Goal: Task Accomplishment & Management: Manage account settings

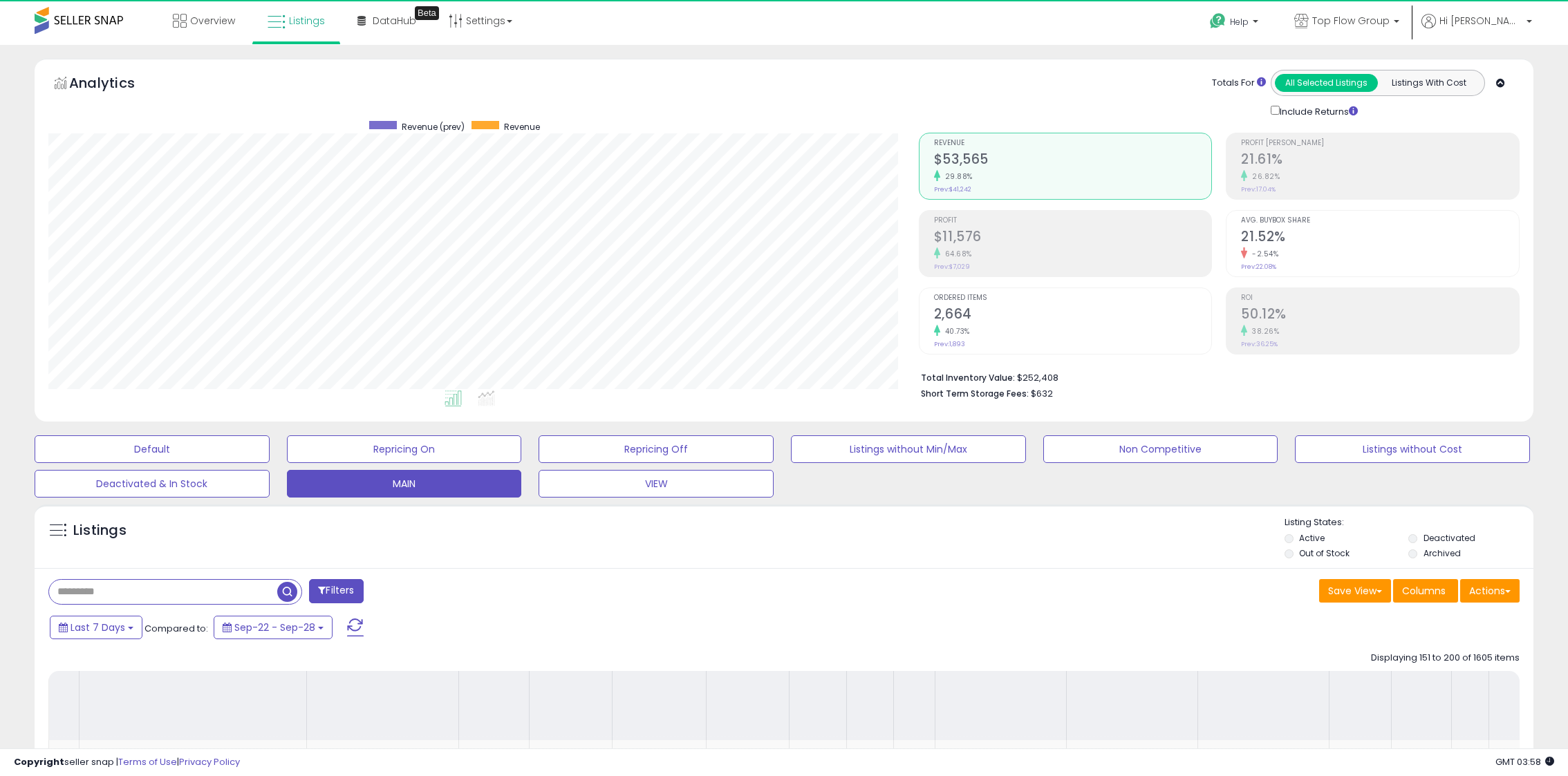
select select "**"
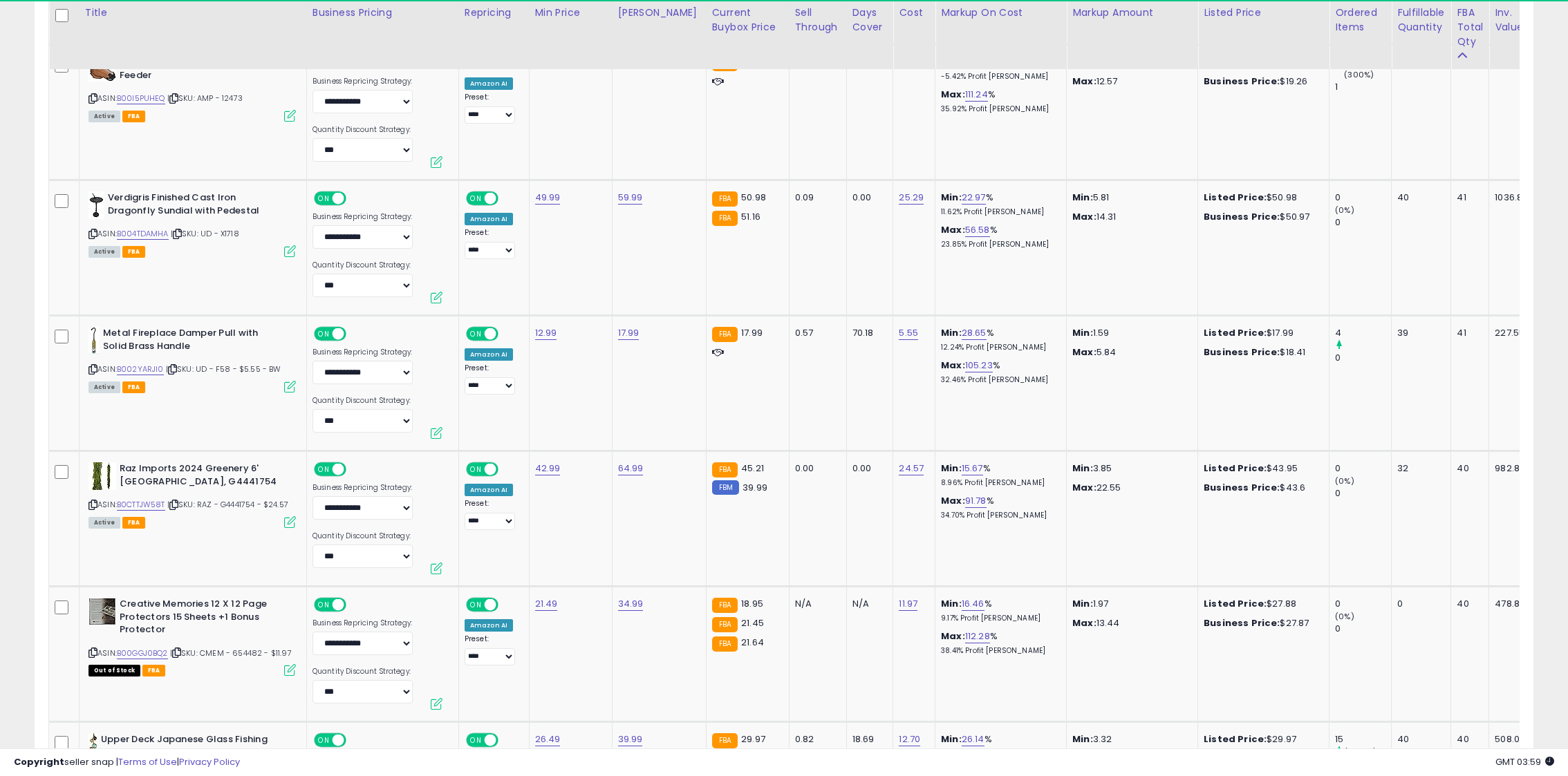
scroll to position [2865, 0]
click at [852, 328] on div "70.18" at bounding box center [867, 332] width 31 height 13
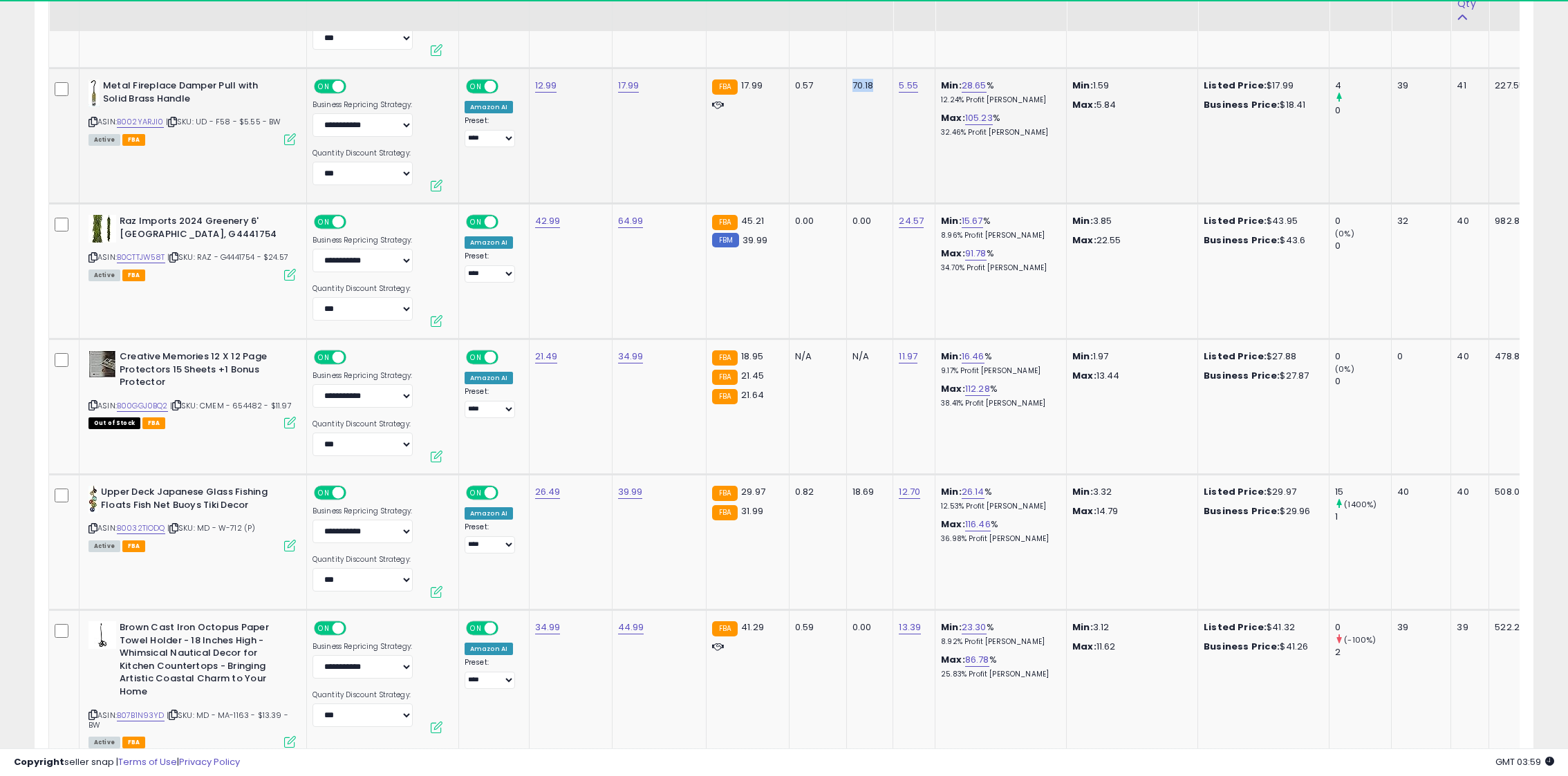
scroll to position [3113, 0]
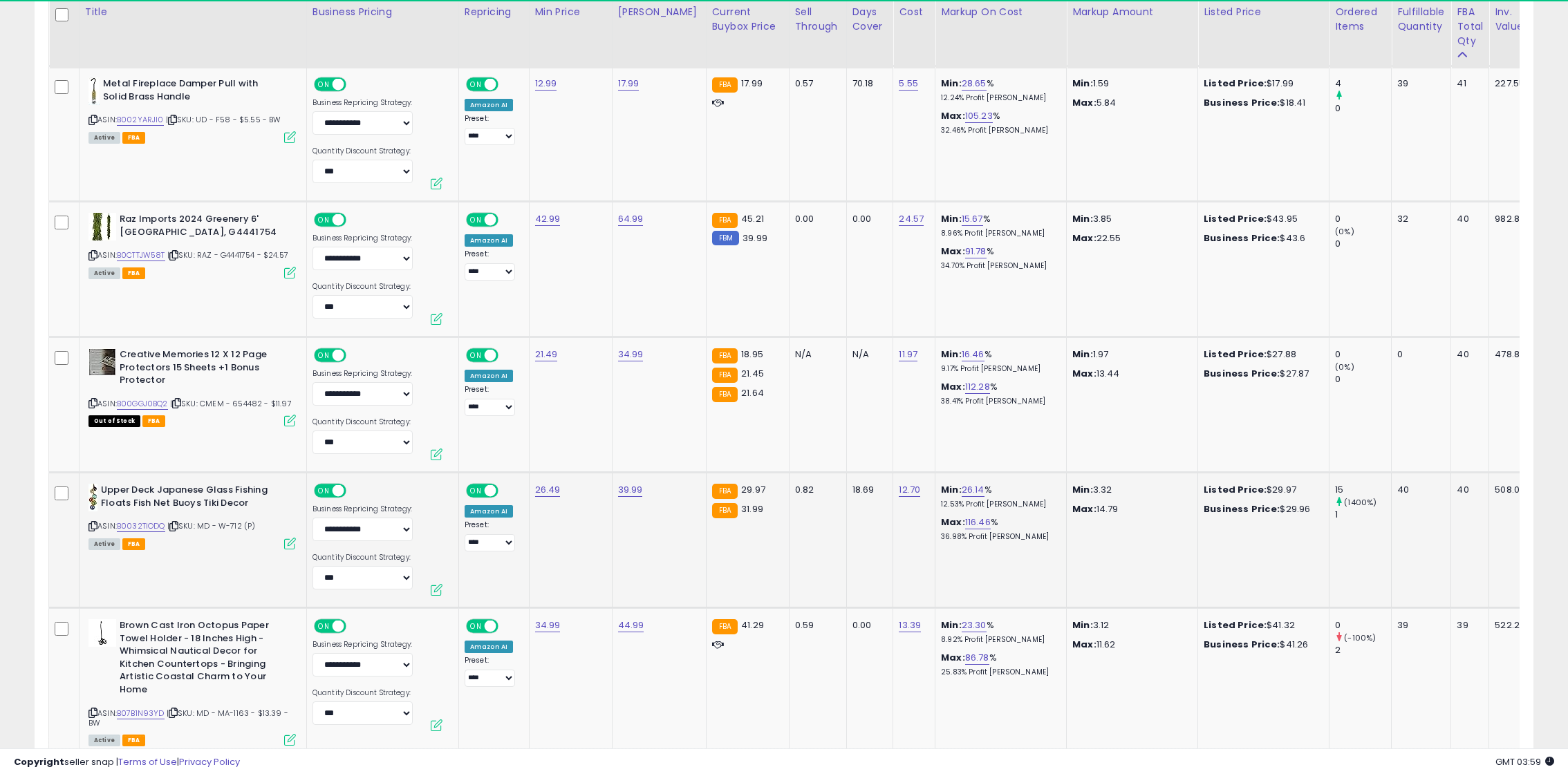
click at [93, 528] on icon at bounding box center [93, 527] width 9 height 8
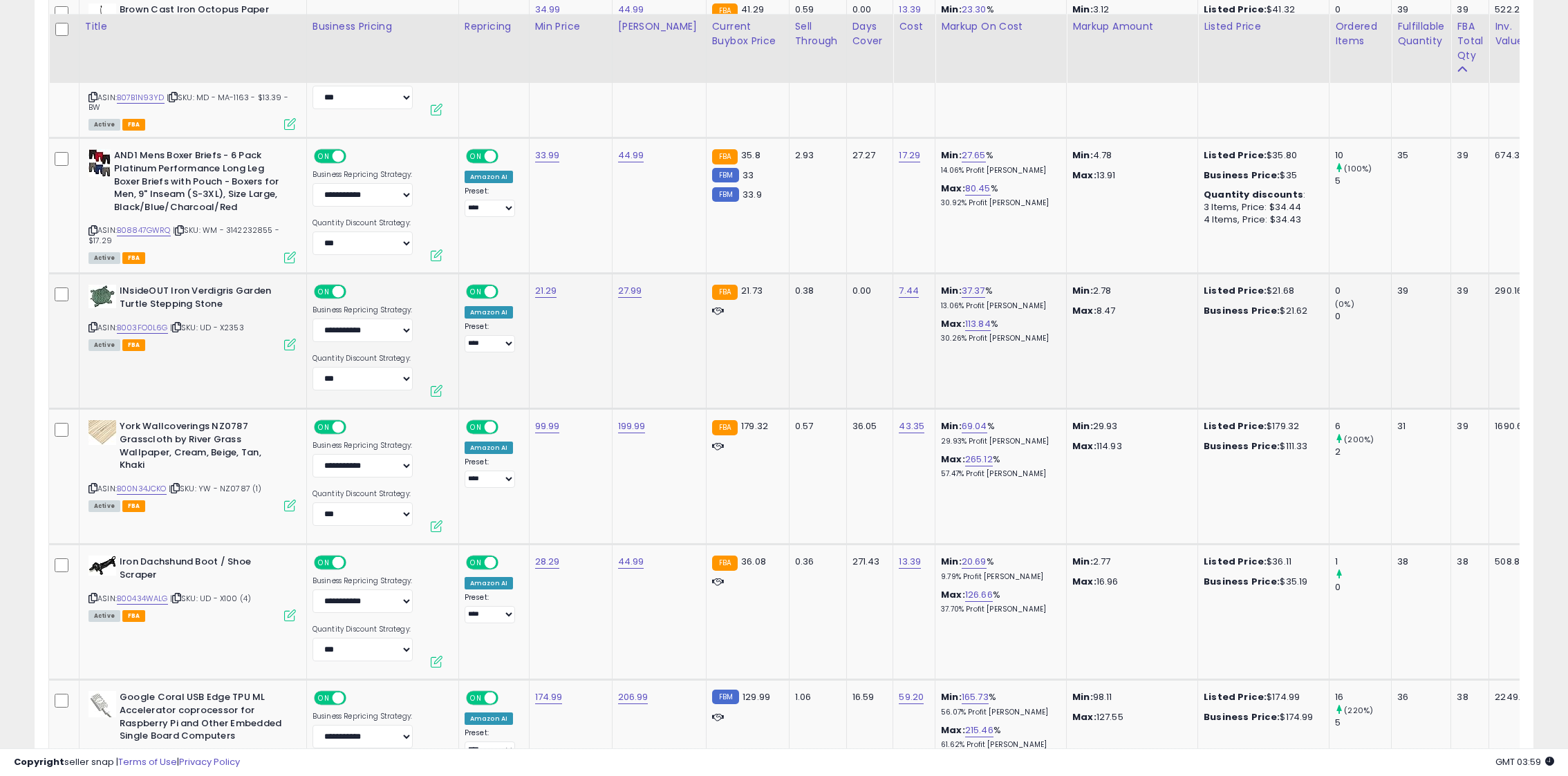
scroll to position [3751, 0]
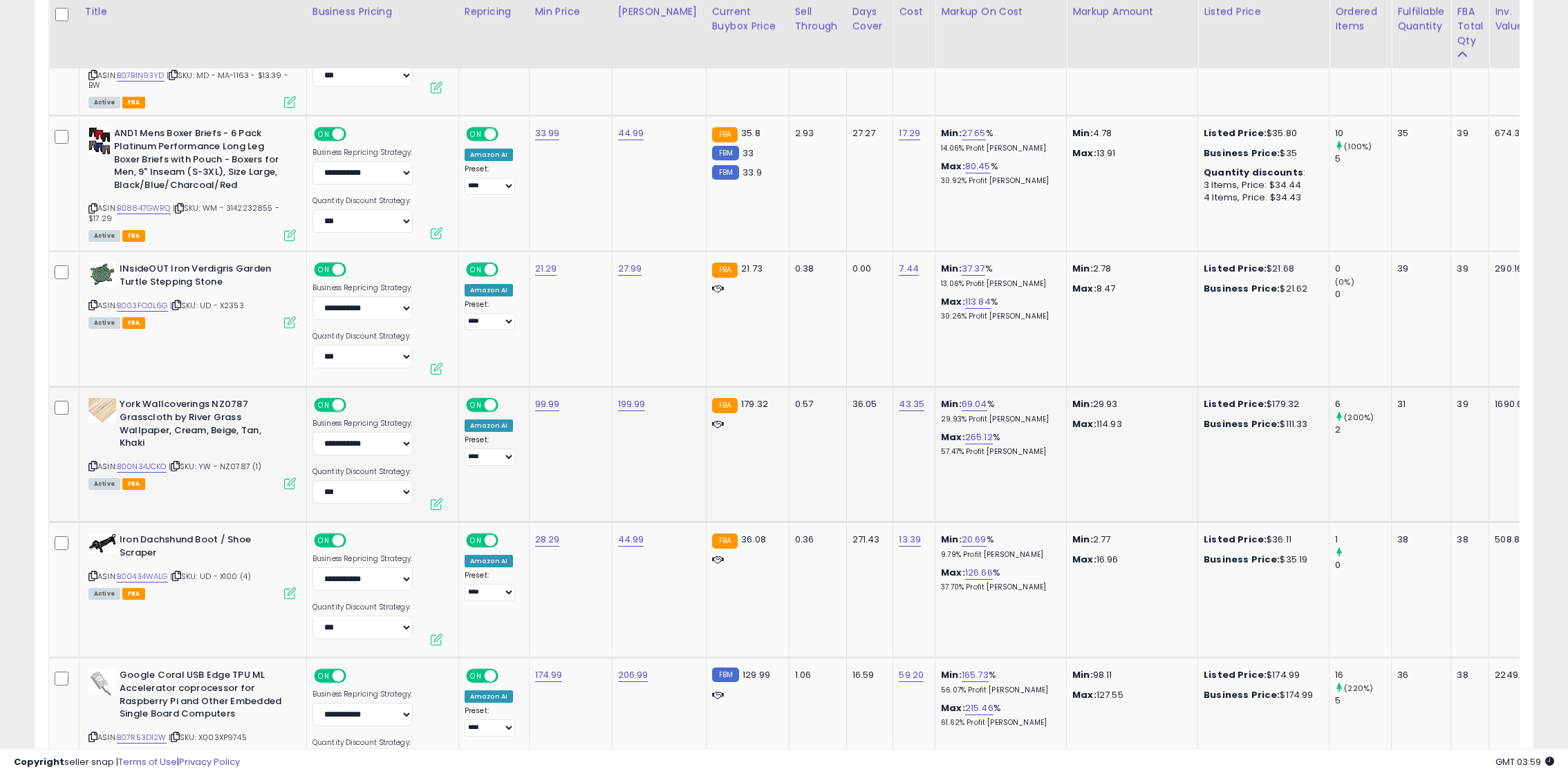
click at [795, 404] on div "0.57" at bounding box center [815, 404] width 41 height 13
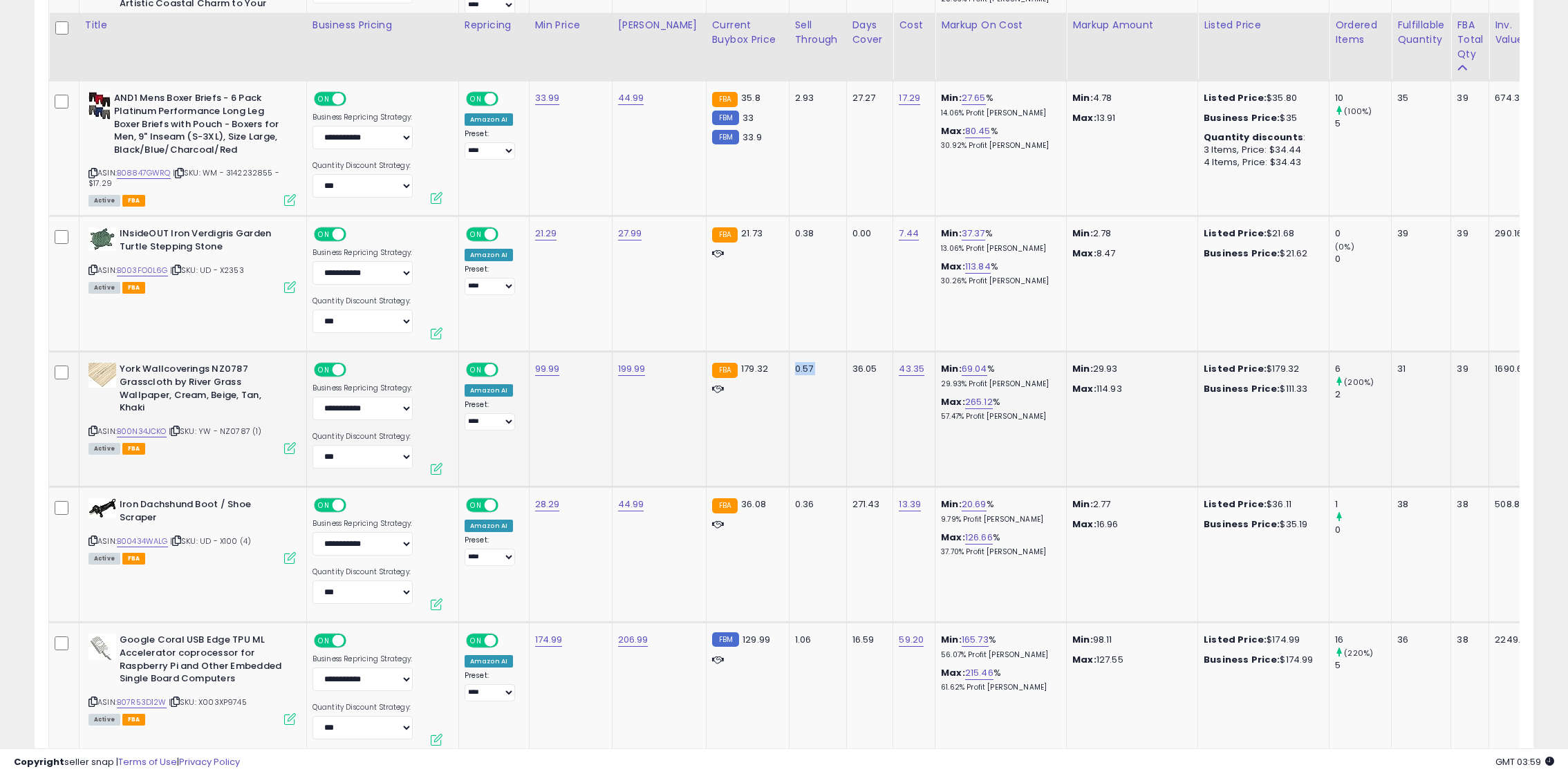
scroll to position [3814, 0]
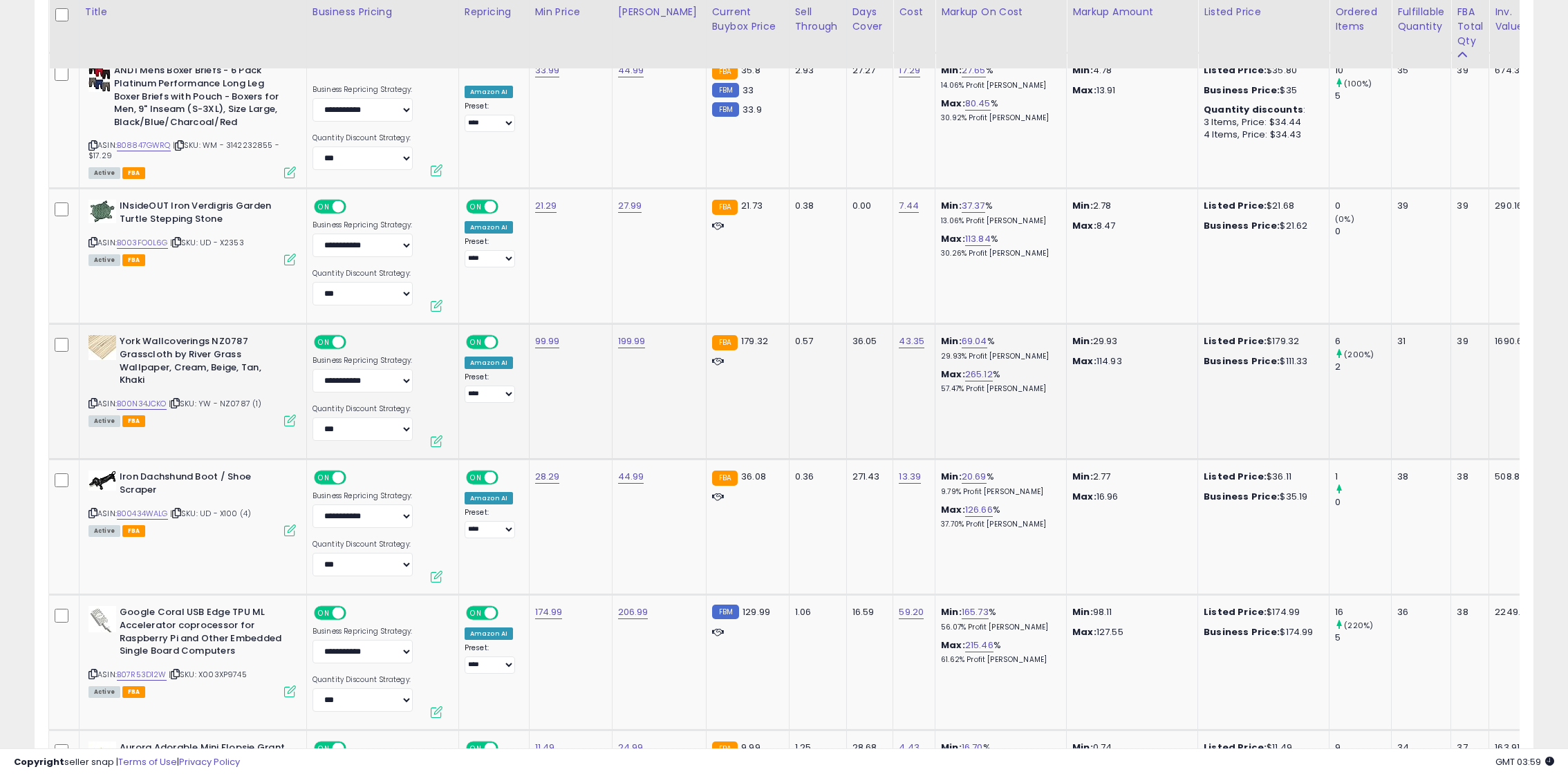
click at [89, 403] on icon at bounding box center [93, 403] width 9 height 8
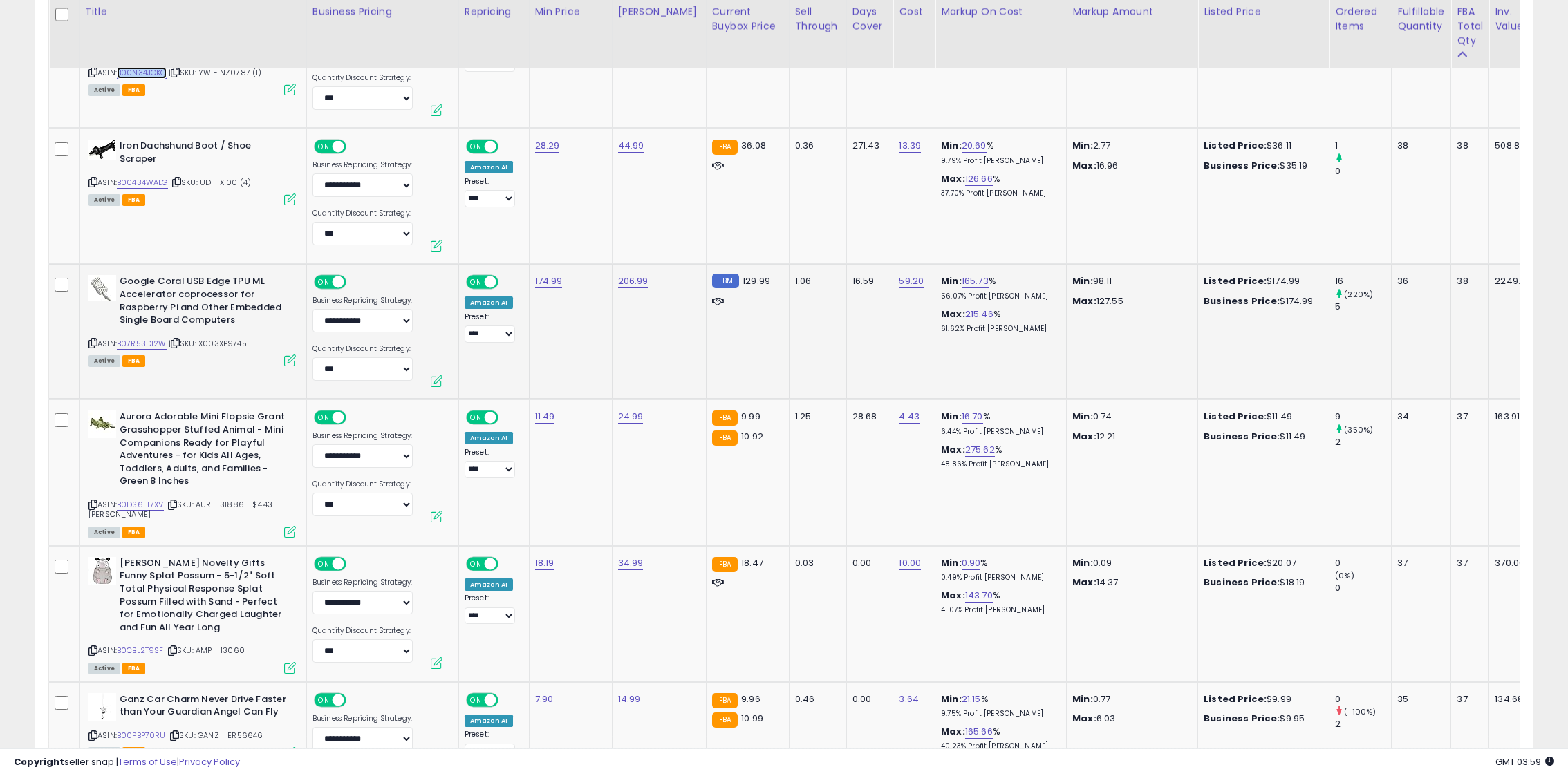
scroll to position [4158, 0]
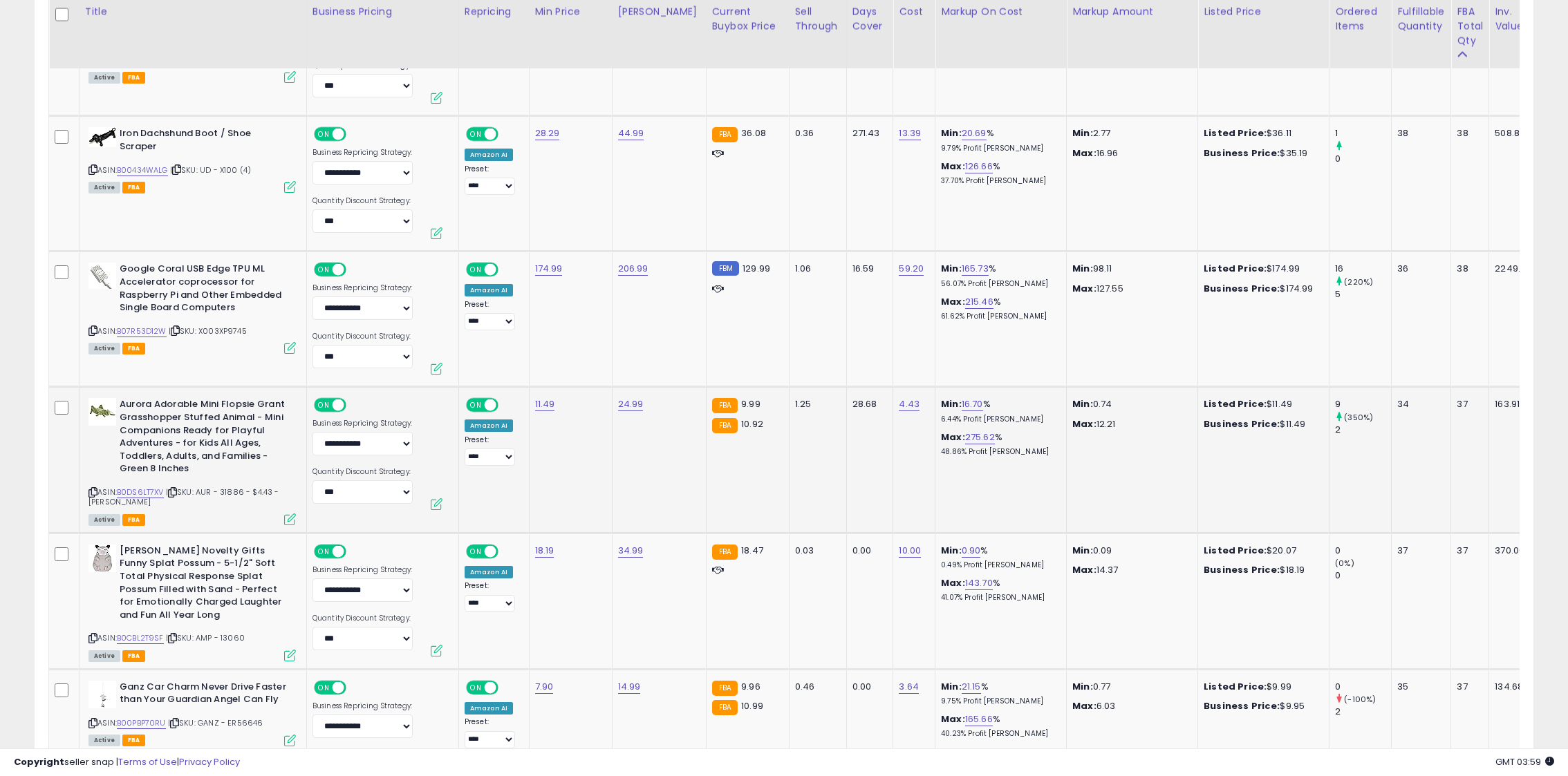
click at [90, 489] on icon at bounding box center [93, 492] width 9 height 8
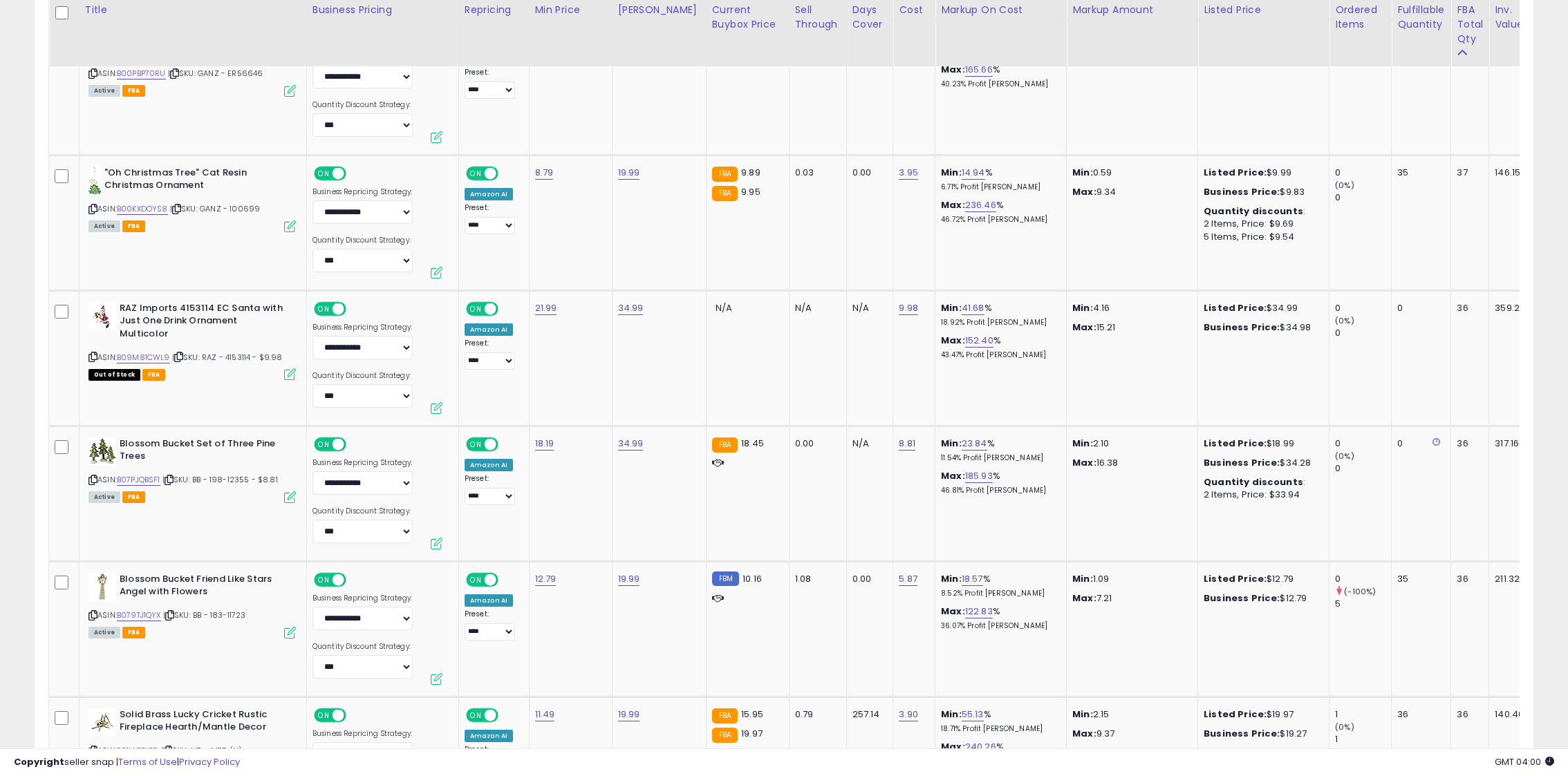
scroll to position [4811, 0]
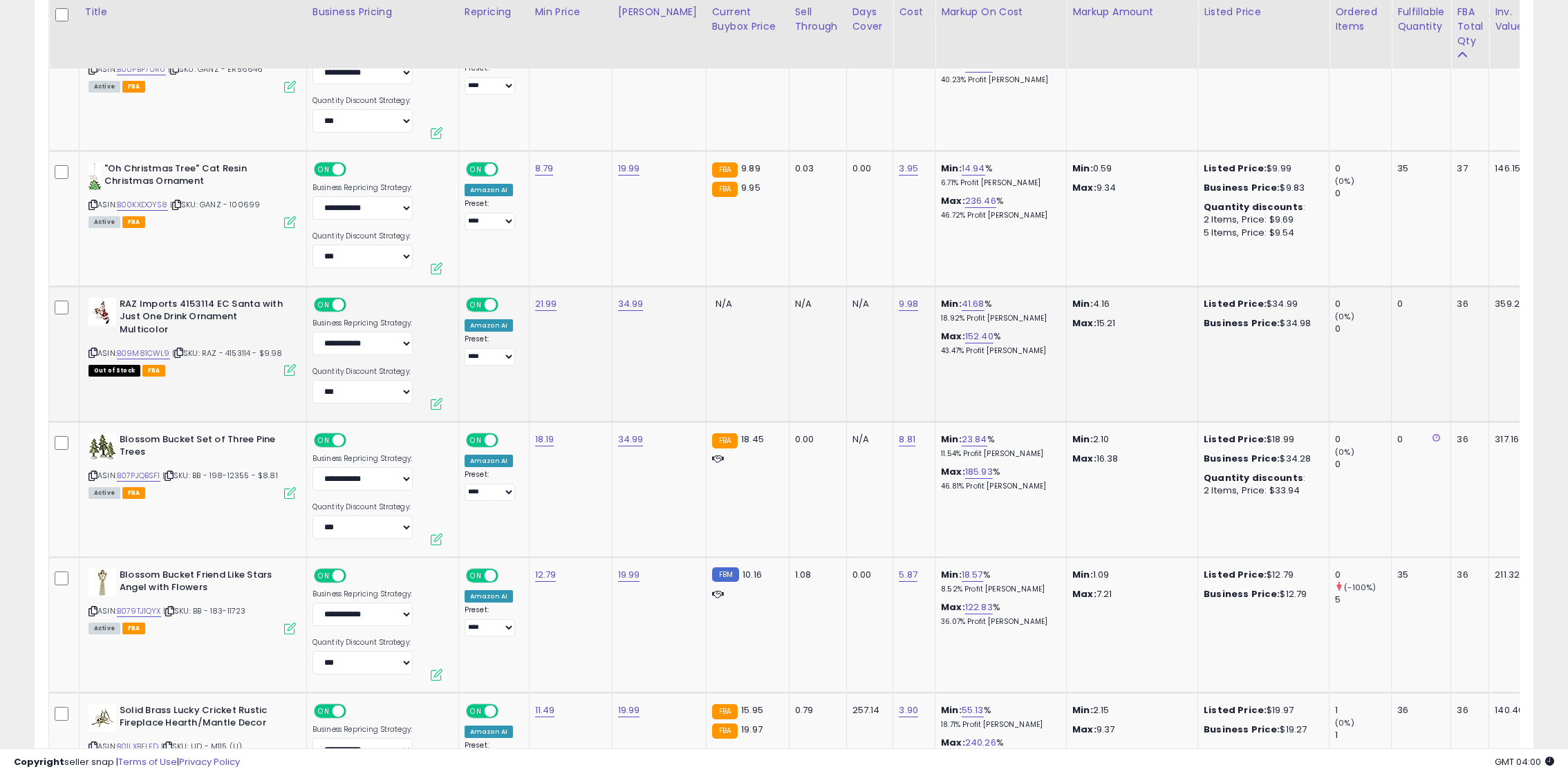
click at [89, 349] on icon at bounding box center [93, 353] width 9 height 8
click at [146, 348] on link "B09M81CWL9" at bounding box center [143, 354] width 53 height 12
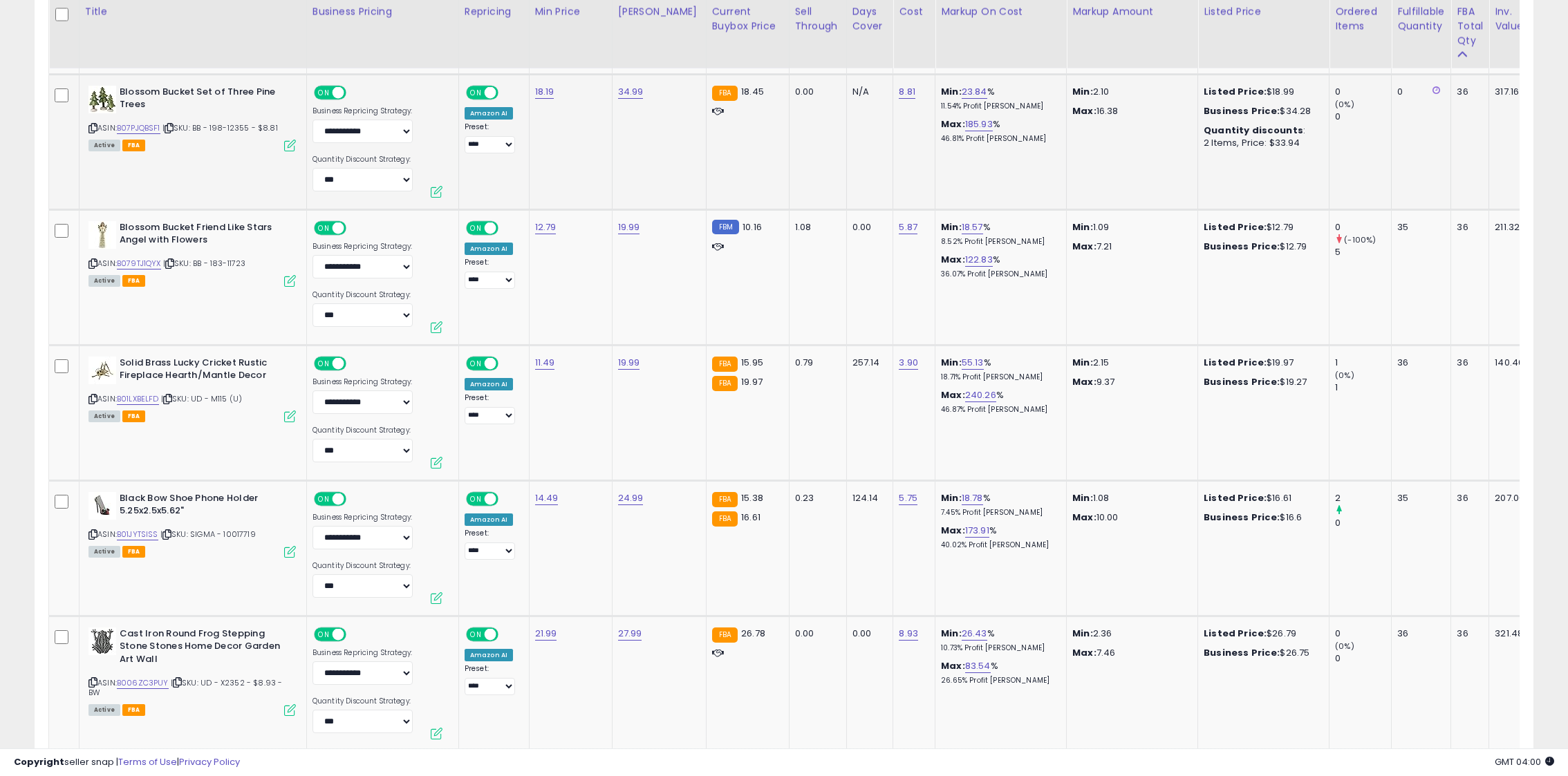
scroll to position [5170, 0]
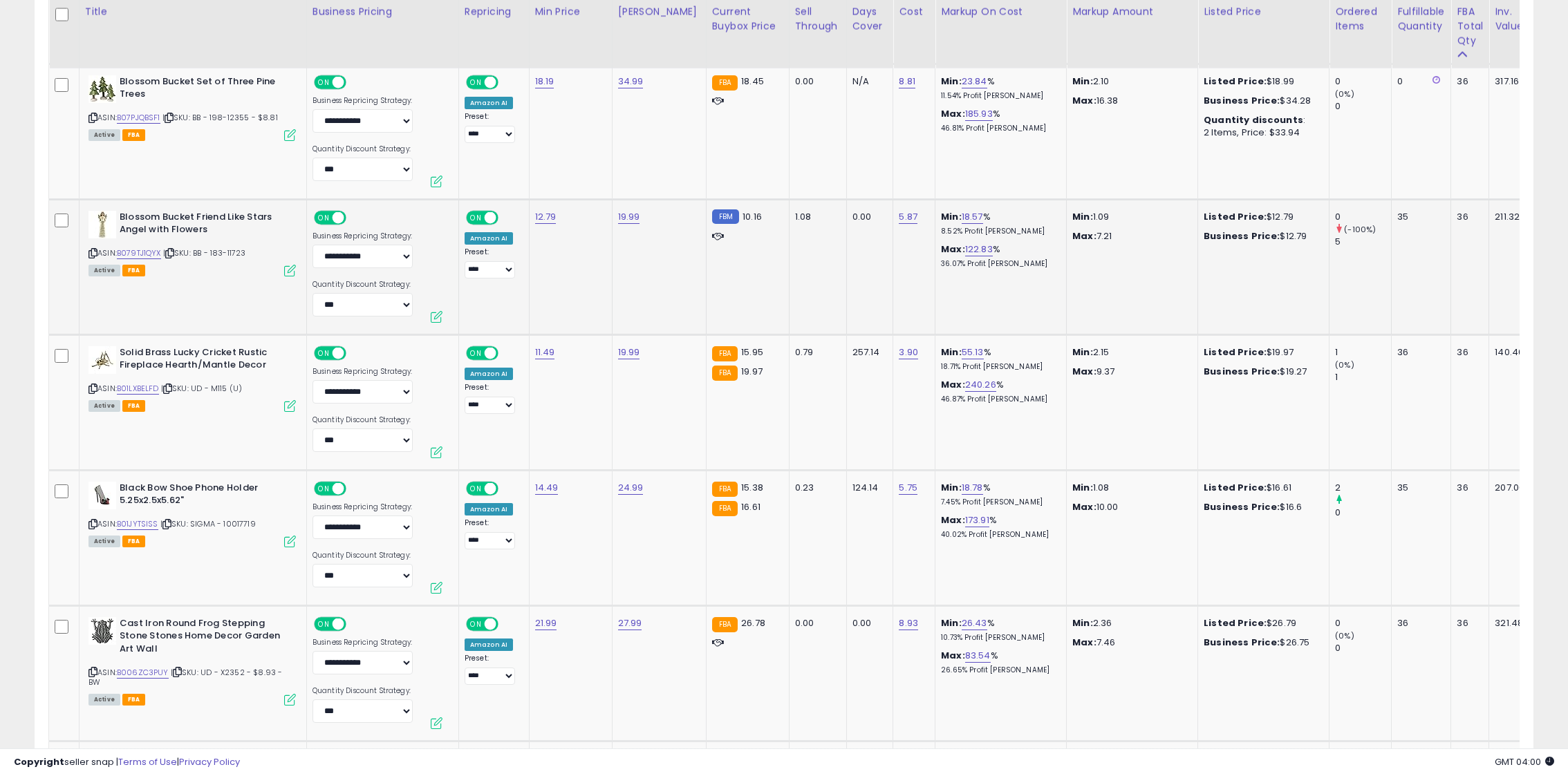
click at [93, 252] on icon at bounding box center [93, 253] width 9 height 8
click at [91, 254] on icon at bounding box center [93, 253] width 9 height 8
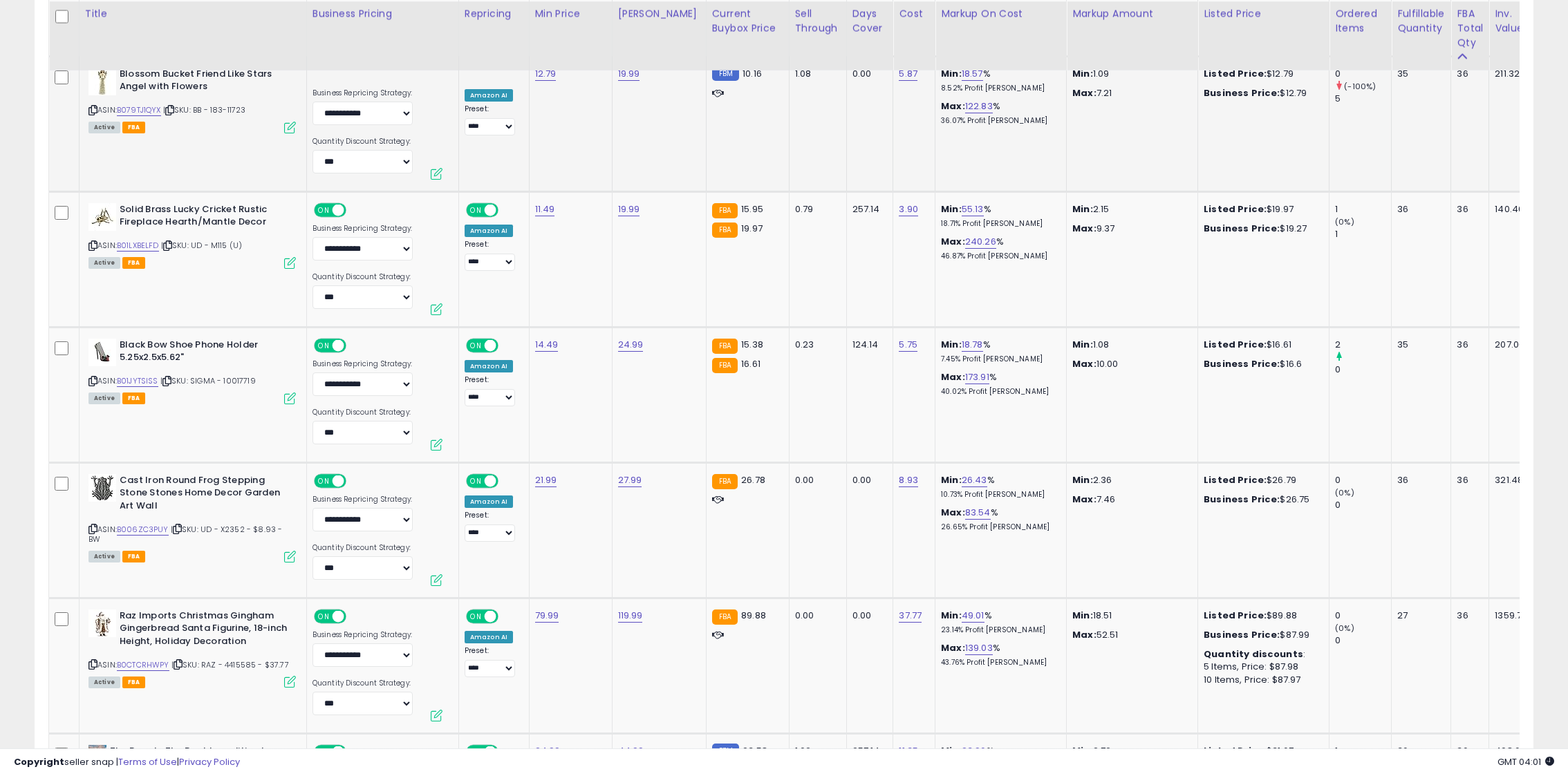
scroll to position [5319, 0]
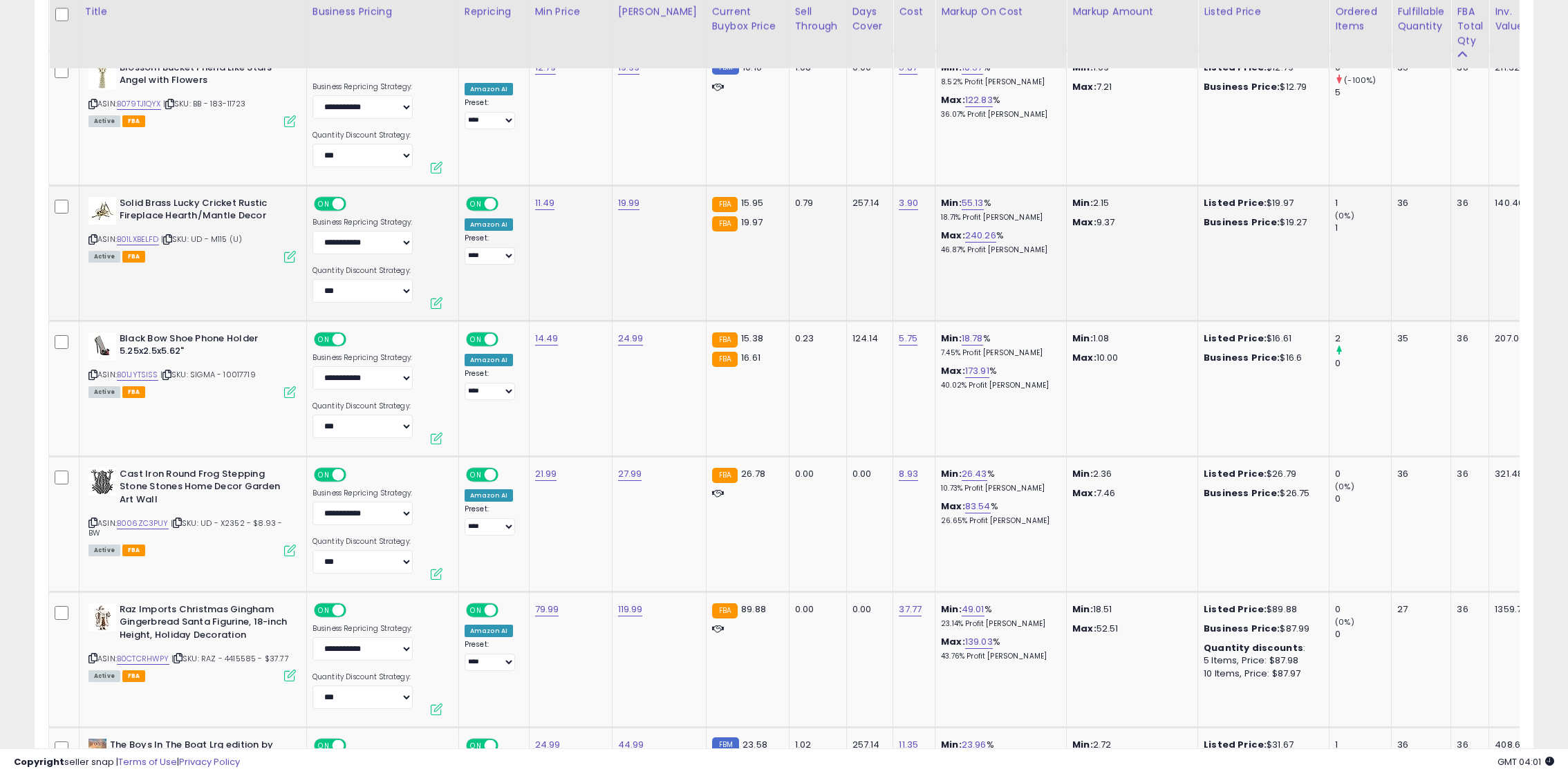
click at [89, 240] on icon at bounding box center [93, 239] width 9 height 8
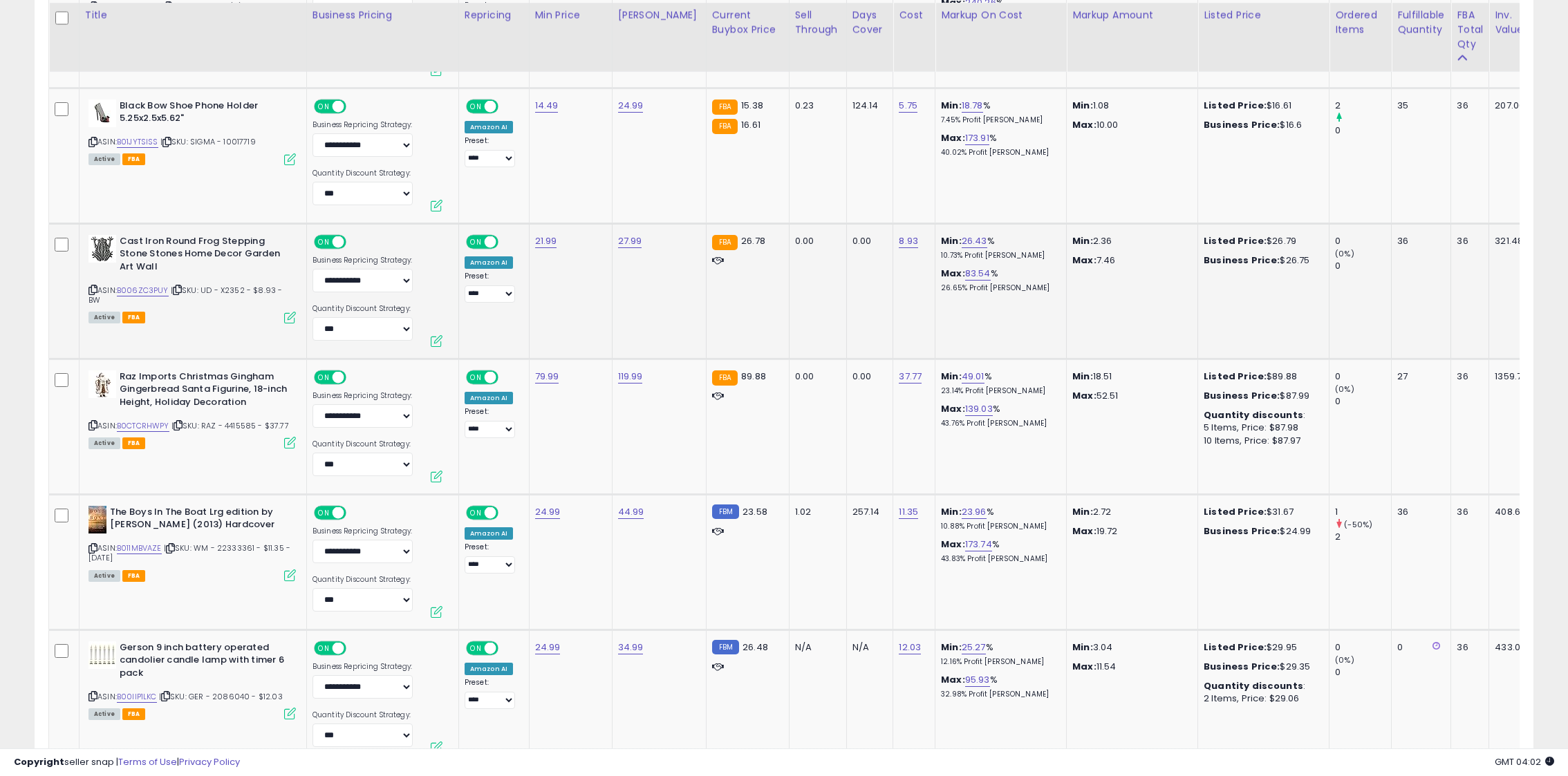
scroll to position [5563, 0]
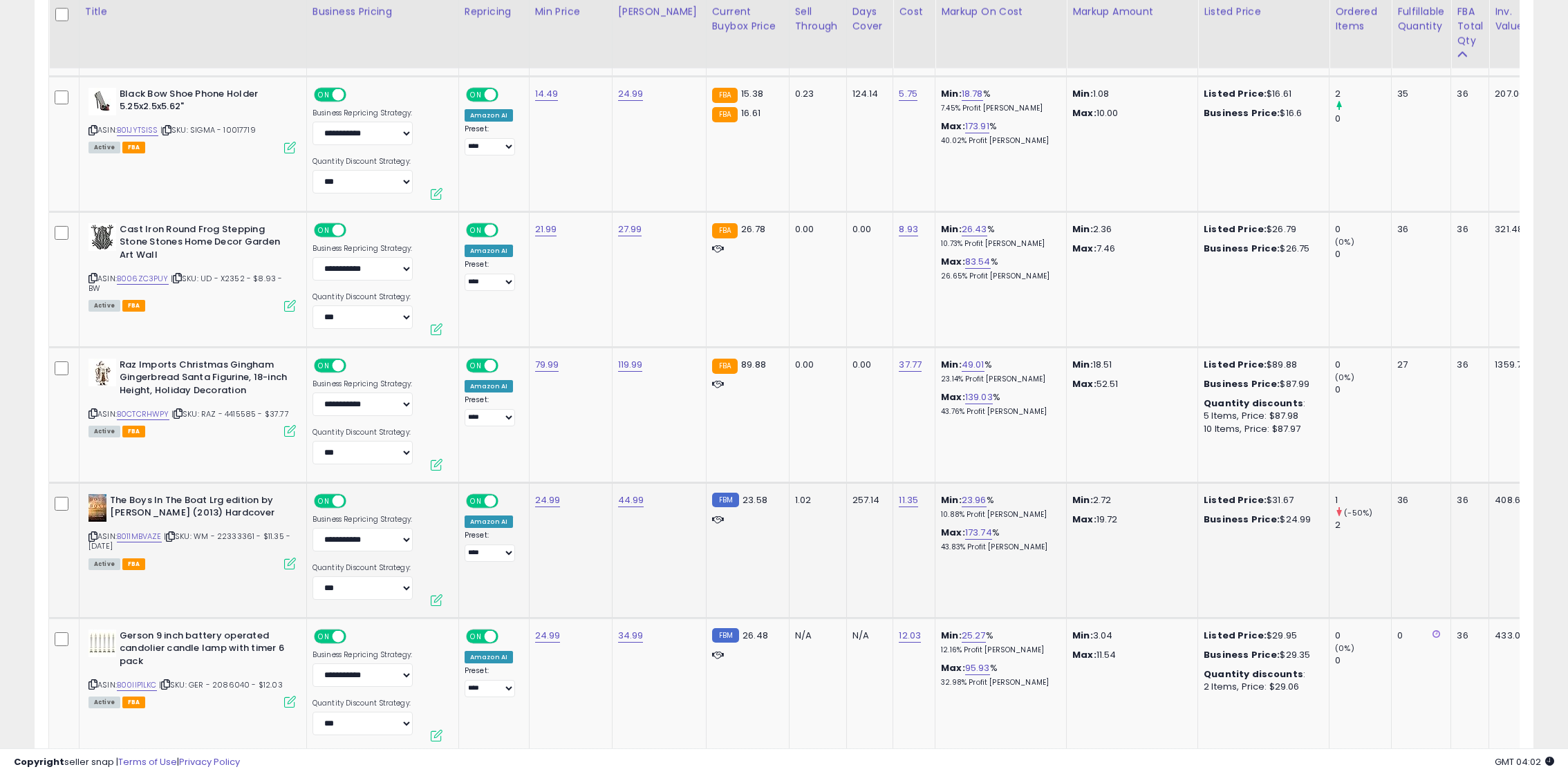
click at [103, 547] on div "ASIN: B011MBVAZE | SKU: WM - 22333361 - $11.35 - [DATE] Active FBA" at bounding box center [193, 531] width 208 height 74
click at [90, 541] on icon at bounding box center [93, 537] width 9 height 8
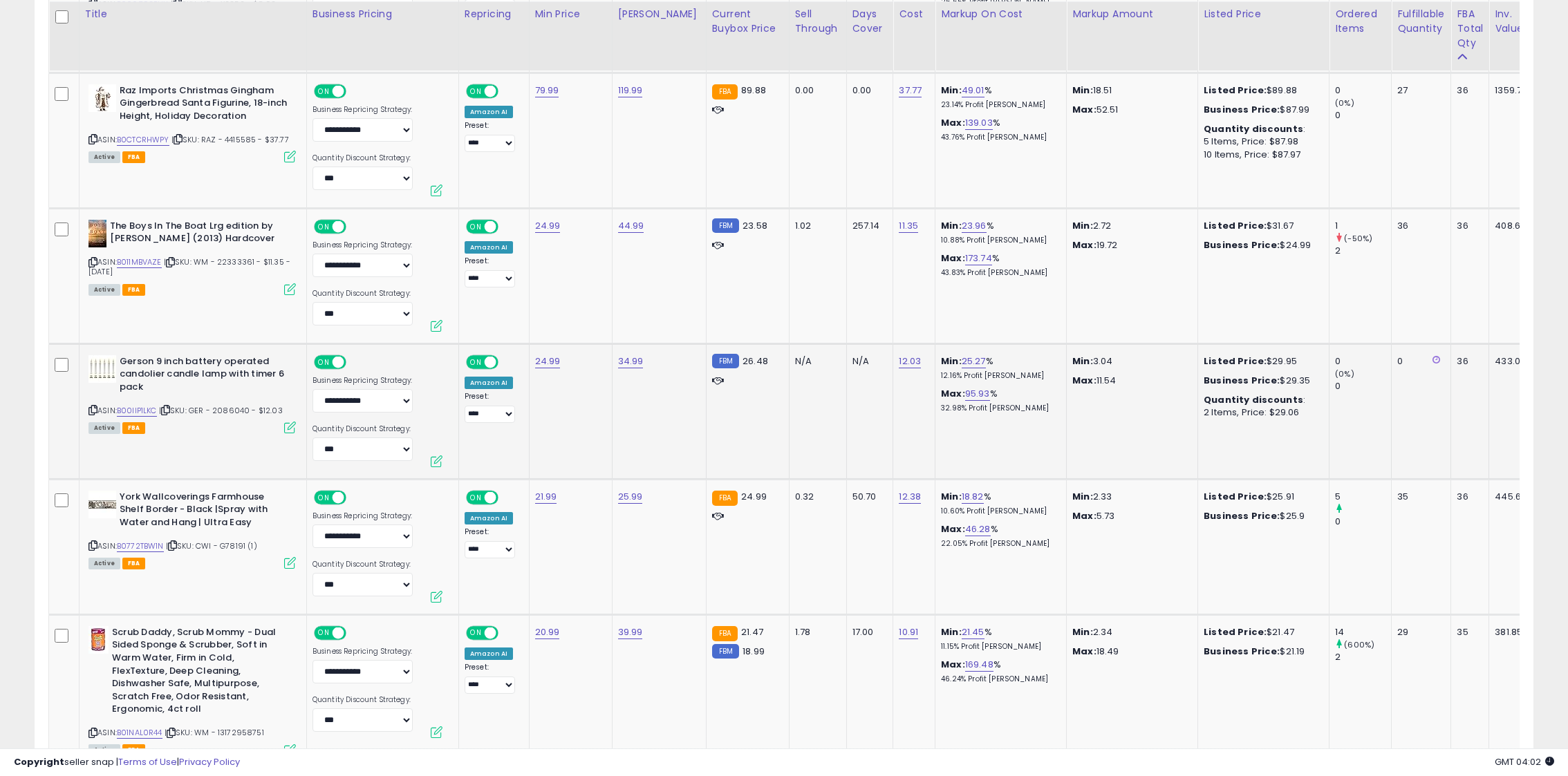
scroll to position [5843, 0]
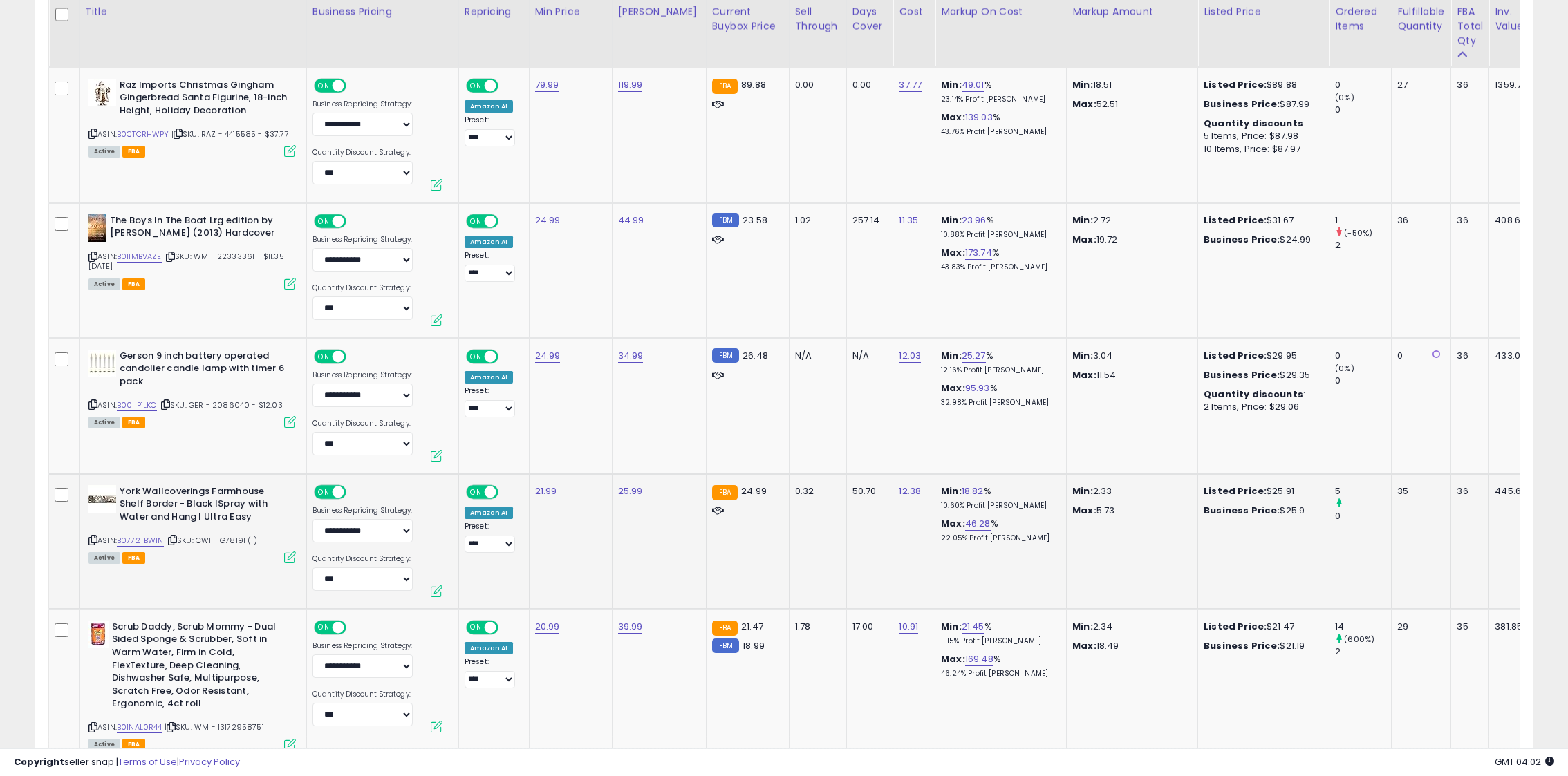
click at [95, 542] on icon at bounding box center [93, 541] width 9 height 8
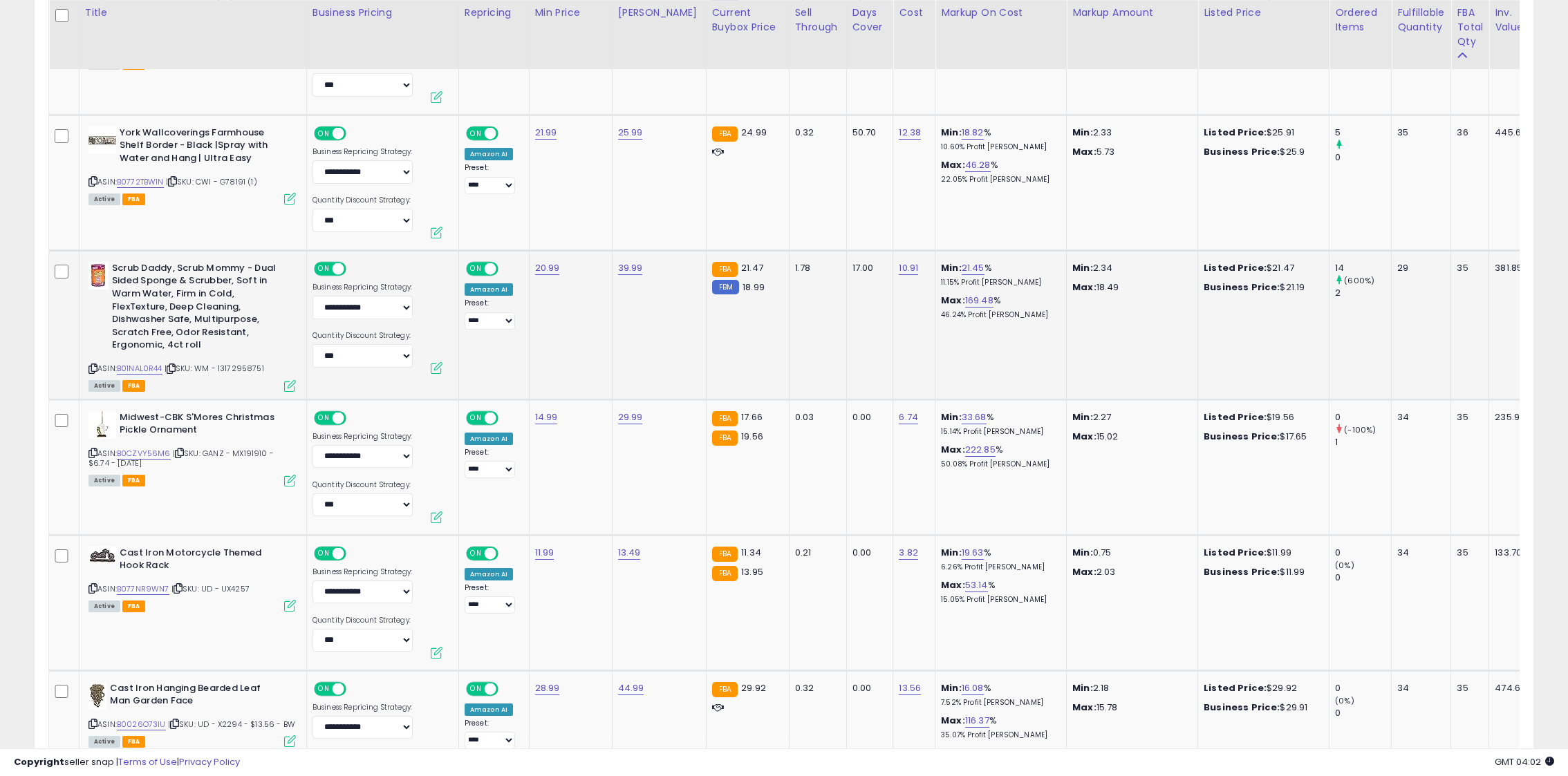
scroll to position [6204, 0]
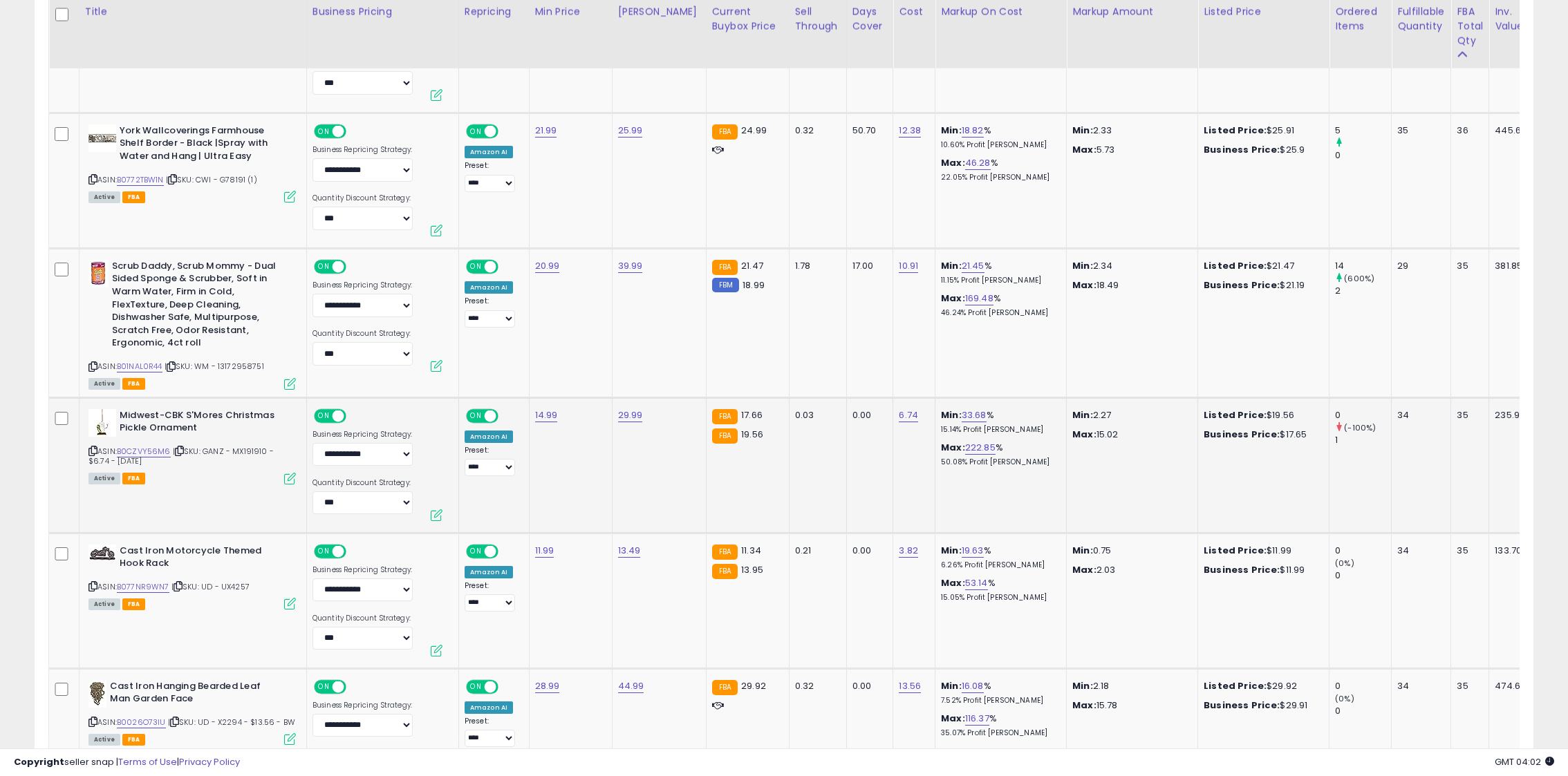
click at [93, 447] on icon at bounding box center [93, 451] width 9 height 8
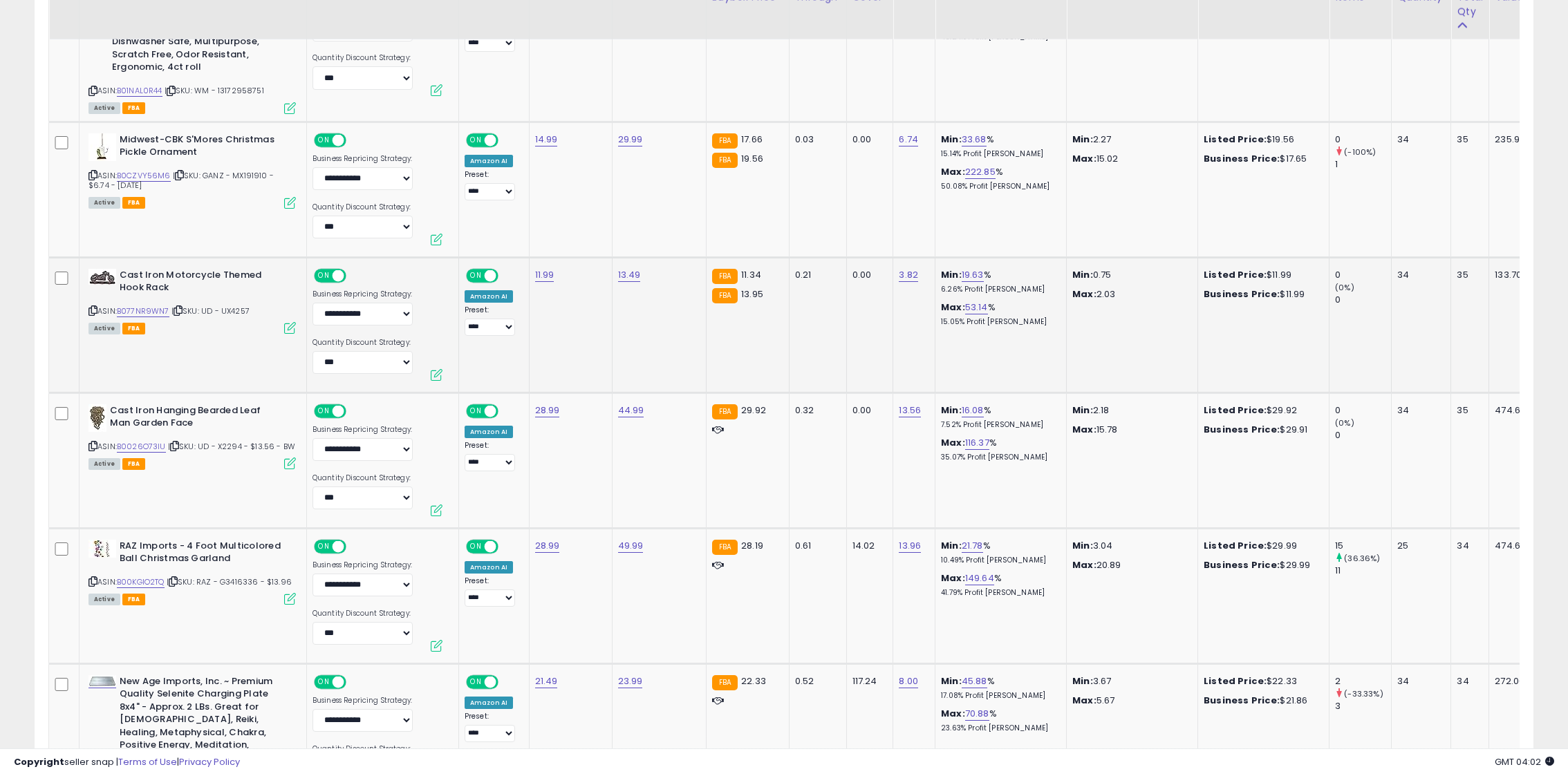
scroll to position [6482, 0]
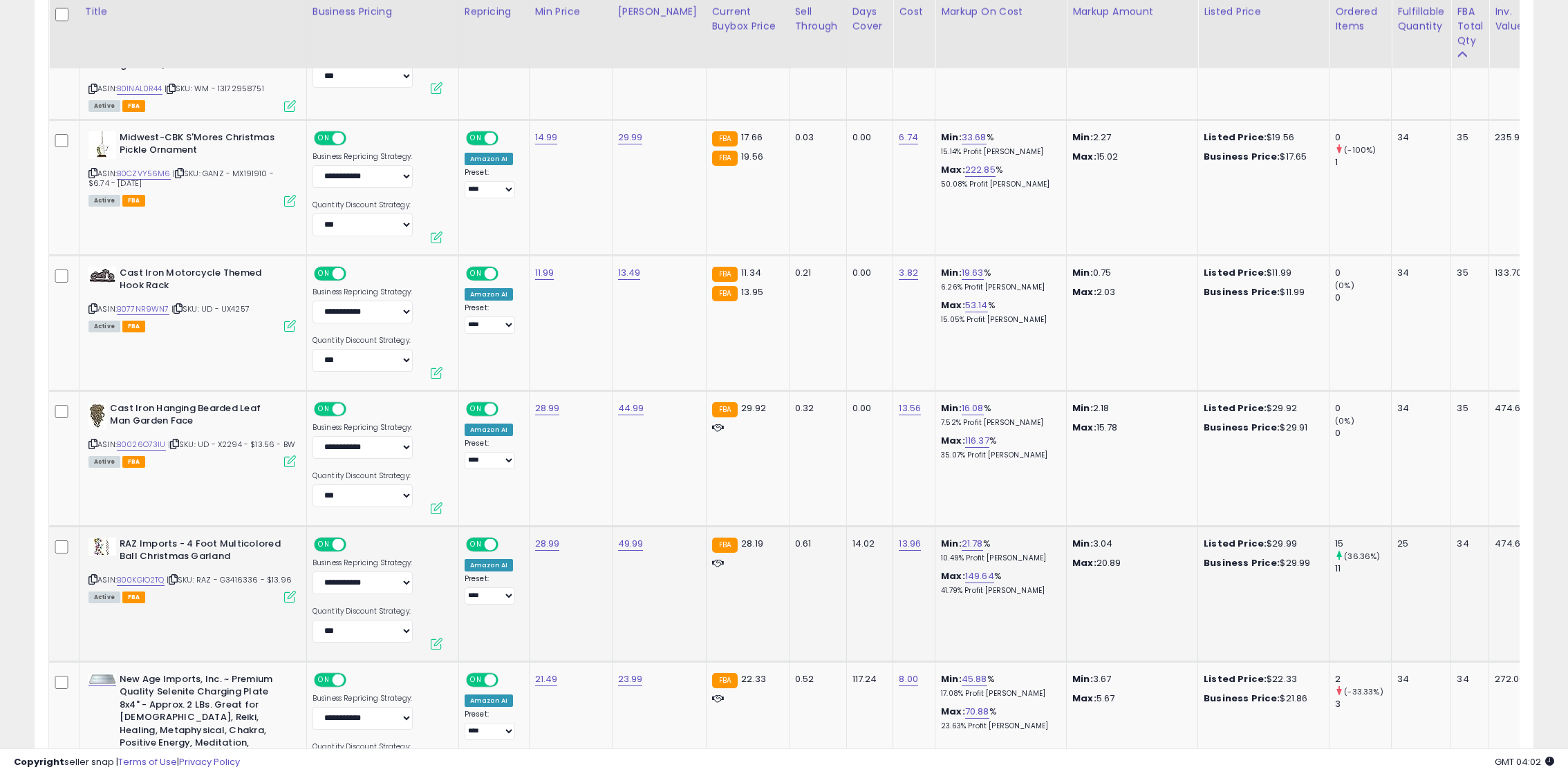
click at [93, 580] on icon at bounding box center [93, 579] width 9 height 8
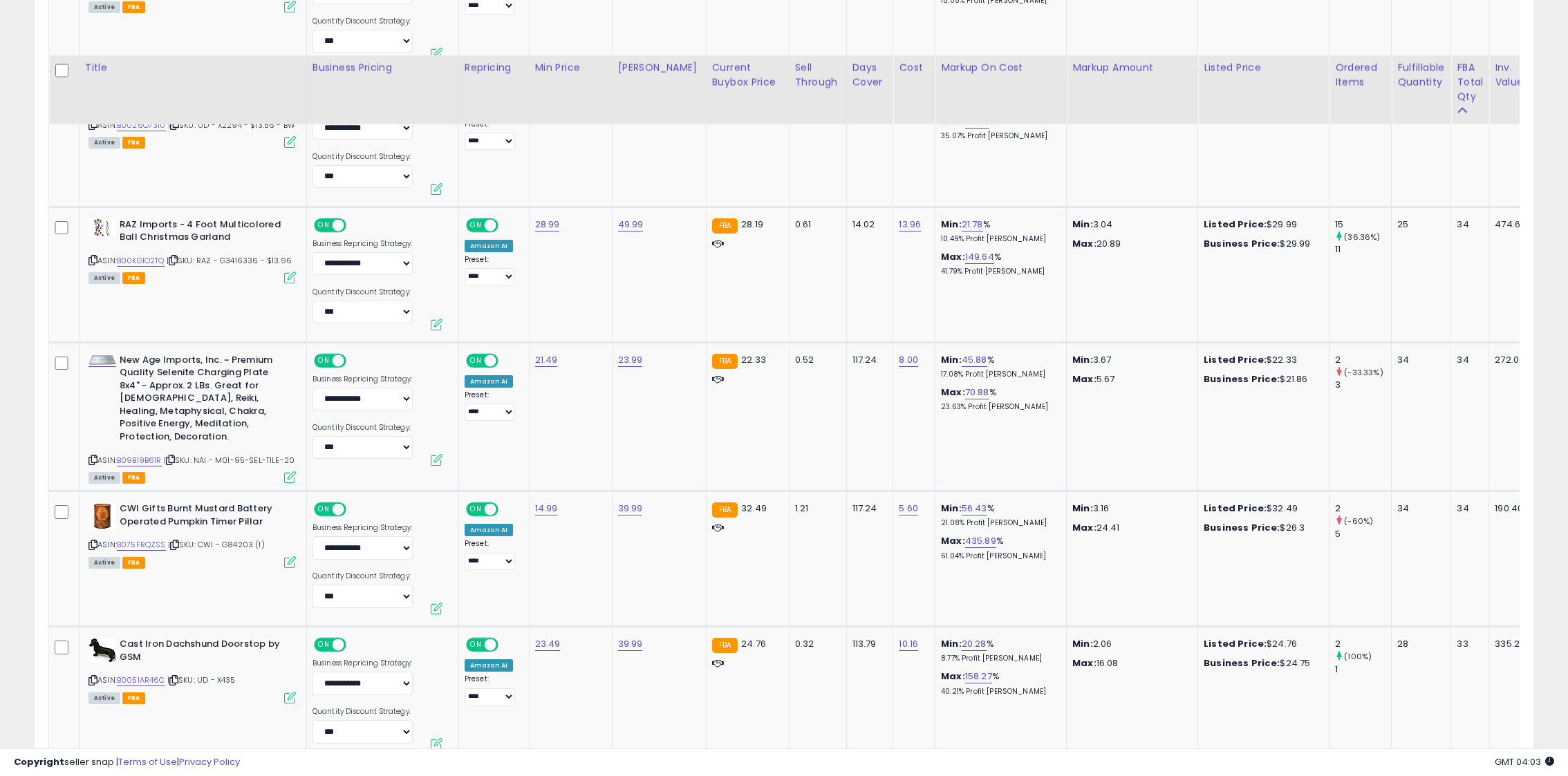
scroll to position [6895, 0]
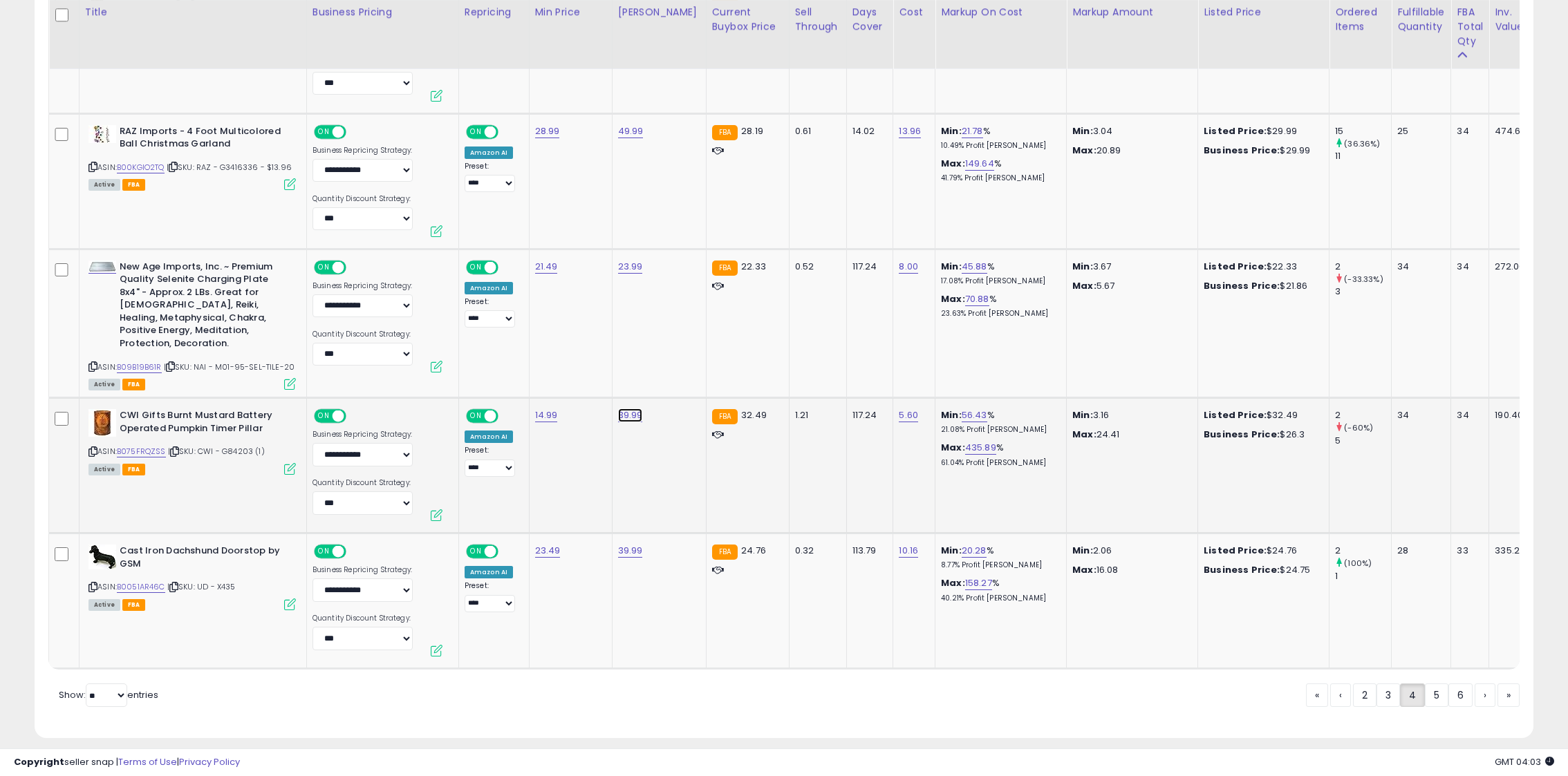
click at [629, 408] on link "39.99" at bounding box center [630, 415] width 25 height 14
click at [546, 366] on input "*****" at bounding box center [593, 370] width 123 height 24
type input "*****"
click button "submit" at bounding box center [671, 368] width 24 height 21
click at [1432, 684] on link "5" at bounding box center [1437, 696] width 24 height 24
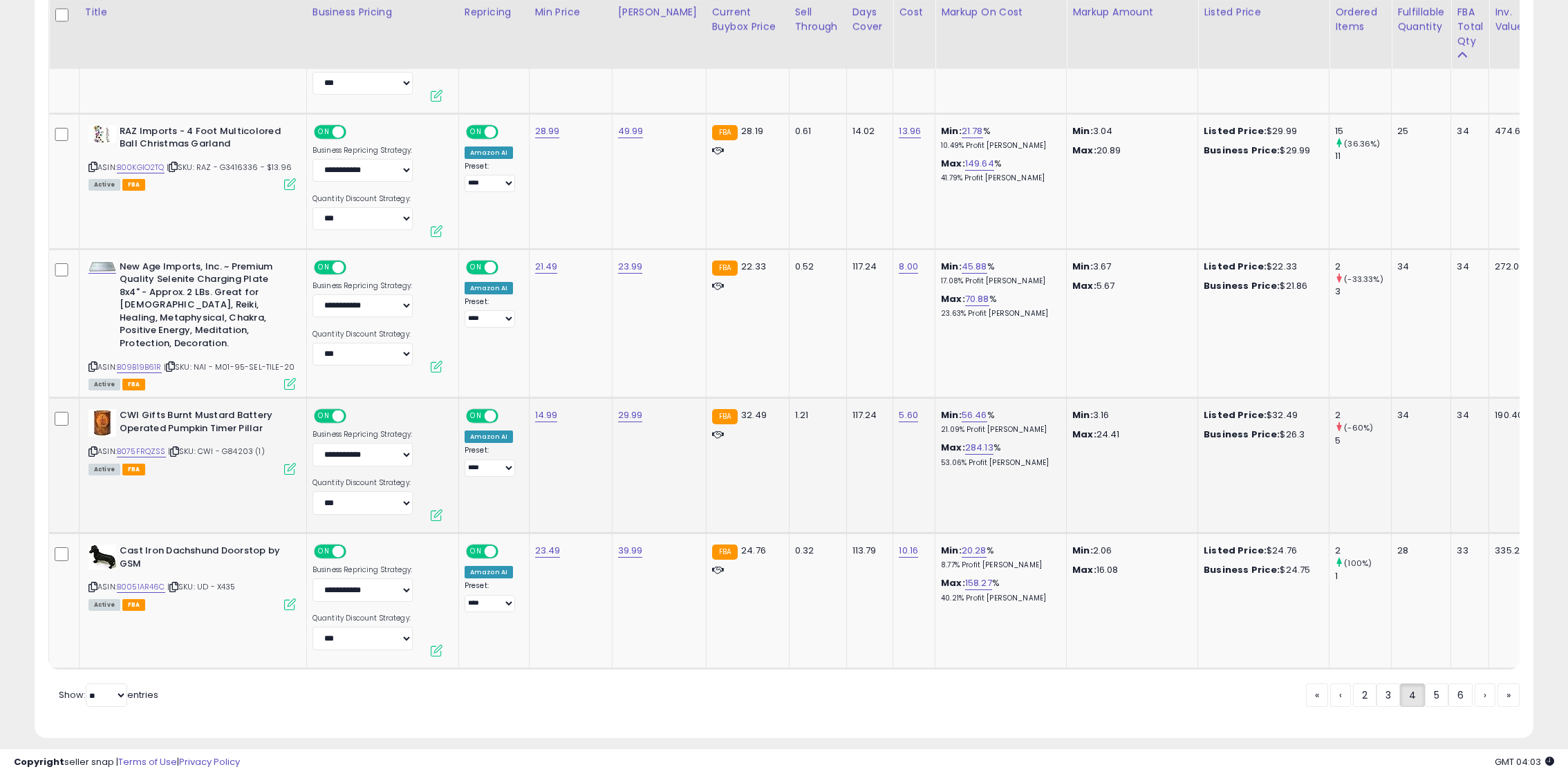
click at [1432, 684] on link "5" at bounding box center [1437, 696] width 24 height 24
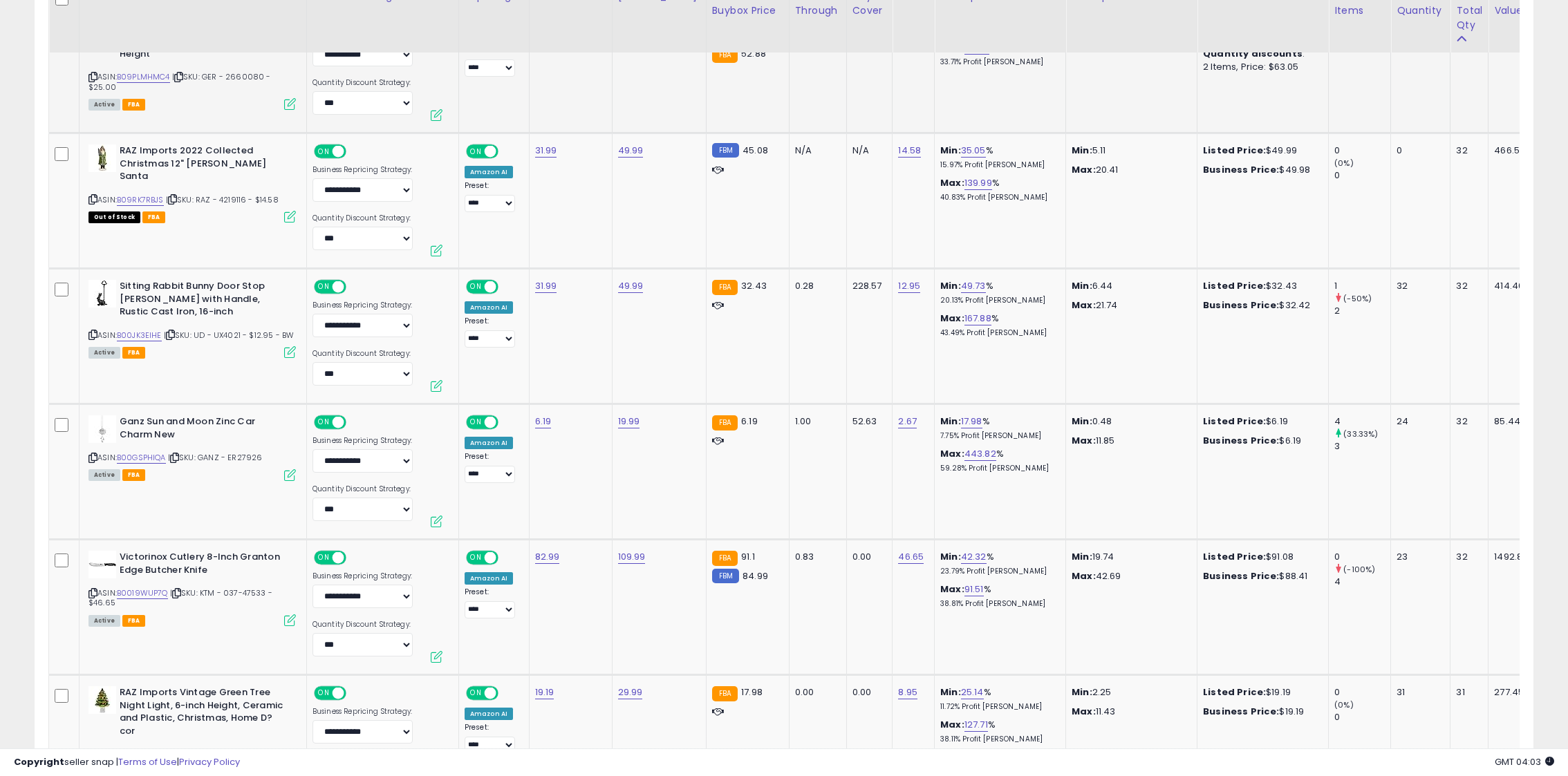
scroll to position [882, 0]
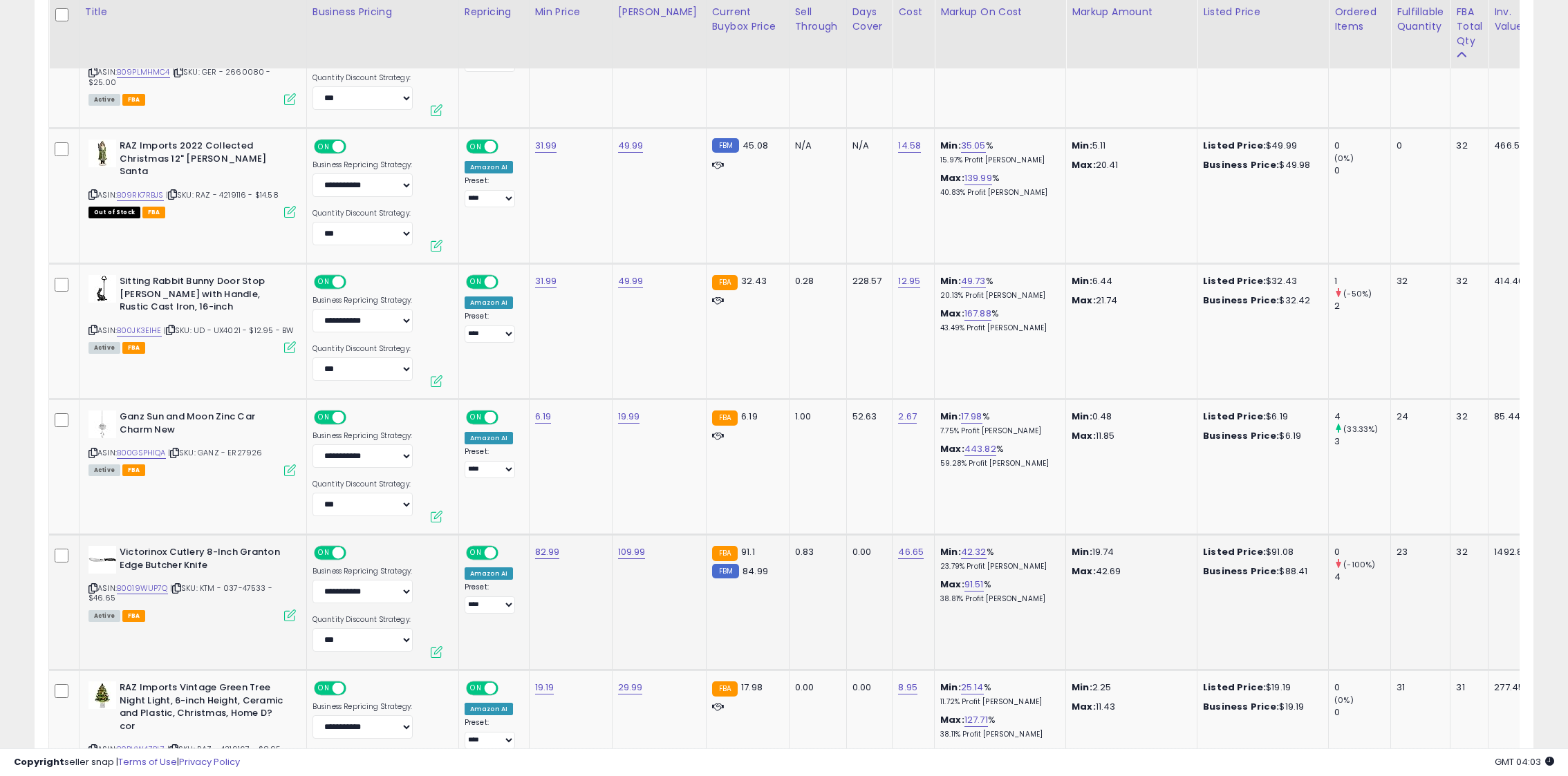
click at [95, 585] on icon at bounding box center [93, 589] width 9 height 8
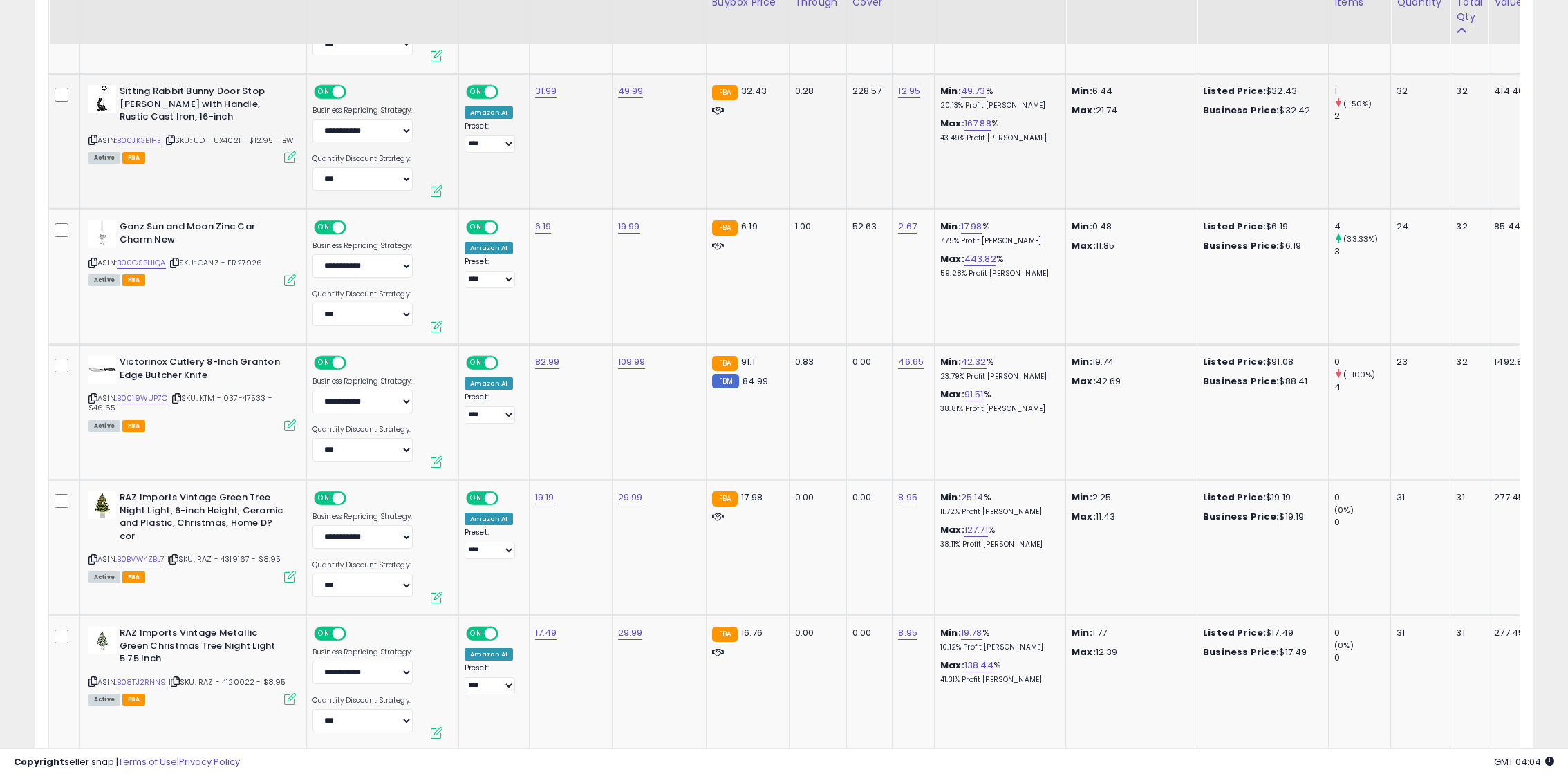
scroll to position [1077, 0]
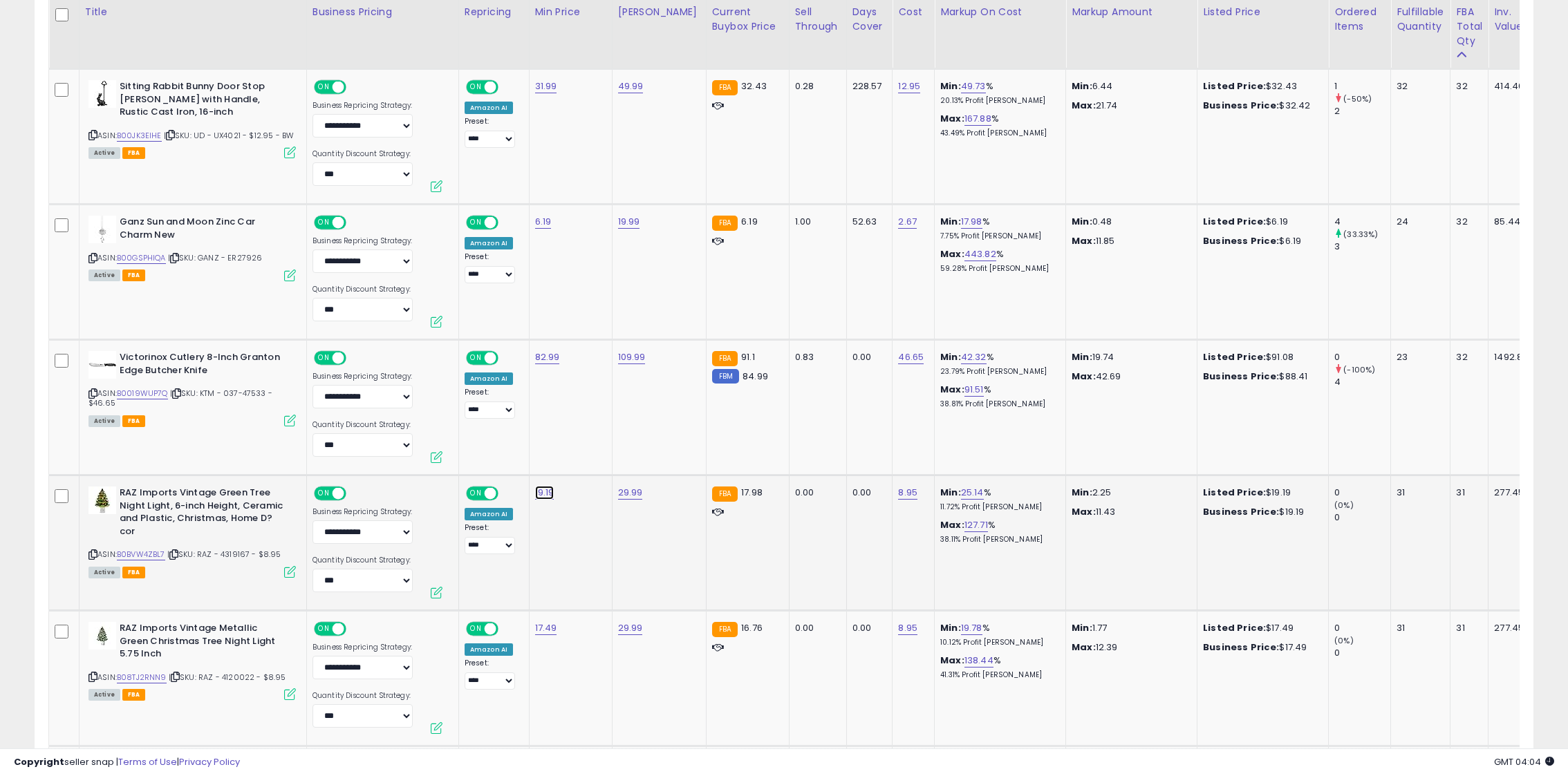
click at [538, 496] on link "19.19" at bounding box center [545, 493] width 20 height 14
click at [506, 460] on input "*****" at bounding box center [507, 461] width 123 height 24
type input "*****"
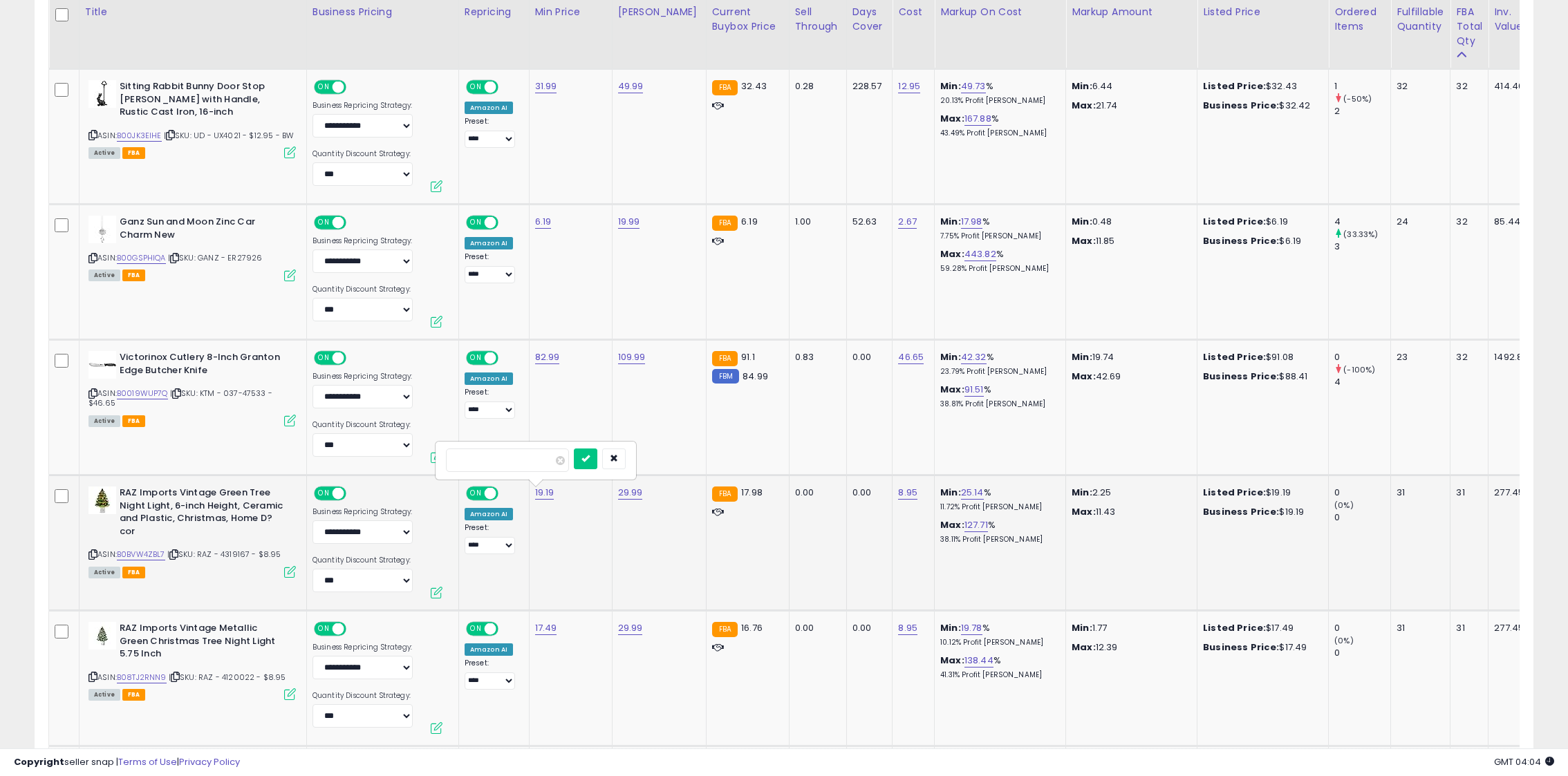
click button "submit" at bounding box center [585, 459] width 24 height 21
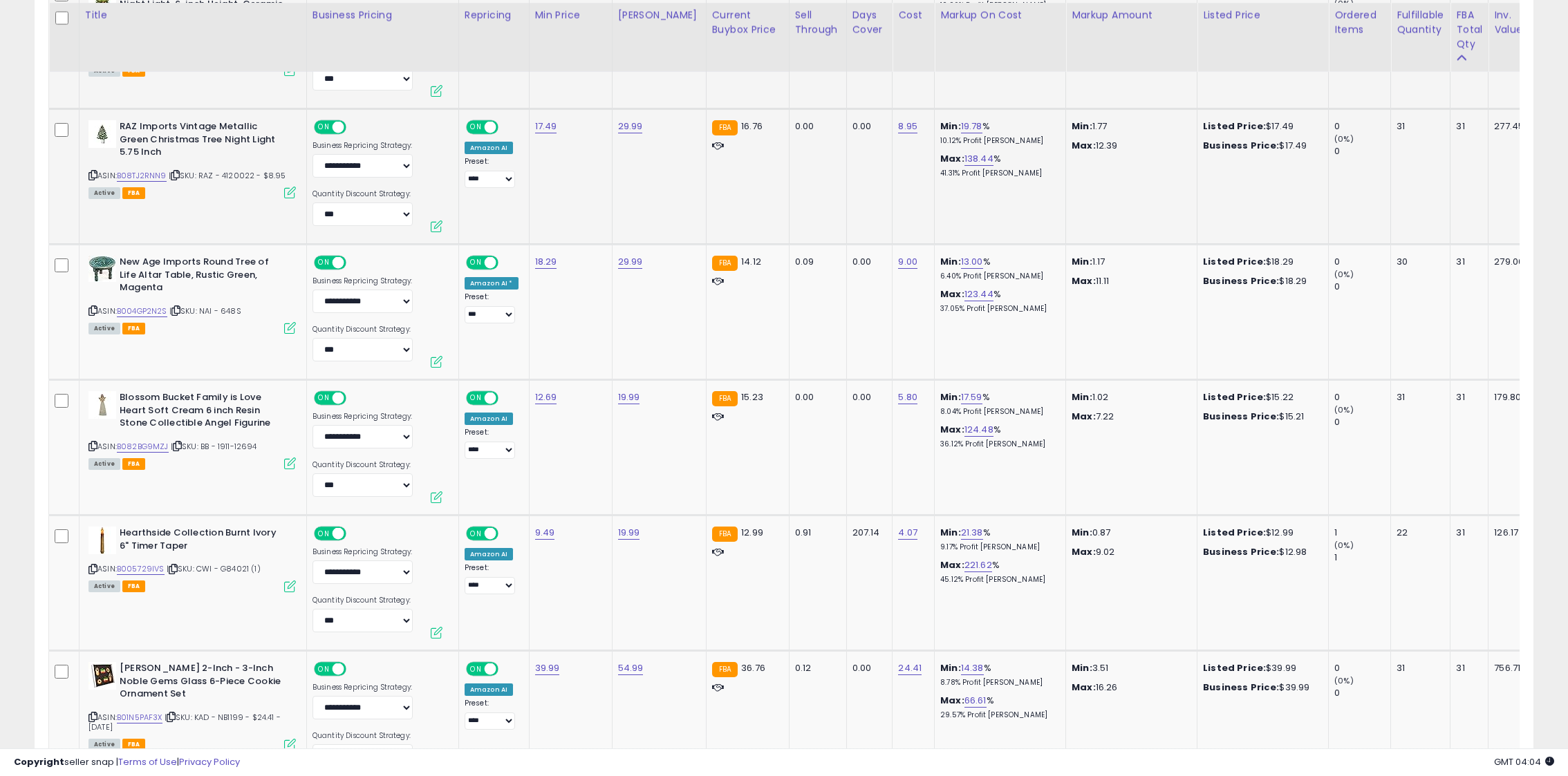
scroll to position [1583, 0]
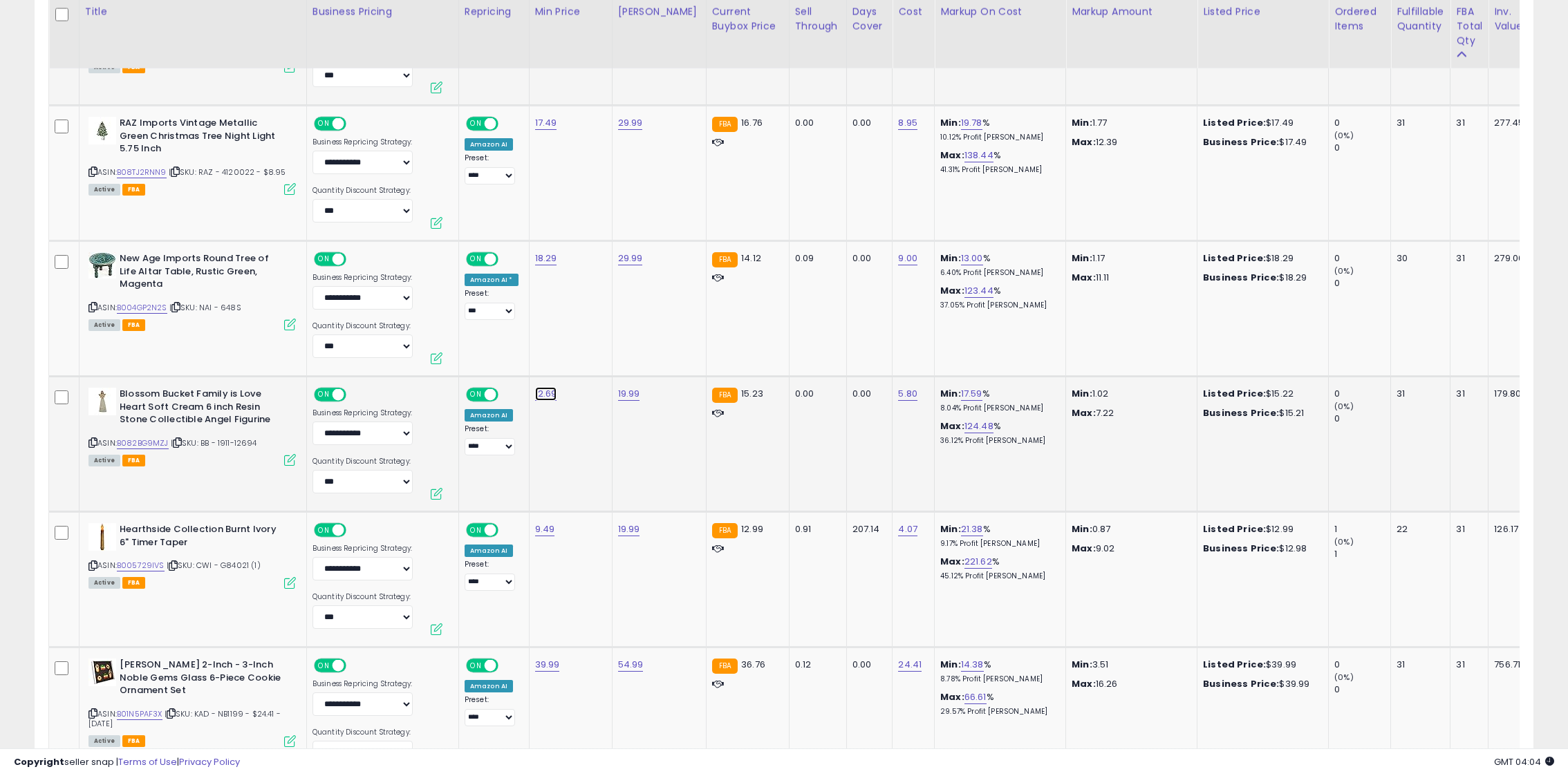
click at [549, 394] on link "12.69" at bounding box center [546, 394] width 22 height 14
click at [477, 359] on input "*****" at bounding box center [508, 362] width 123 height 24
type input "*****"
click button "submit" at bounding box center [587, 360] width 24 height 21
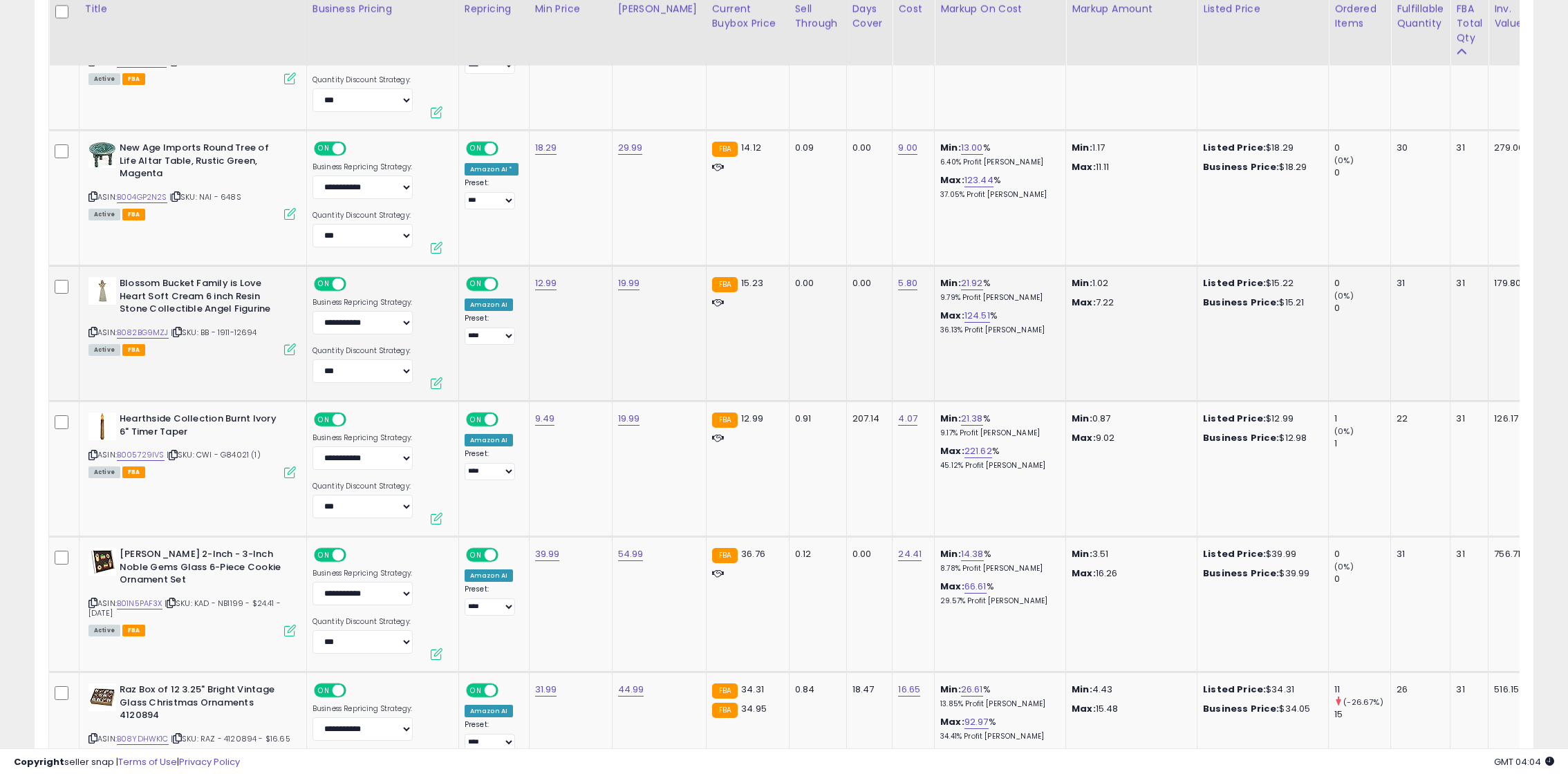
scroll to position [1697, 0]
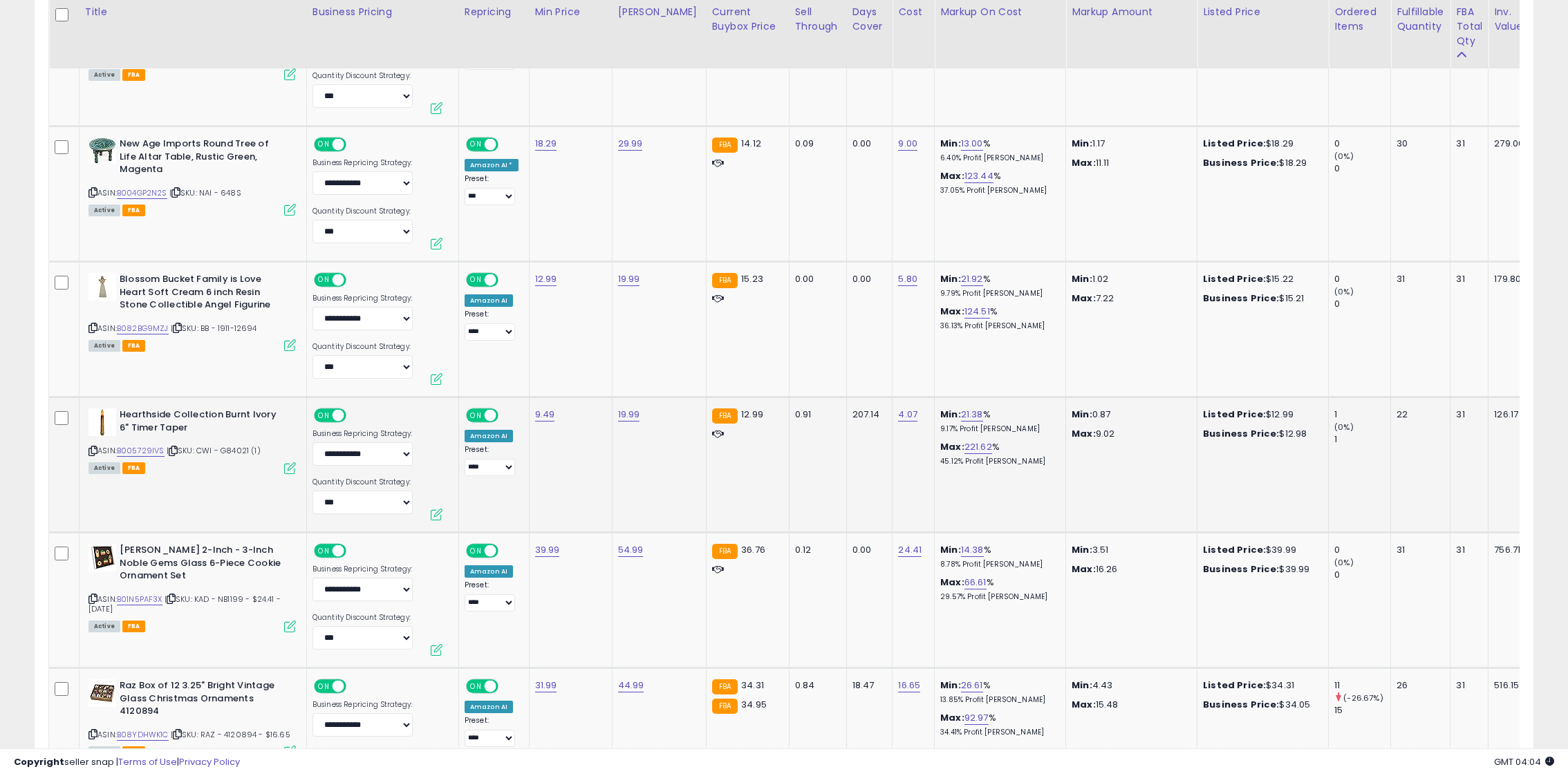
click at [93, 450] on icon at bounding box center [93, 451] width 9 height 8
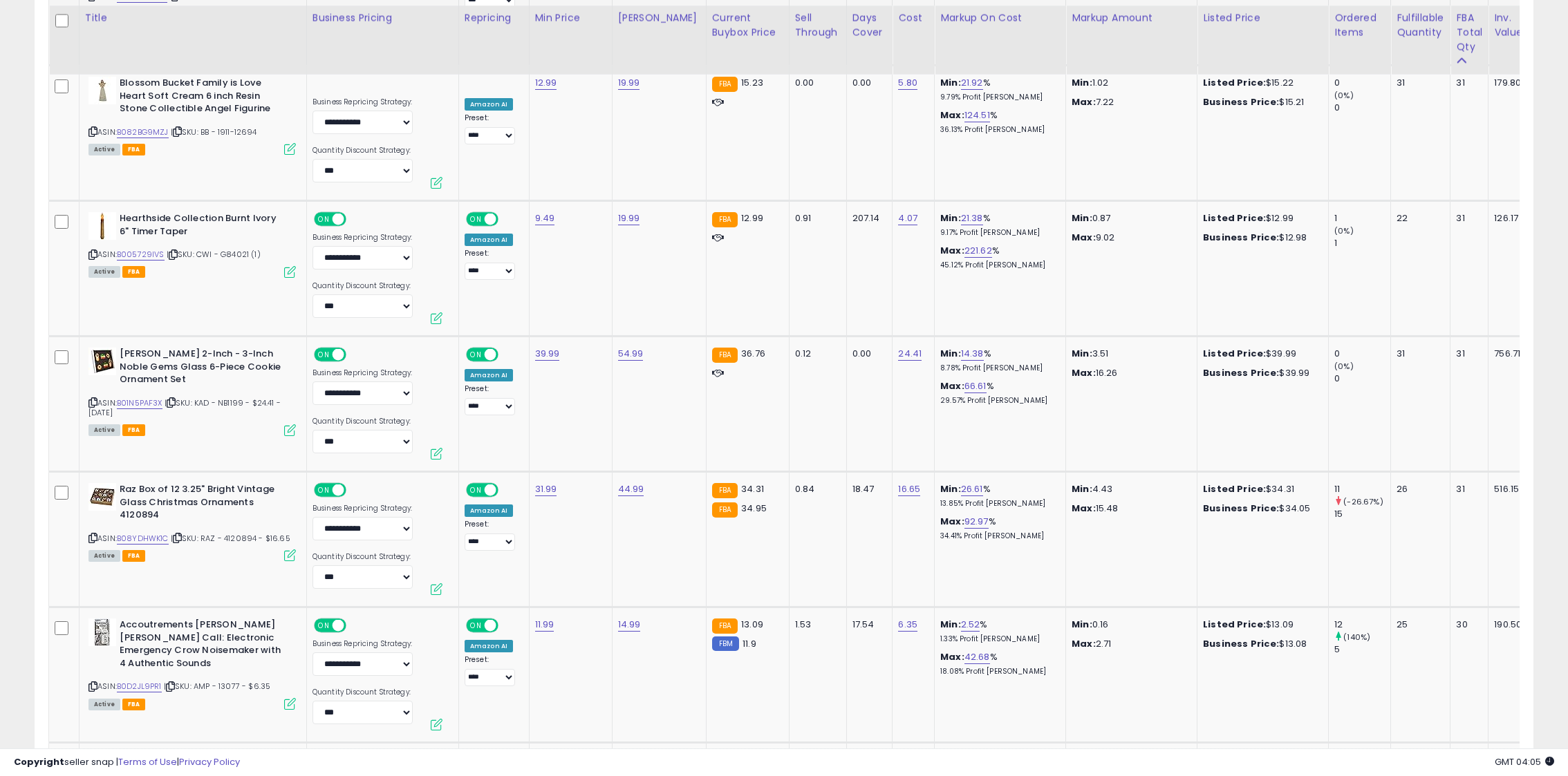
scroll to position [1900, 0]
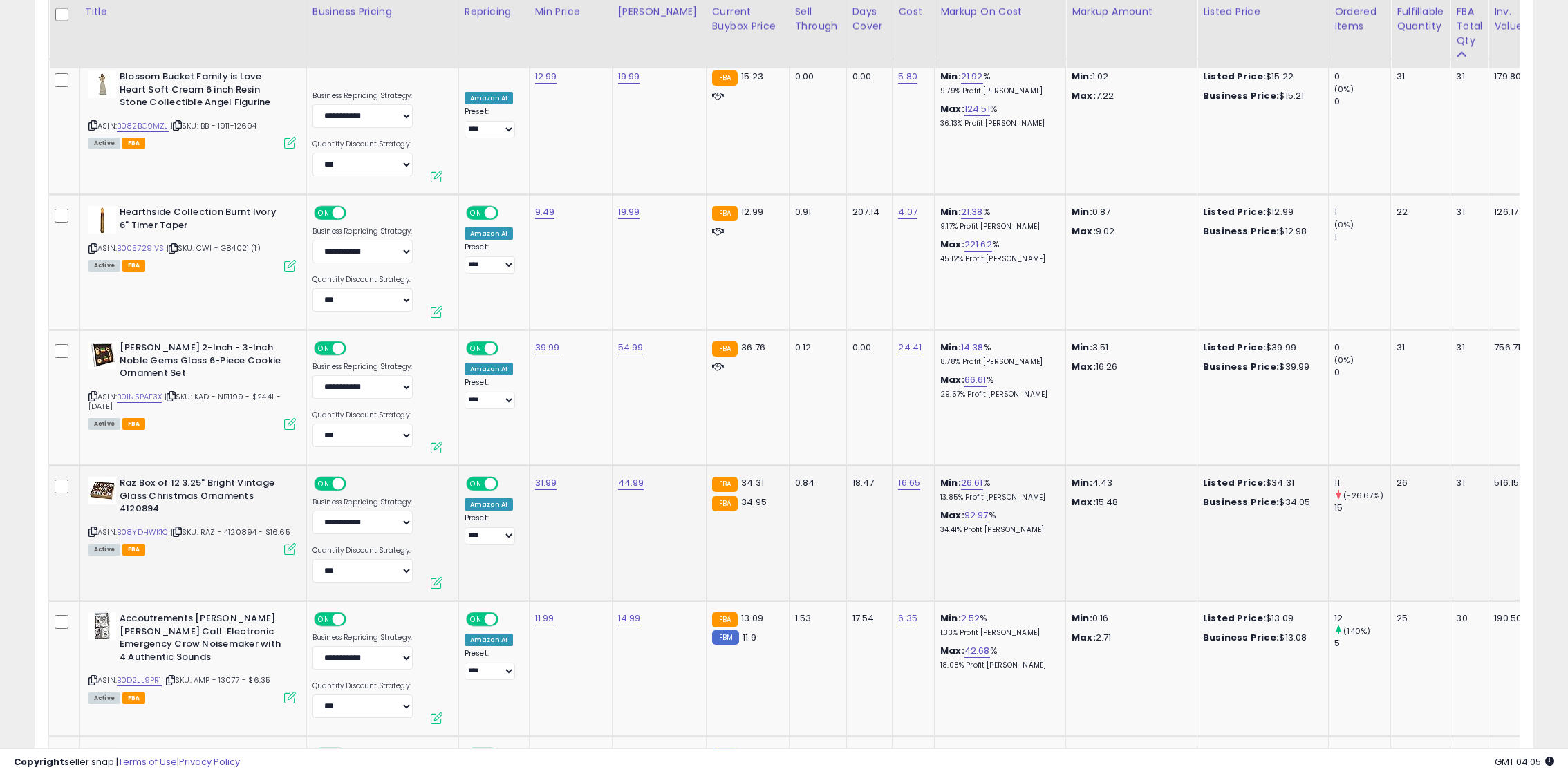
click at [93, 532] on icon at bounding box center [93, 532] width 9 height 8
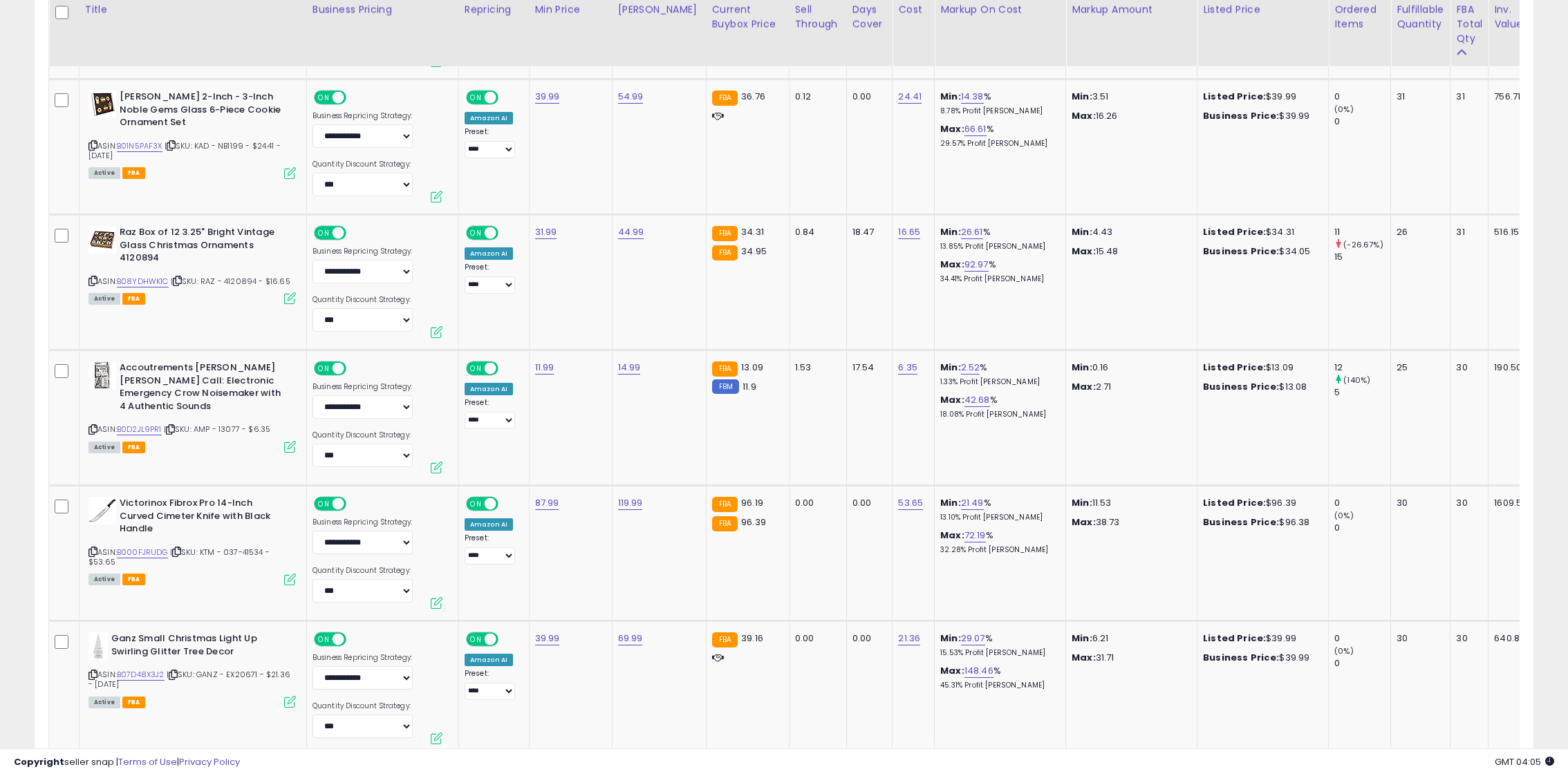
scroll to position [2166, 0]
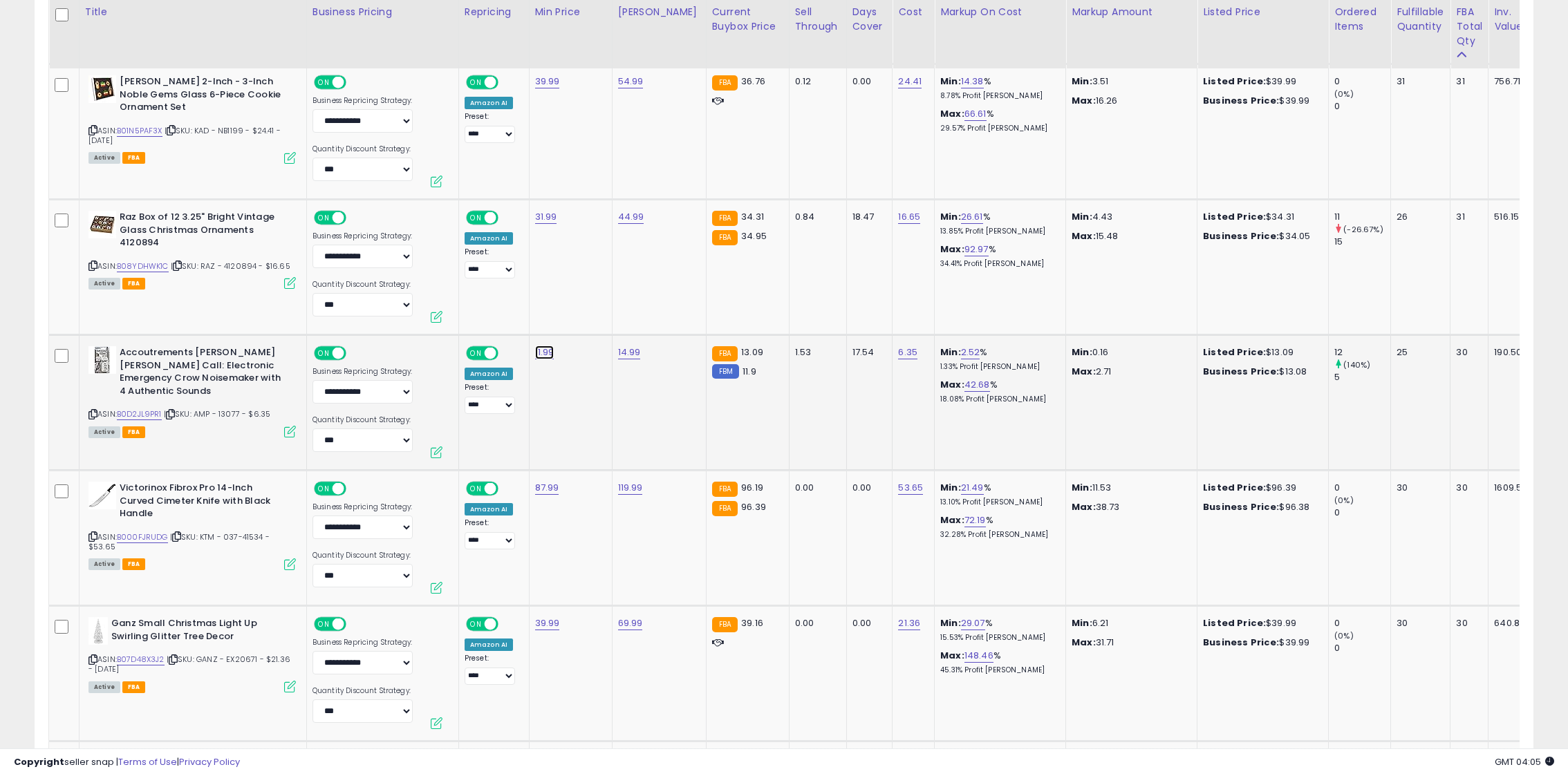
click at [539, 346] on link "11.99" at bounding box center [545, 353] width 20 height 14
click at [538, 349] on link "11.99" at bounding box center [545, 353] width 20 height 14
click at [466, 318] on input "*****" at bounding box center [507, 320] width 123 height 24
type input "*****"
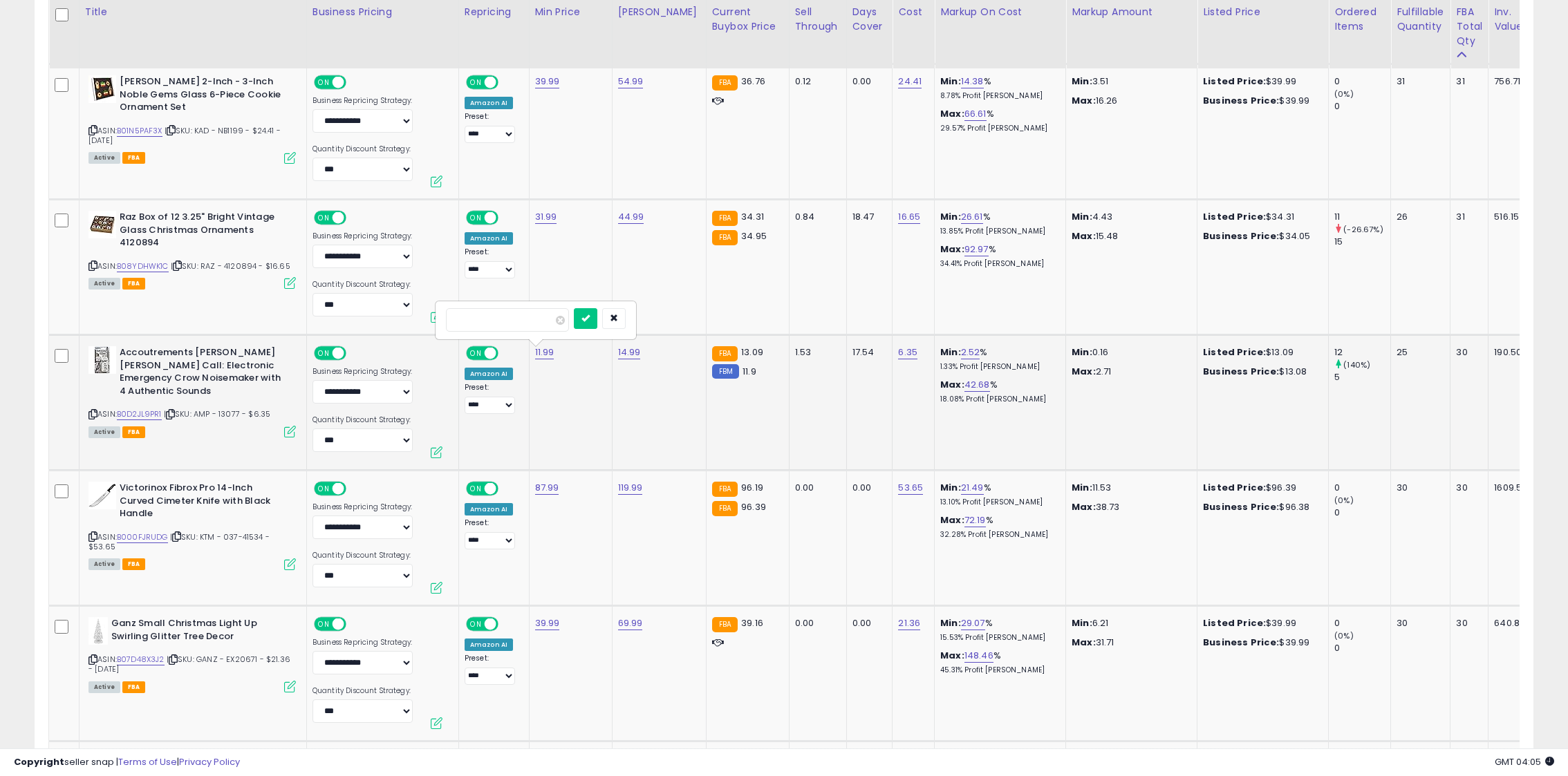
click button "submit" at bounding box center [585, 318] width 24 height 21
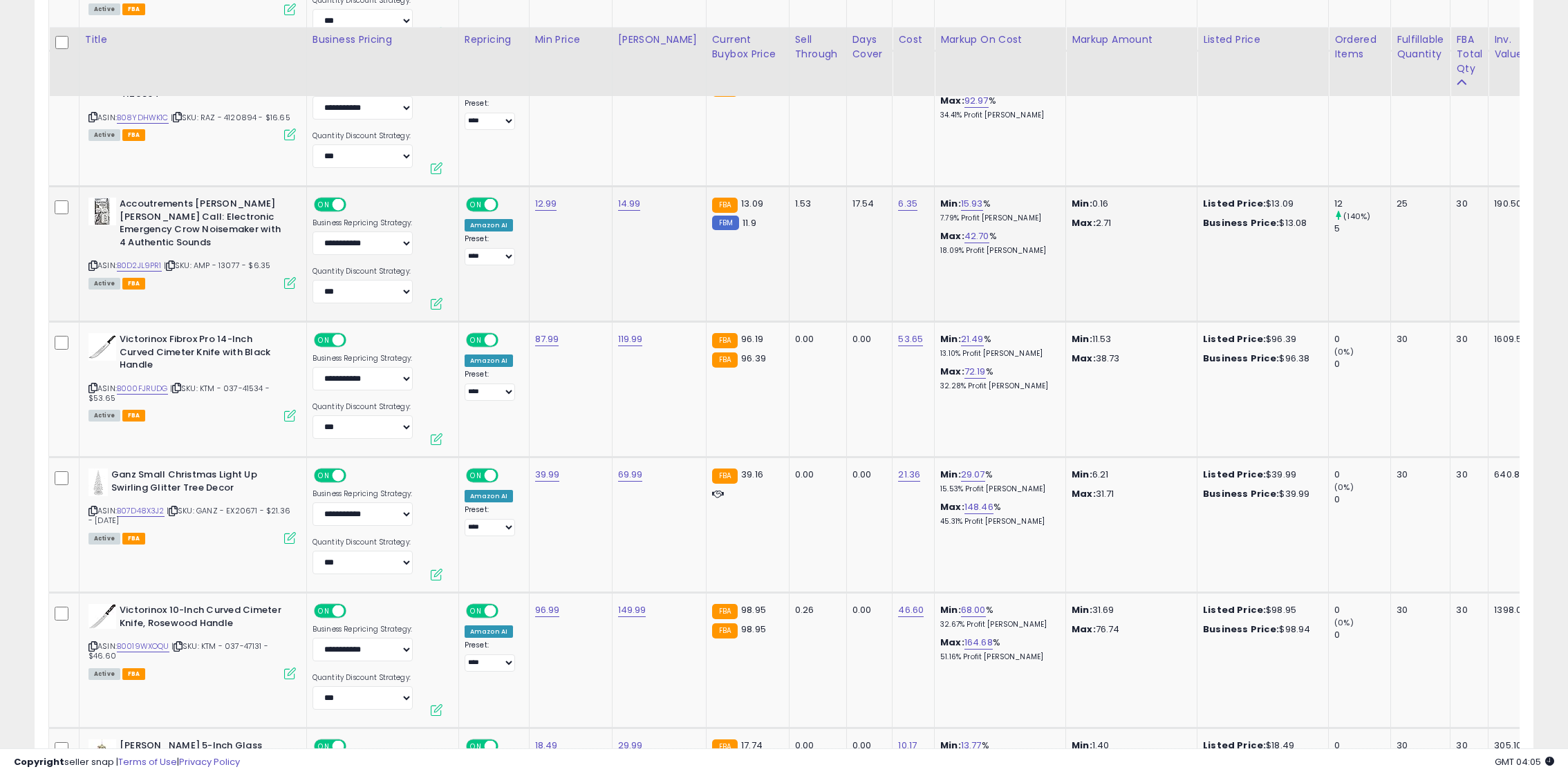
scroll to position [2342, 0]
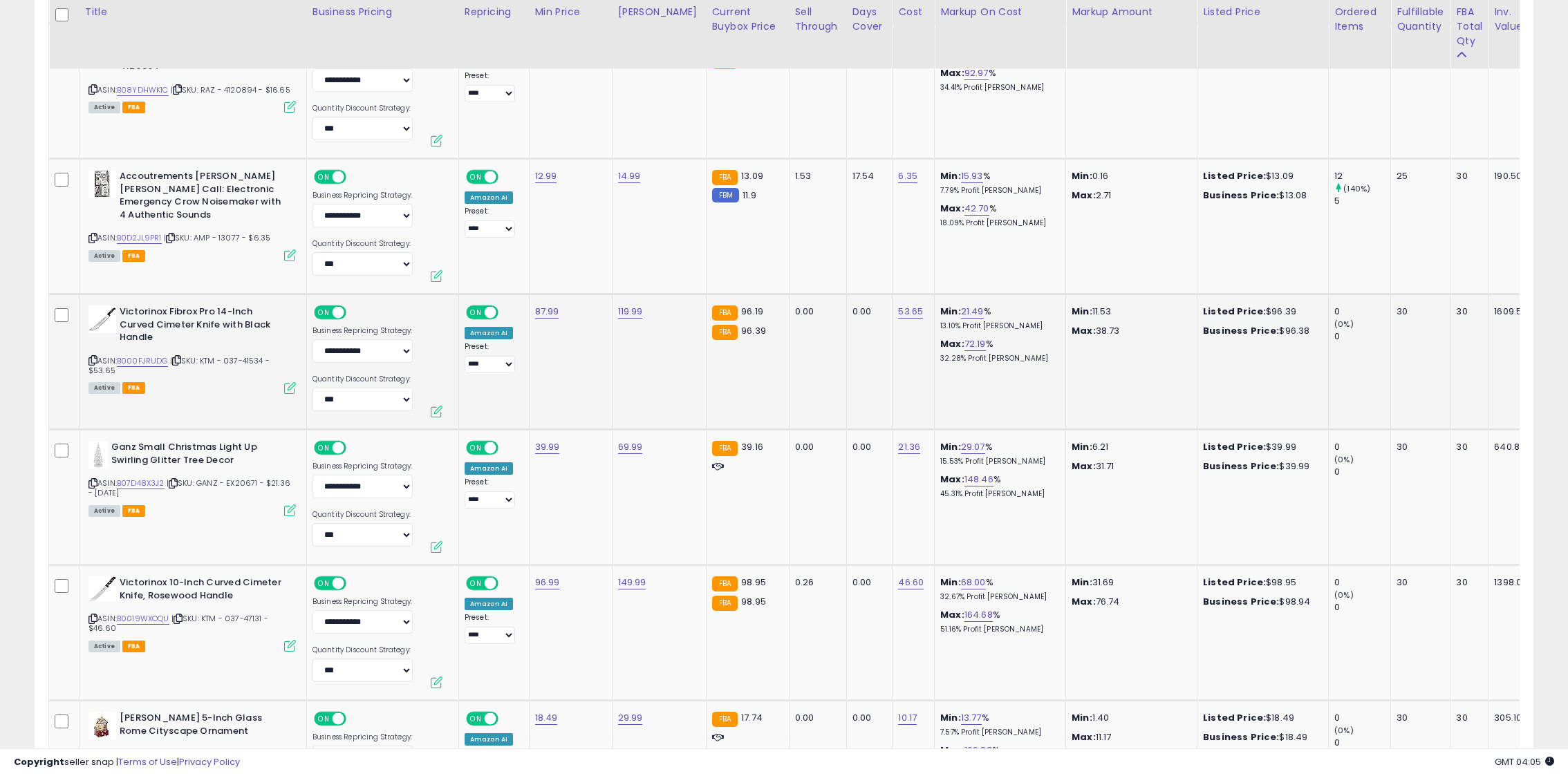
click at [89, 360] on icon at bounding box center [93, 361] width 9 height 8
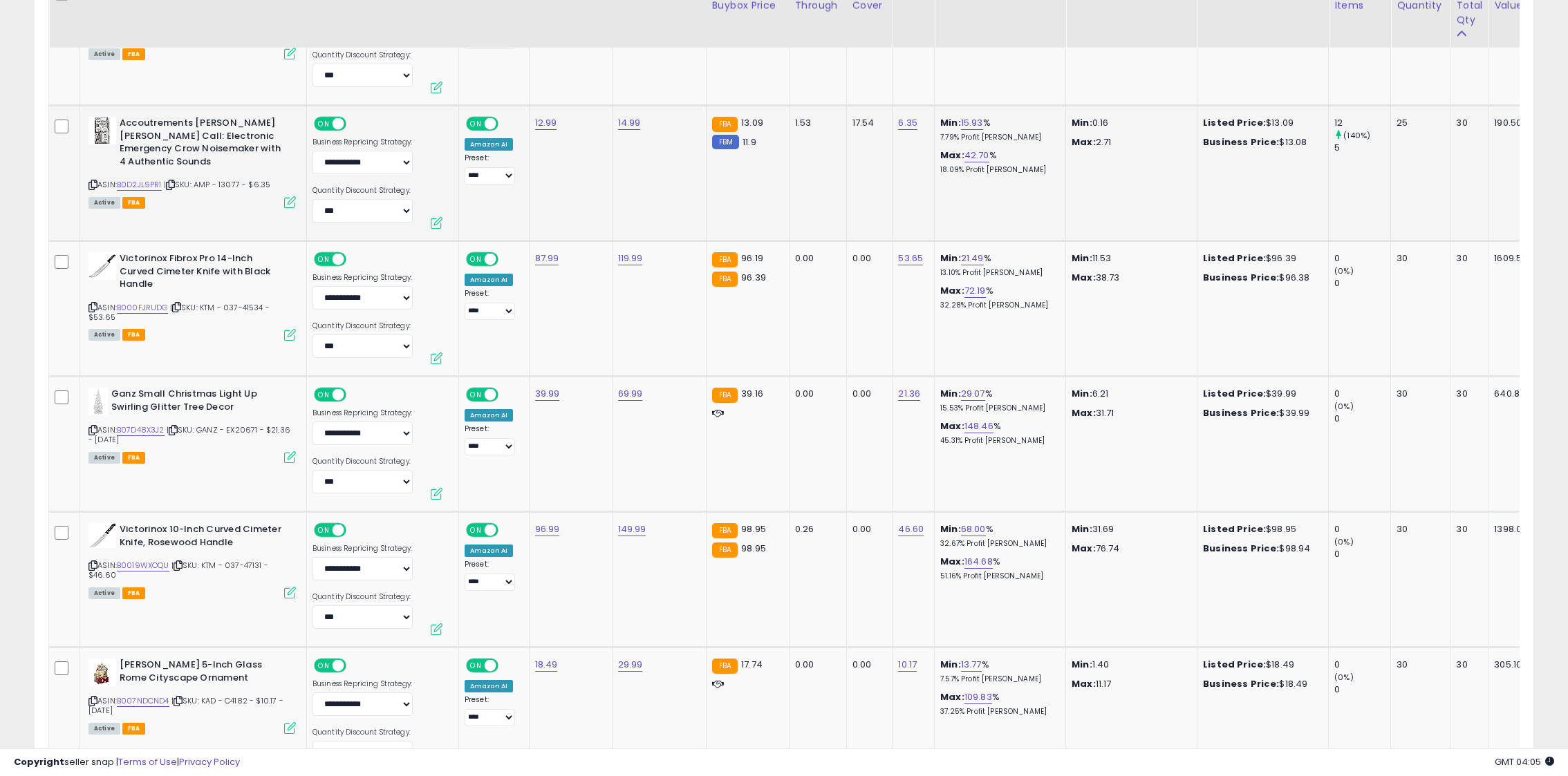
scroll to position [2399, 0]
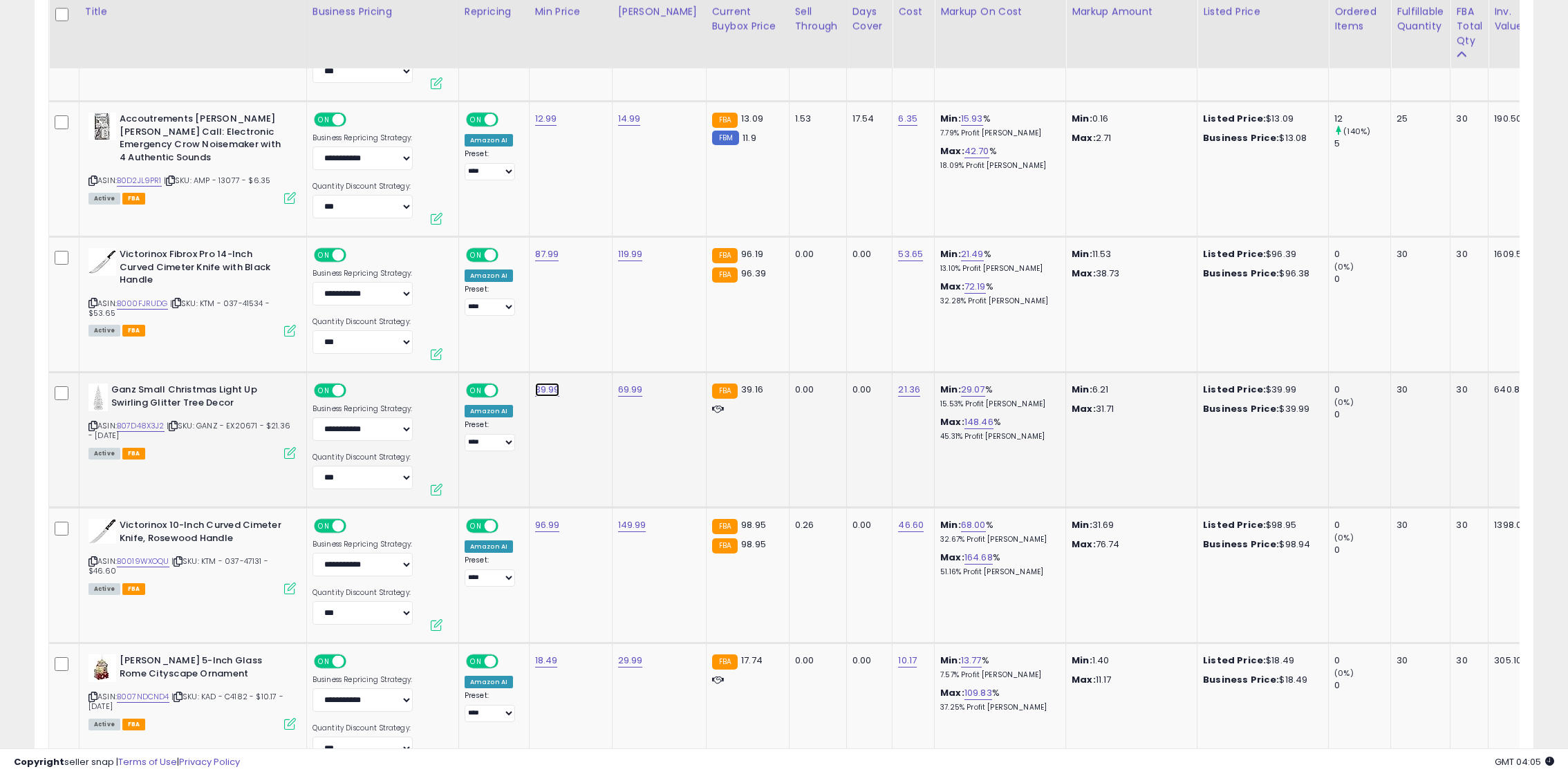
click at [545, 395] on link "39.99" at bounding box center [547, 389] width 25 height 14
click at [464, 359] on input "*****" at bounding box center [510, 358] width 123 height 24
click at [468, 358] on input "*****" at bounding box center [510, 358] width 123 height 24
type input "*****"
click button "submit" at bounding box center [588, 356] width 24 height 21
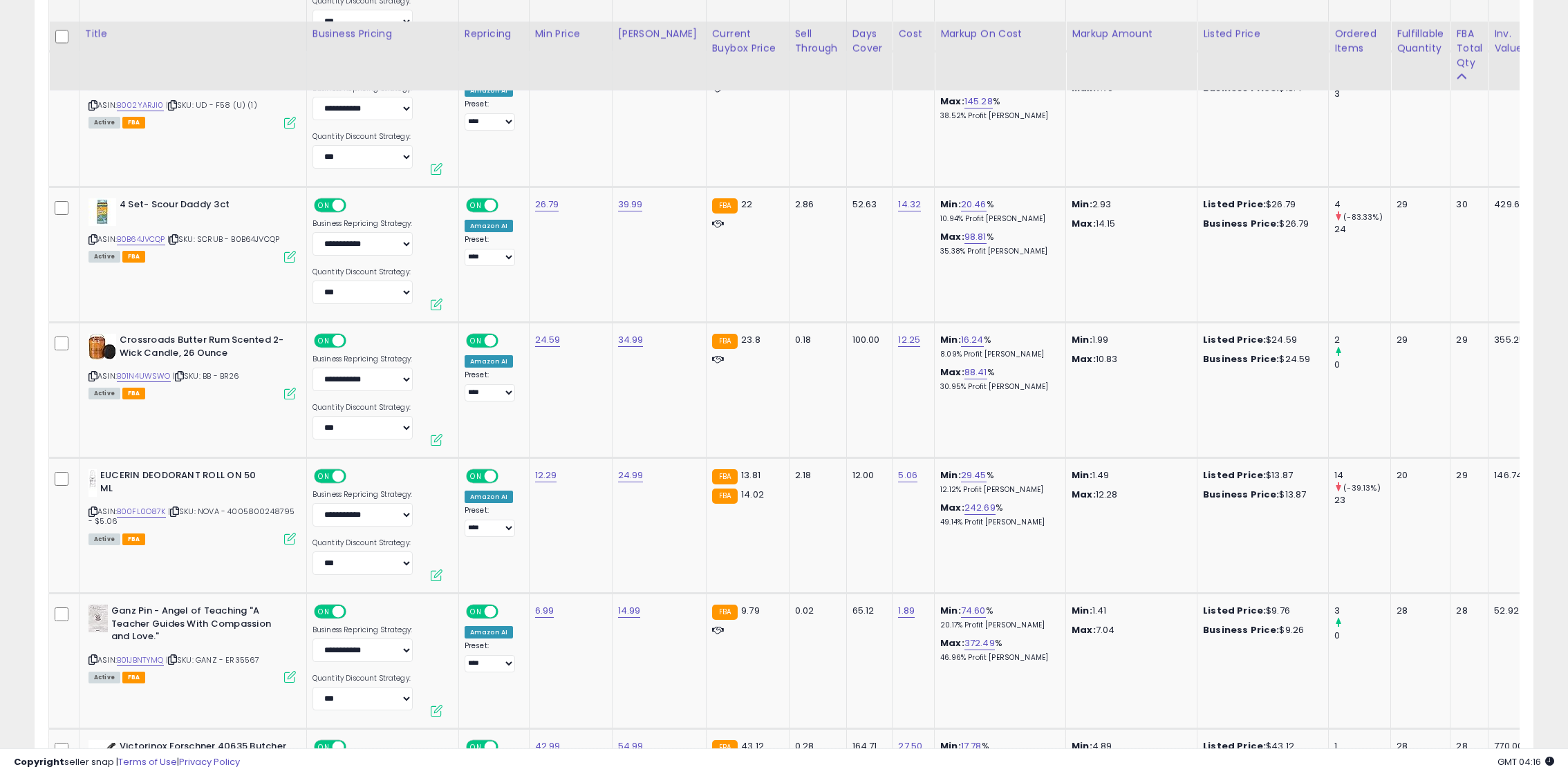
scroll to position [3425, 0]
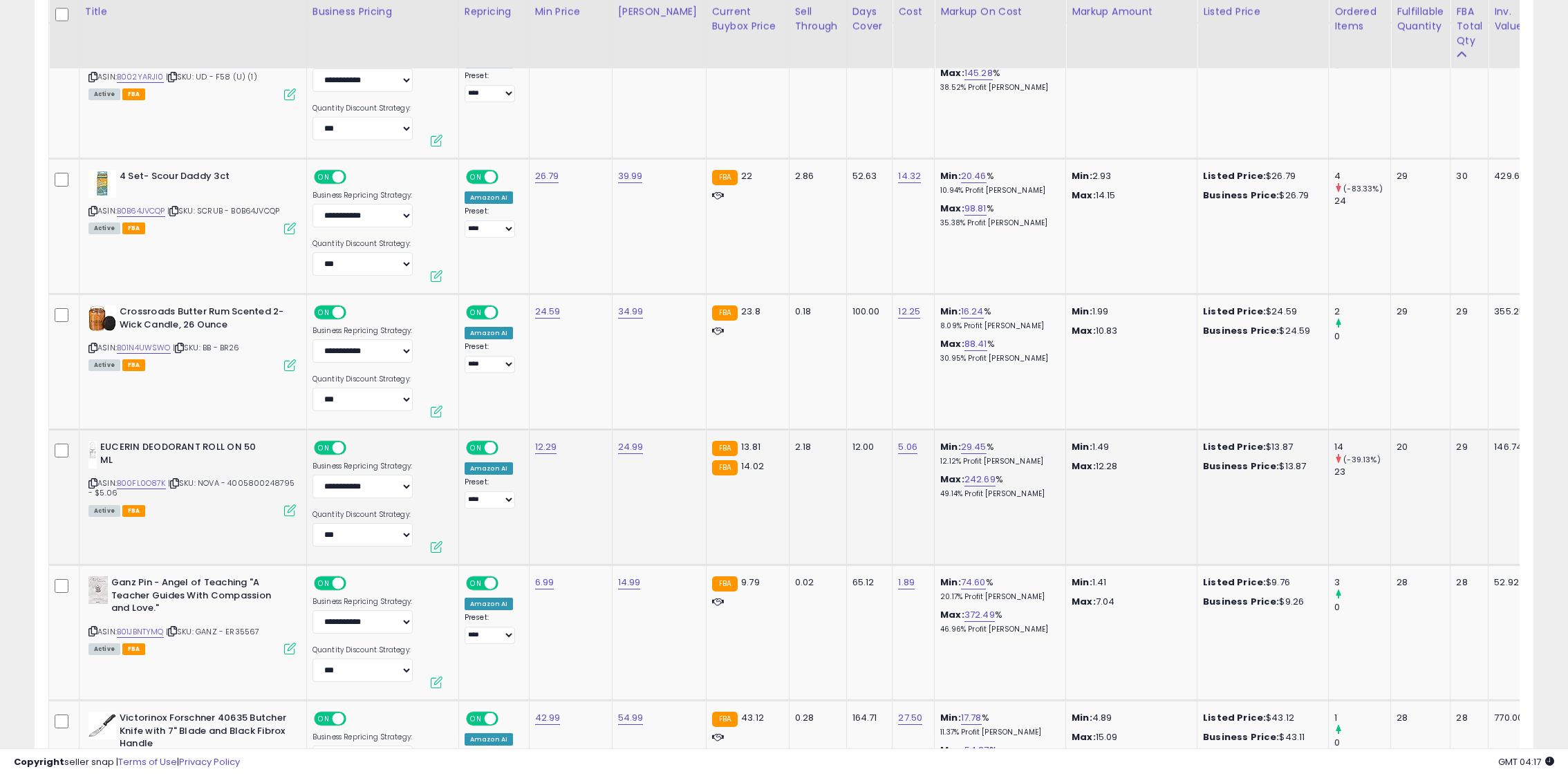
click at [552, 443] on div "12.29" at bounding box center [567, 447] width 66 height 13
click at [546, 443] on link "12.29" at bounding box center [546, 447] width 22 height 14
click at [475, 412] on input "*****" at bounding box center [508, 415] width 123 height 24
type input "*****"
click button "submit" at bounding box center [586, 413] width 24 height 21
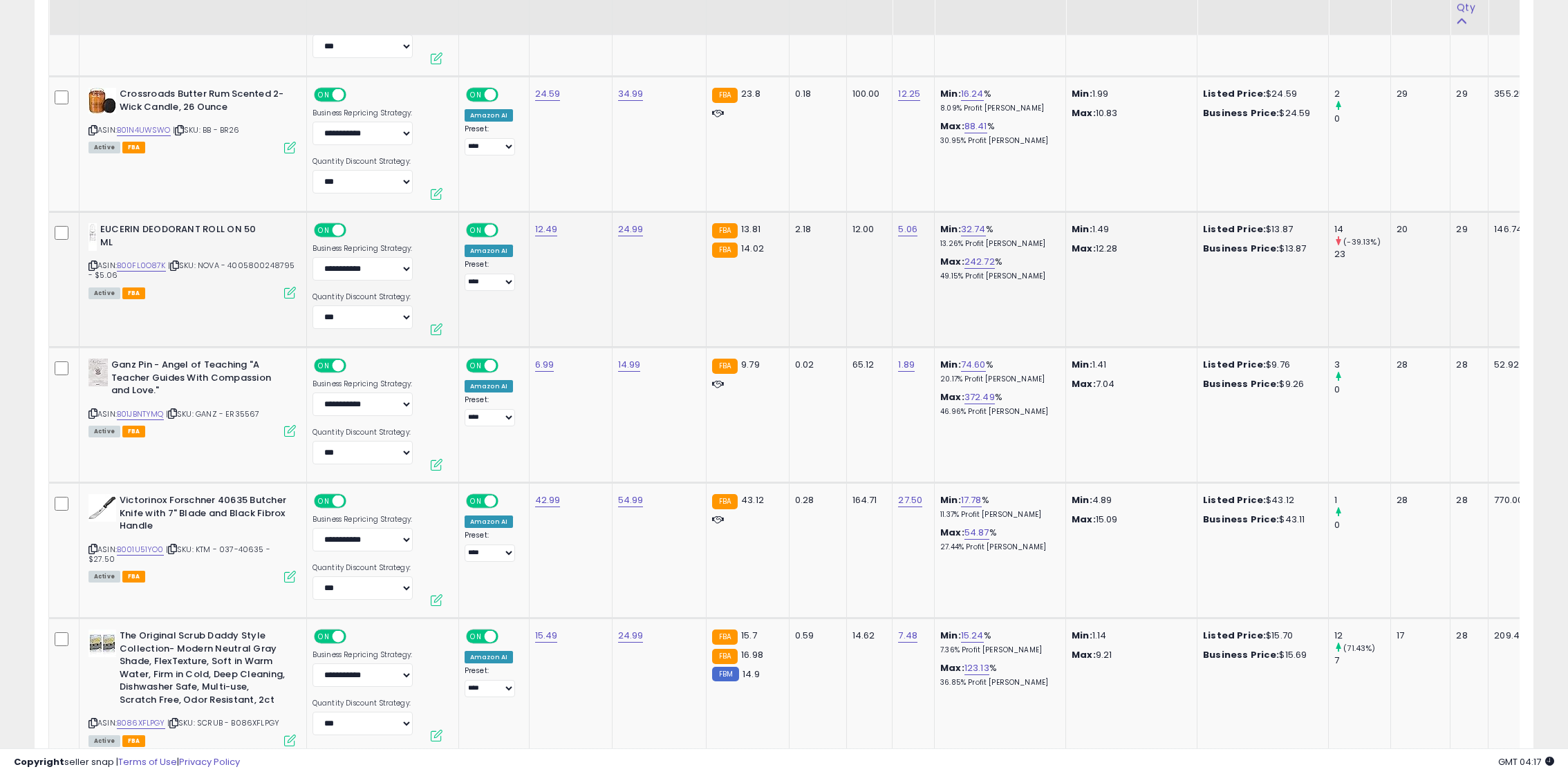
scroll to position [3646, 0]
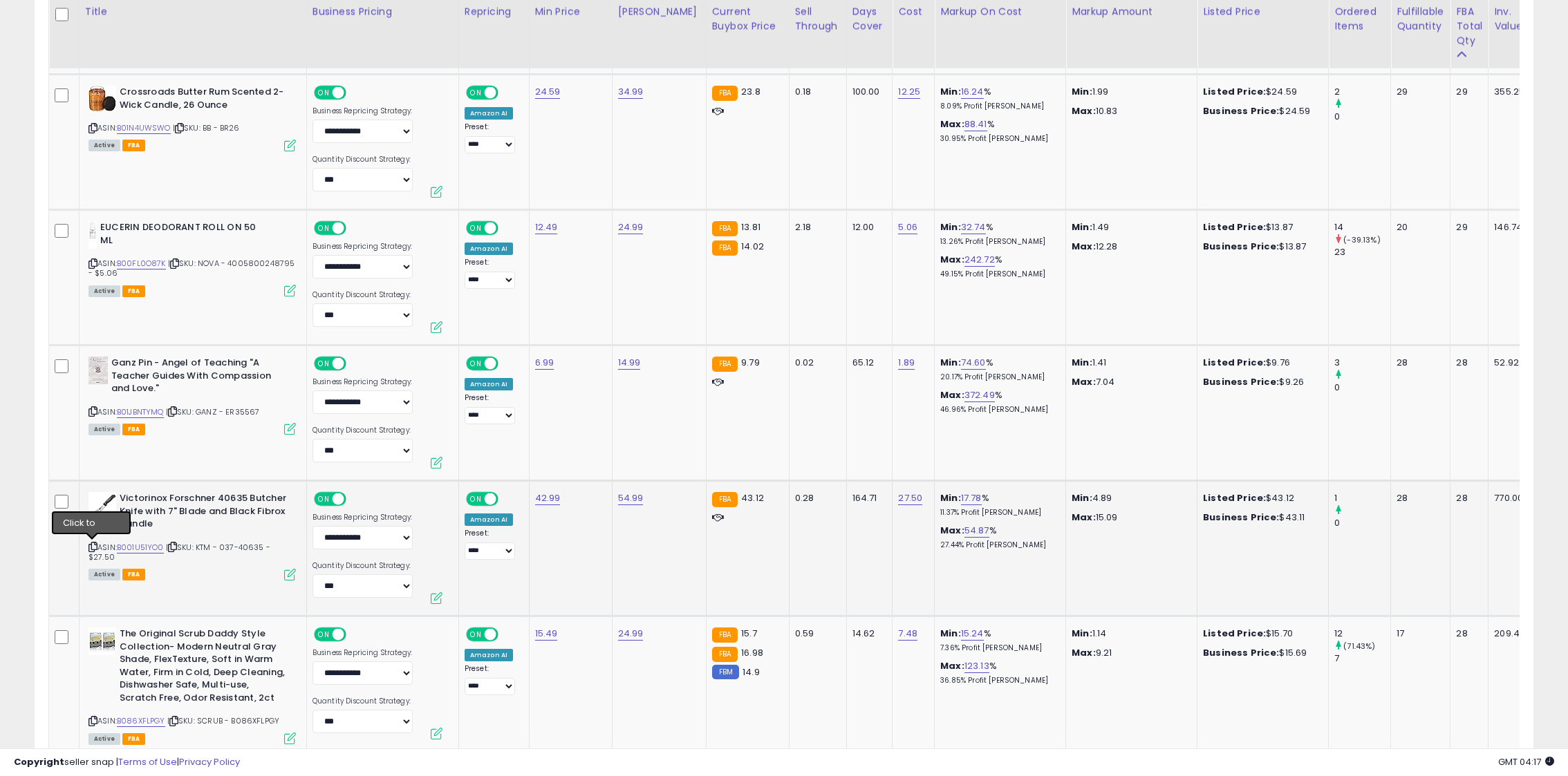
click at [93, 544] on icon at bounding box center [93, 548] width 9 height 8
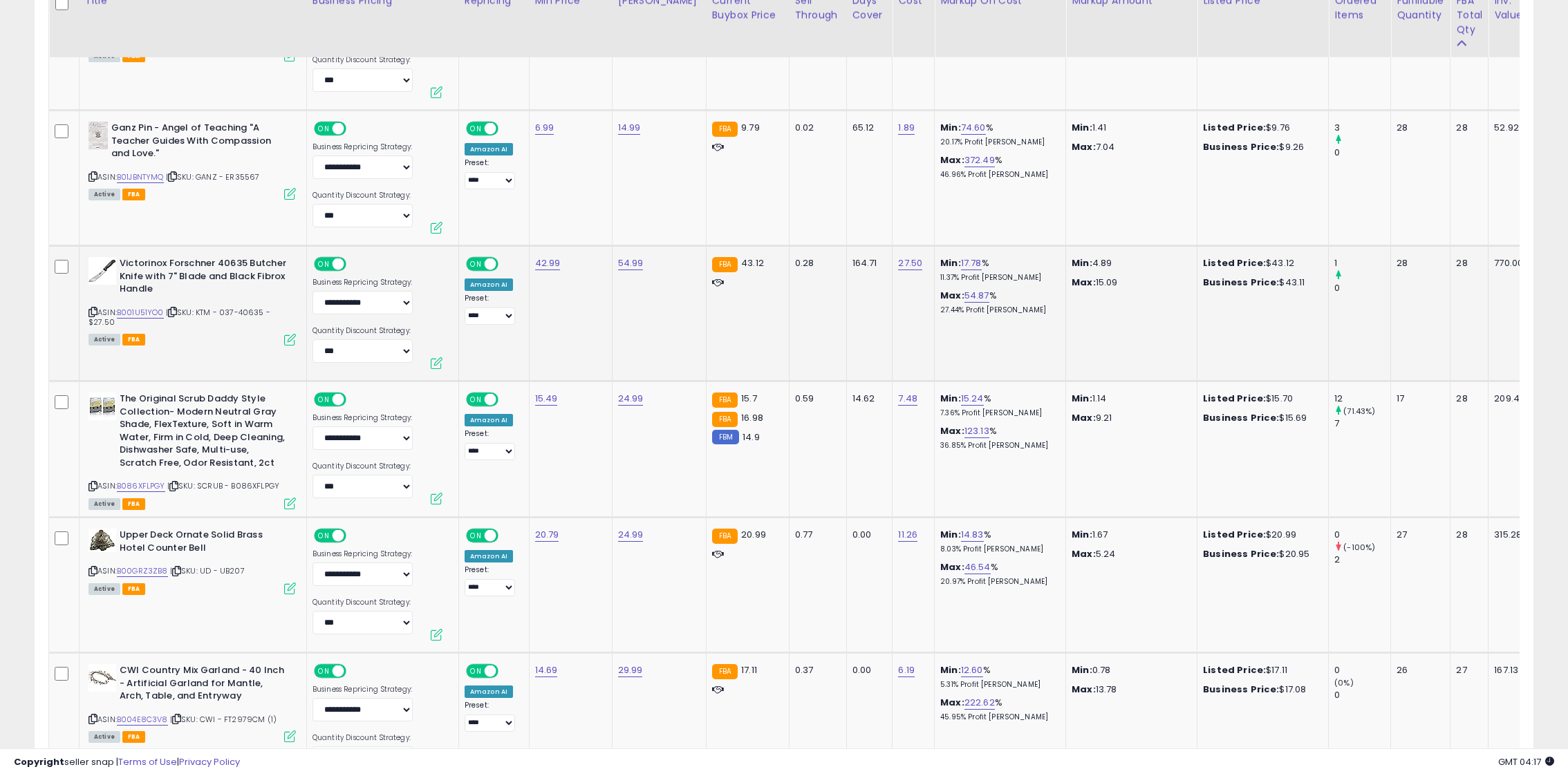
scroll to position [3885, 0]
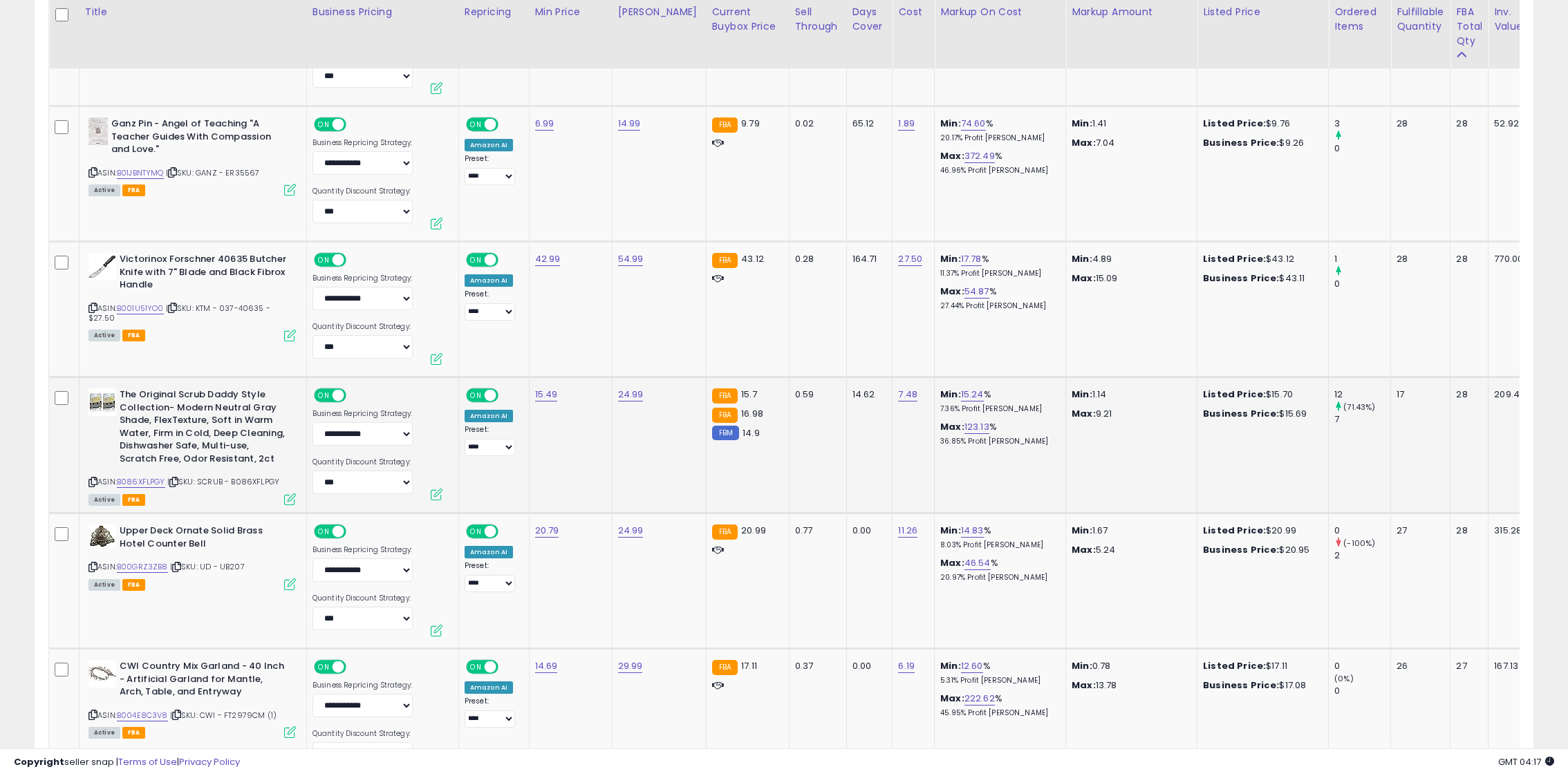
click at [93, 484] on icon at bounding box center [93, 482] width 9 height 8
click at [140, 487] on div "ASIN: B086XFLPGY | SKU: SCRUB - B086XFLPGY Active FBA" at bounding box center [193, 446] width 208 height 116
click at [140, 474] on div "ASIN: B086XFLPGY | SKU: SCRUB - B086XFLPGY Active FBA" at bounding box center [193, 446] width 208 height 116
click at [140, 483] on link "B086XFLPGY" at bounding box center [140, 482] width 48 height 12
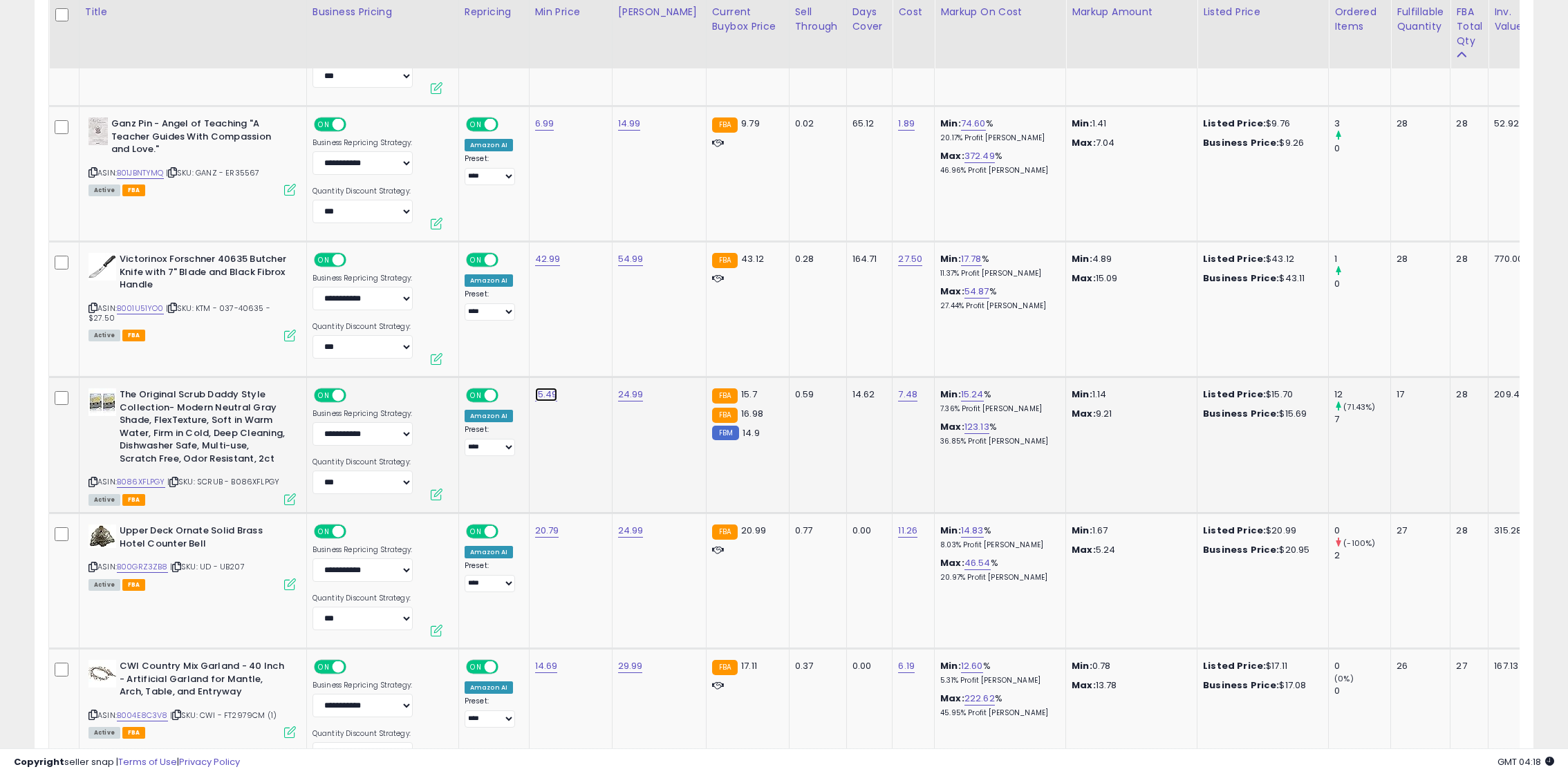
click at [539, 389] on link "15.49" at bounding box center [546, 394] width 23 height 14
click at [478, 368] on input "*****" at bounding box center [508, 363] width 123 height 24
type input "*****"
click button "submit" at bounding box center [587, 361] width 24 height 21
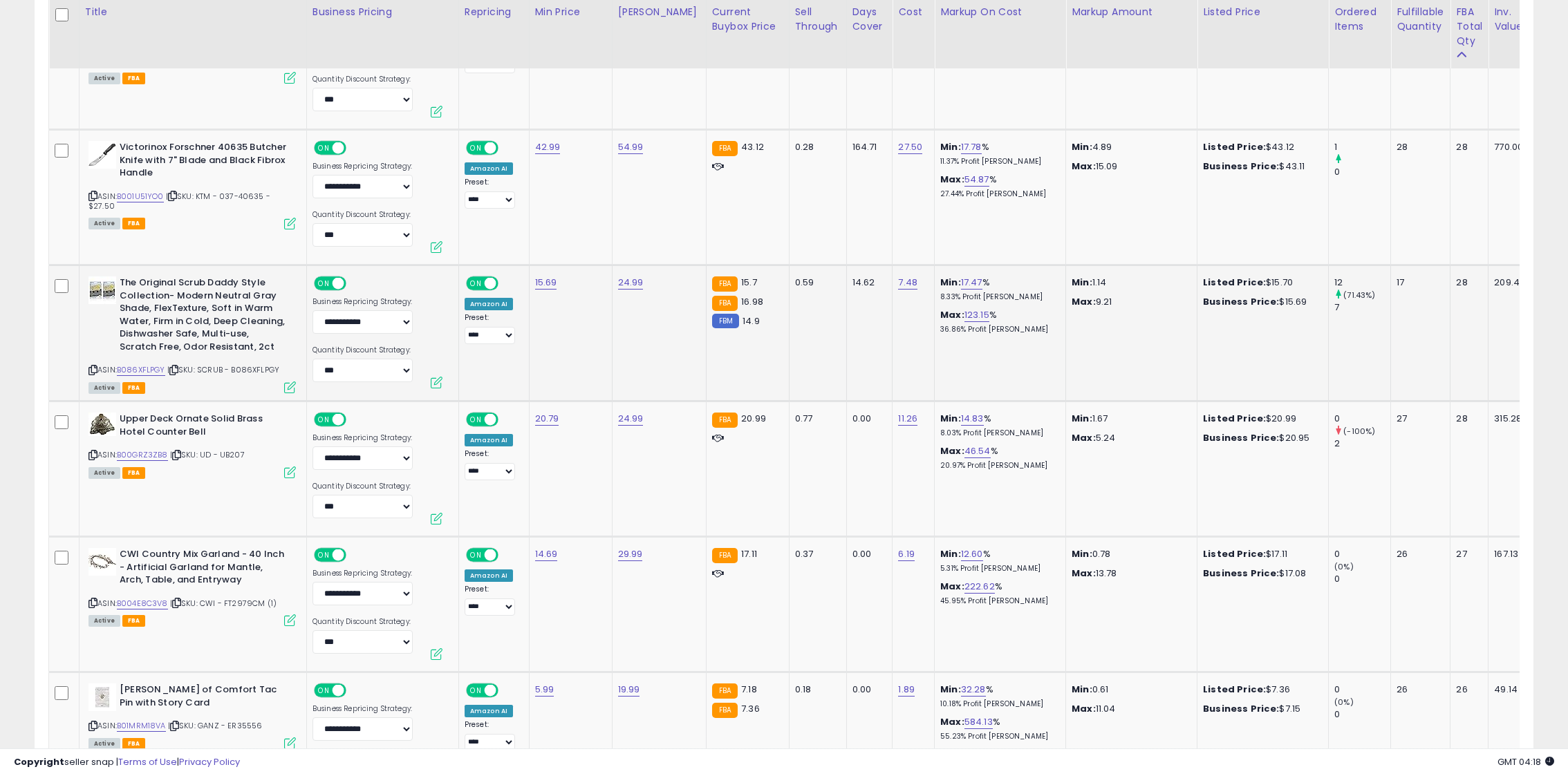
scroll to position [4018, 0]
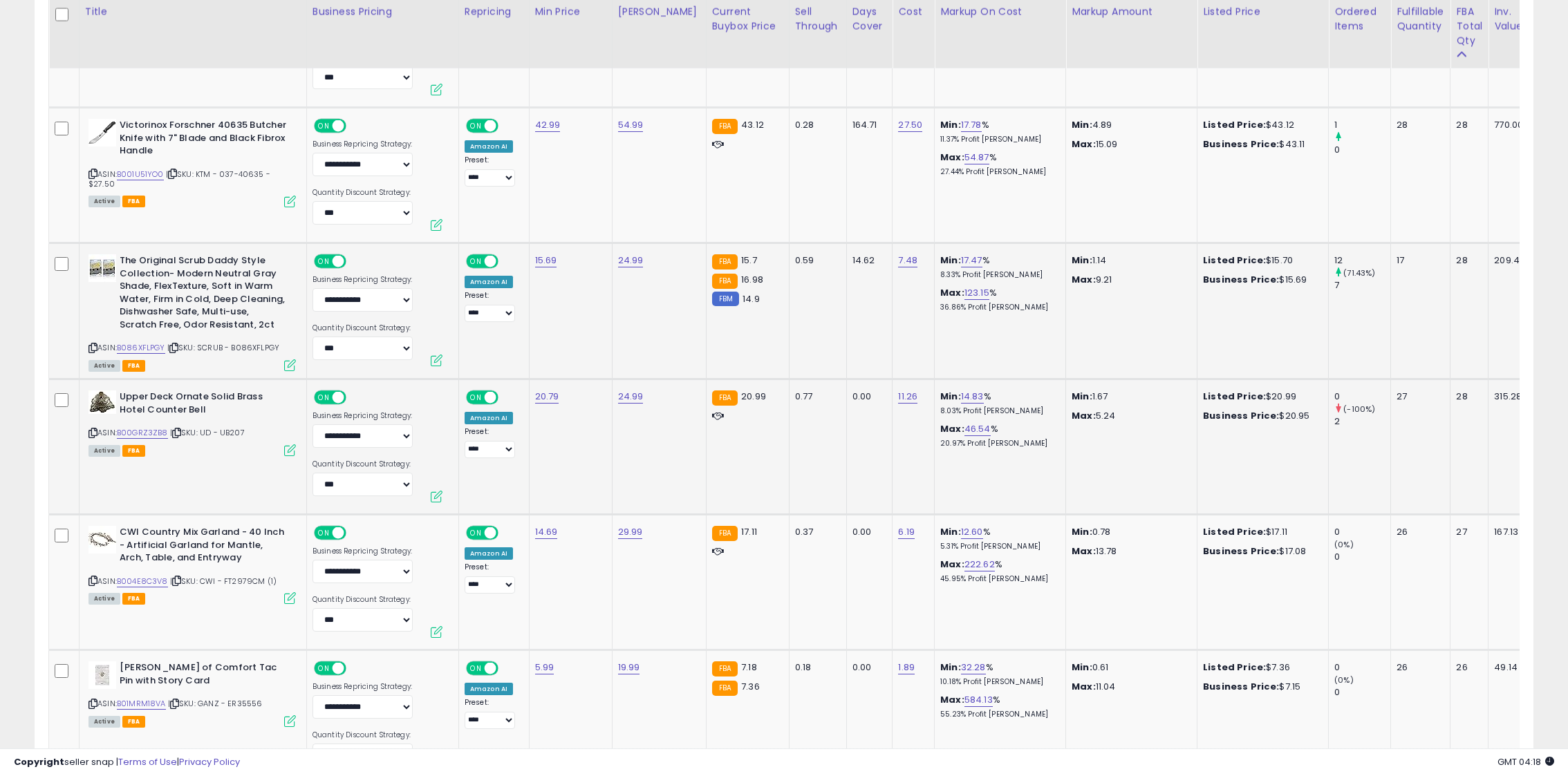
click at [90, 433] on icon at bounding box center [93, 433] width 9 height 8
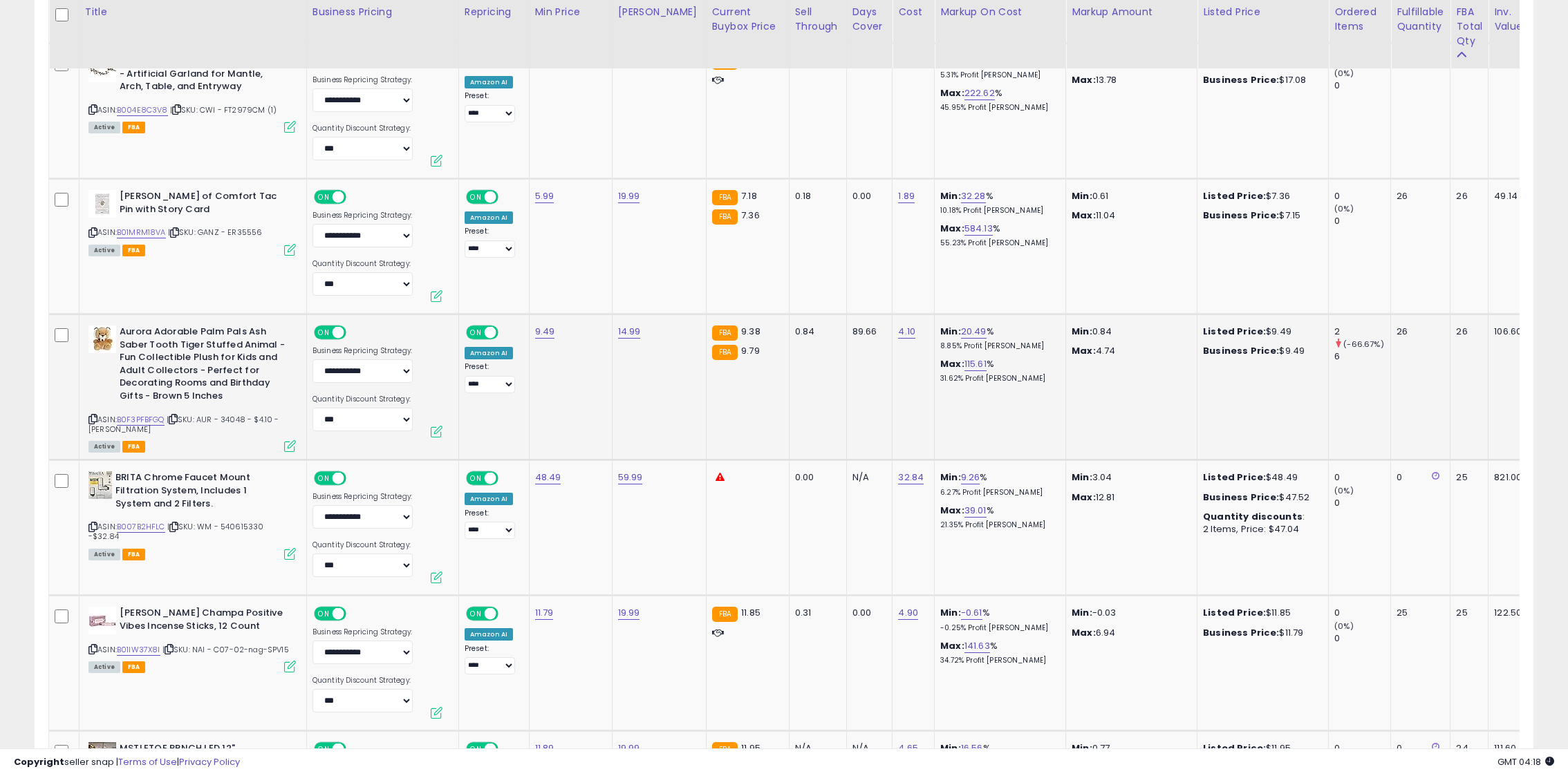
scroll to position [4492, 0]
click at [90, 417] on icon at bounding box center [93, 418] width 9 height 8
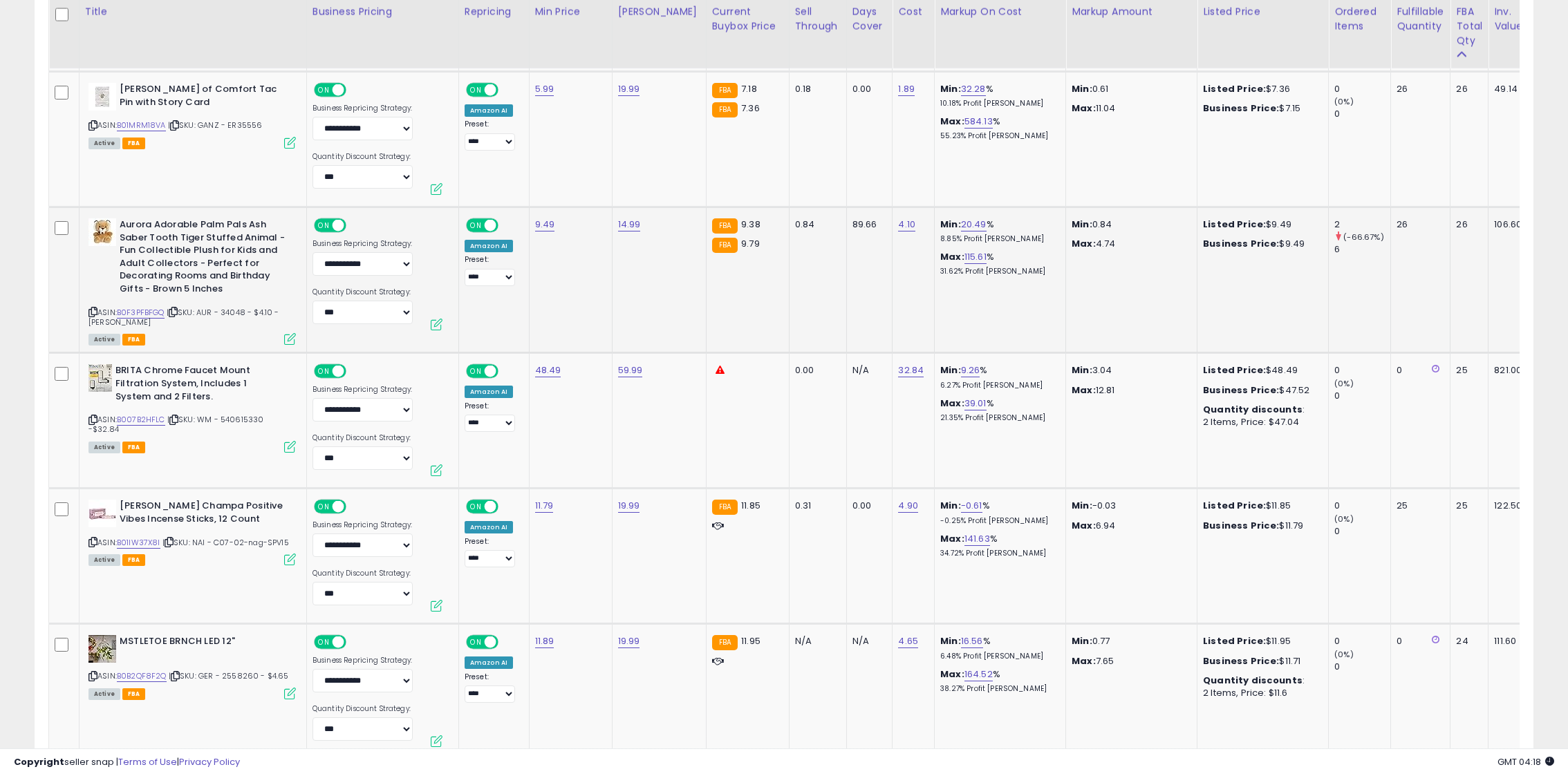
scroll to position [4625, 0]
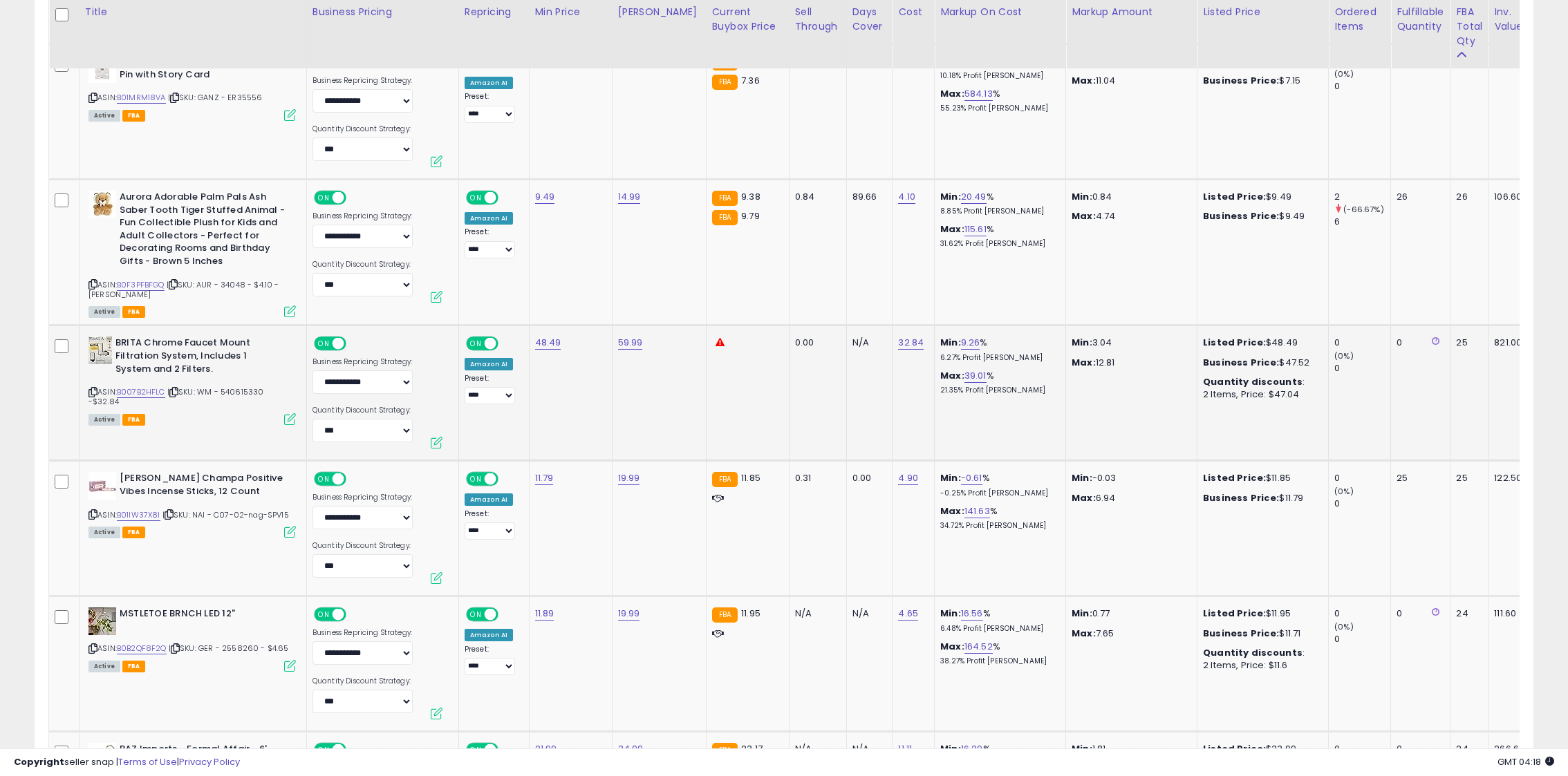
click at [96, 388] on icon at bounding box center [93, 392] width 9 height 8
click at [133, 389] on link "B007B2HFLC" at bounding box center [140, 392] width 48 height 12
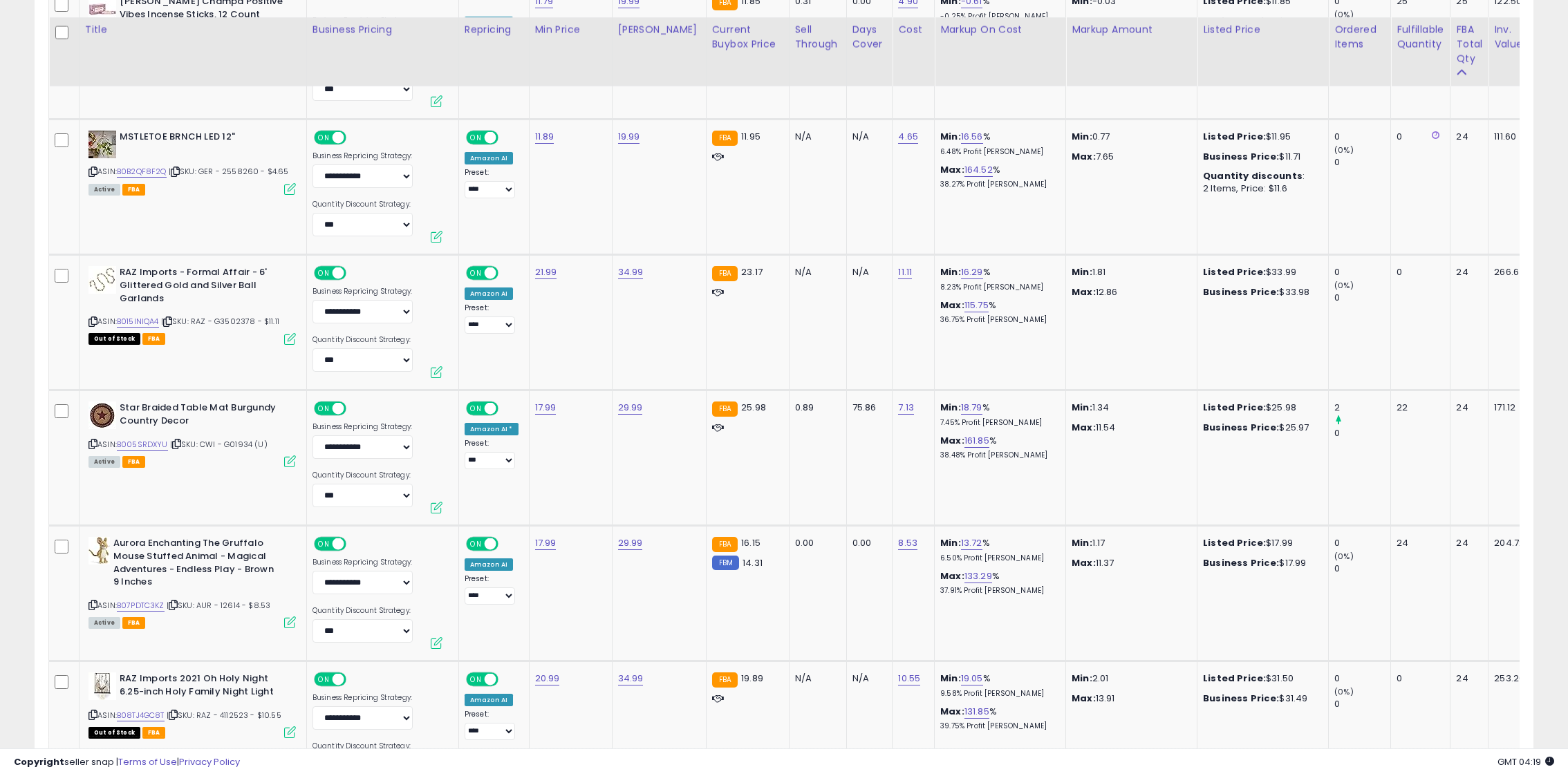
scroll to position [5120, 0]
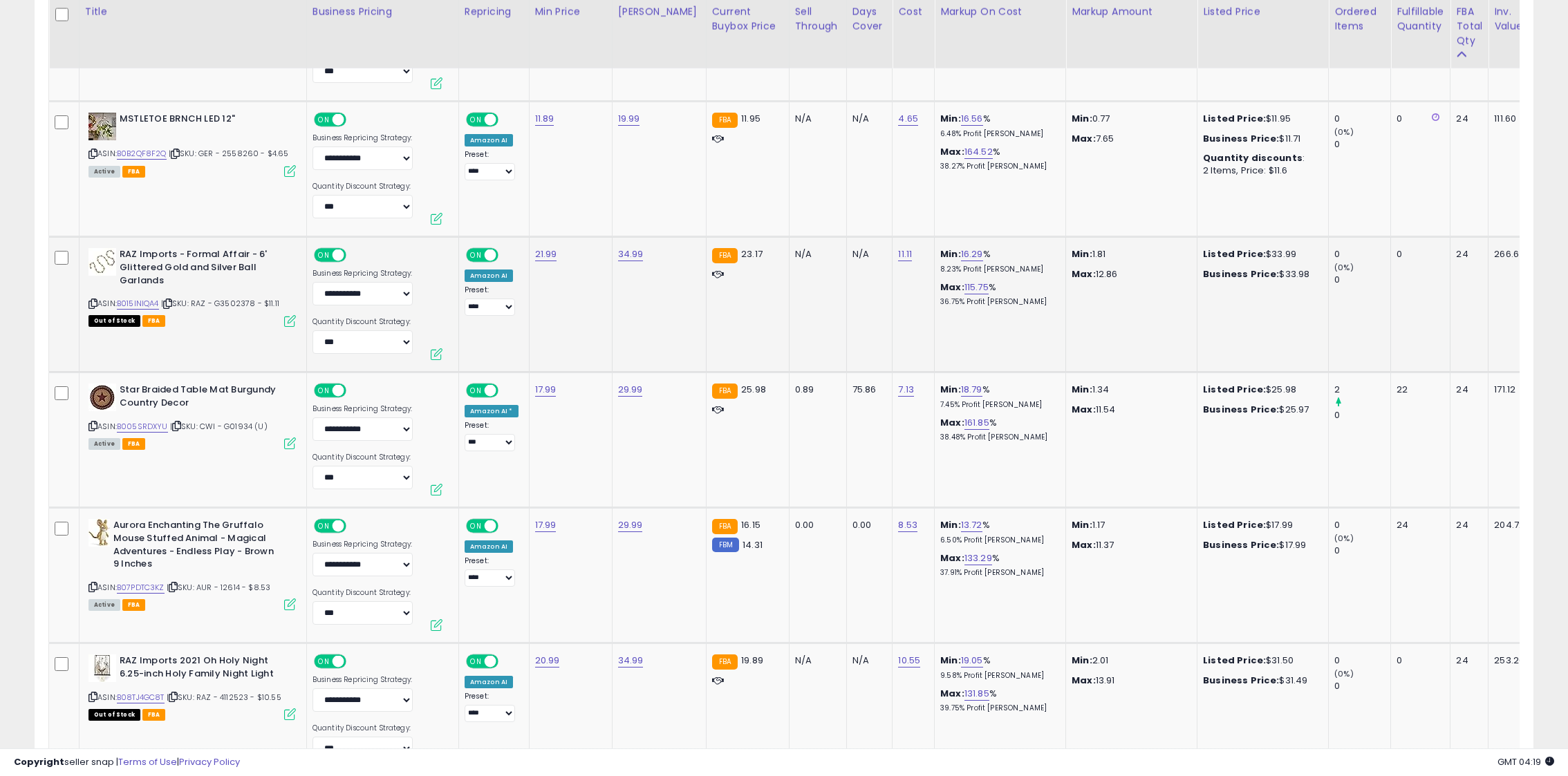
click at [533, 240] on td "21.99" at bounding box center [570, 304] width 83 height 135
click at [536, 252] on link "21.99" at bounding box center [546, 254] width 22 height 14
click at [464, 221] on input "*****" at bounding box center [508, 222] width 123 height 24
type input "*****"
click button "submit" at bounding box center [587, 220] width 24 height 21
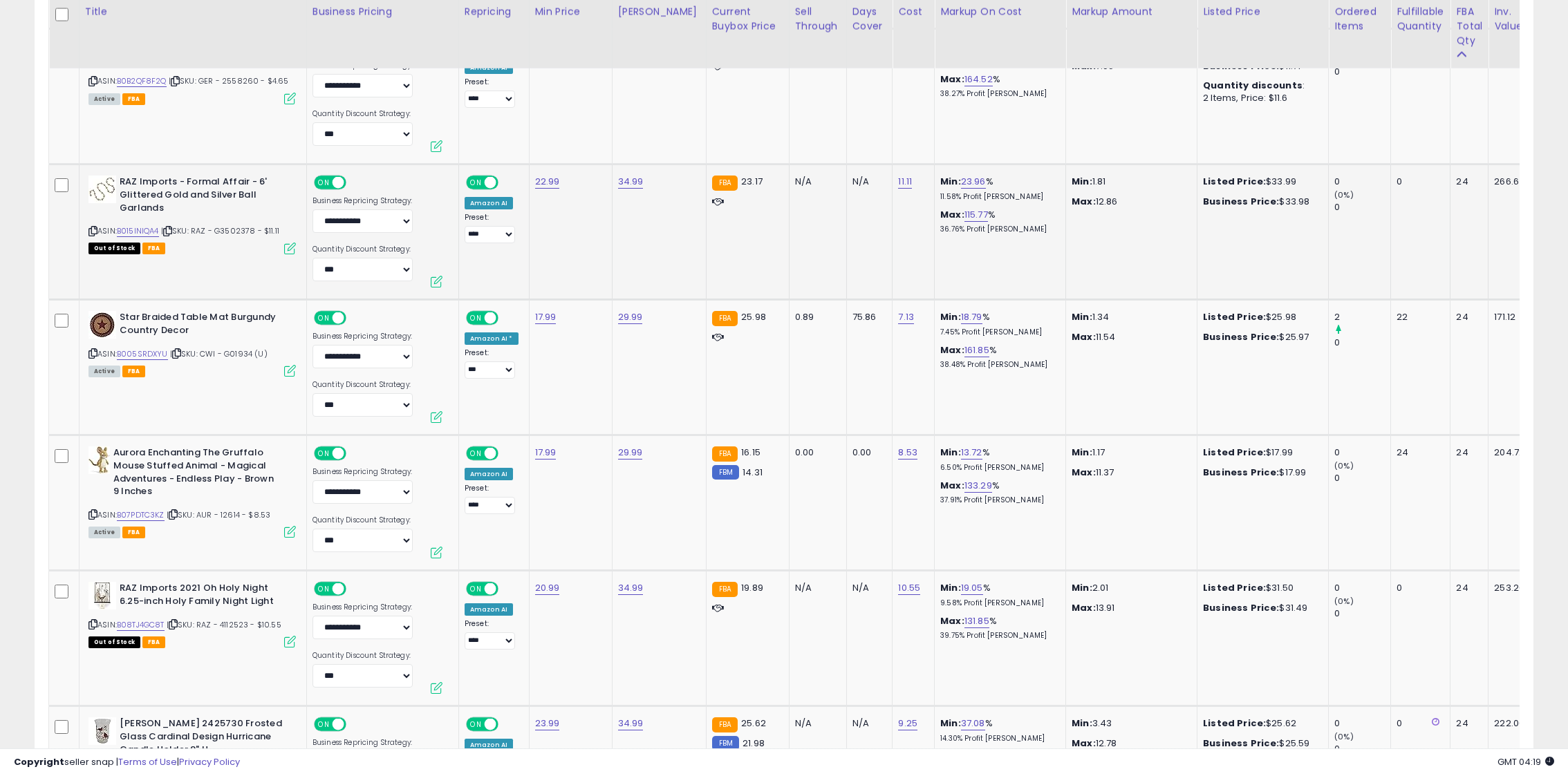
scroll to position [5214, 0]
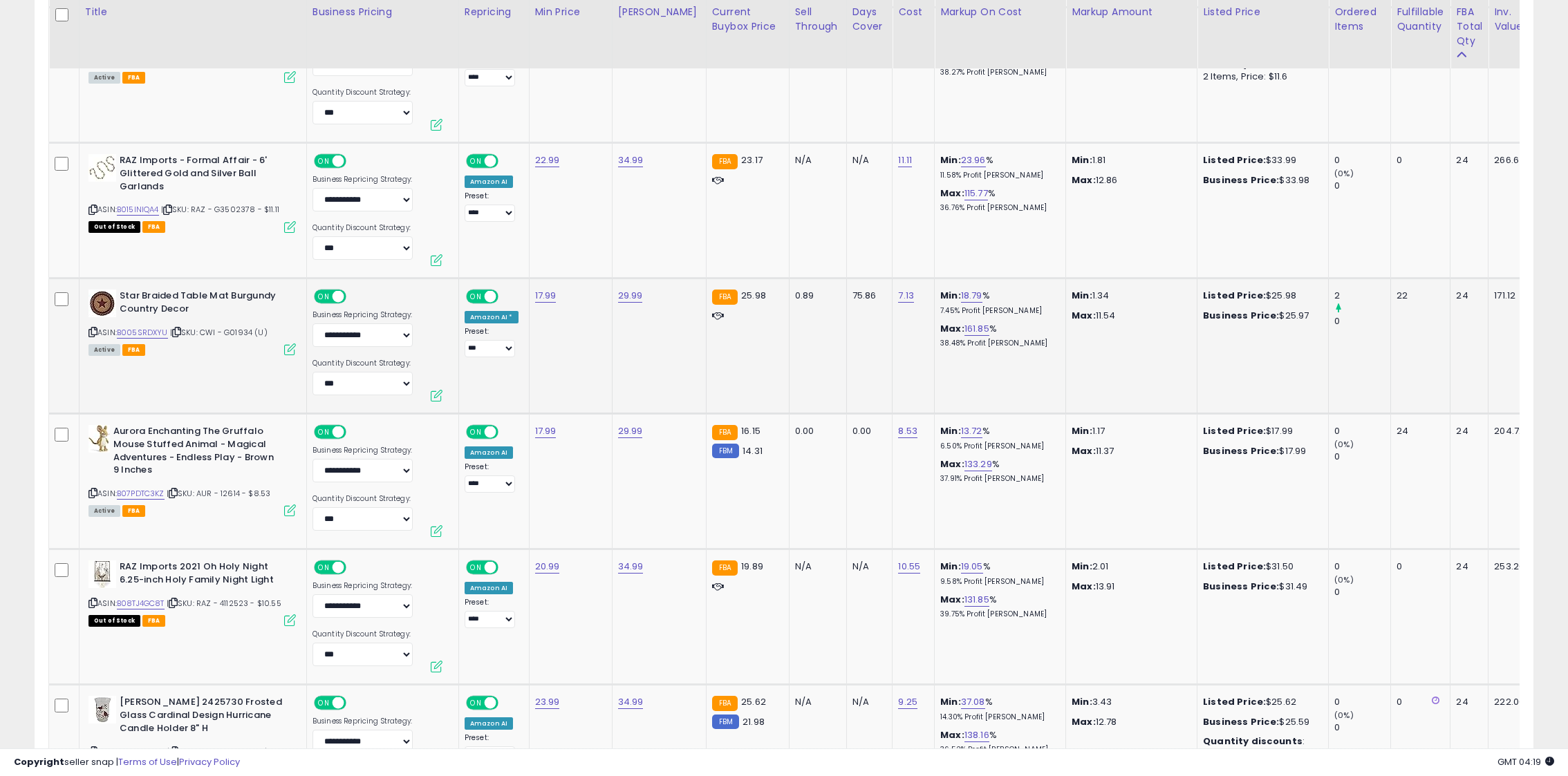
click at [90, 334] on icon at bounding box center [93, 332] width 9 height 8
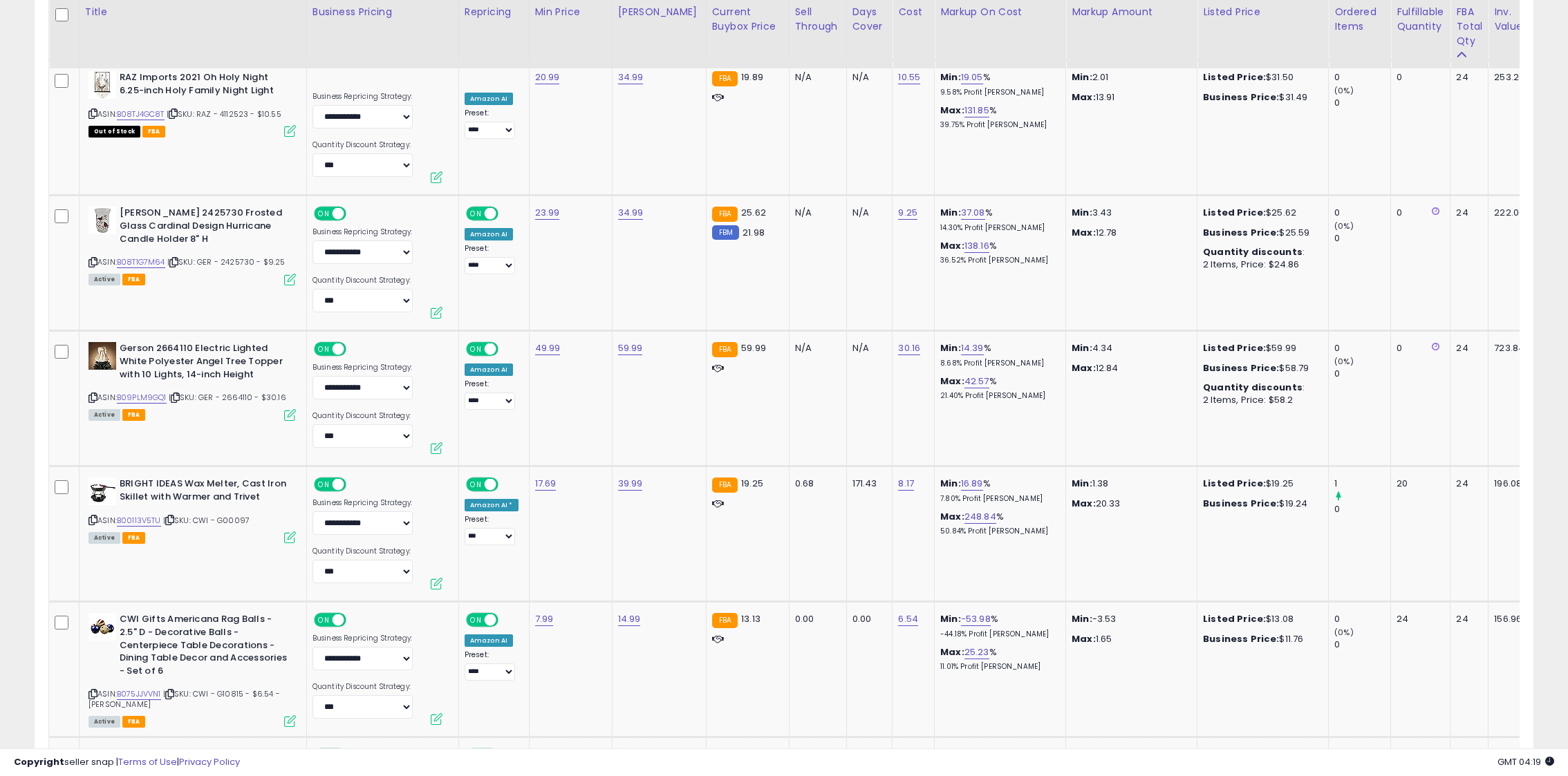
scroll to position [5763, 0]
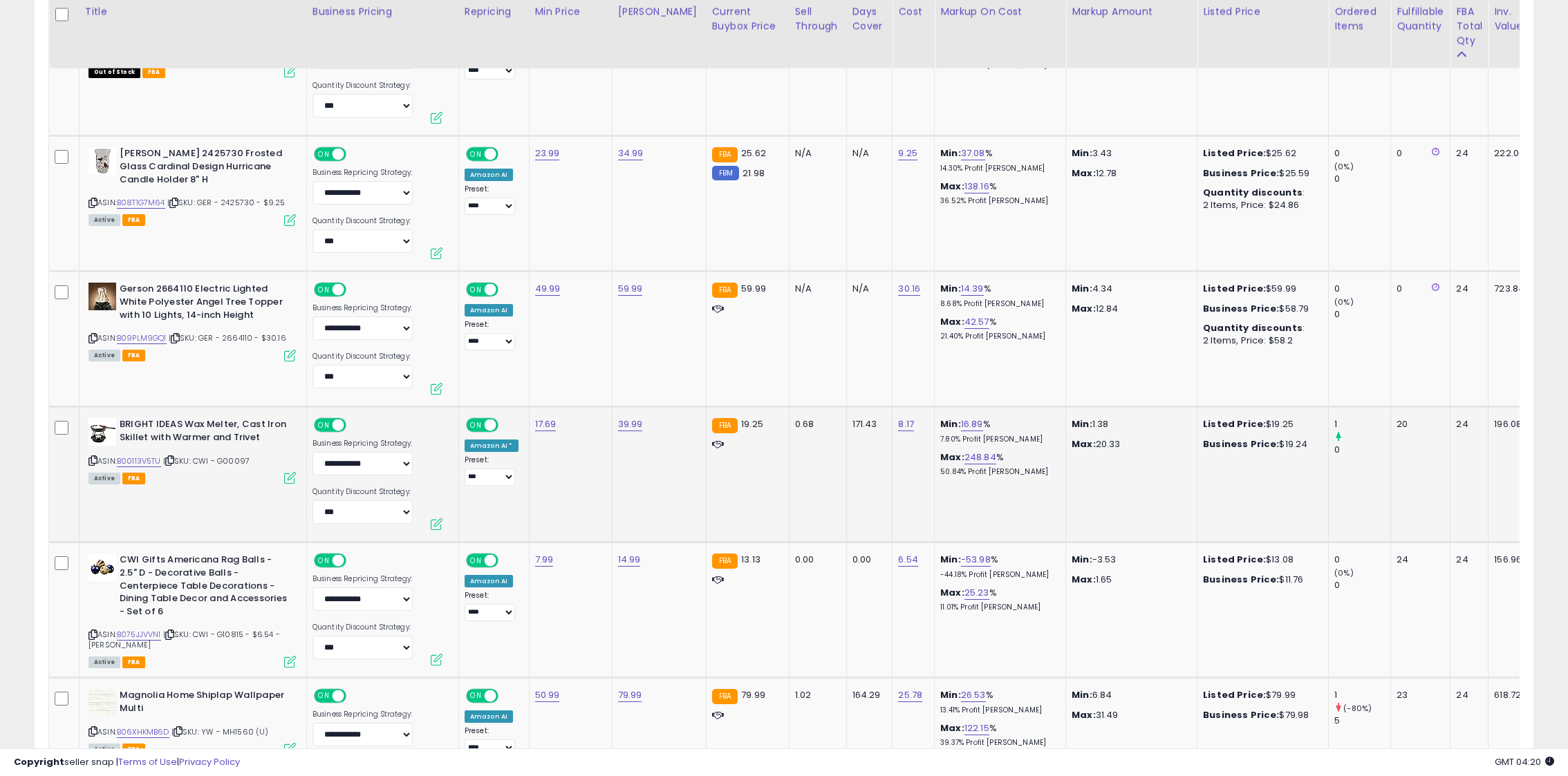
click at [89, 463] on icon at bounding box center [93, 461] width 9 height 8
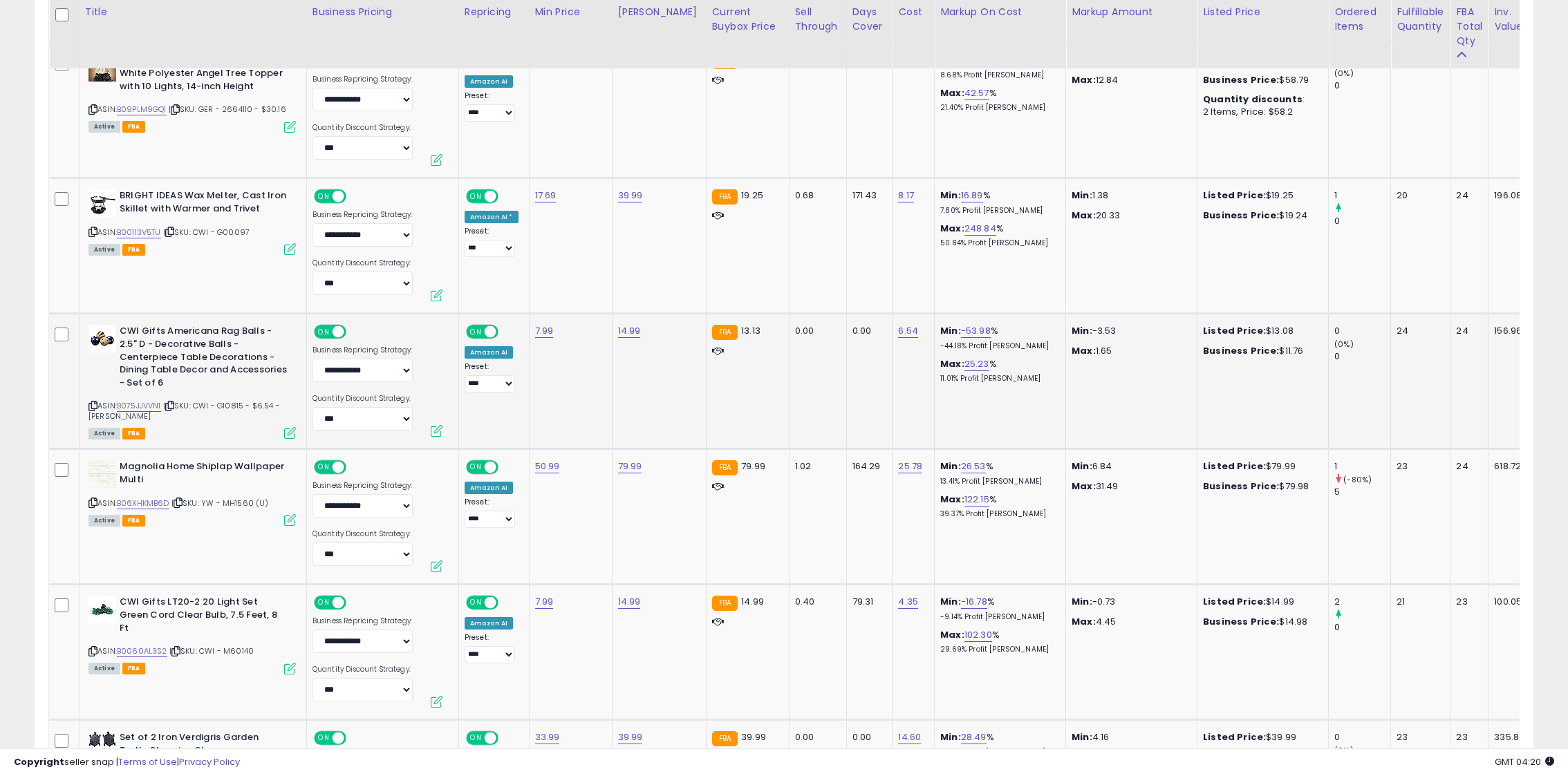
scroll to position [6037, 0]
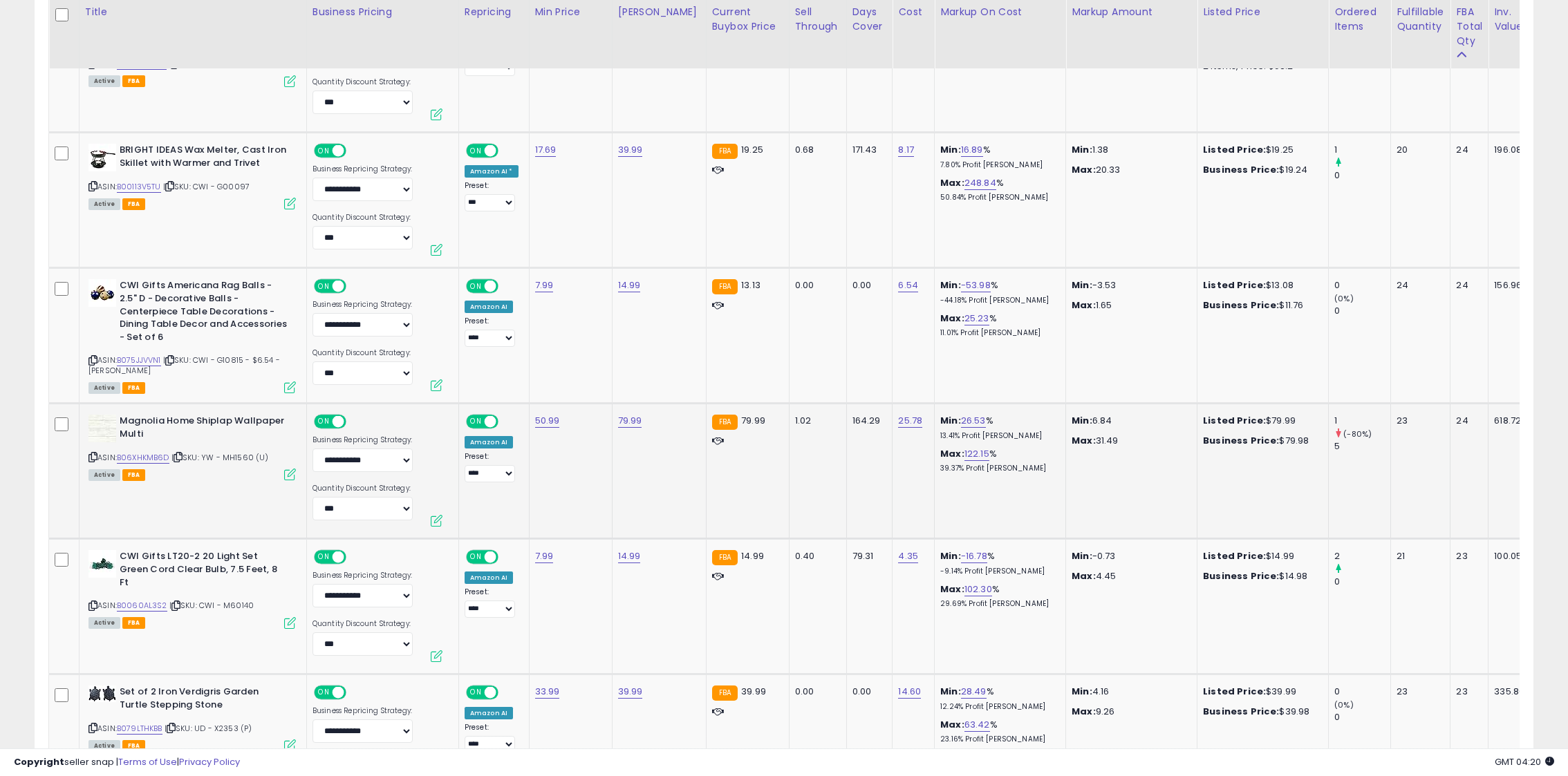
click at [98, 454] on div "ASIN: B06XHKMB6D | SKU: YW - MH1560 (U) Active FBA" at bounding box center [193, 447] width 208 height 64
click at [90, 459] on icon at bounding box center [93, 458] width 9 height 8
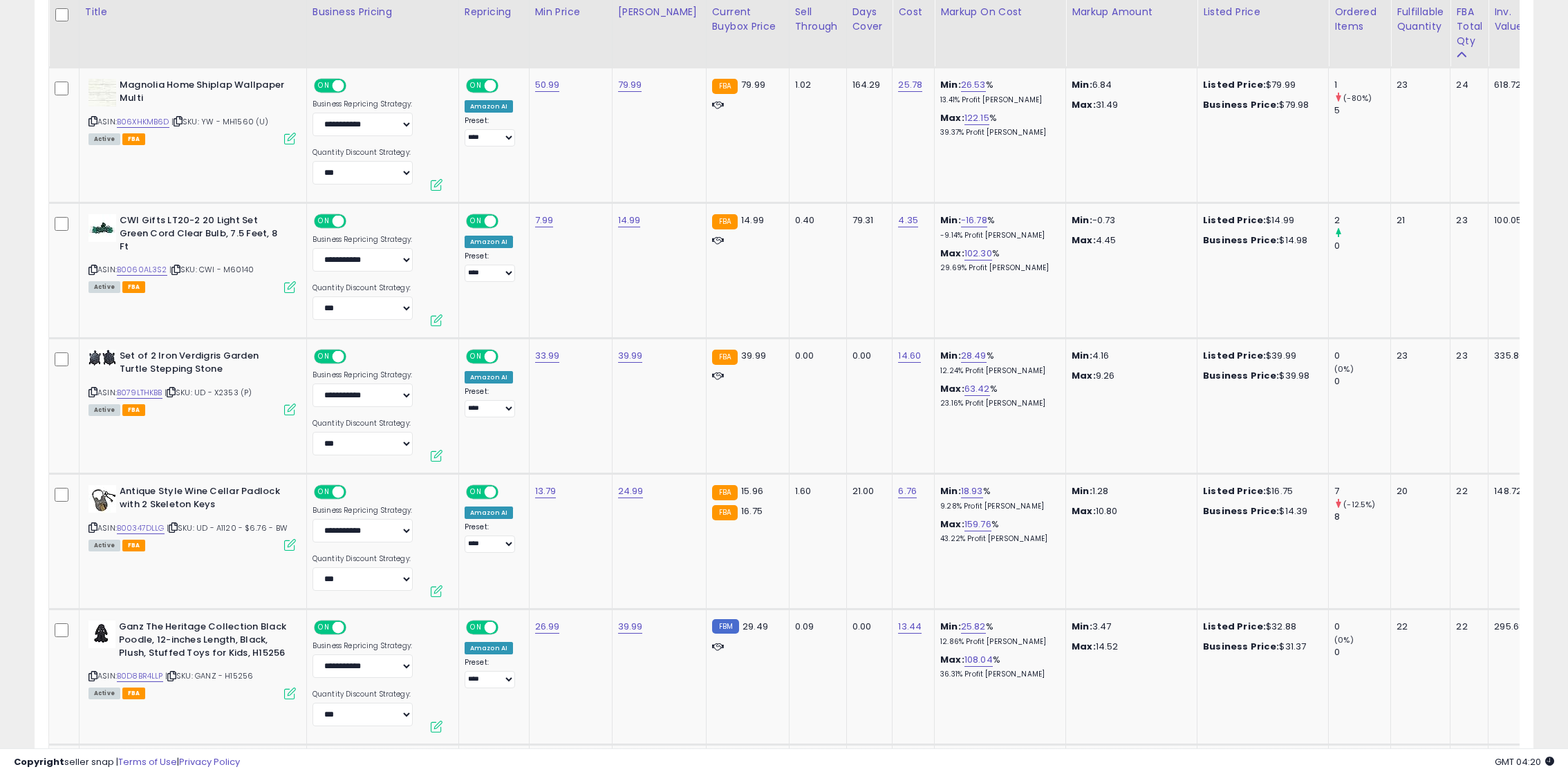
scroll to position [6469, 0]
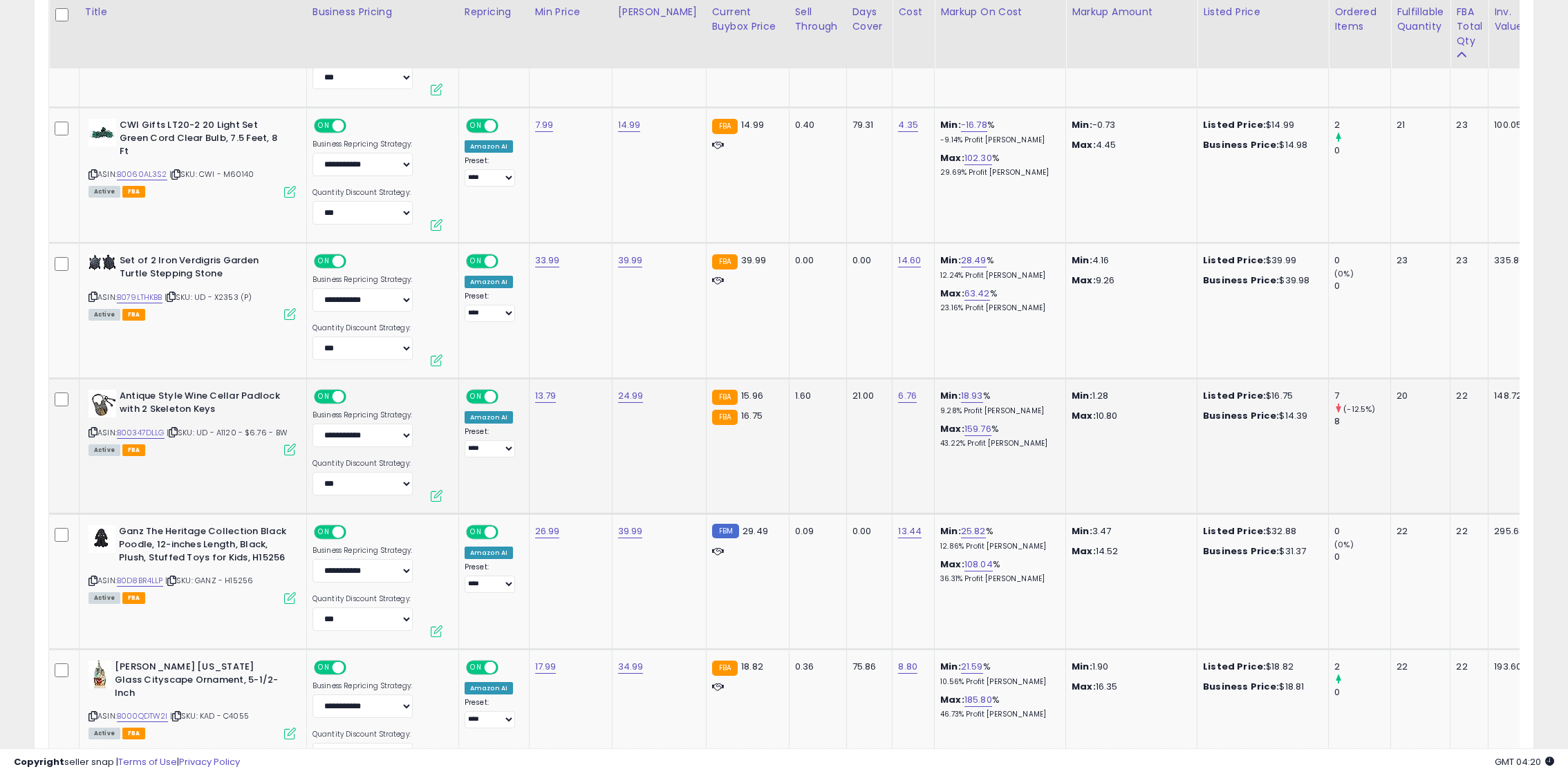
click at [90, 433] on icon at bounding box center [93, 433] width 9 height 8
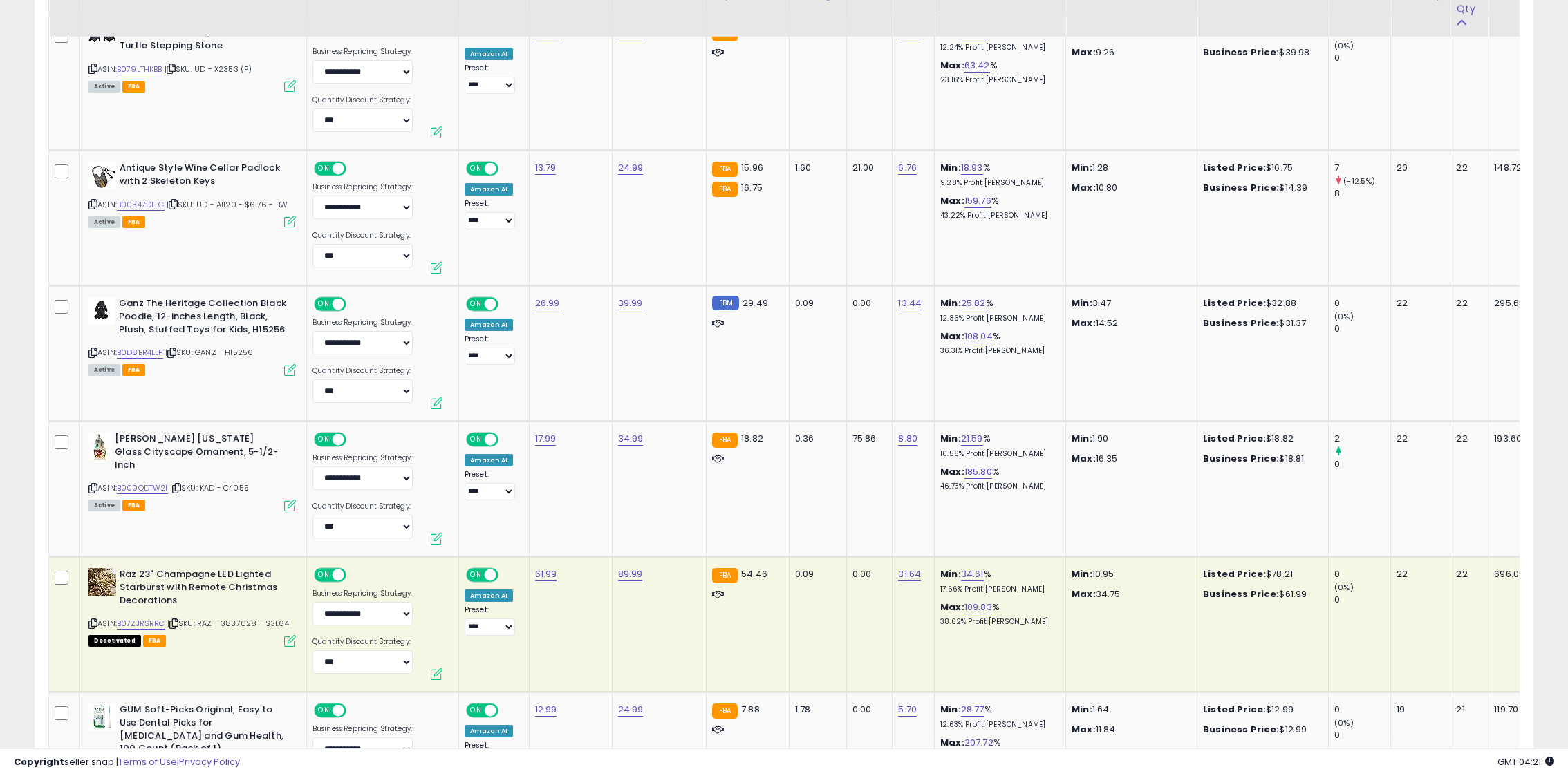
scroll to position [6714, 0]
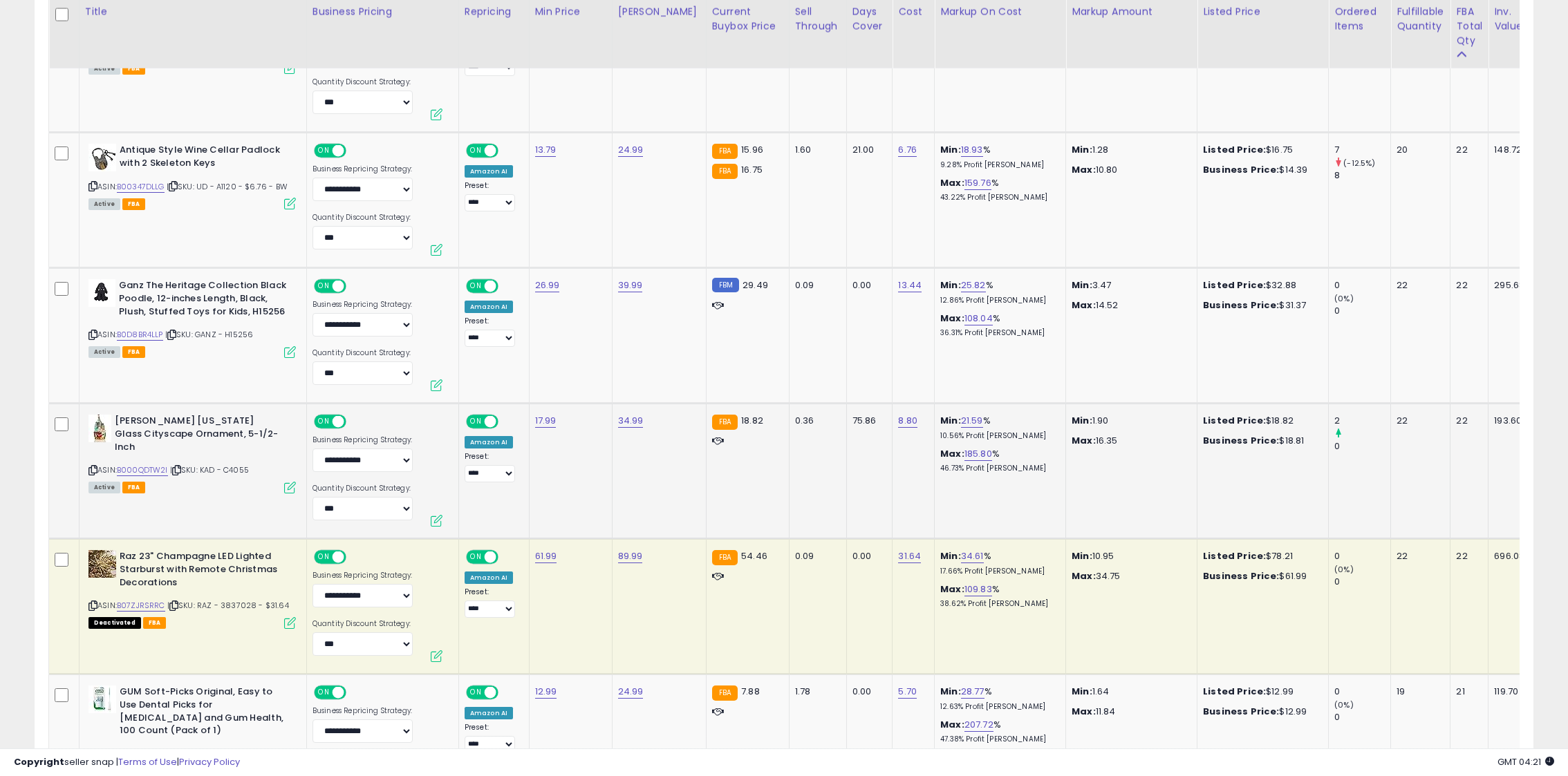
click at [90, 467] on icon at bounding box center [93, 471] width 9 height 8
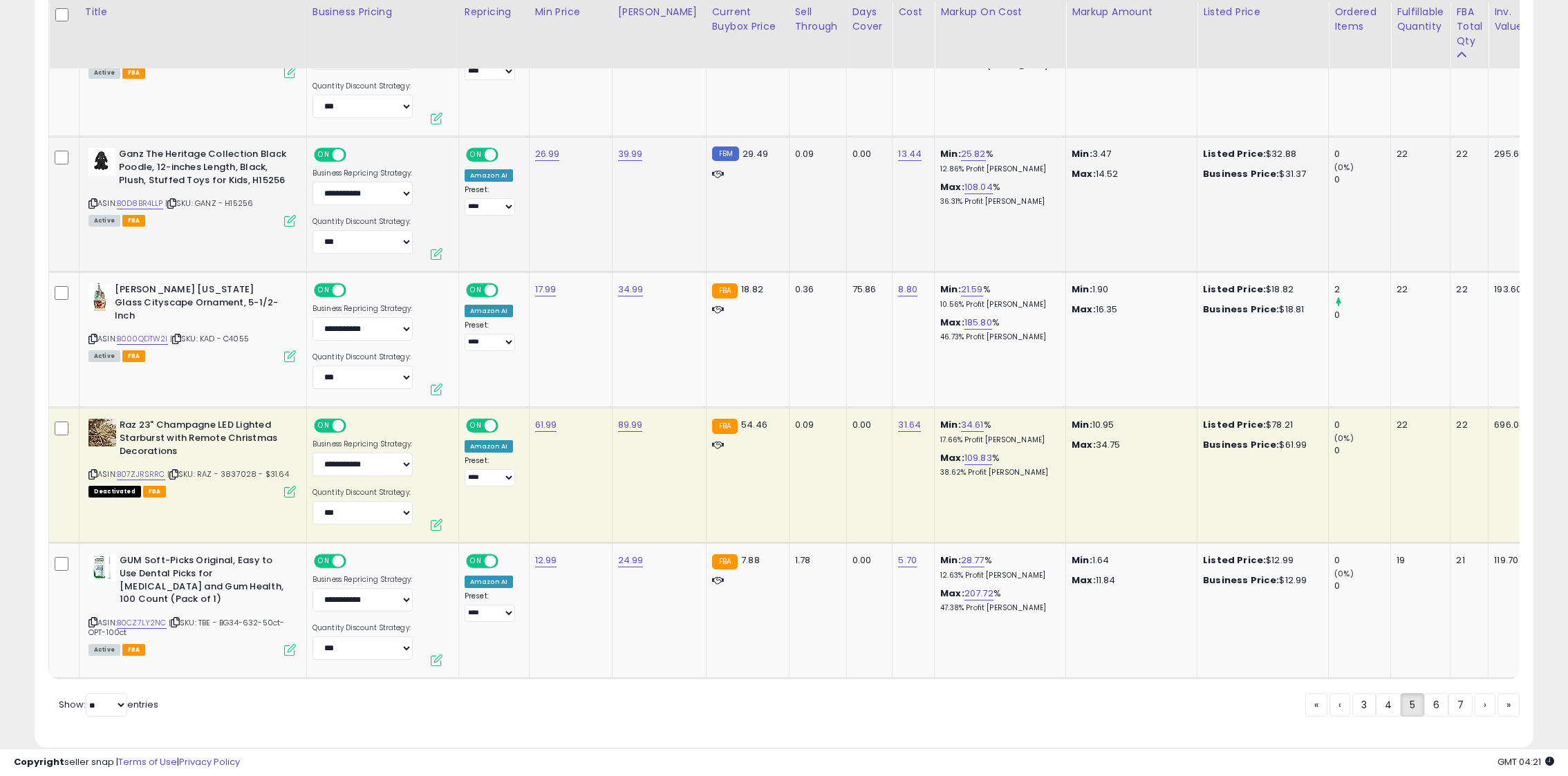
scroll to position [6868, 0]
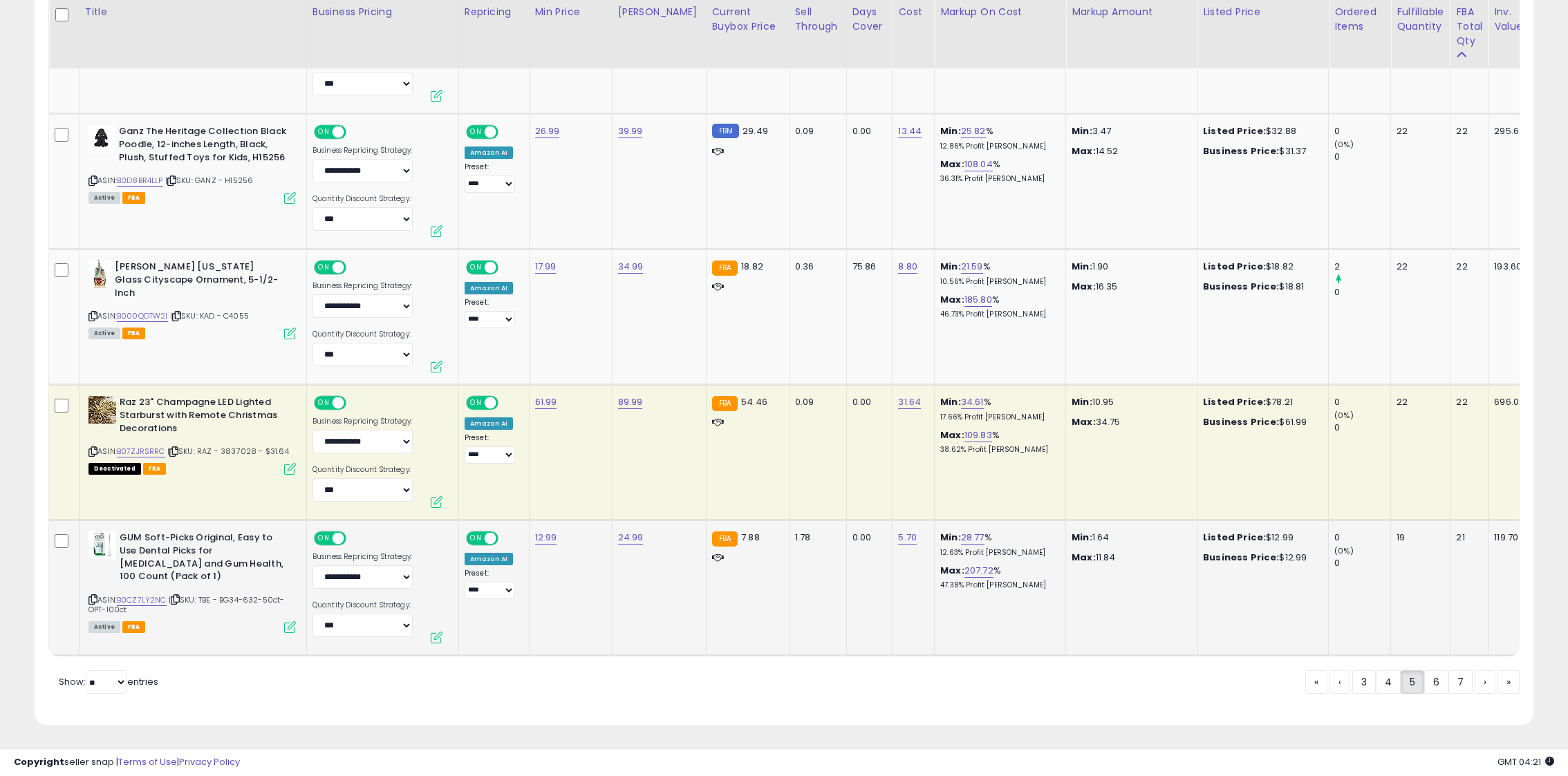
click at [93, 596] on icon at bounding box center [93, 600] width 9 height 8
click at [1438, 688] on link "6" at bounding box center [1436, 682] width 24 height 24
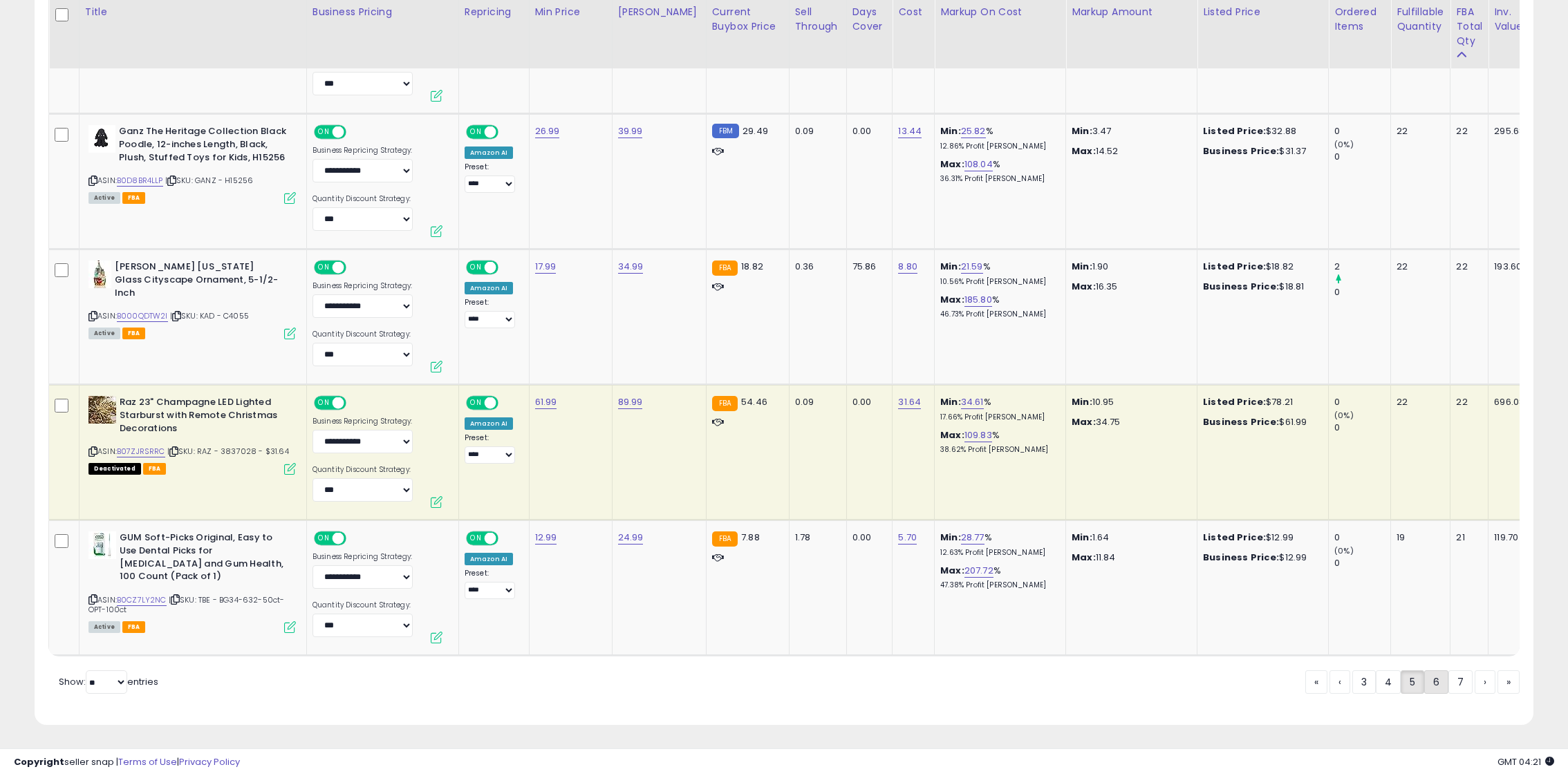
click at [1438, 688] on link "6" at bounding box center [1436, 682] width 24 height 24
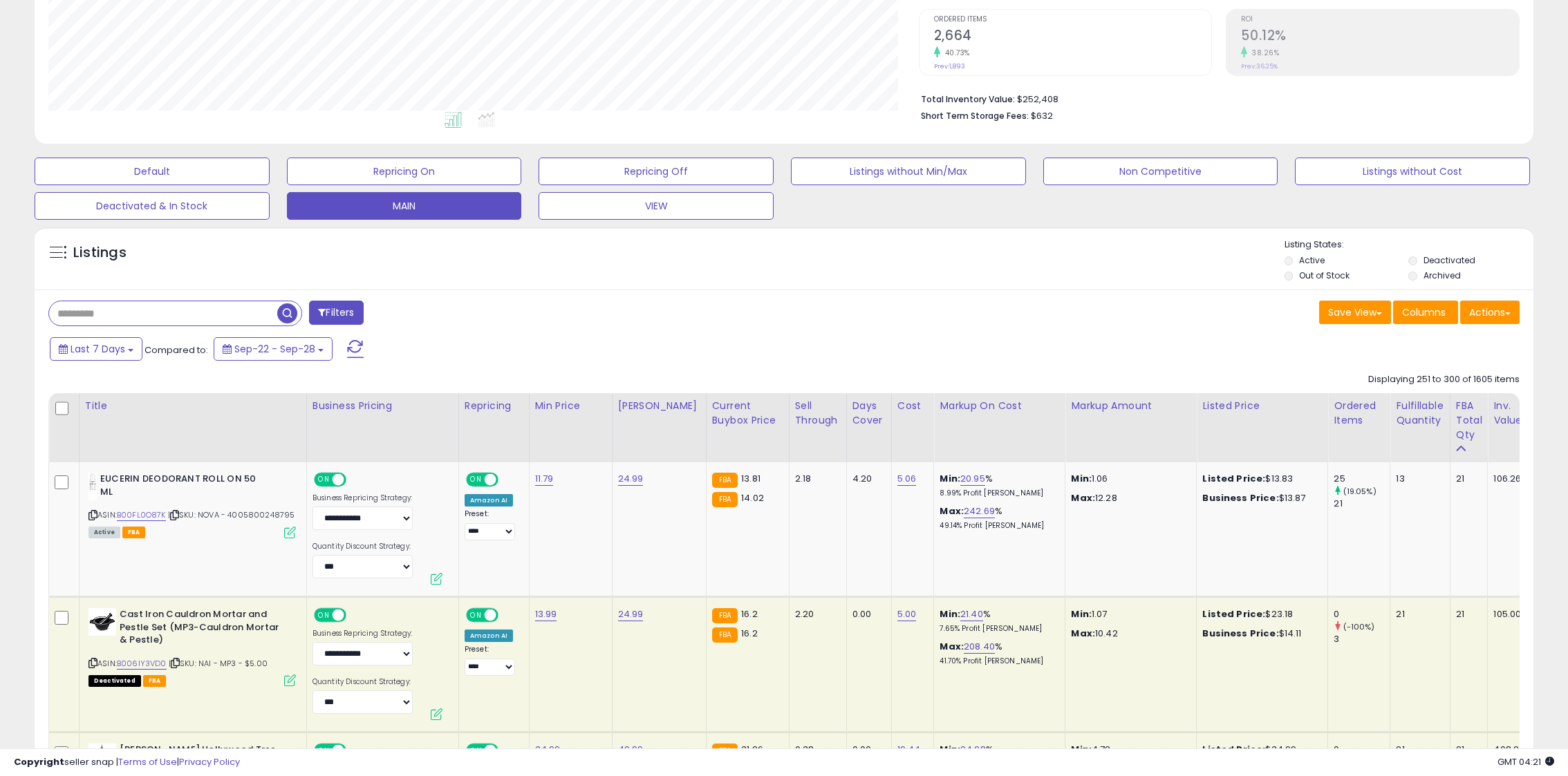
scroll to position [317, 0]
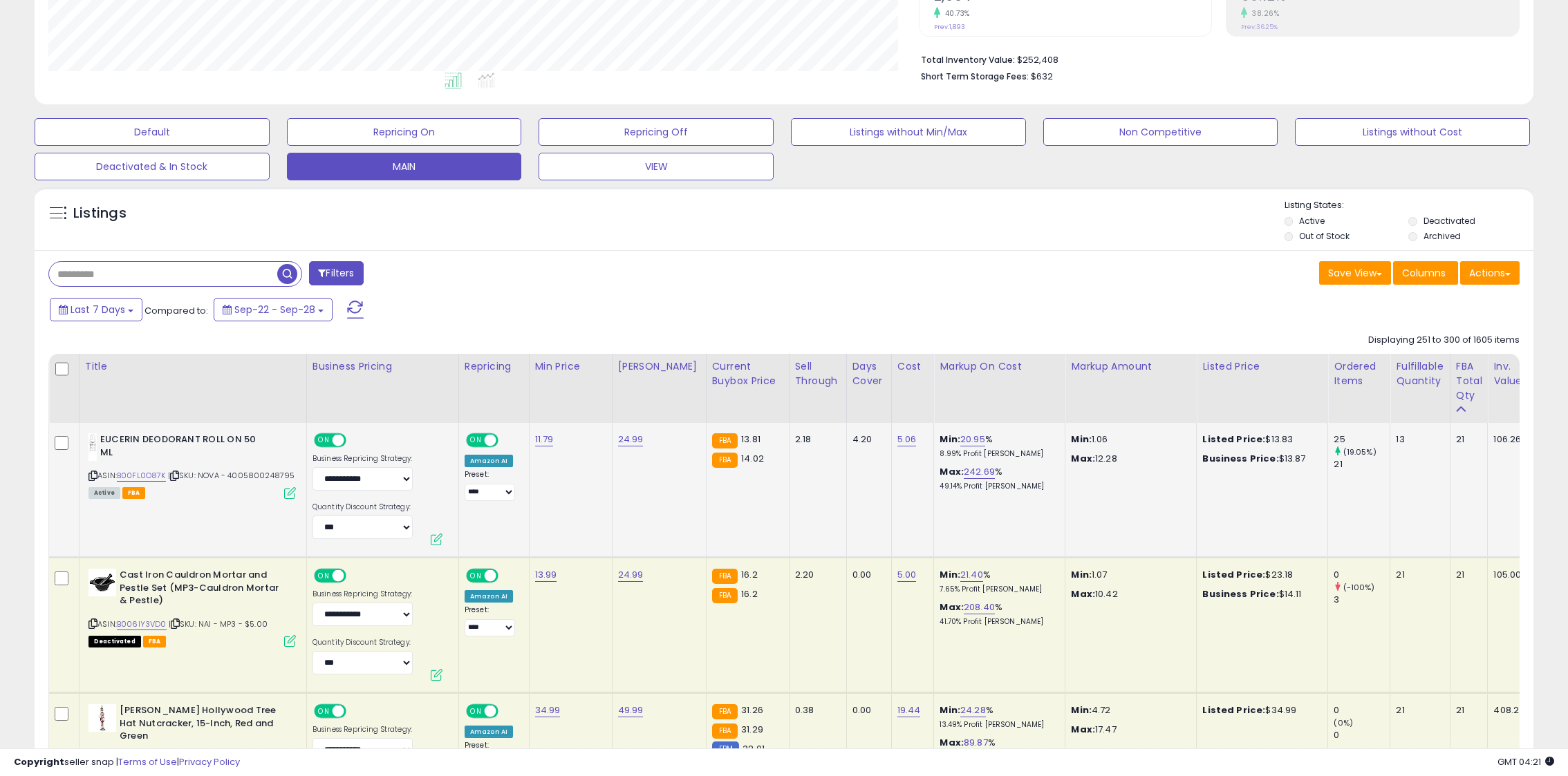
click at [94, 474] on icon at bounding box center [93, 476] width 9 height 8
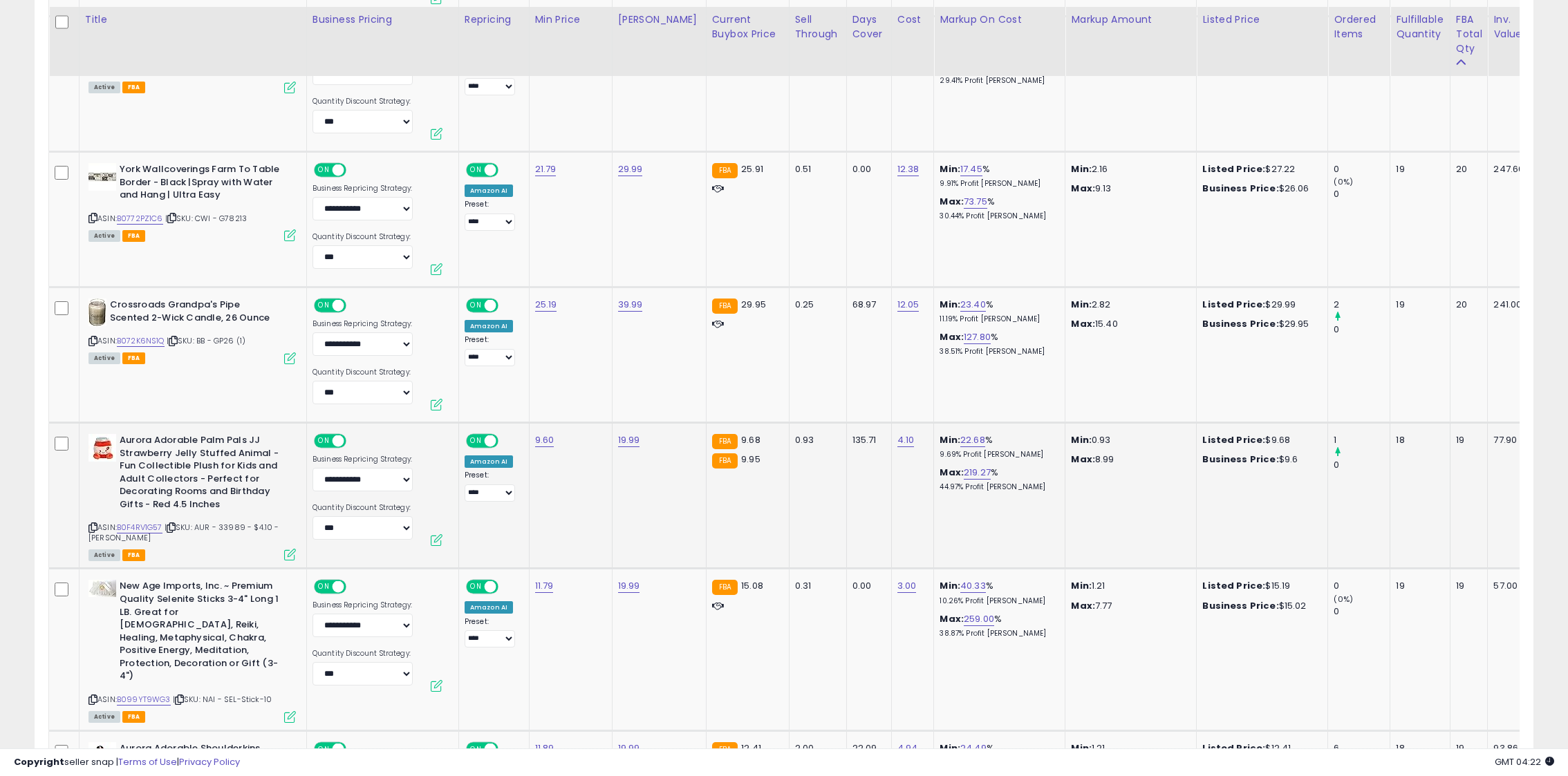
scroll to position [1409, 0]
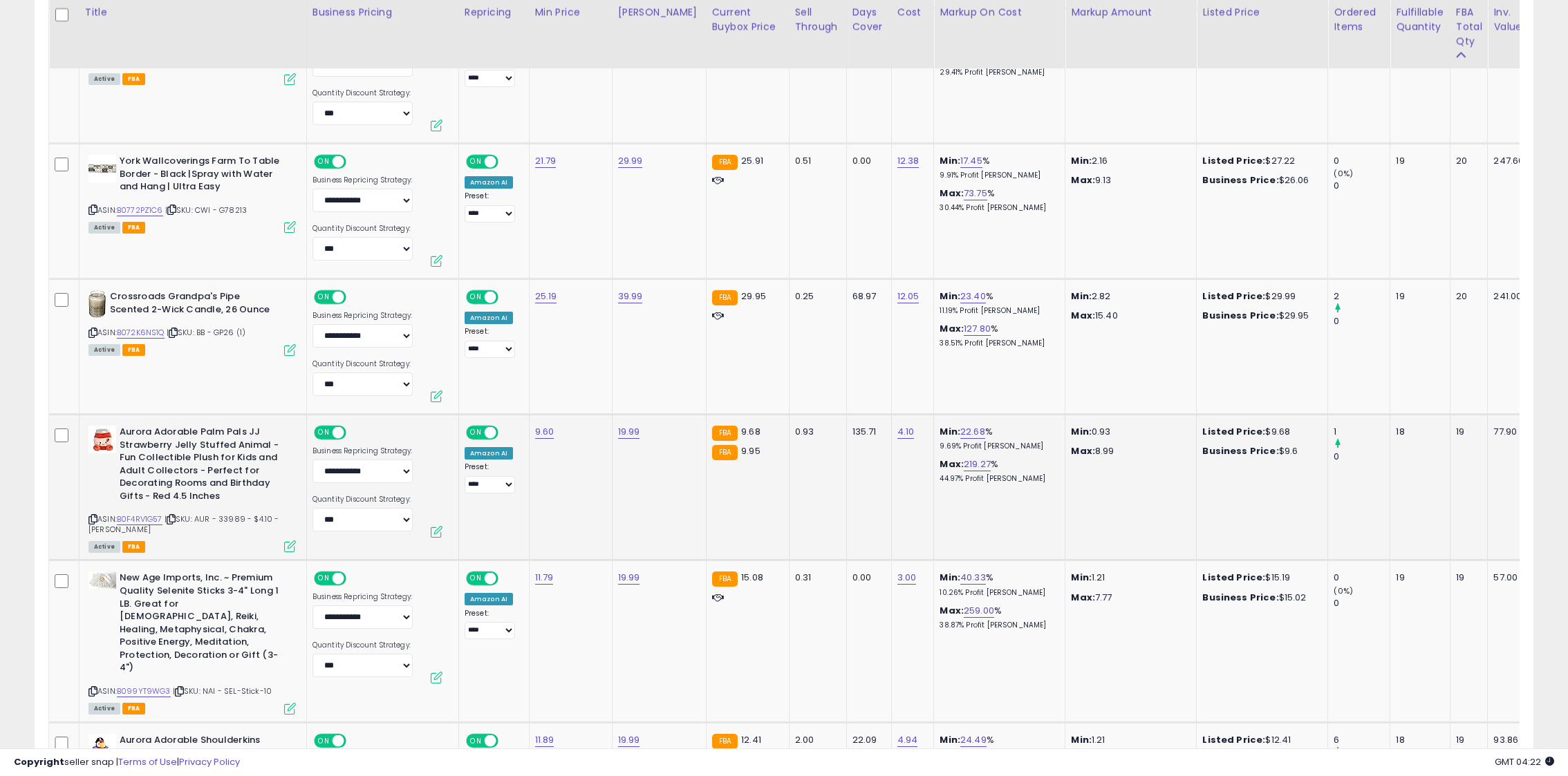
click at [89, 516] on icon at bounding box center [93, 520] width 9 height 8
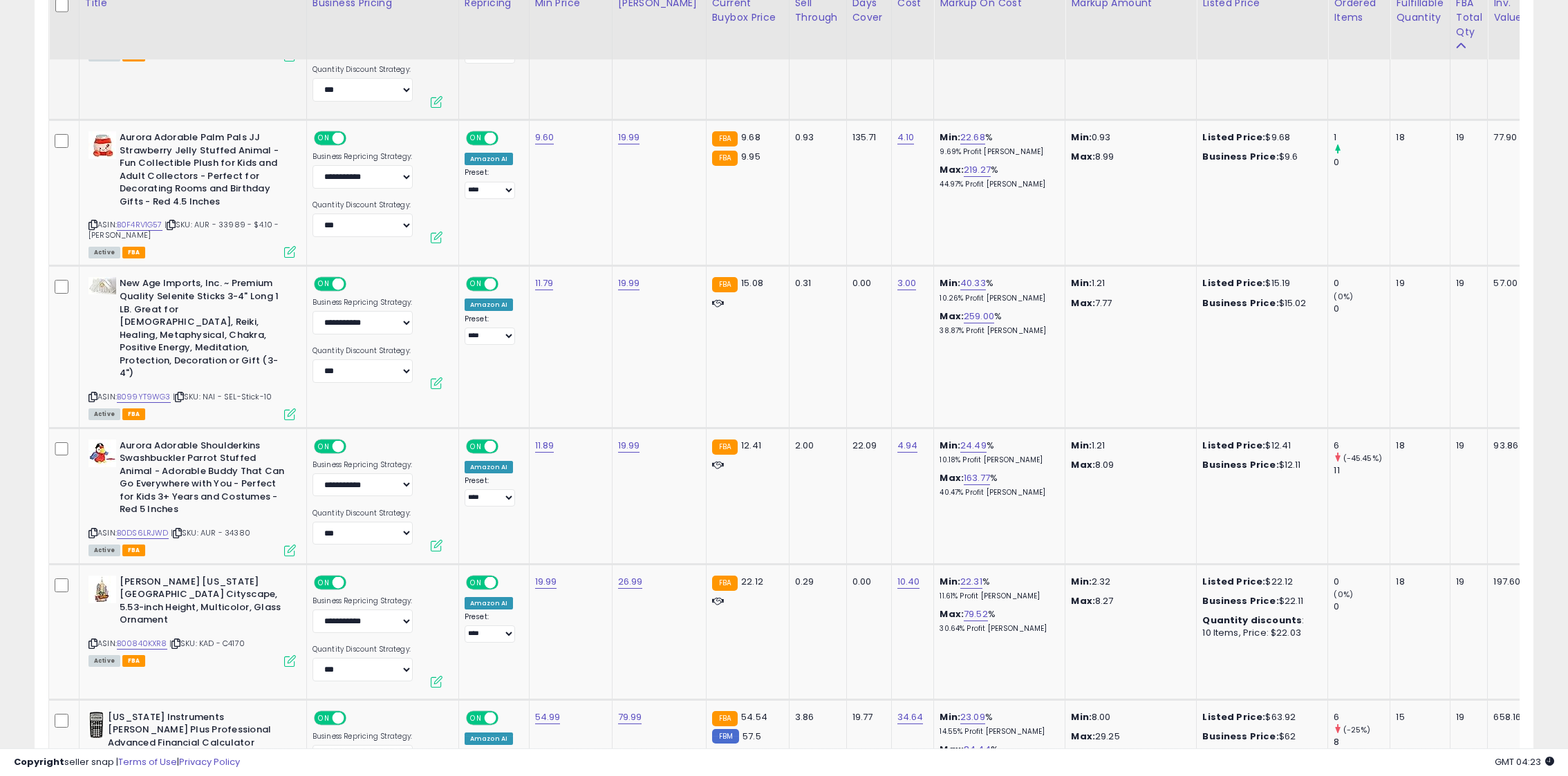
scroll to position [1716, 0]
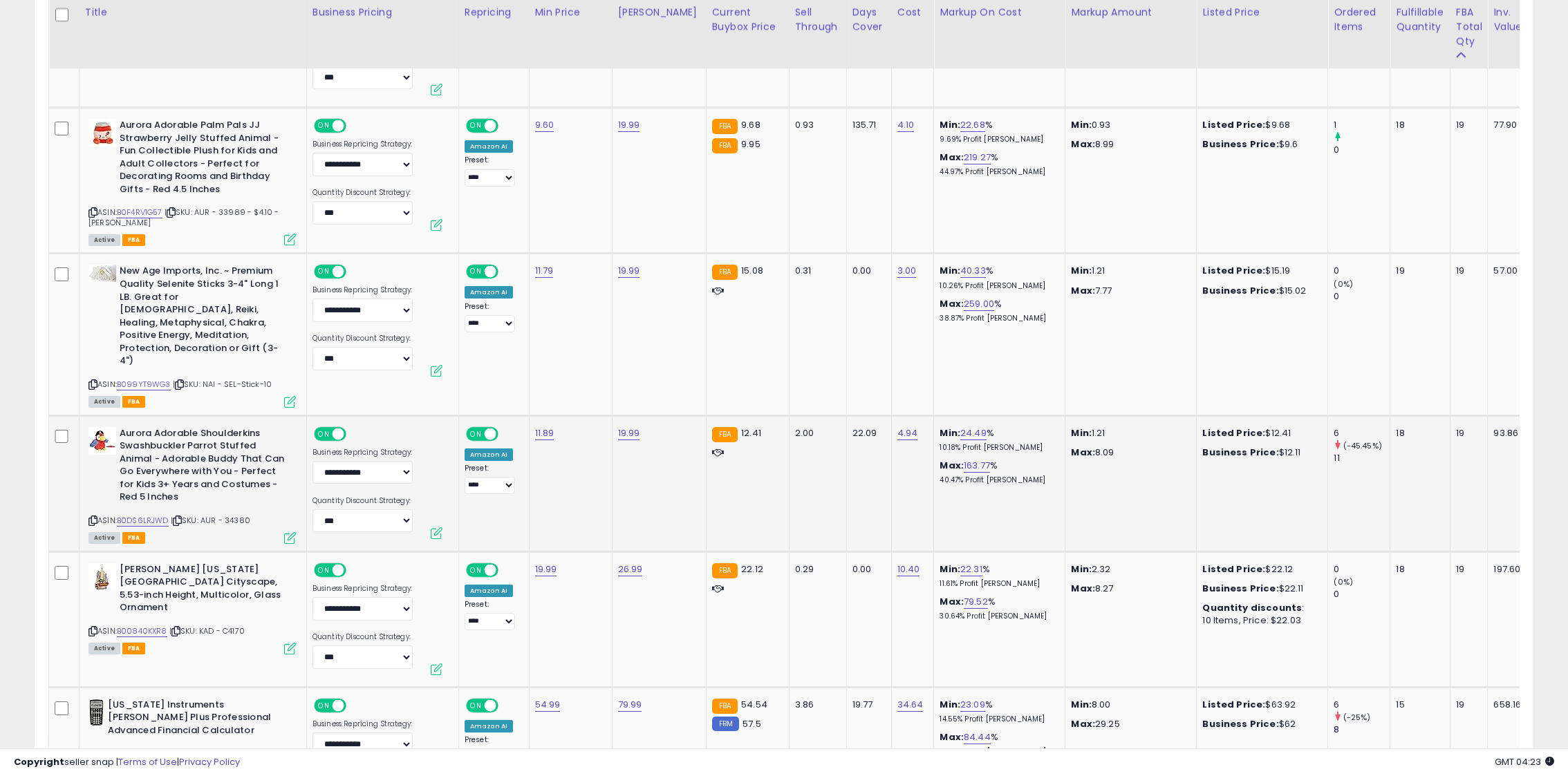
click at [94, 517] on icon at bounding box center [93, 521] width 9 height 8
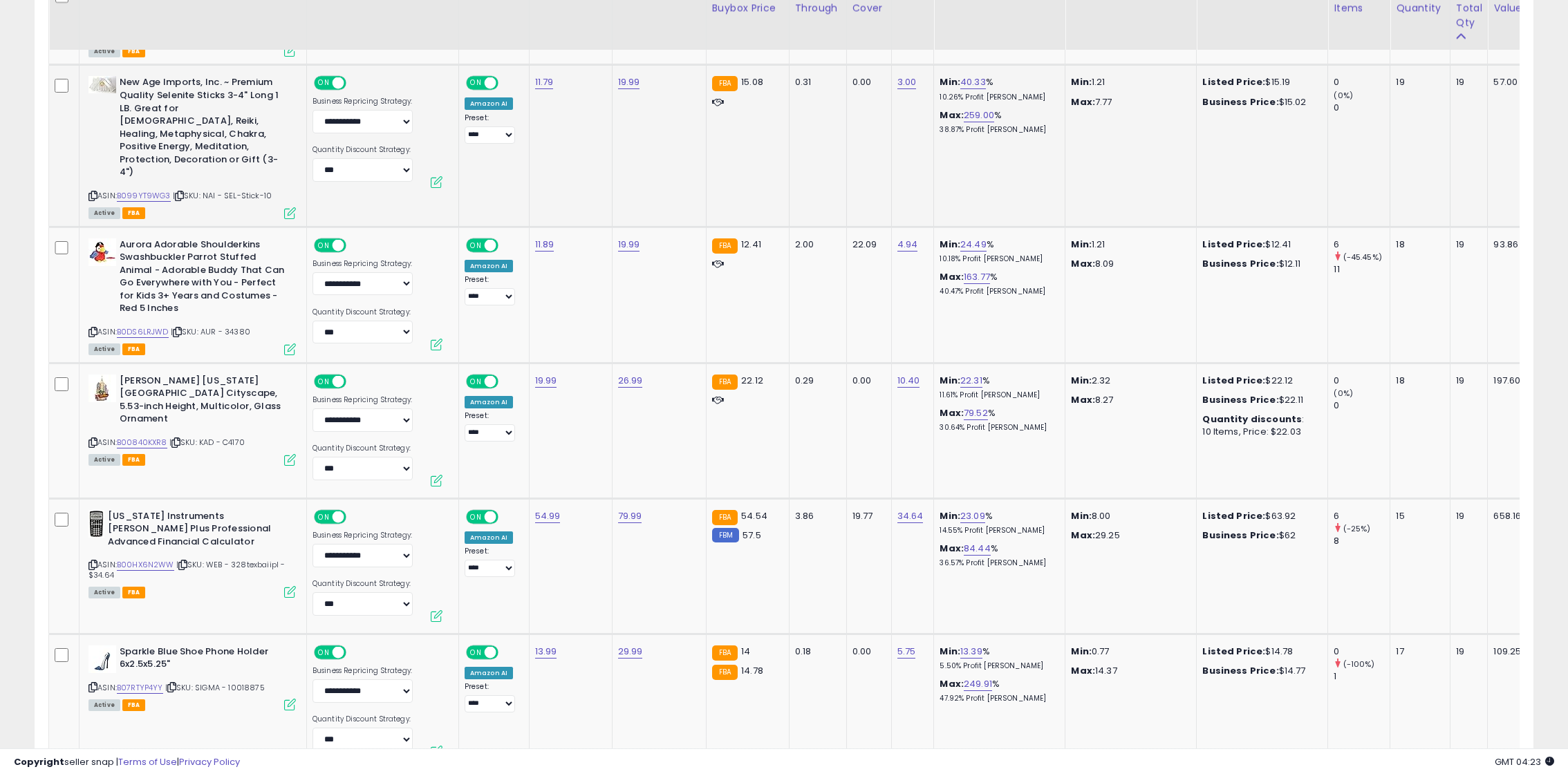
scroll to position [1940, 0]
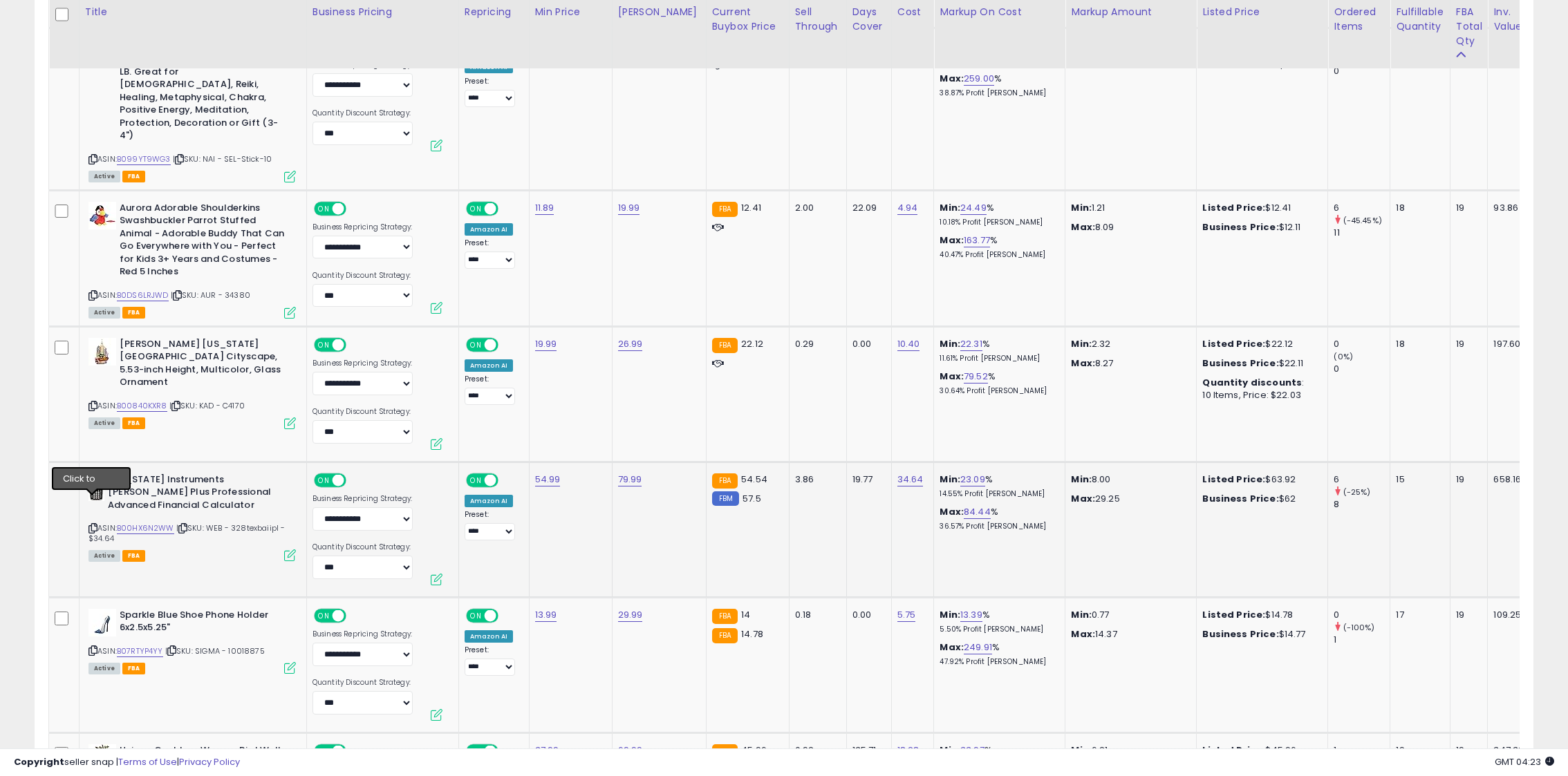
click at [92, 525] on icon at bounding box center [93, 529] width 9 height 8
click at [152, 523] on link "B00HX6N2WW" at bounding box center [145, 529] width 57 height 12
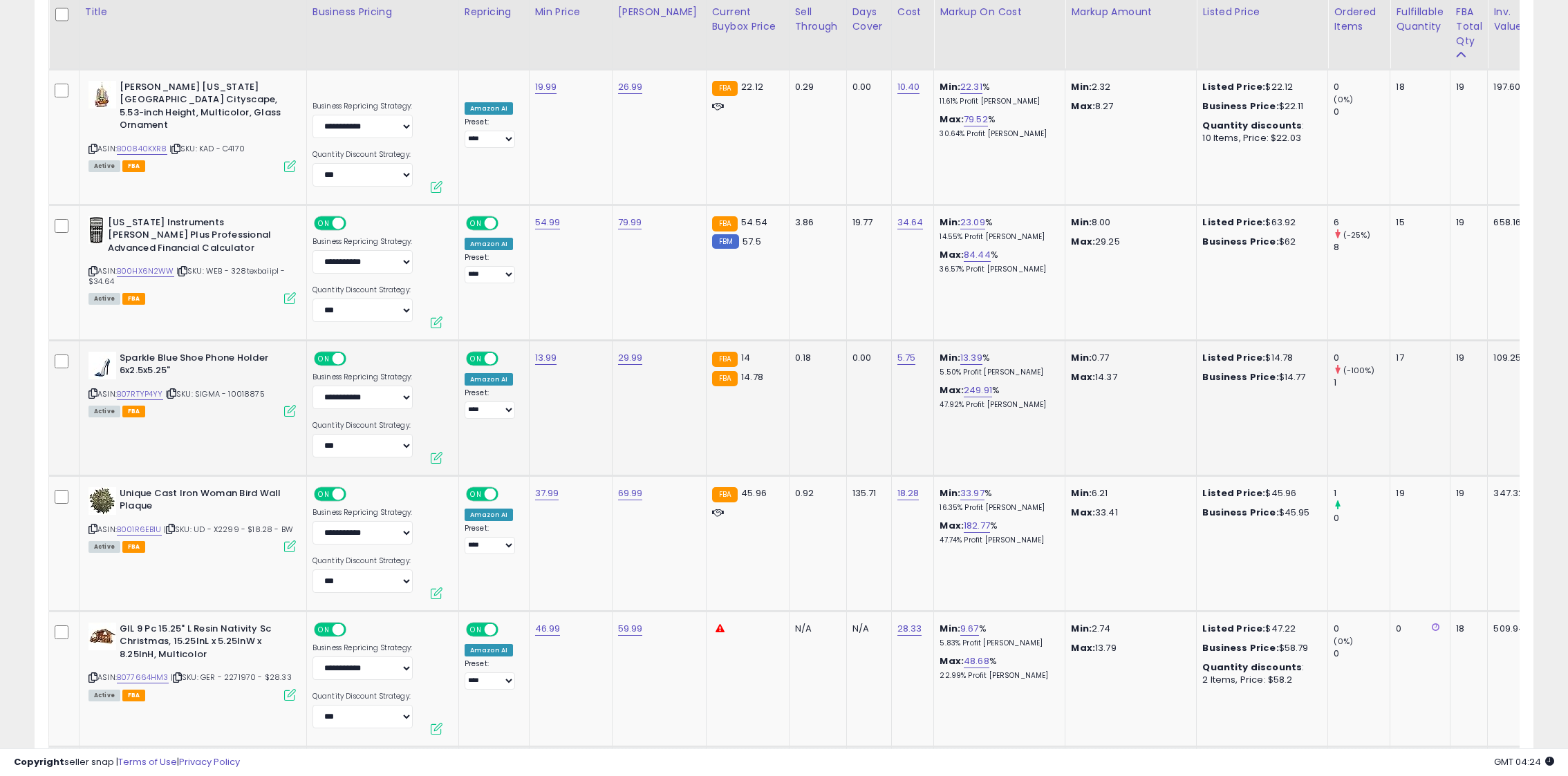
scroll to position [2204, 0]
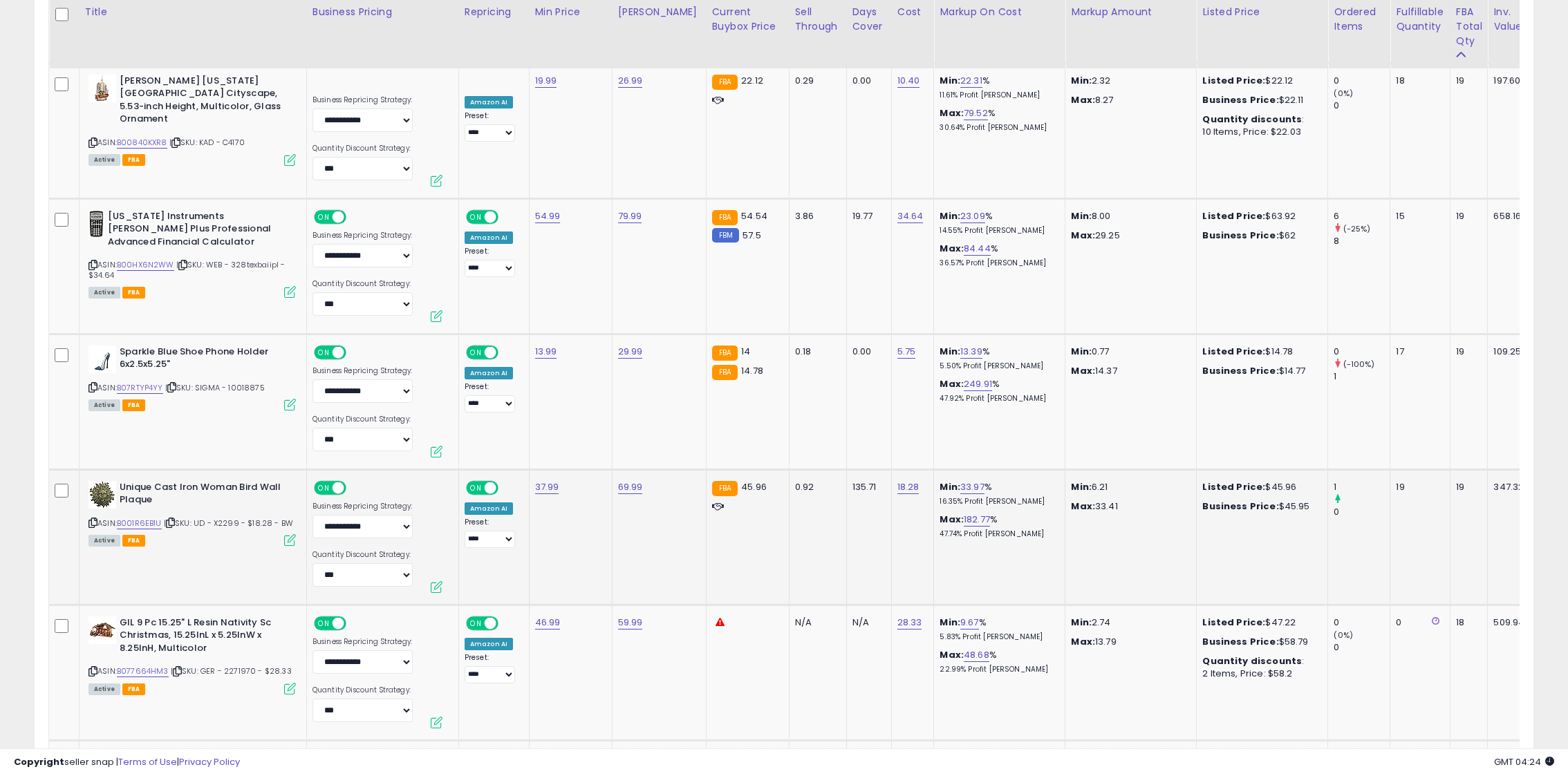
click at [96, 519] on icon at bounding box center [93, 523] width 9 height 8
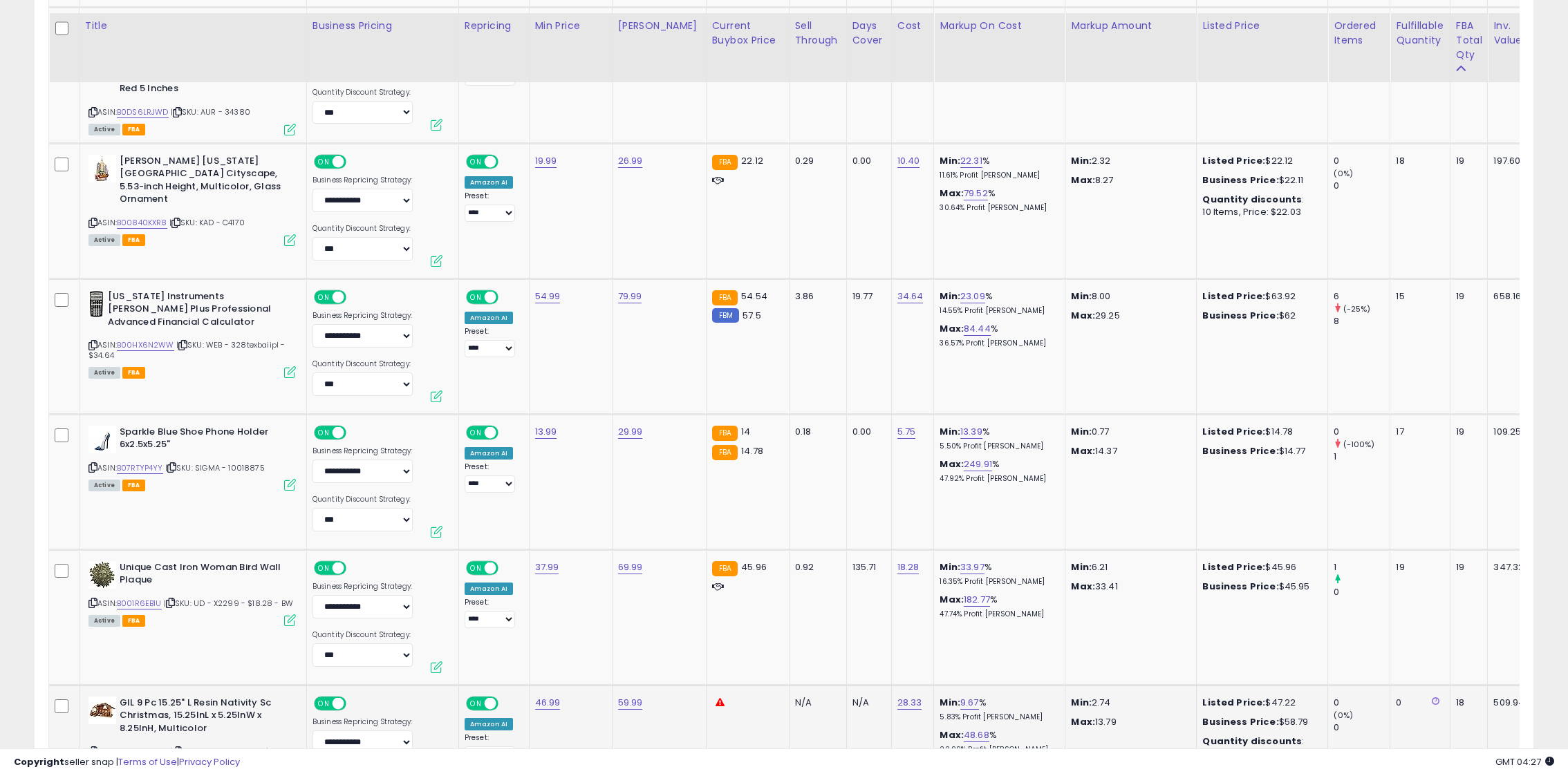
scroll to position [2161, 0]
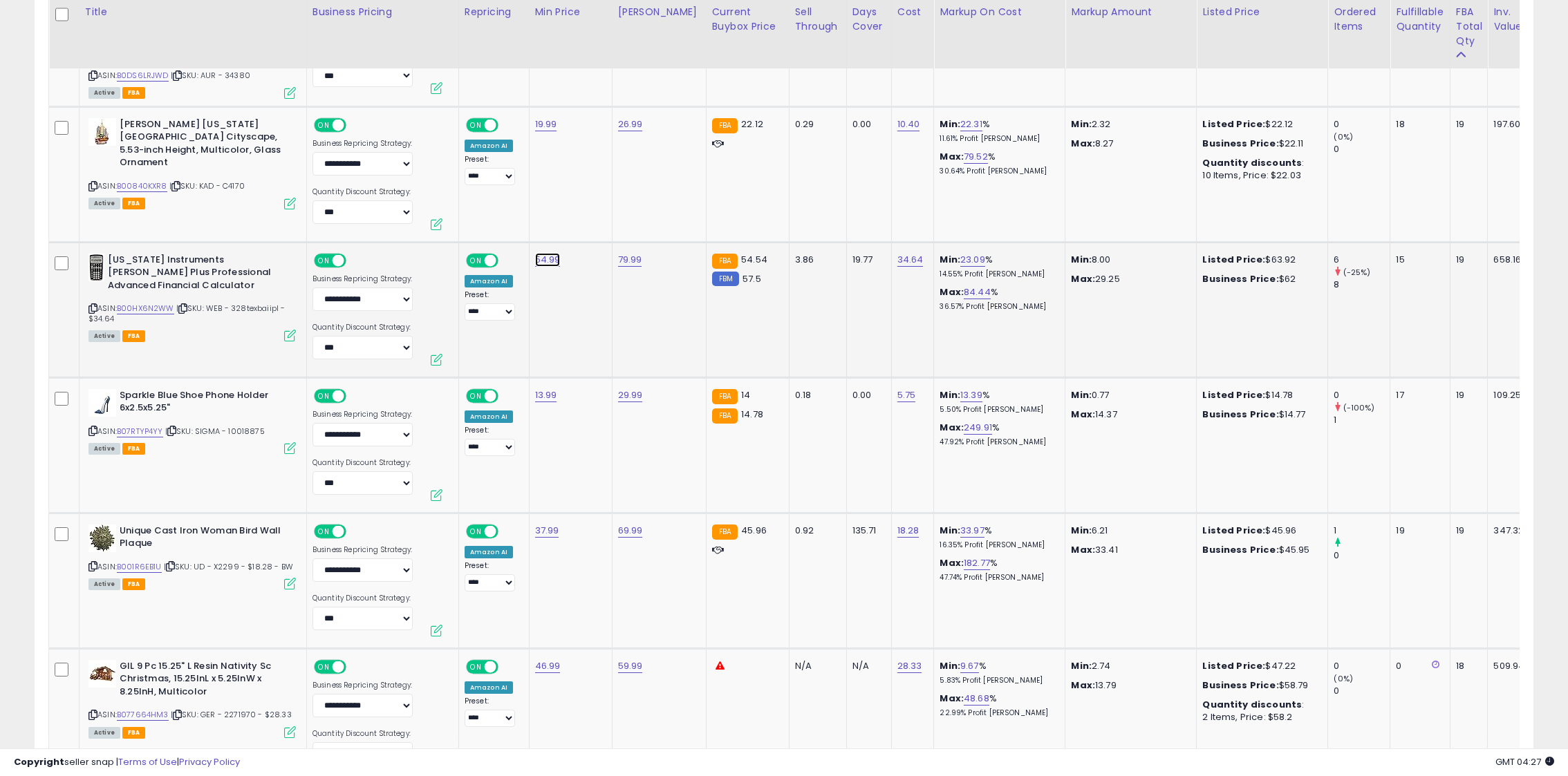
click at [539, 253] on link "54.99" at bounding box center [548, 260] width 26 height 14
click at [468, 202] on input "*****" at bounding box center [511, 202] width 123 height 24
type input "*****"
click button "submit" at bounding box center [589, 200] width 24 height 21
click at [551, 253] on link "53.99" at bounding box center [547, 260] width 25 height 14
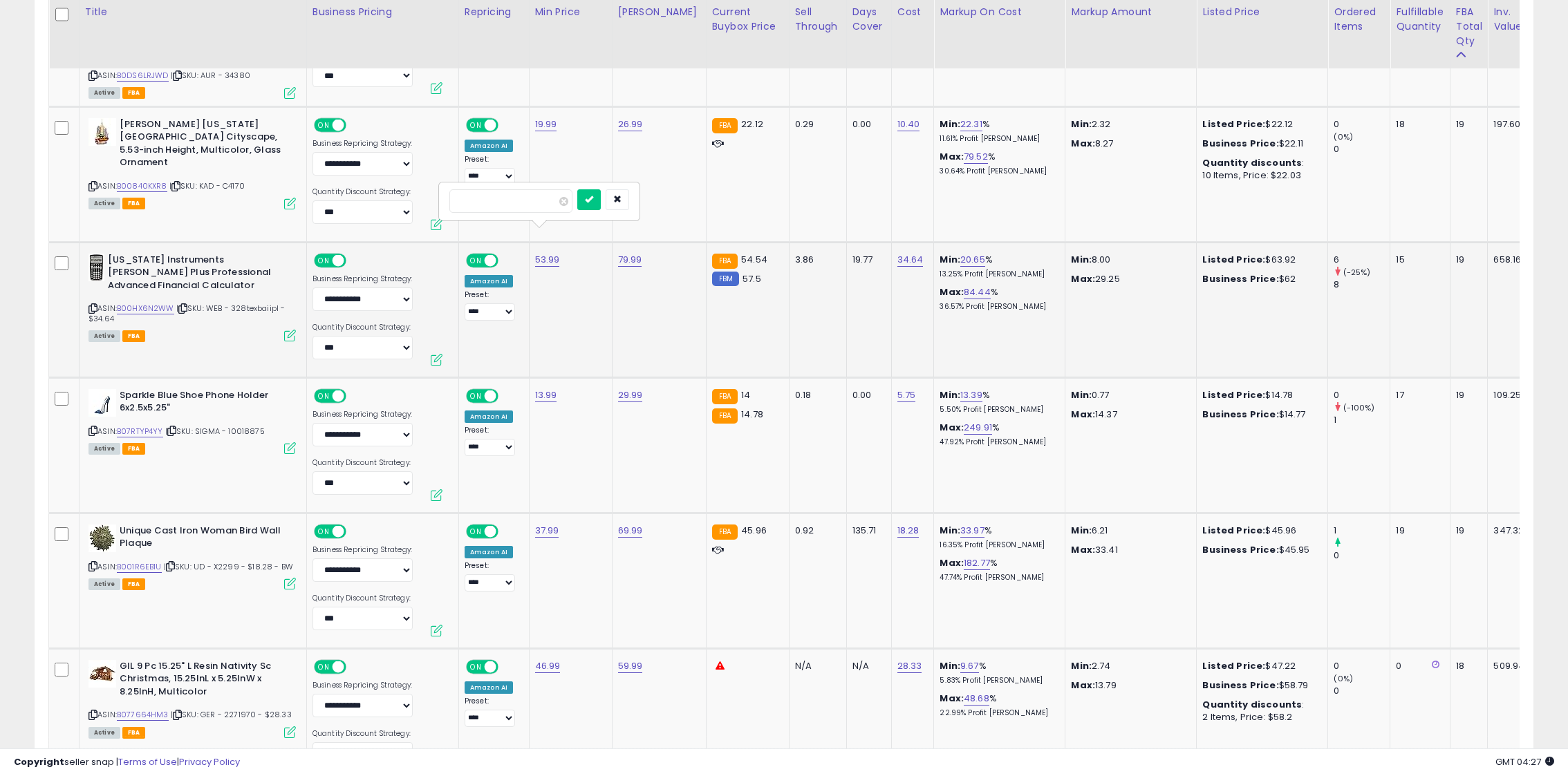
click at [478, 206] on input "*****" at bounding box center [511, 202] width 123 height 24
type input "*****"
click button "submit" at bounding box center [589, 200] width 24 height 21
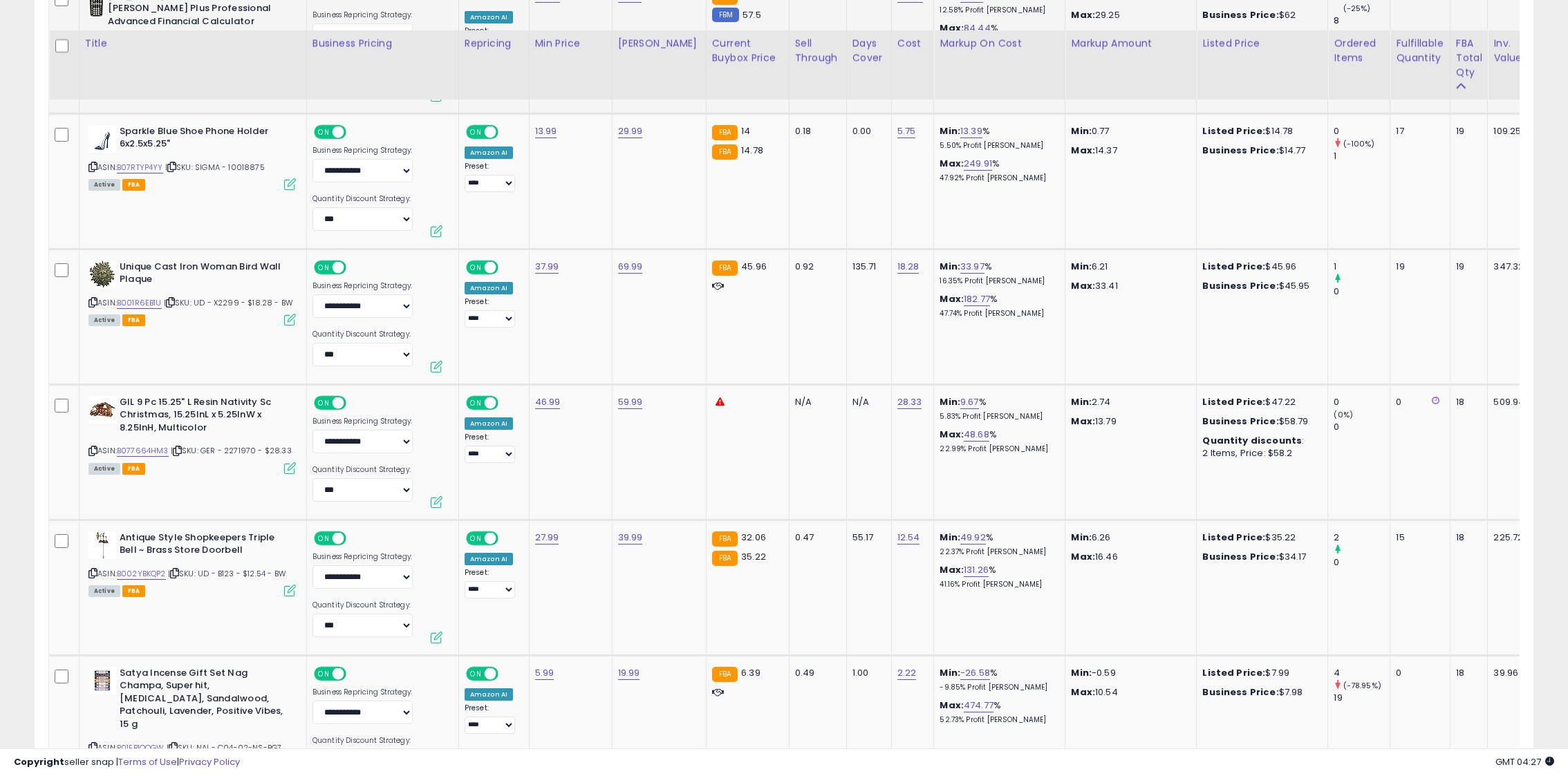
scroll to position [2466, 0]
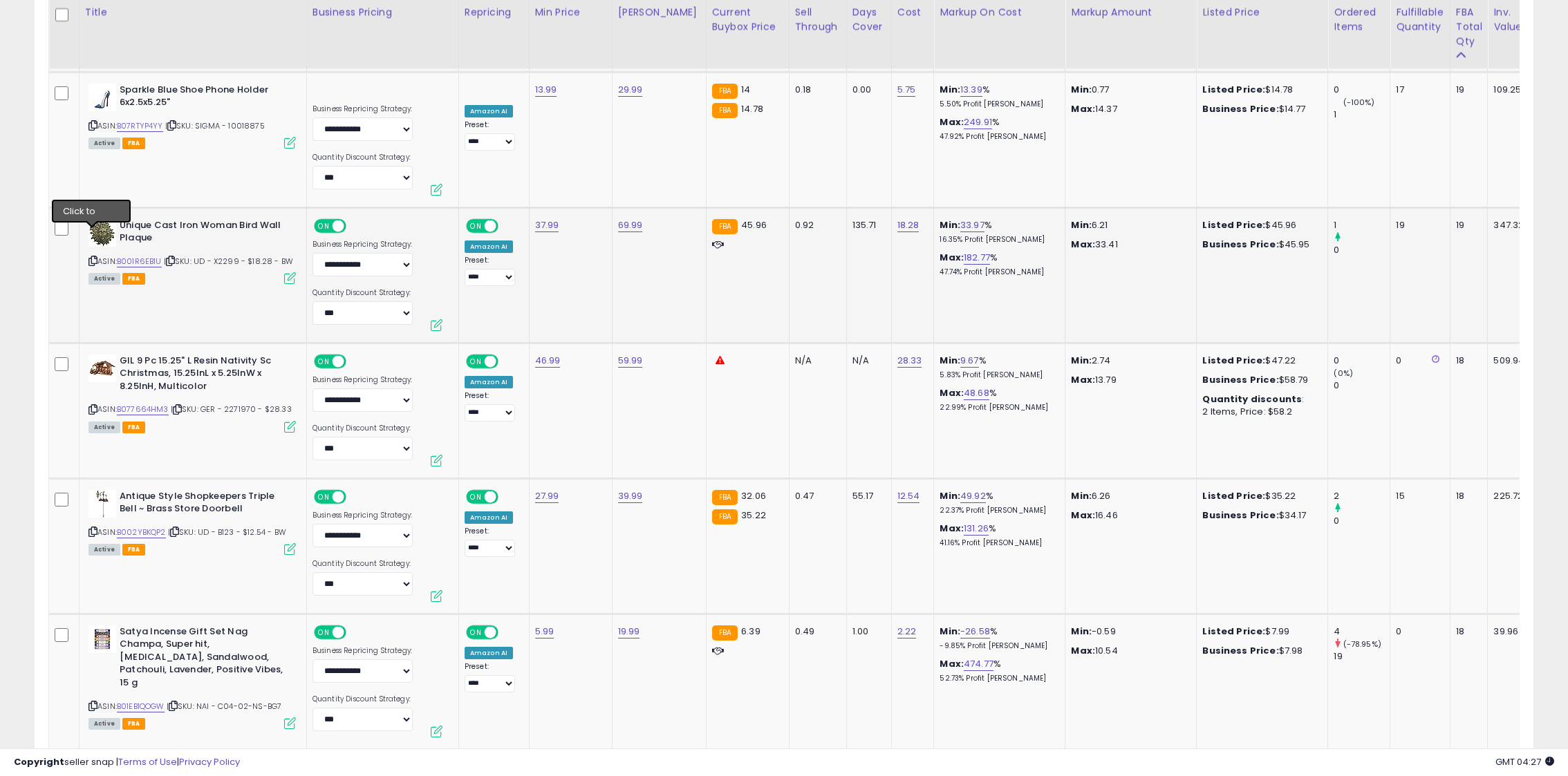
click at [91, 257] on icon at bounding box center [93, 261] width 9 height 8
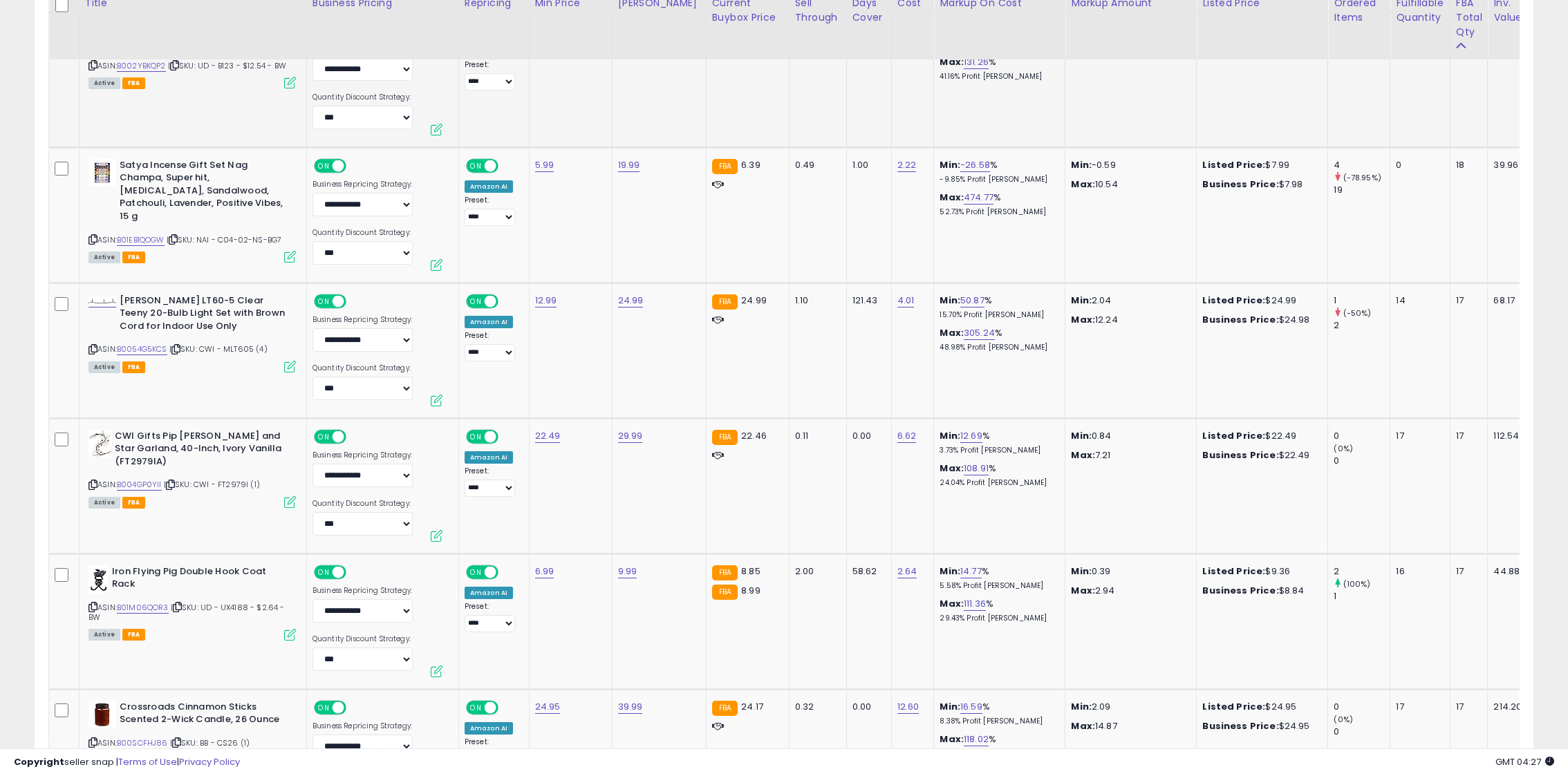
scroll to position [2949, 0]
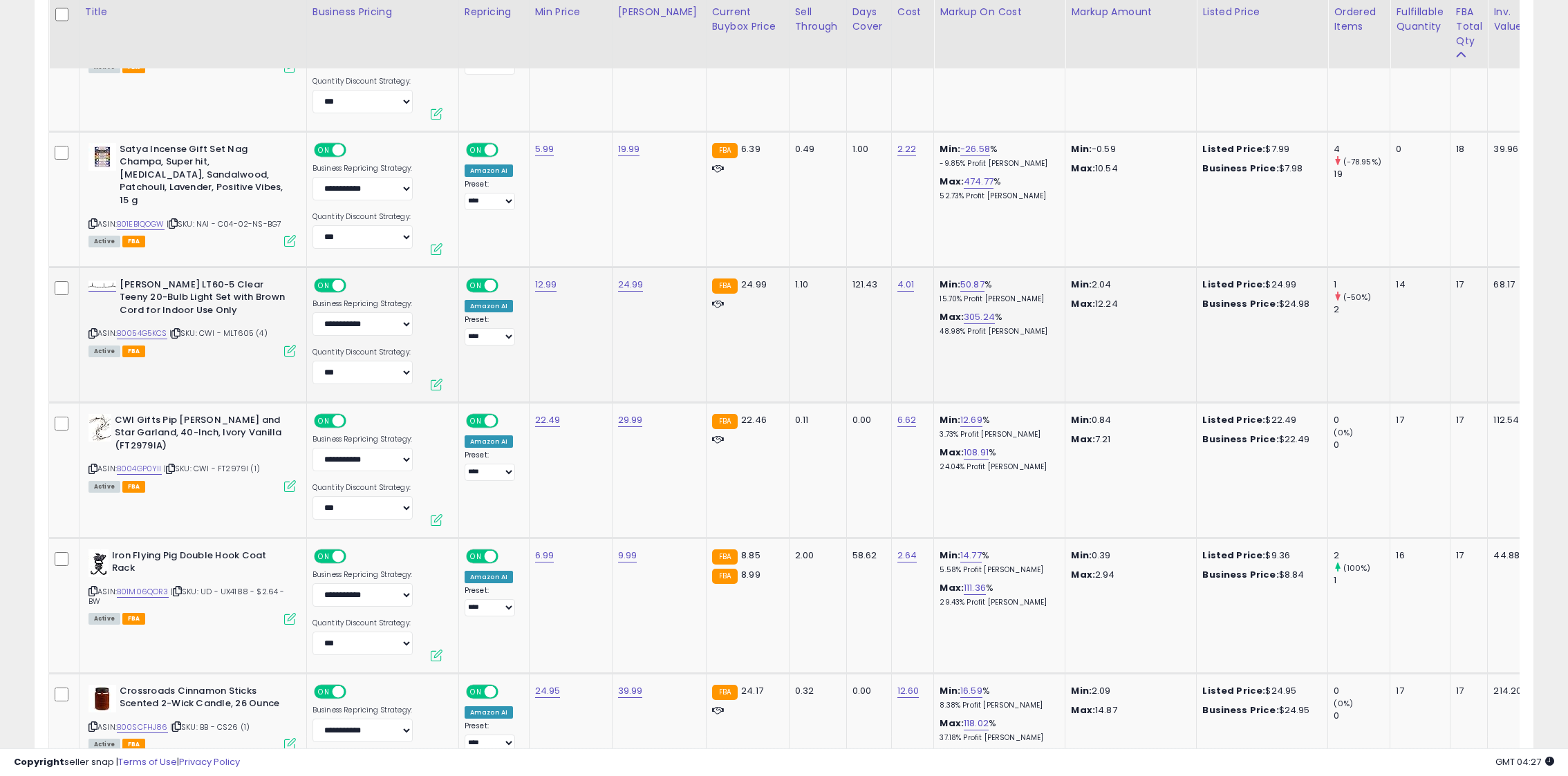
click at [94, 330] on icon at bounding box center [93, 334] width 9 height 8
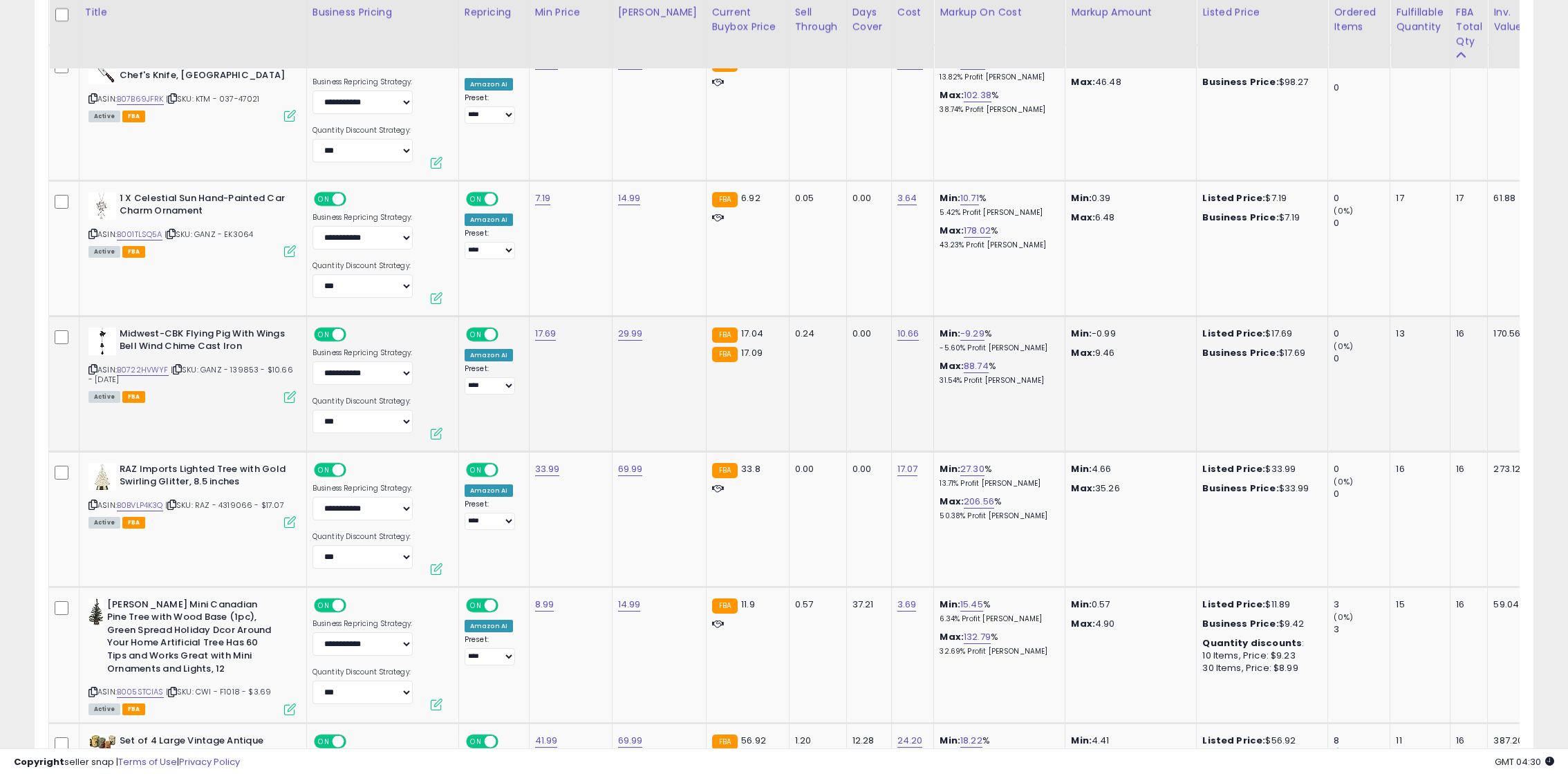
scroll to position [3737, 0]
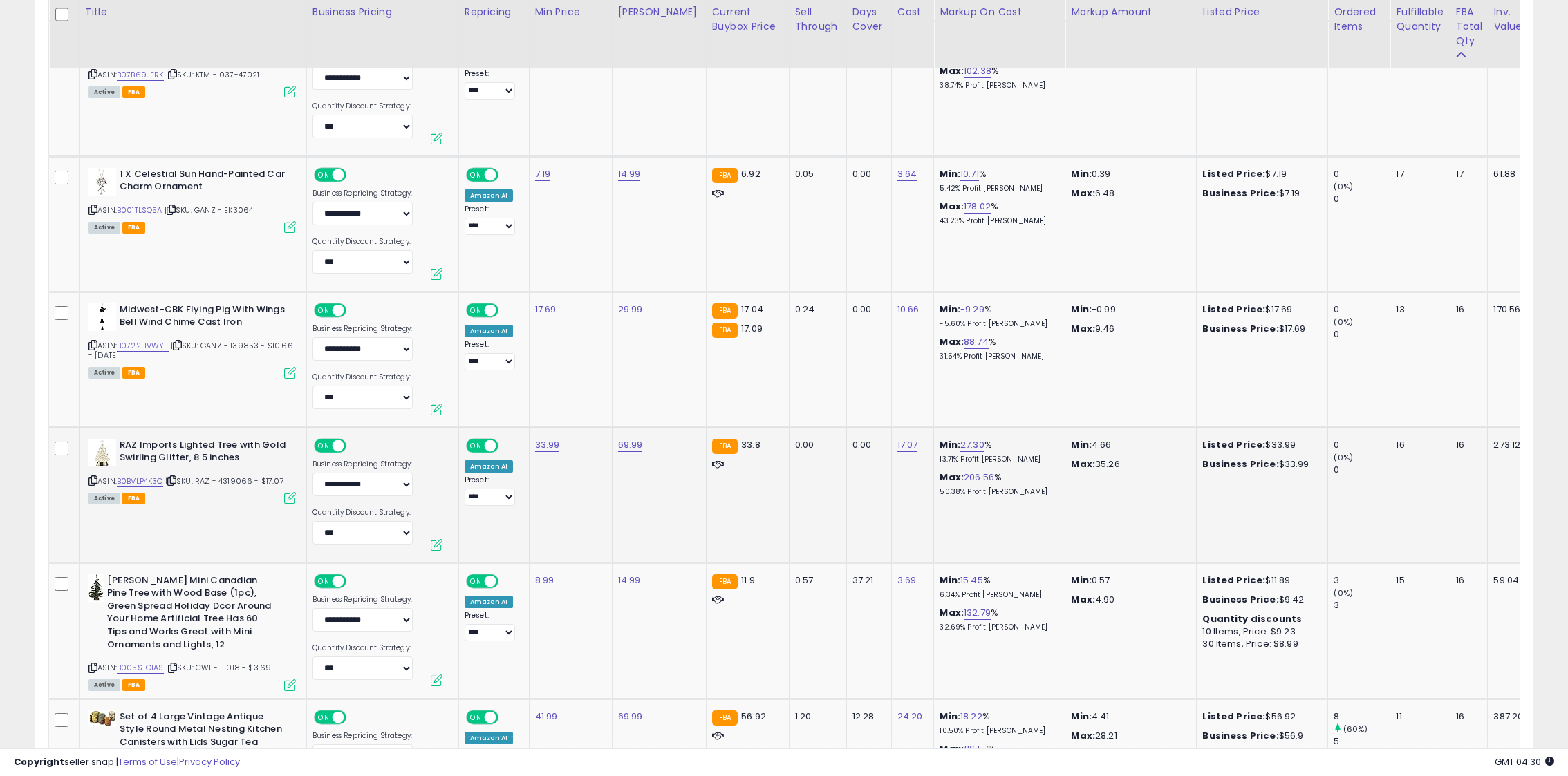
click at [544, 431] on td "33.99" at bounding box center [570, 494] width 83 height 135
click at [542, 438] on link "33.99" at bounding box center [547, 445] width 25 height 14
click at [477, 388] on input "*****" at bounding box center [511, 387] width 123 height 24
type input "*****"
click button "submit" at bounding box center [589, 385] width 24 height 21
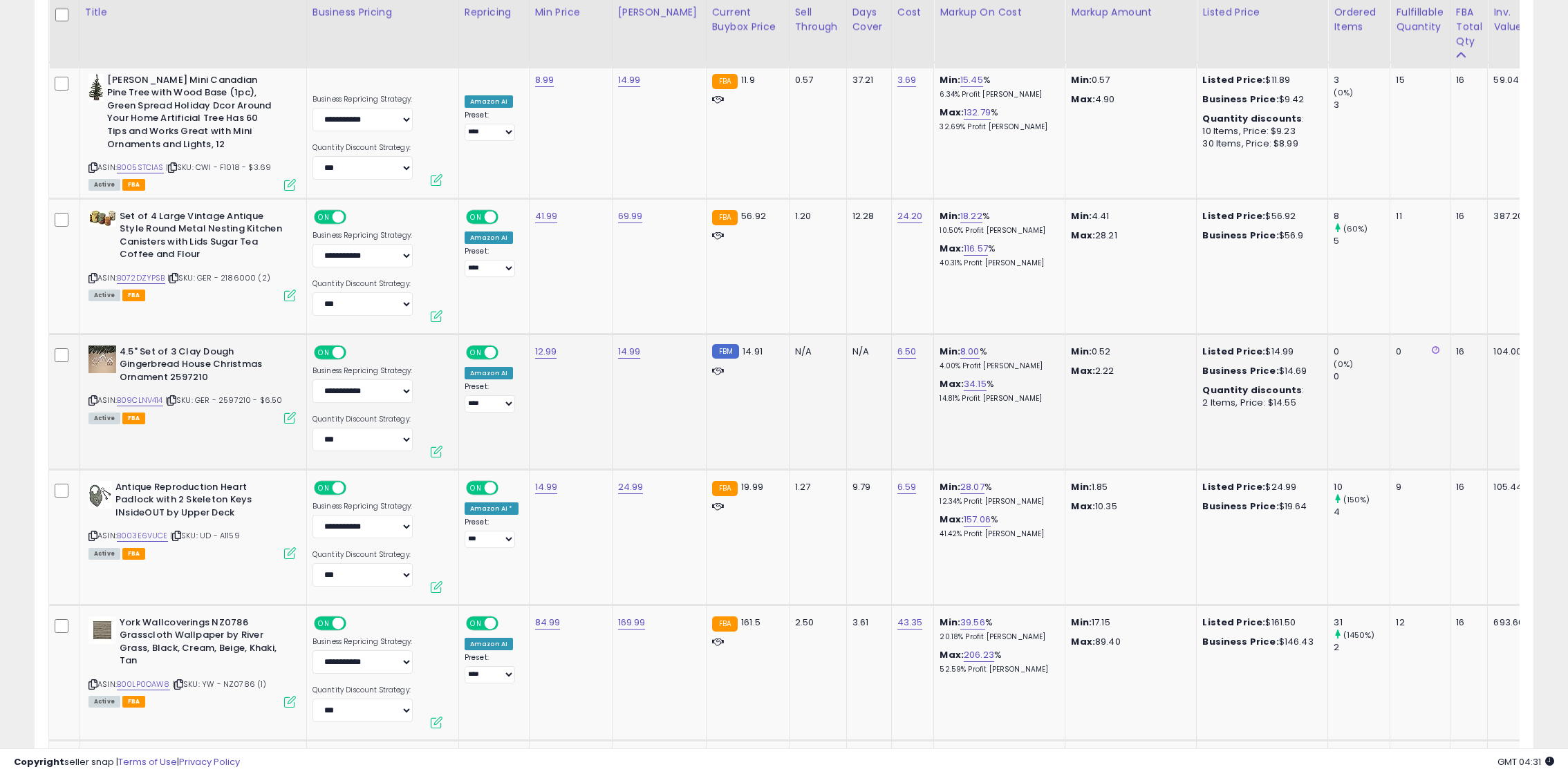
scroll to position [4252, 0]
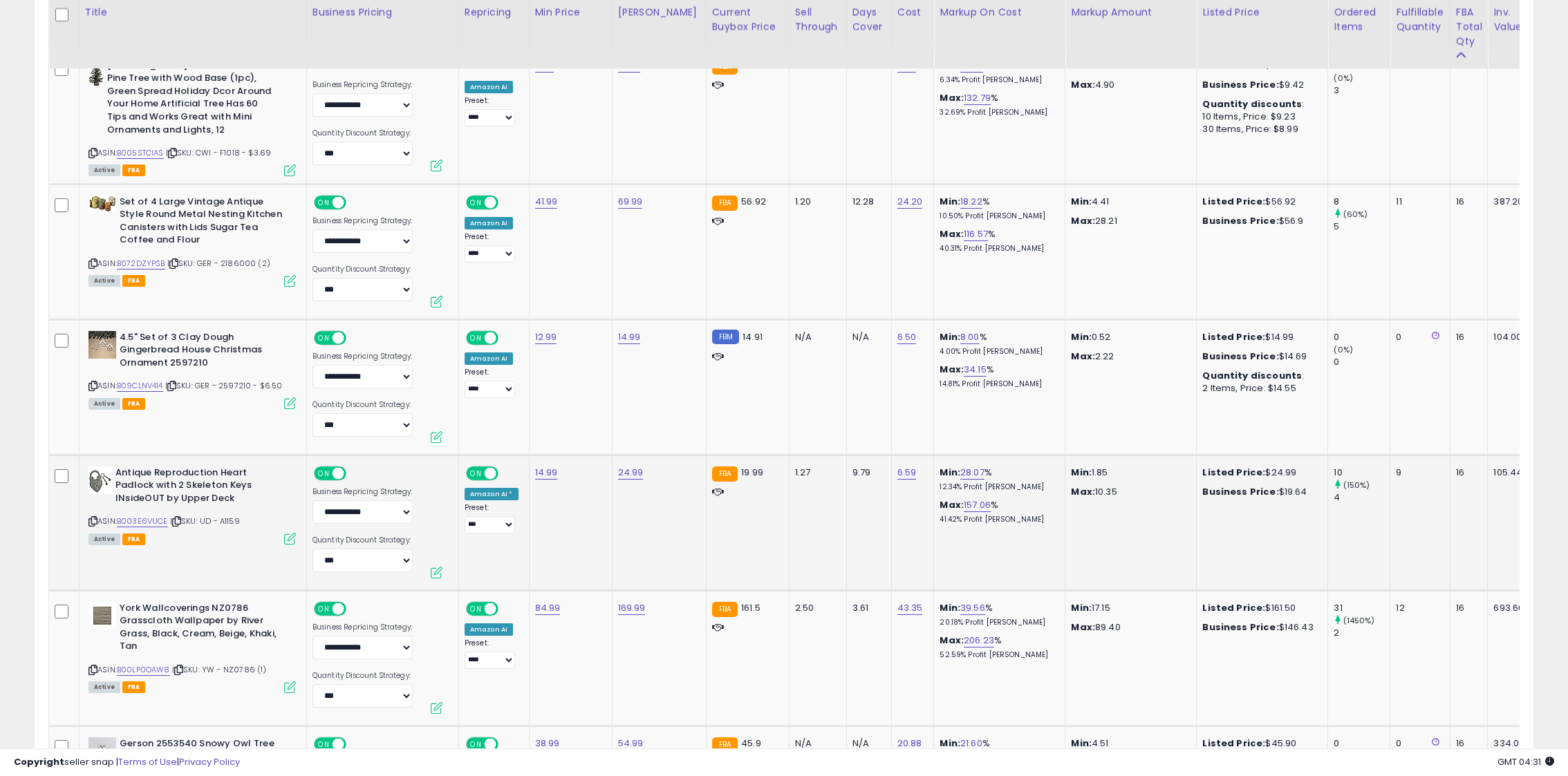
click at [92, 518] on icon at bounding box center [93, 522] width 9 height 8
click at [90, 518] on icon at bounding box center [93, 522] width 9 height 8
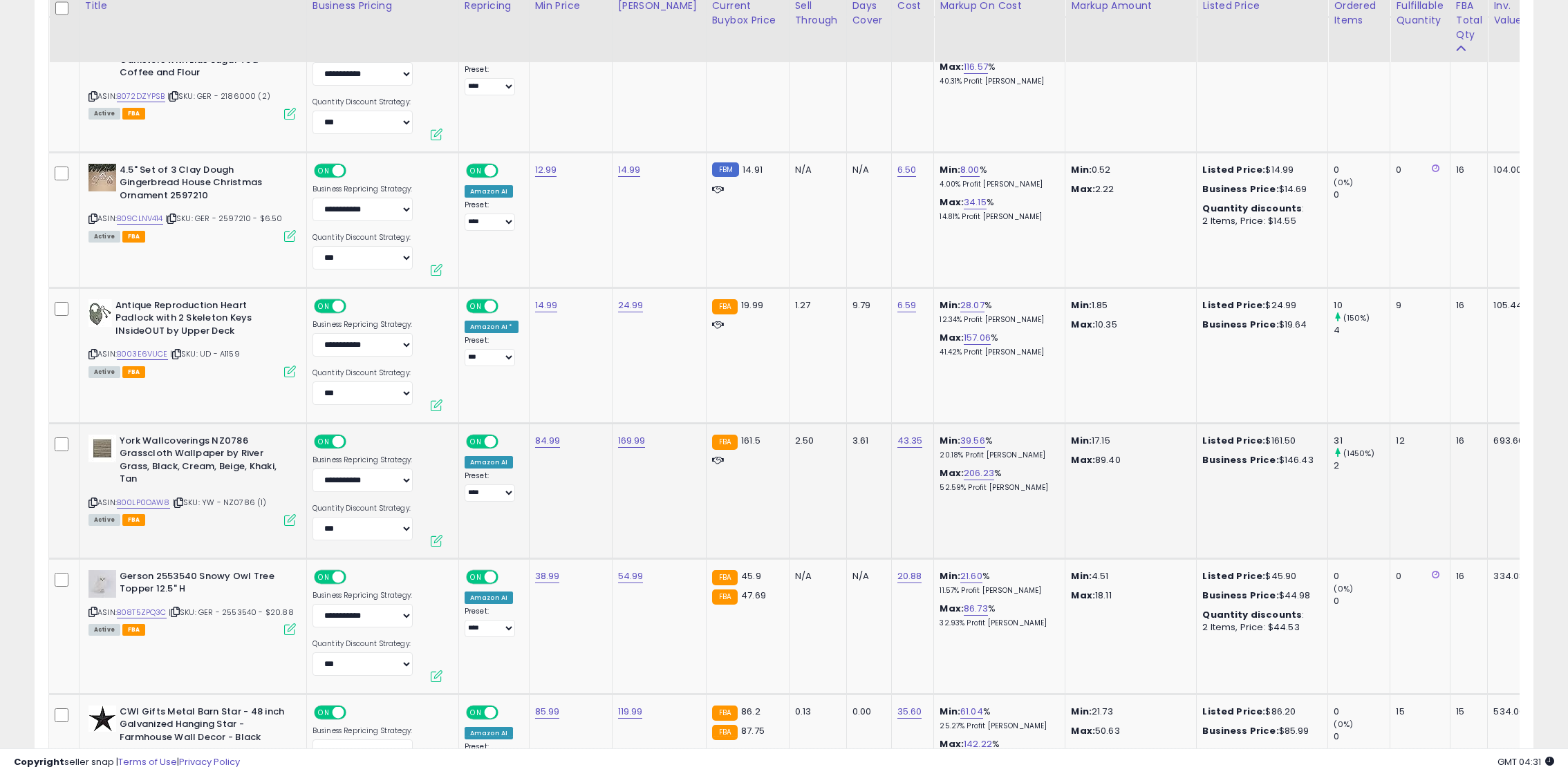
scroll to position [4423, 0]
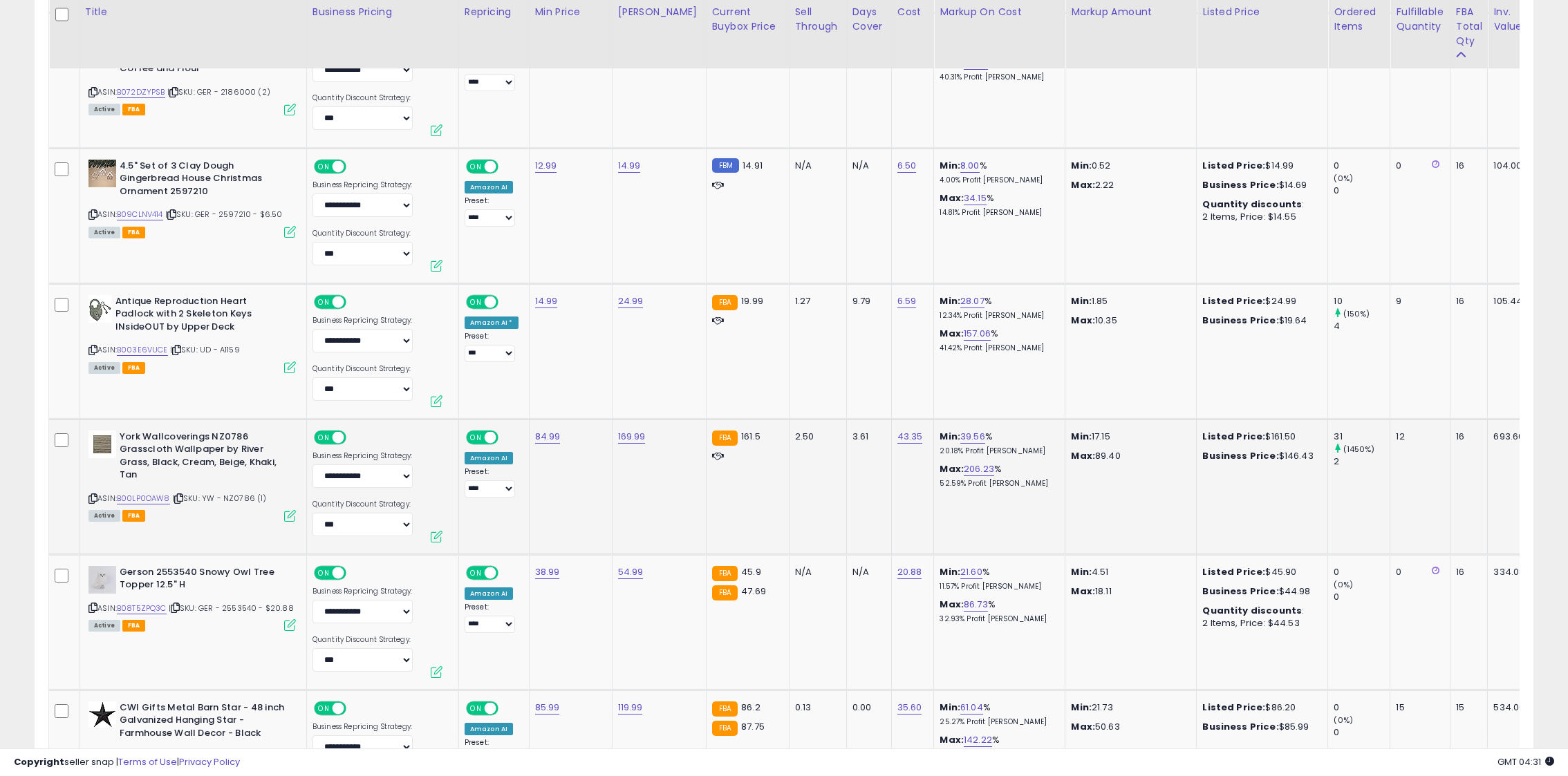
click at [91, 495] on icon at bounding box center [93, 499] width 9 height 8
click at [627, 430] on link "169.99" at bounding box center [632, 437] width 28 height 14
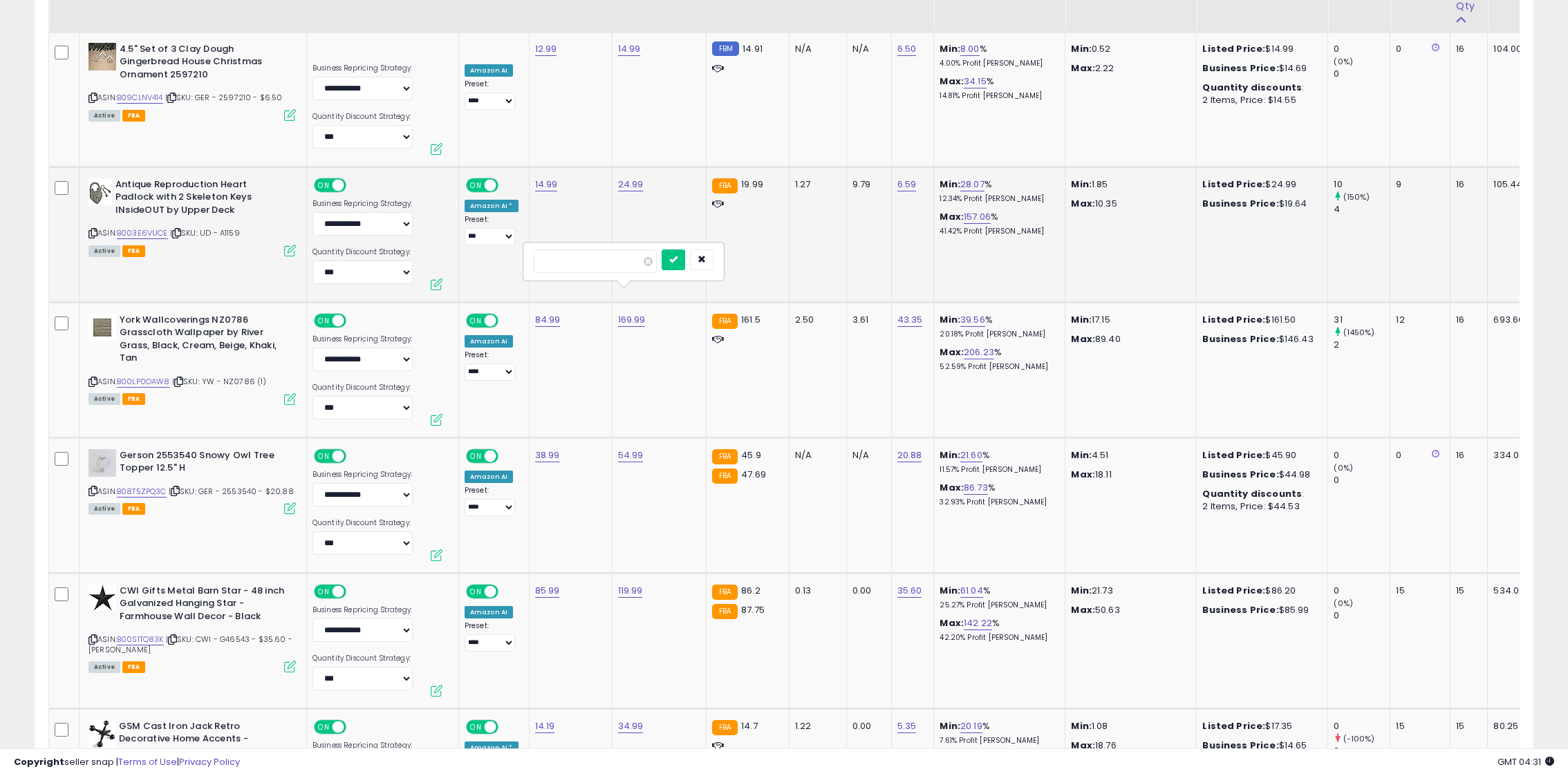
scroll to position [4541, 0]
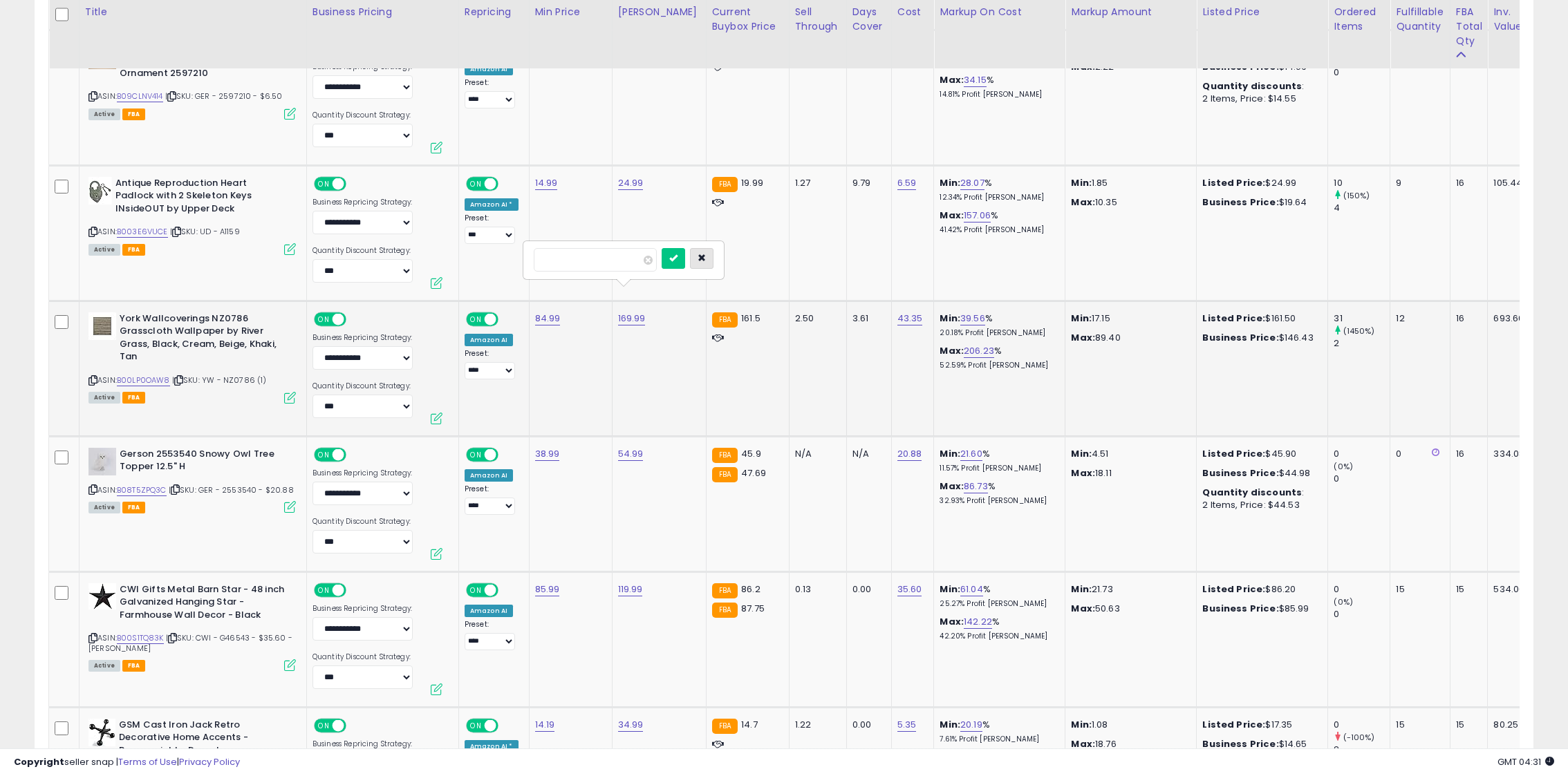
click at [714, 254] on button "button" at bounding box center [702, 258] width 24 height 21
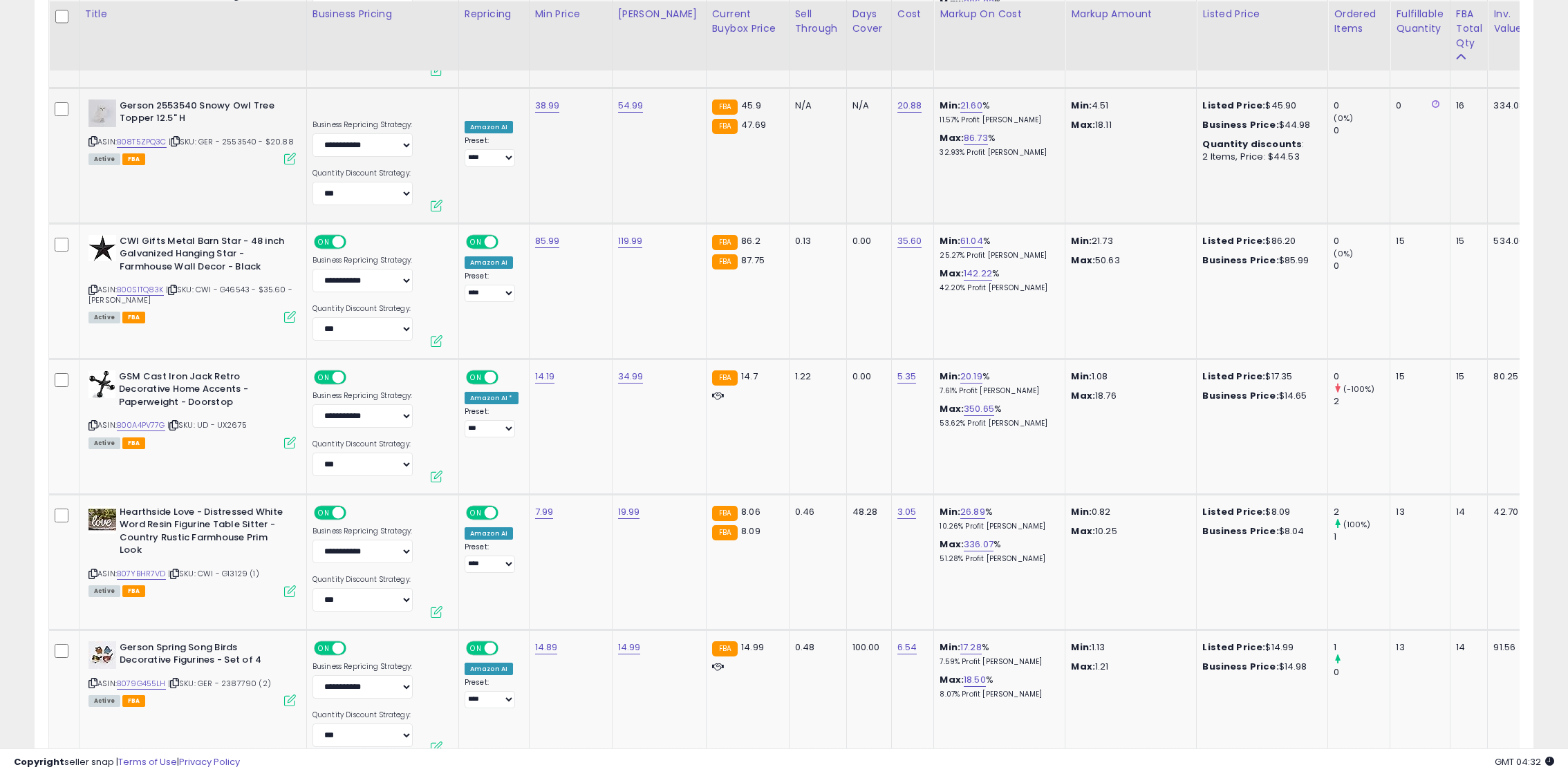
scroll to position [4896, 0]
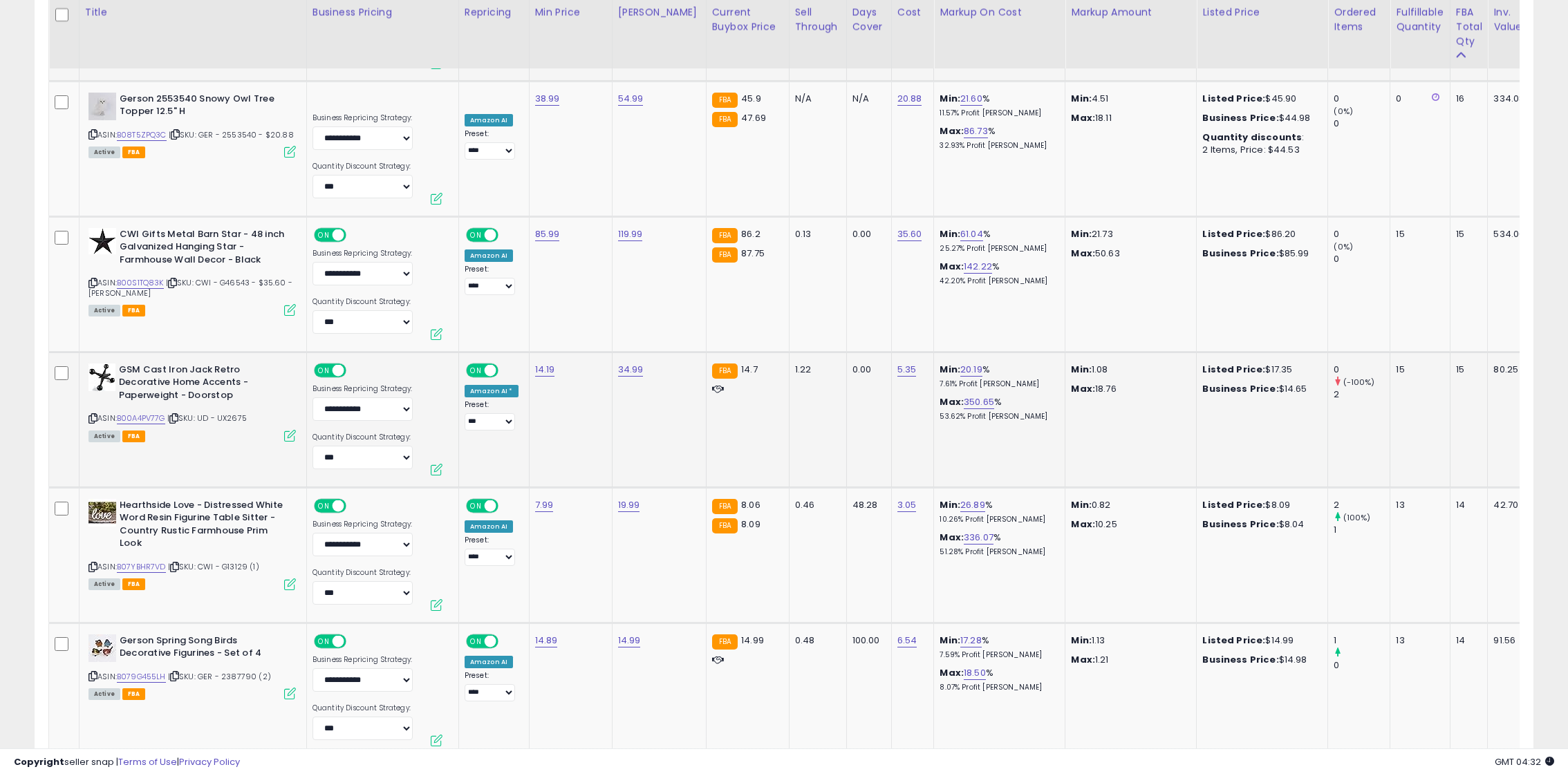
click at [90, 415] on icon at bounding box center [93, 419] width 9 height 8
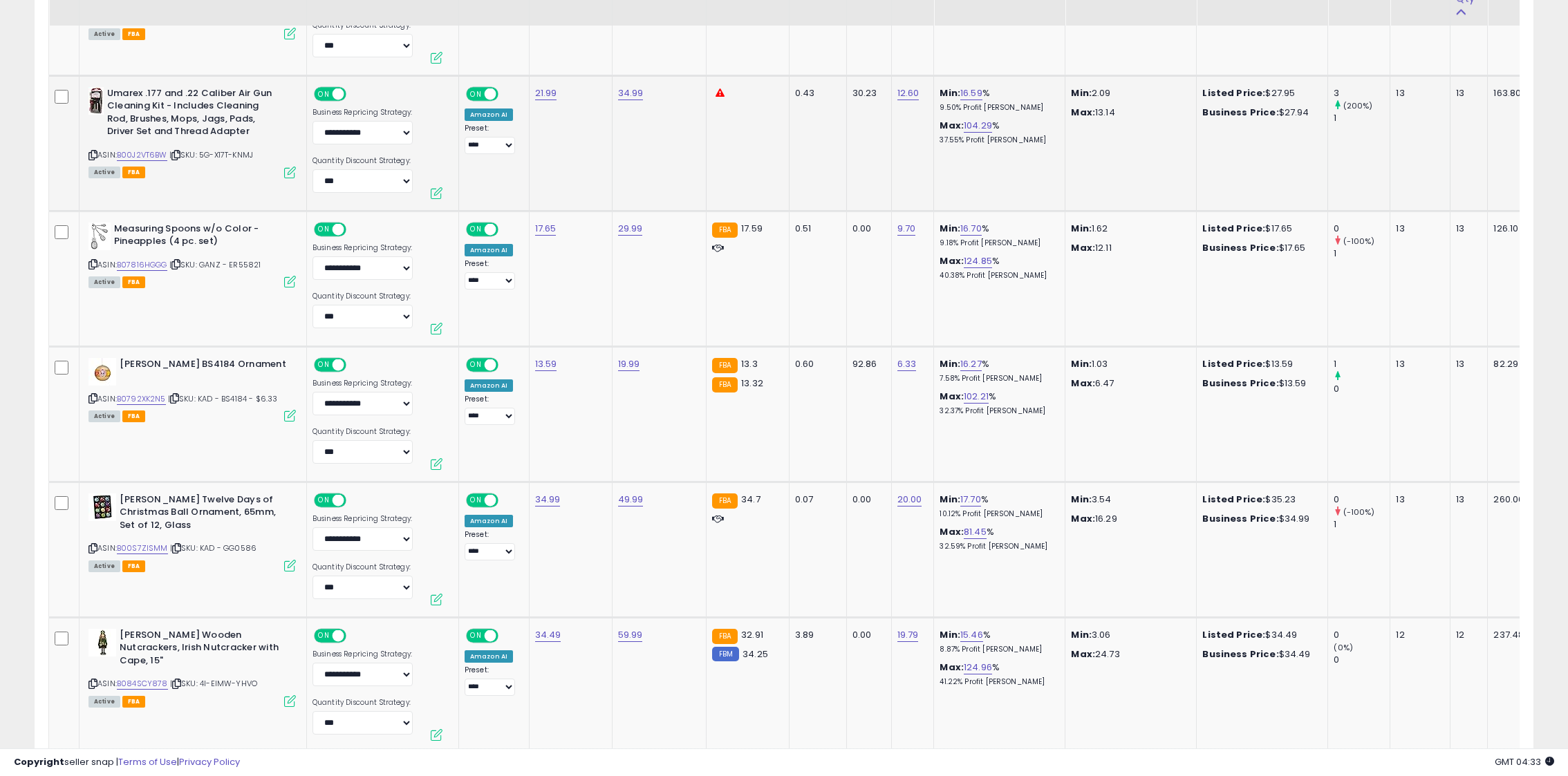
scroll to position [6128, 0]
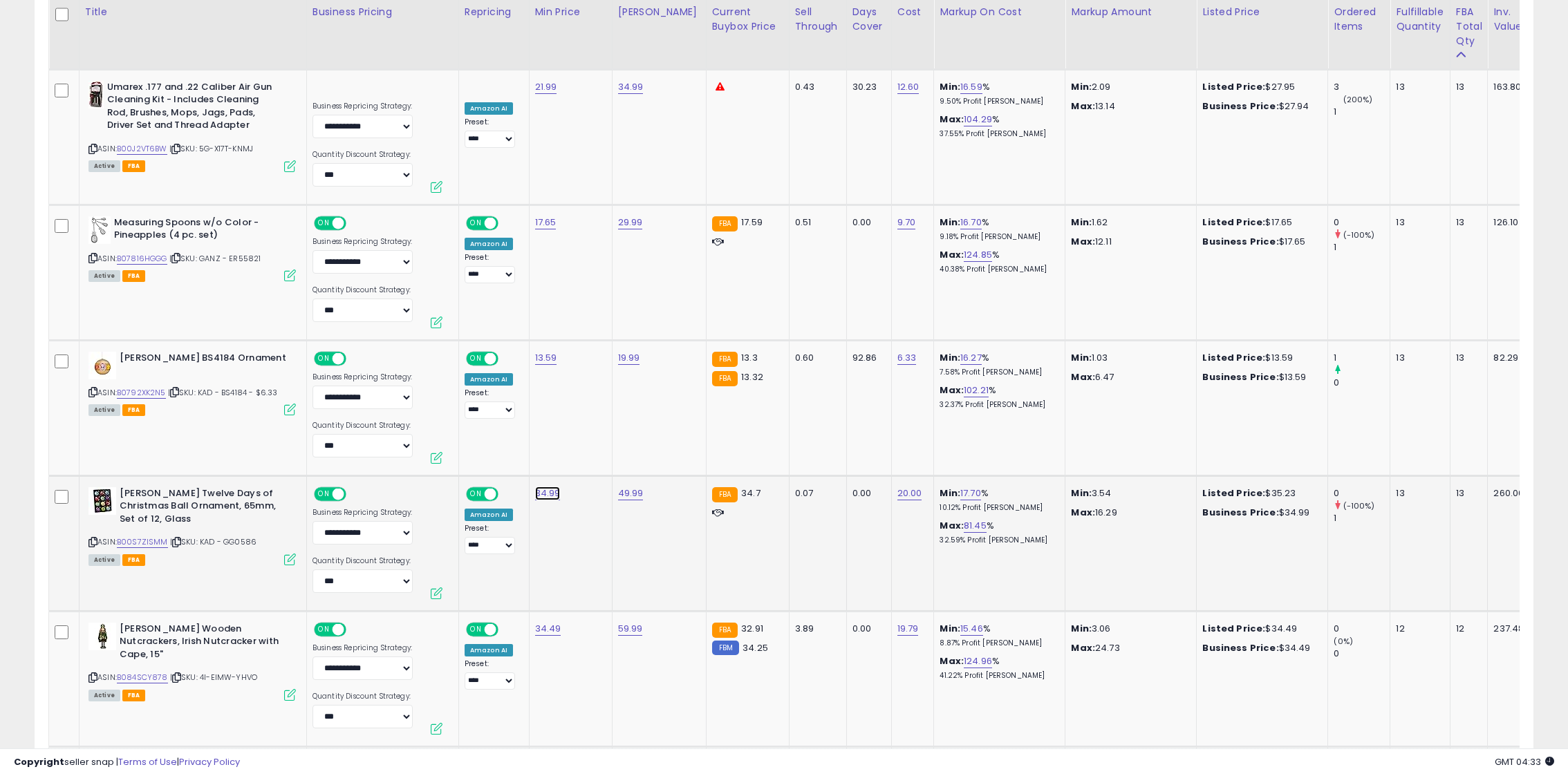
click at [552, 486] on link "34.99" at bounding box center [548, 493] width 26 height 14
type input "*****"
click button "submit" at bounding box center [589, 433] width 24 height 21
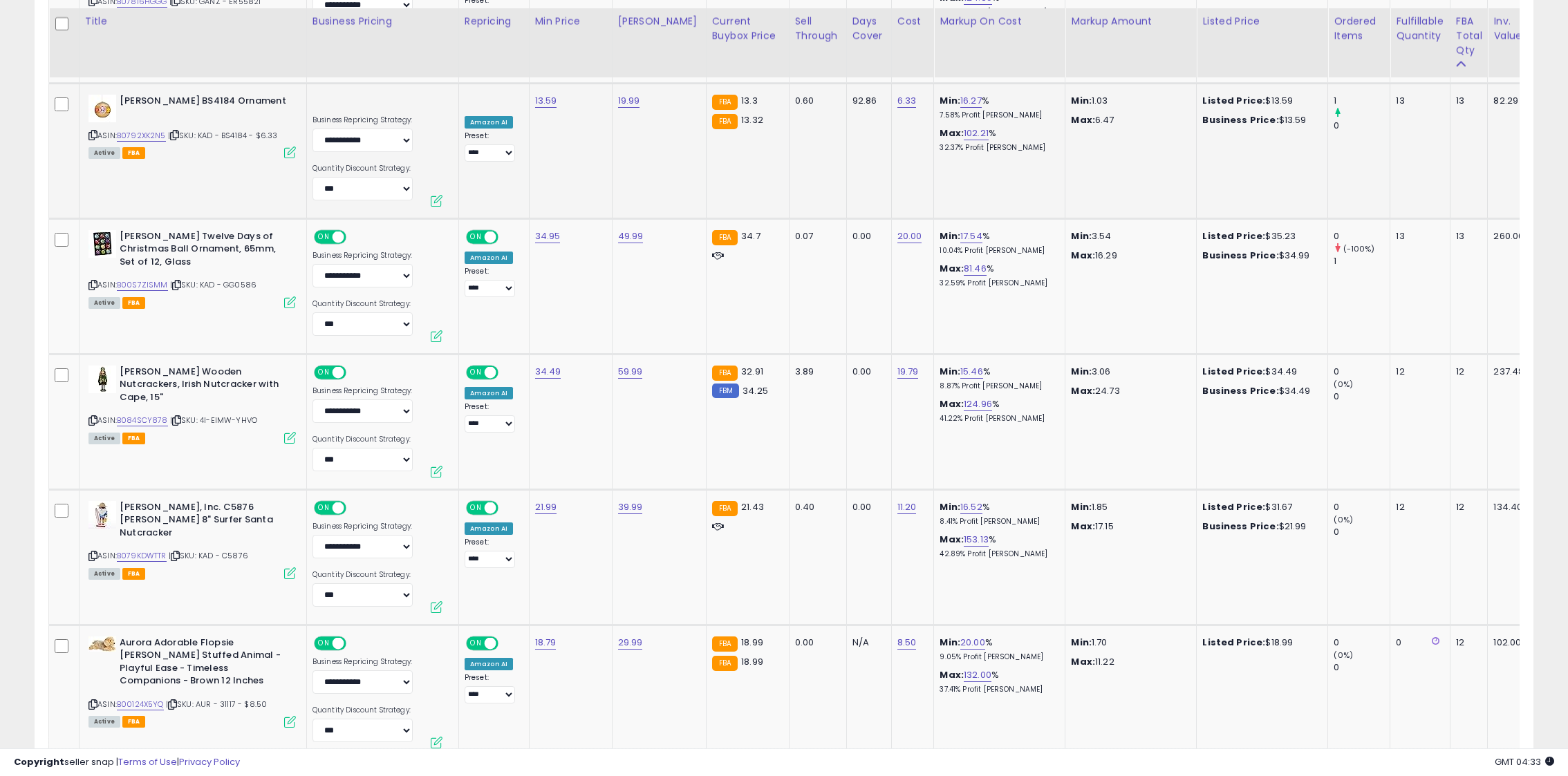
scroll to position [6394, 0]
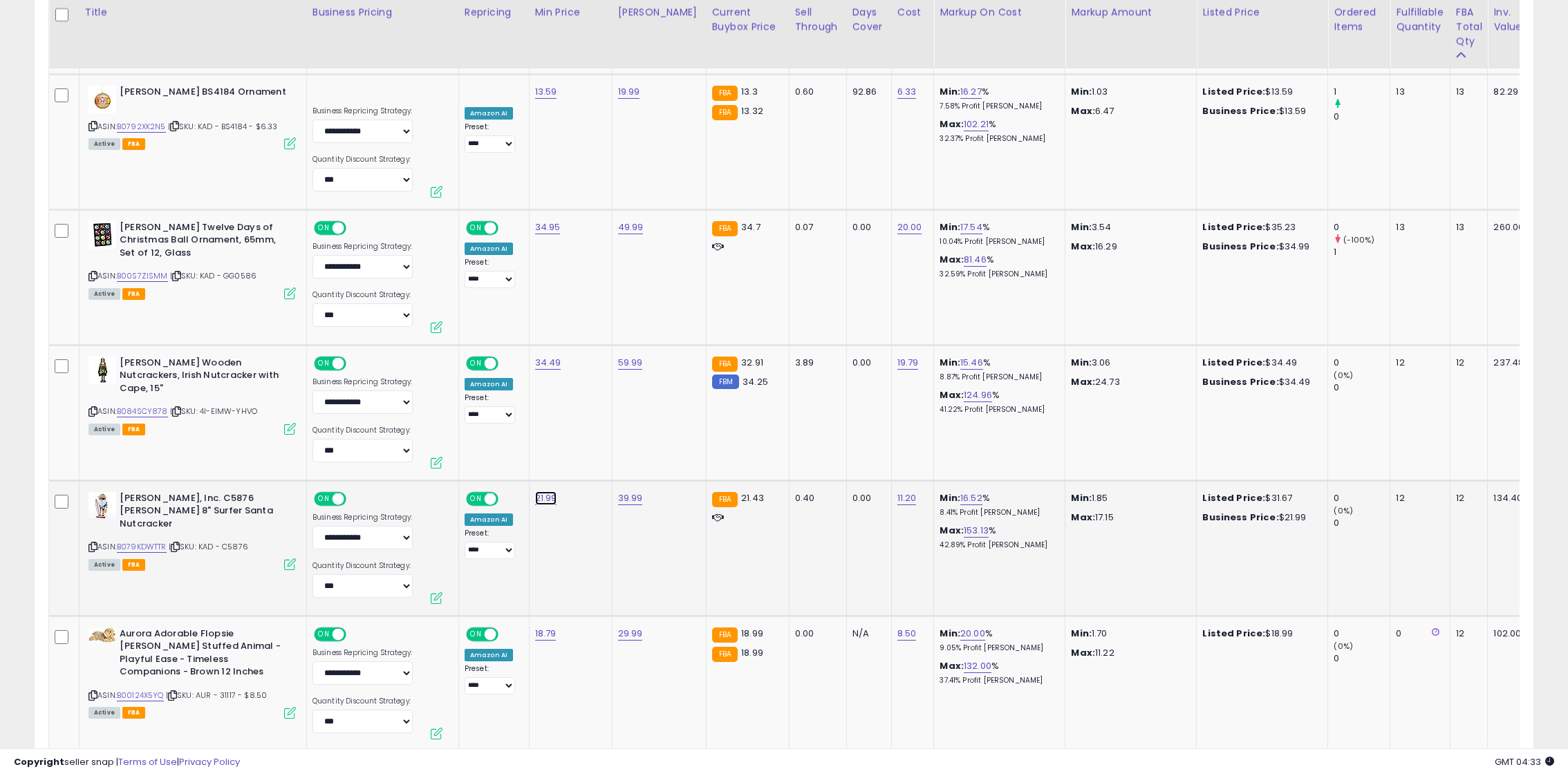
click at [537, 491] on link "21.99" at bounding box center [546, 498] width 22 height 14
click at [477, 438] on input "*****" at bounding box center [509, 440] width 123 height 24
type input "*****"
click button "submit" at bounding box center [587, 438] width 24 height 21
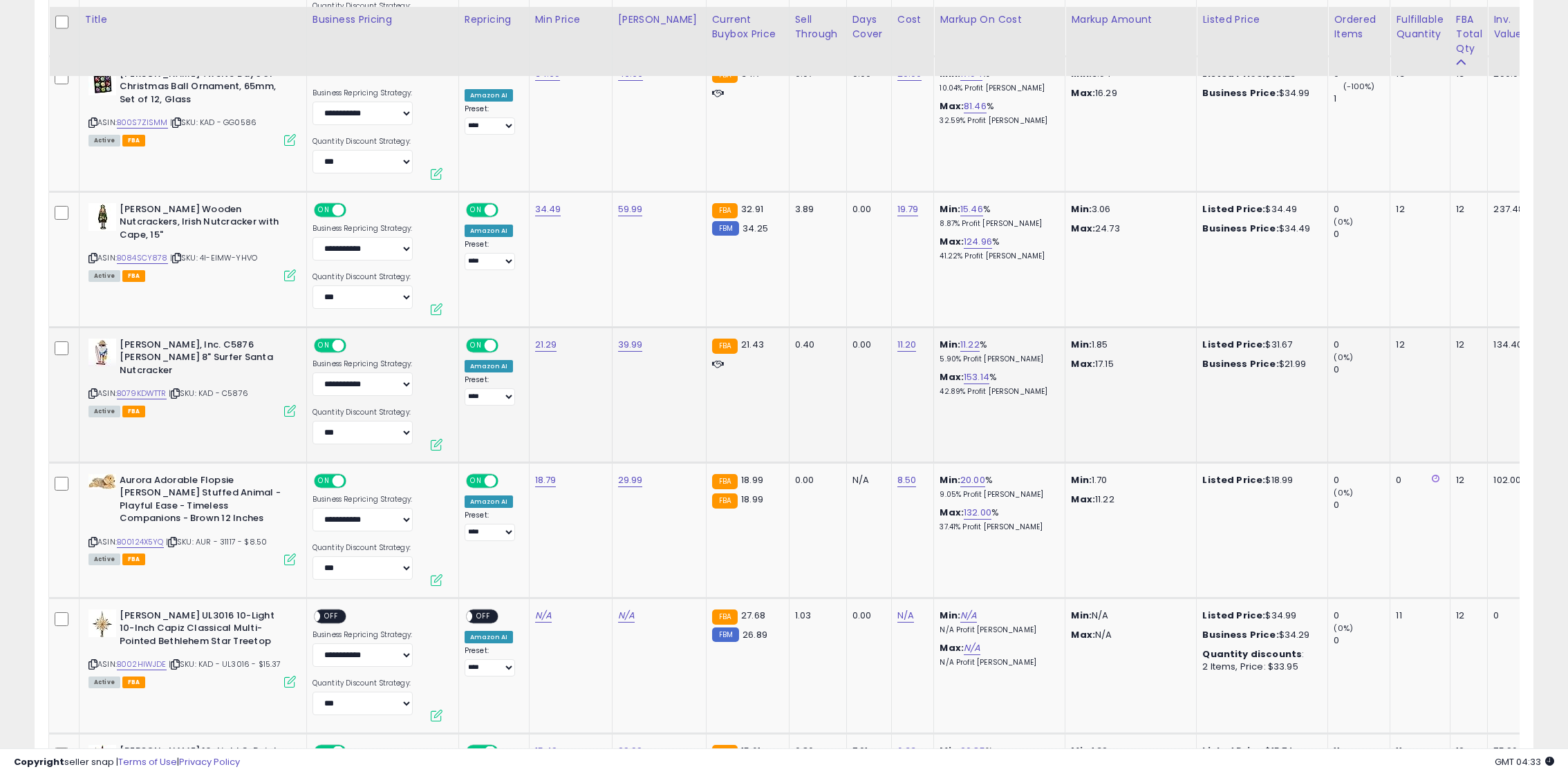
scroll to position [6564, 0]
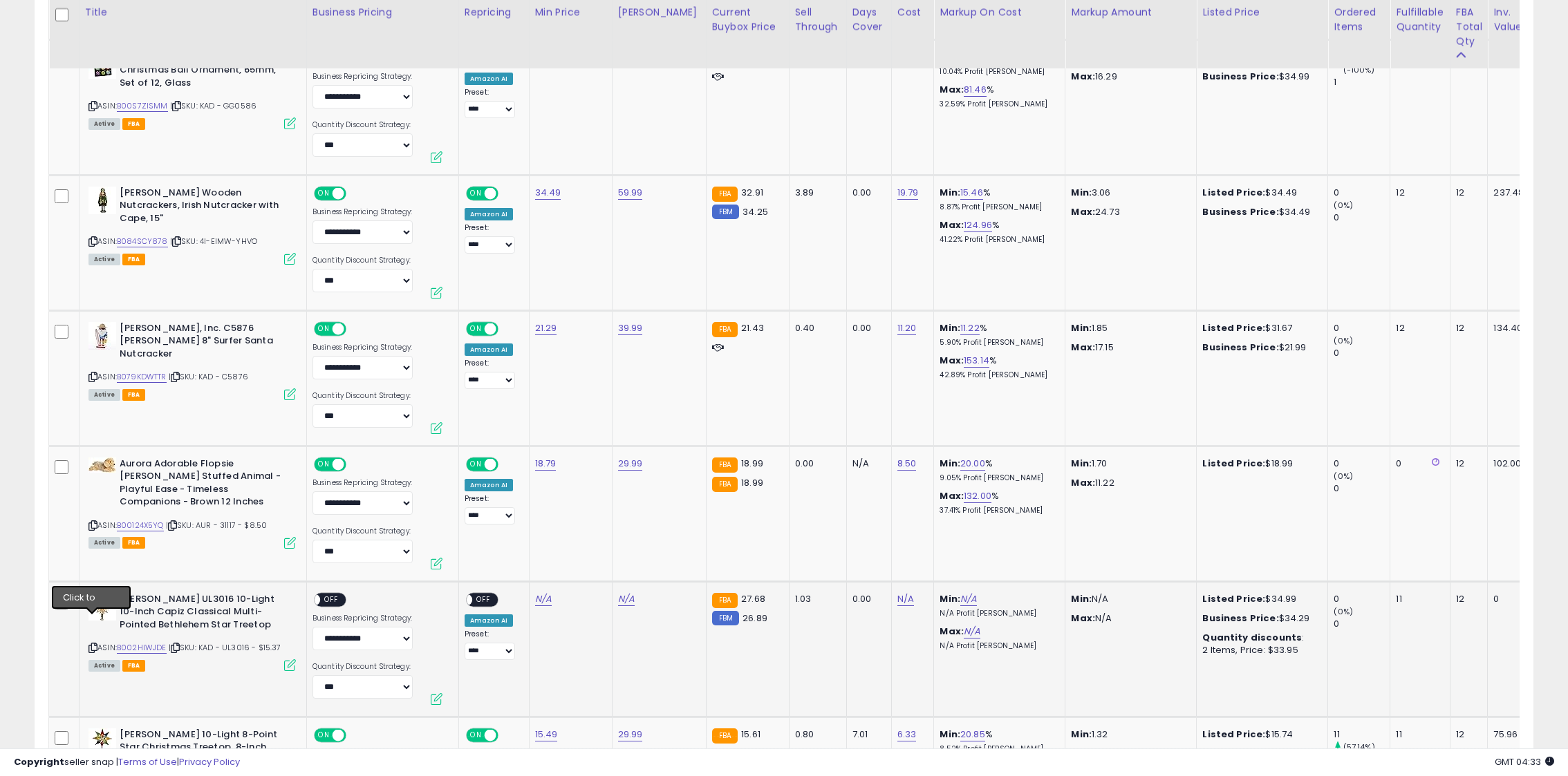
click at [89, 645] on icon at bounding box center [93, 648] width 9 height 8
click at [268, 643] on span "| SKU: KAD - UL3016 - $15.37" at bounding box center [225, 647] width 113 height 11
copy span "15.37"
click at [898, 592] on link "N/A" at bounding box center [906, 599] width 17 height 14
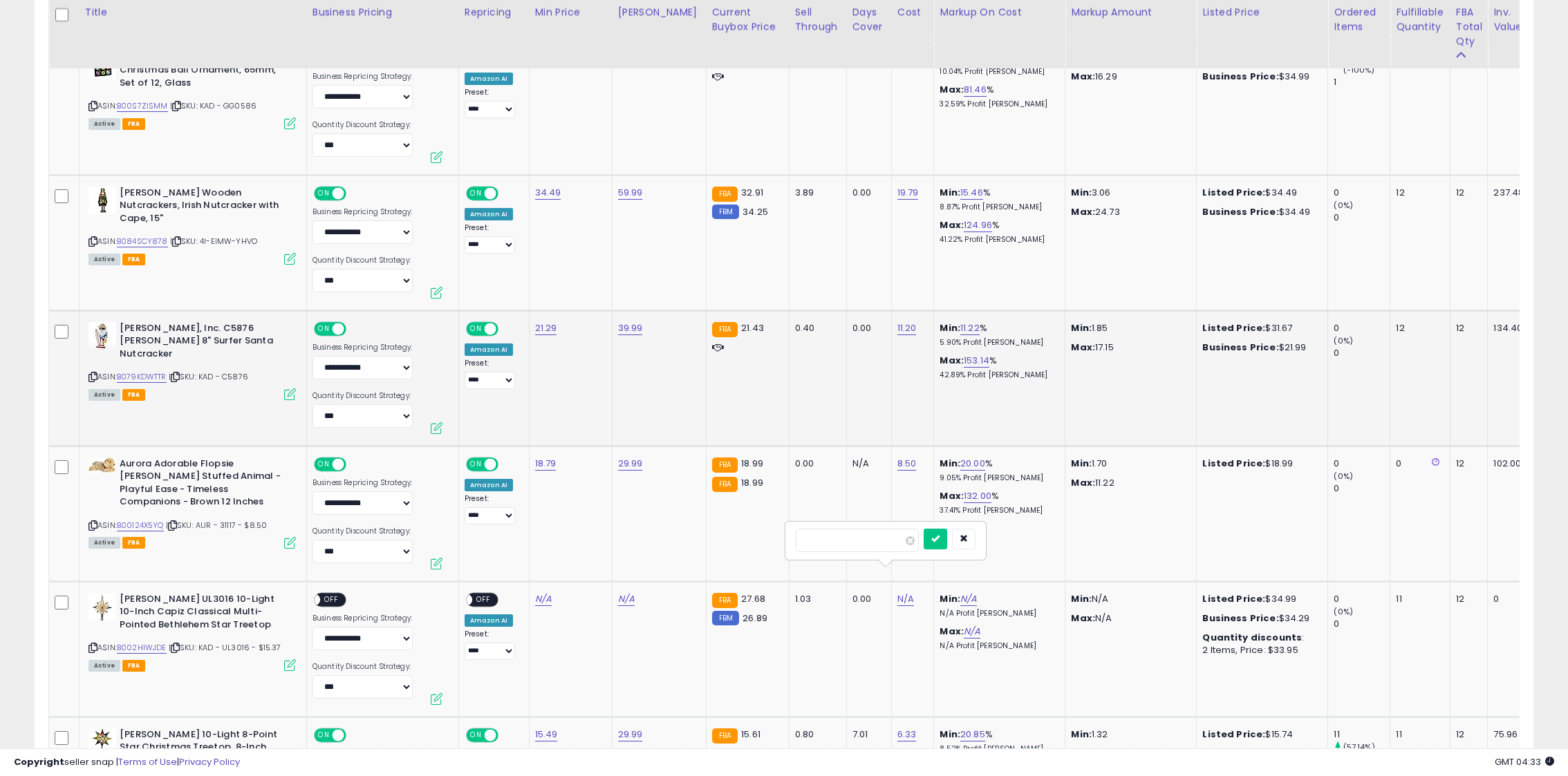
type input "*****"
click button "submit" at bounding box center [935, 539] width 24 height 21
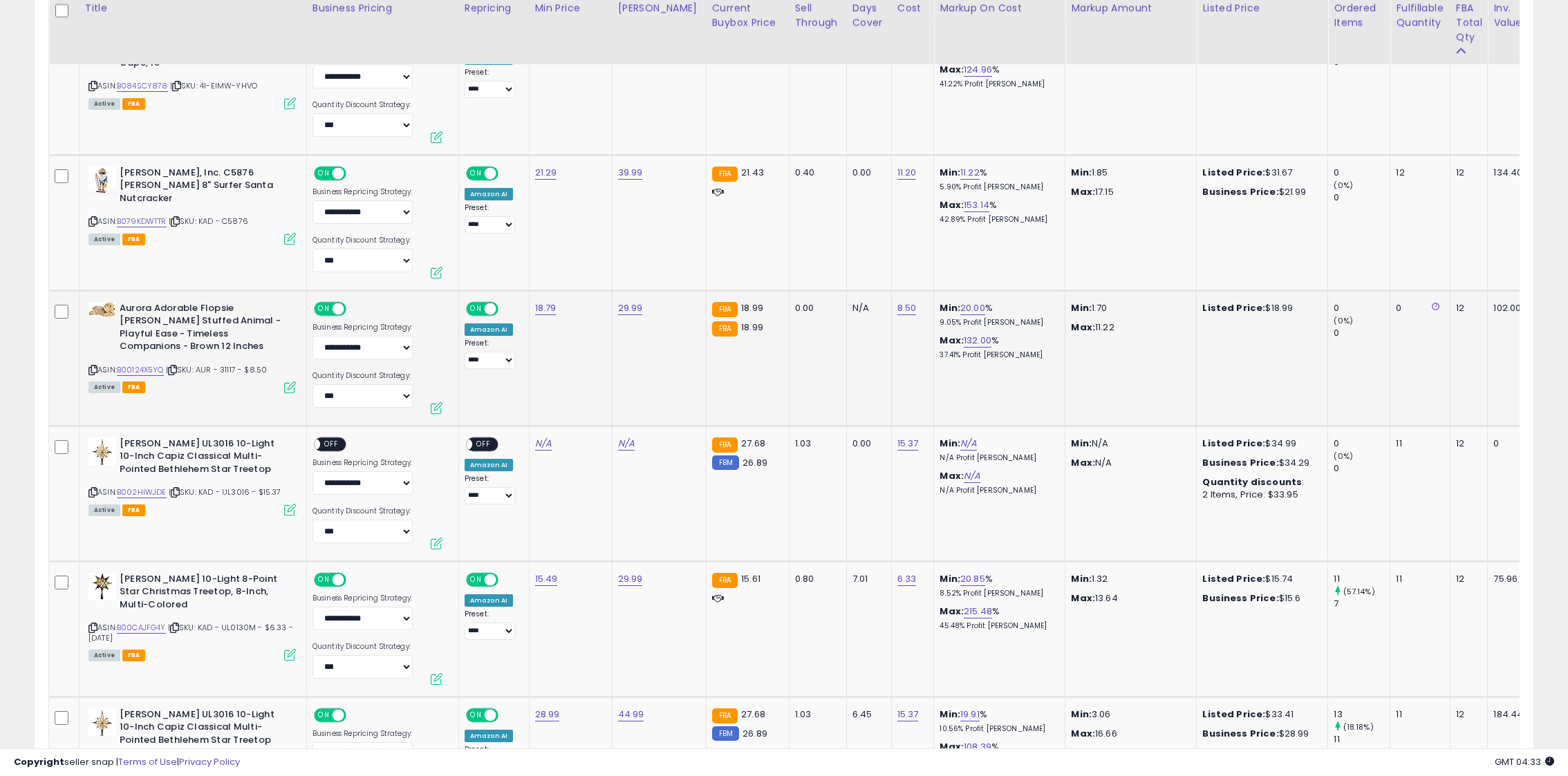
scroll to position [6740, 0]
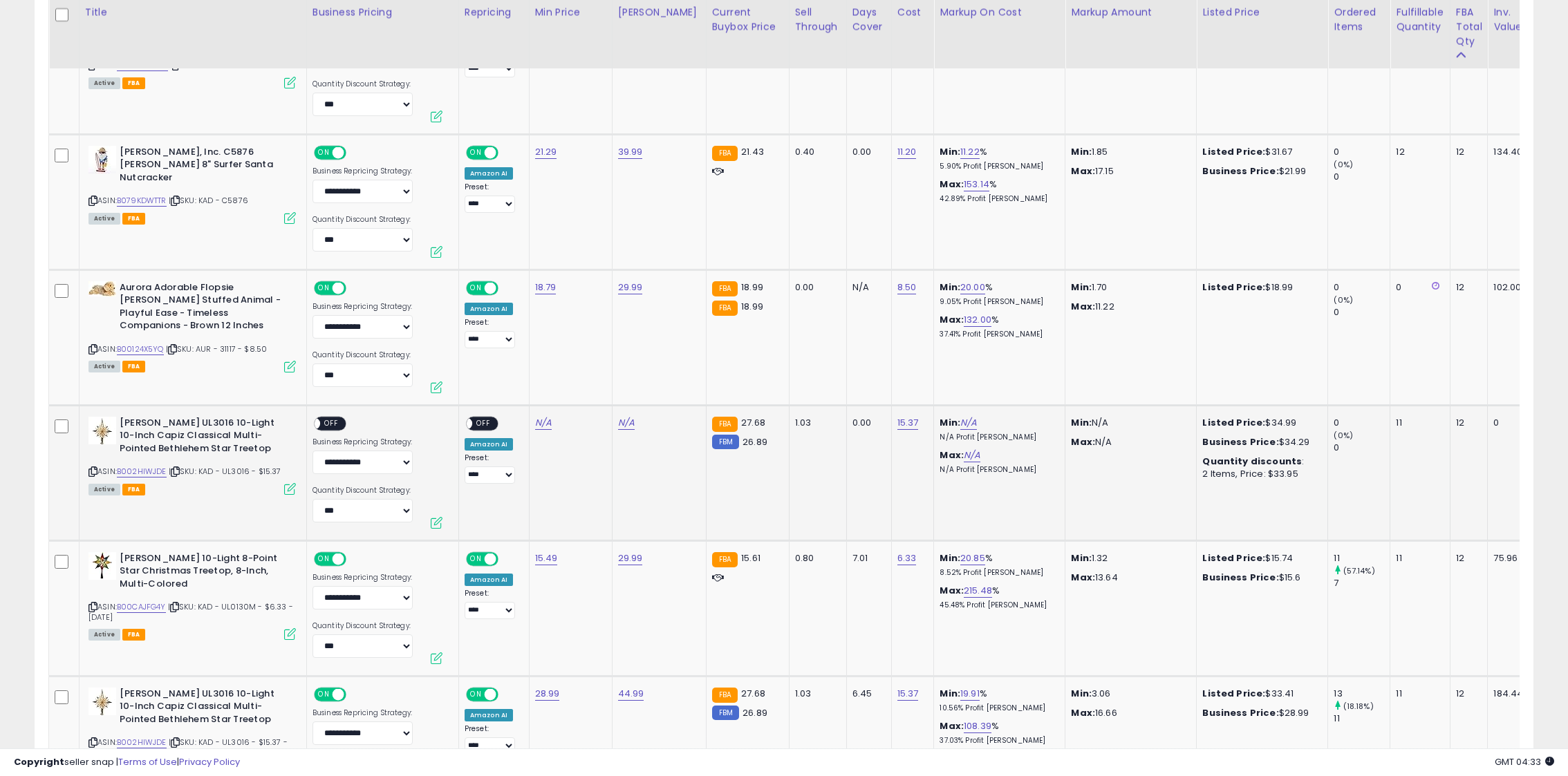
click at [91, 468] on icon at bounding box center [93, 472] width 9 height 8
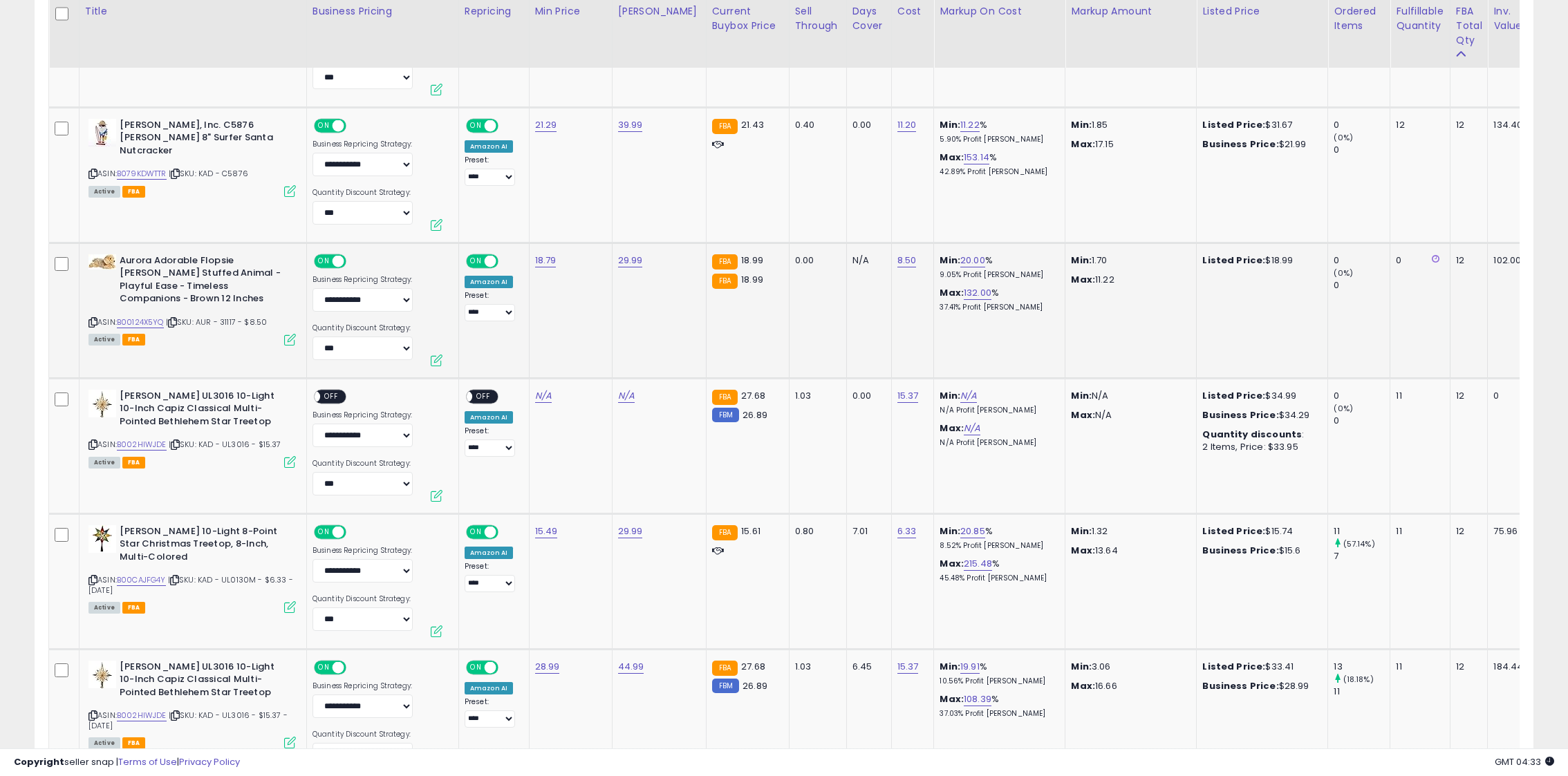
scroll to position [6770, 0]
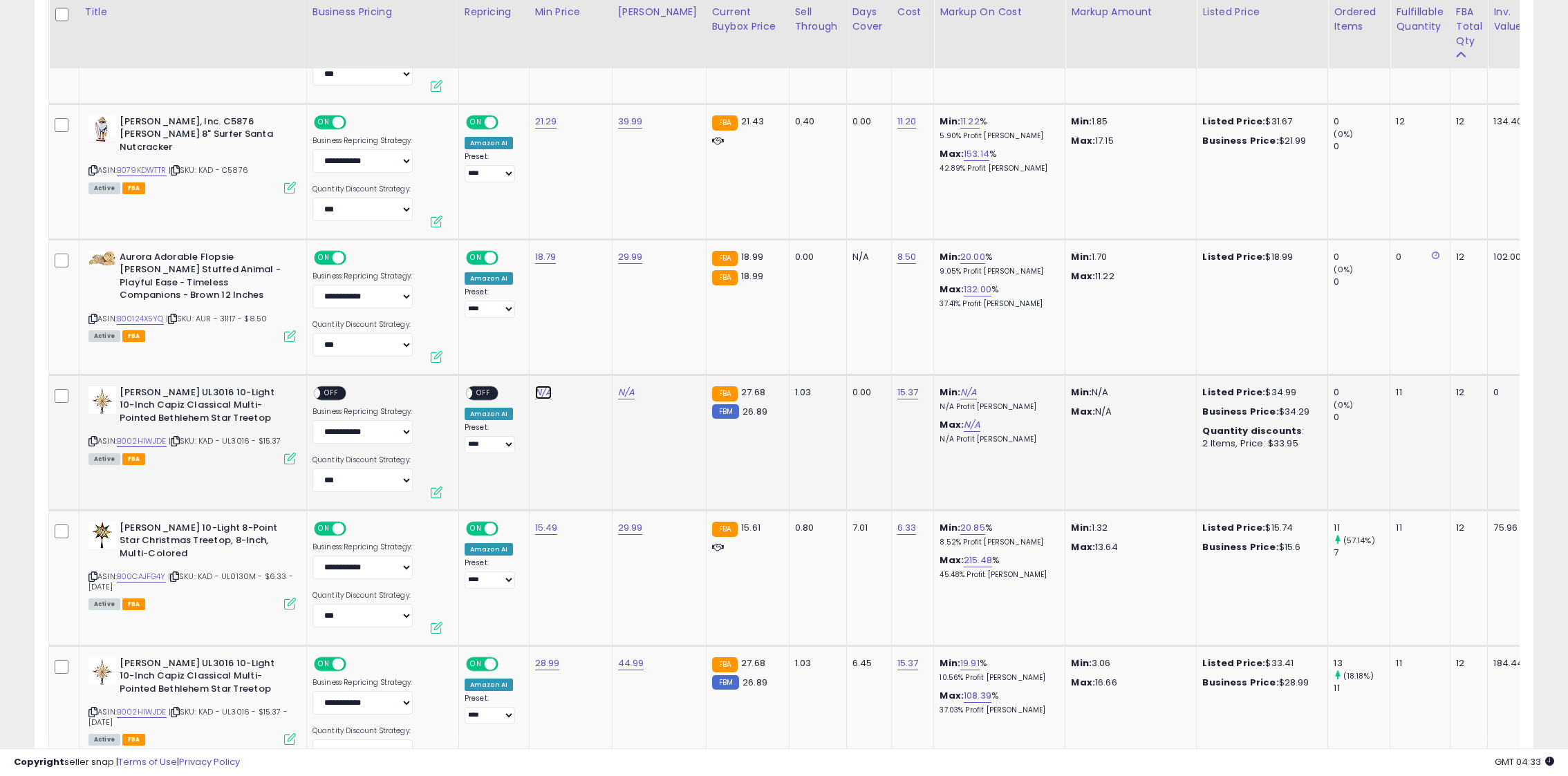
click at [535, 386] on link "N/A" at bounding box center [543, 392] width 17 height 14
type input "*****"
click button "submit" at bounding box center [585, 332] width 24 height 21
click at [555, 386] on link "25.99" at bounding box center [547, 392] width 25 height 14
click at [467, 333] on input "*****" at bounding box center [511, 334] width 123 height 24
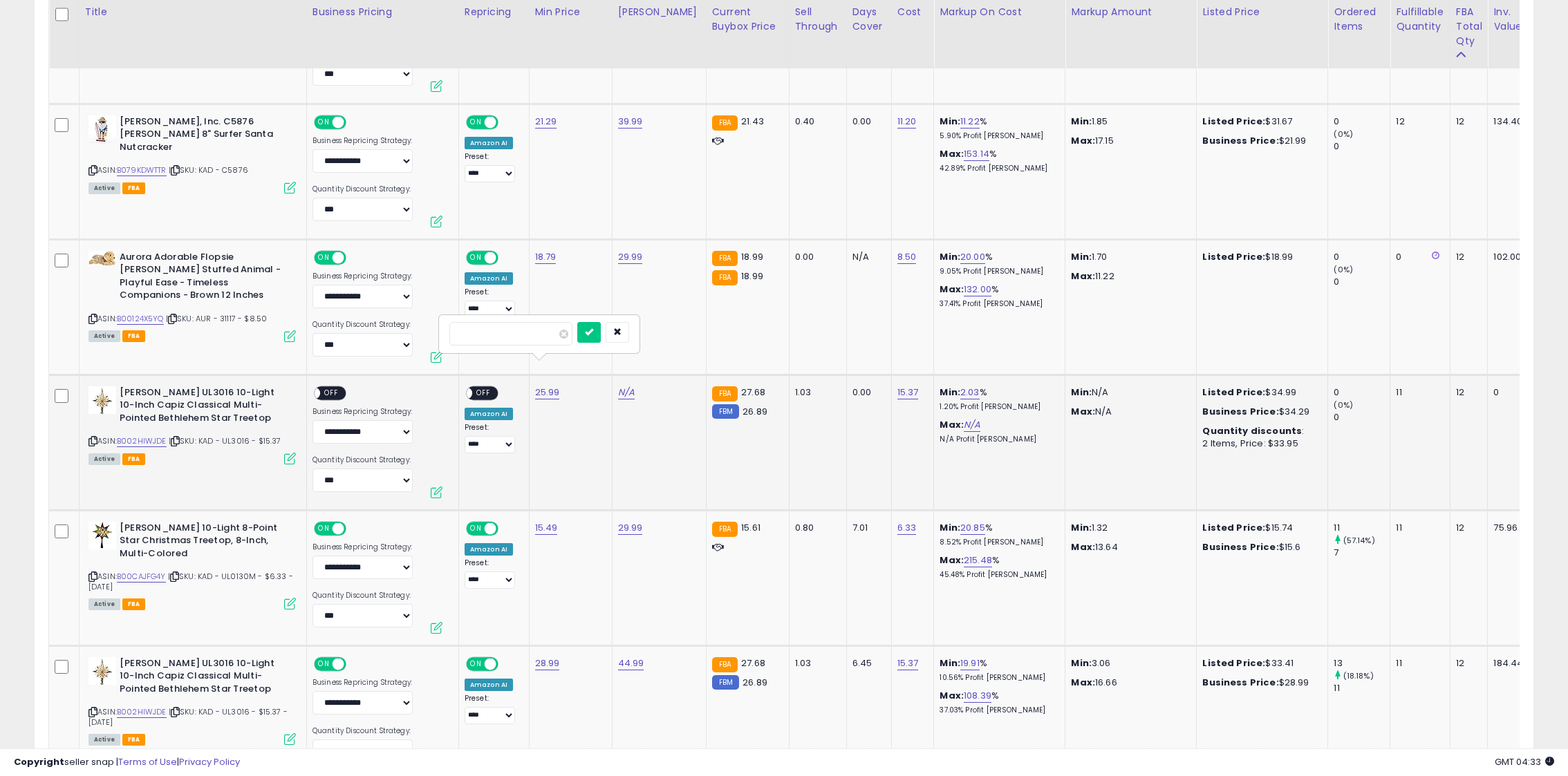
type input "*****"
click button "submit" at bounding box center [589, 332] width 24 height 21
click at [525, 375] on td "**********" at bounding box center [493, 442] width 70 height 135
click at [548, 386] on link "26.99" at bounding box center [547, 392] width 25 height 14
click at [500, 330] on input "*****" at bounding box center [511, 334] width 123 height 24
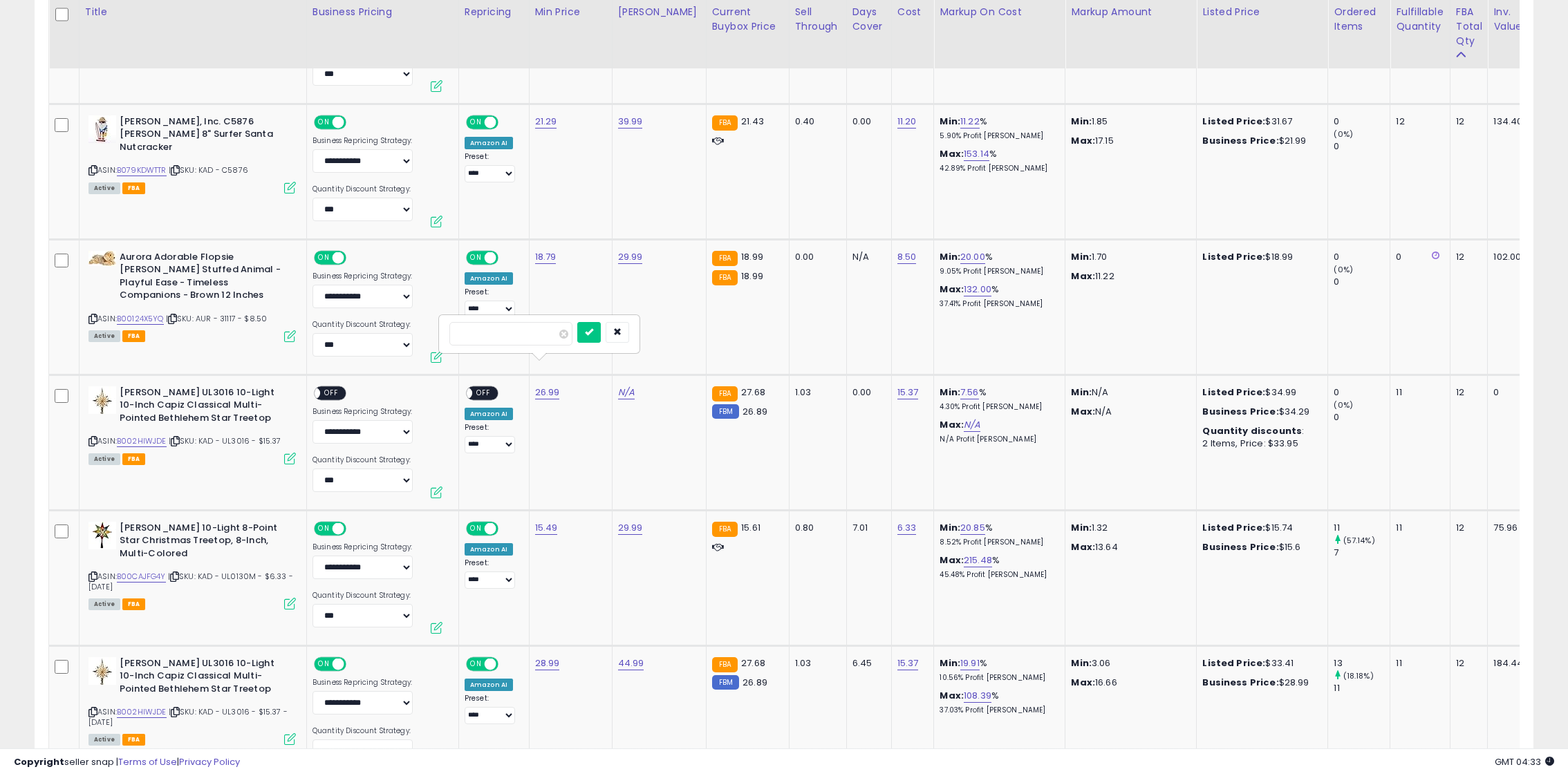
click at [466, 331] on input "*****" at bounding box center [511, 334] width 123 height 24
type input "*****"
click button "submit" at bounding box center [589, 332] width 24 height 21
click at [619, 386] on link "N/A" at bounding box center [626, 392] width 17 height 14
type input "*****"
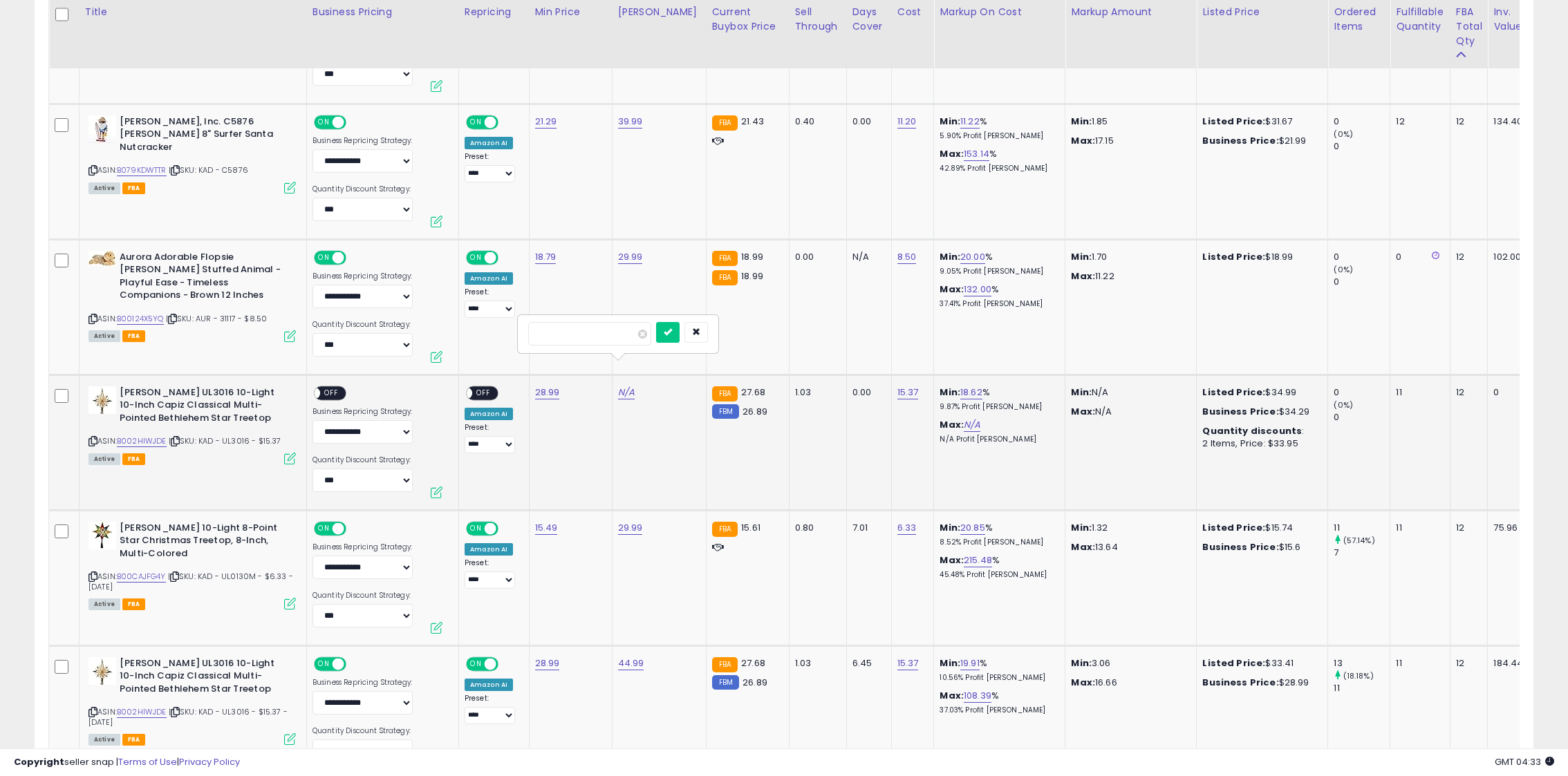
click button "submit" at bounding box center [668, 332] width 24 height 21
click at [481, 386] on div "ON OFF" at bounding box center [481, 392] width 33 height 15
click at [481, 388] on span "OFF" at bounding box center [483, 393] width 22 height 12
click at [330, 388] on span "OFF" at bounding box center [331, 393] width 22 height 12
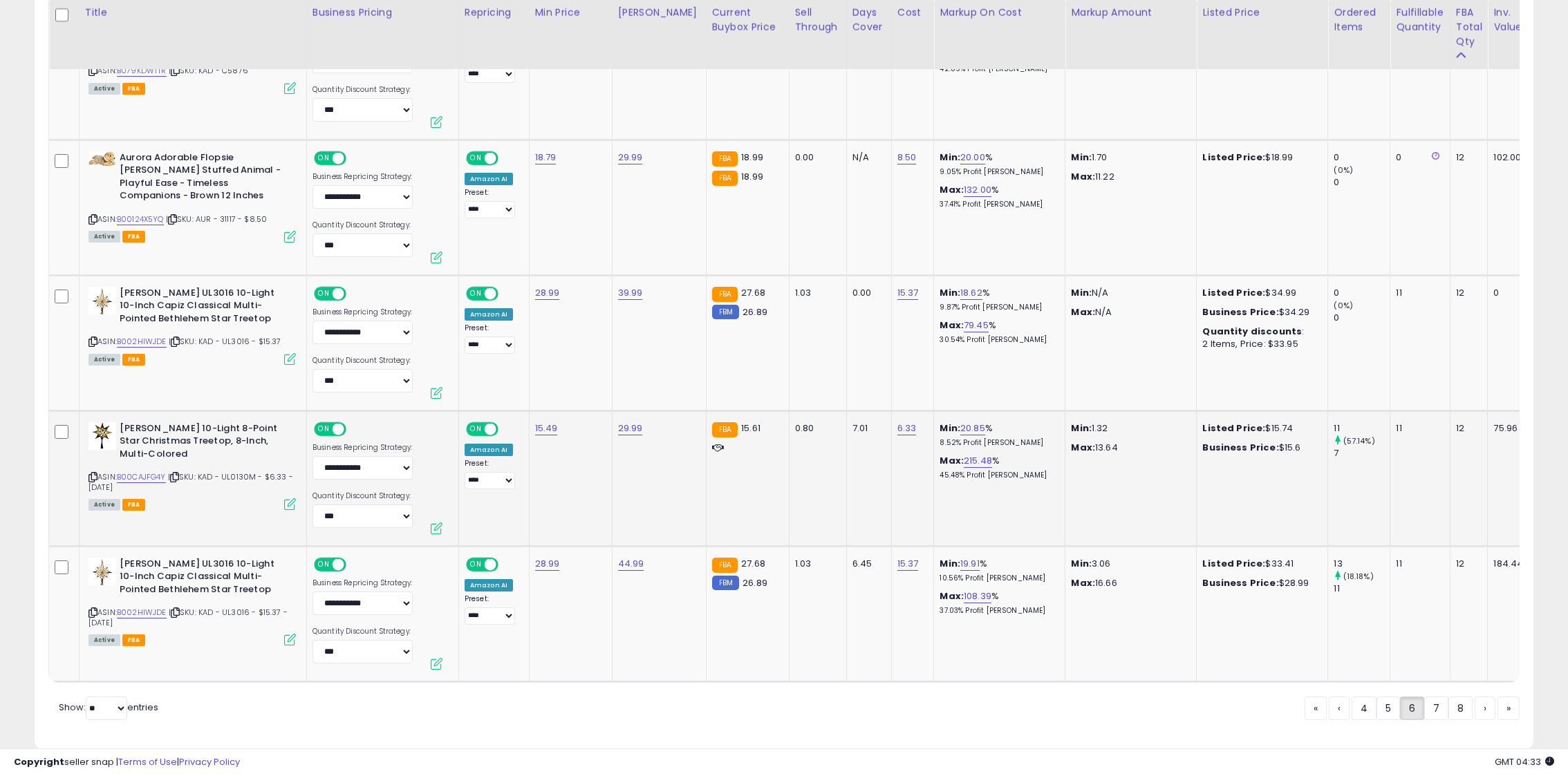
click at [91, 474] on icon at bounding box center [93, 477] width 9 height 8
click at [95, 609] on icon at bounding box center [93, 613] width 9 height 8
click at [1434, 697] on link "7" at bounding box center [1436, 709] width 24 height 24
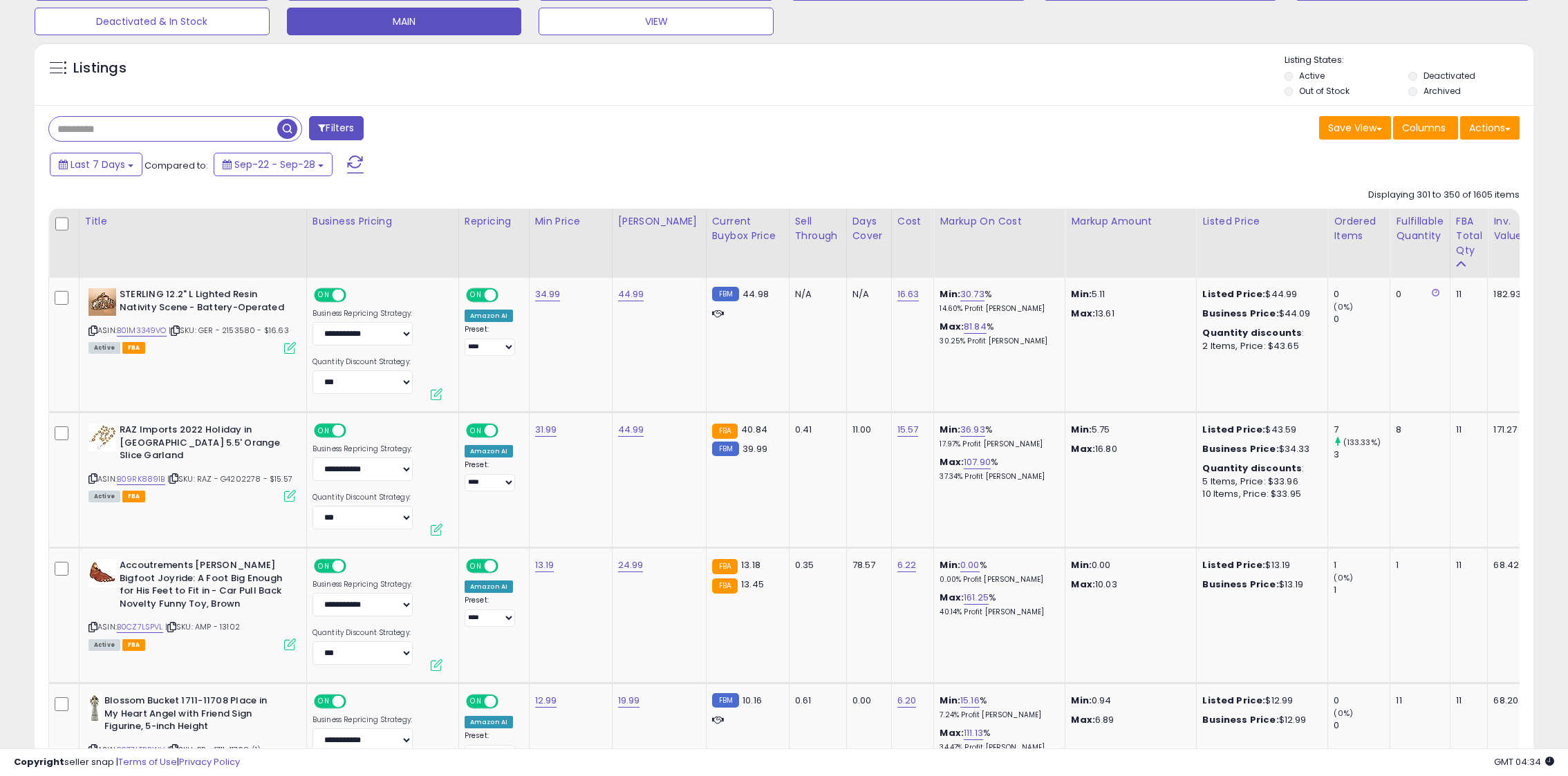
scroll to position [471, 0]
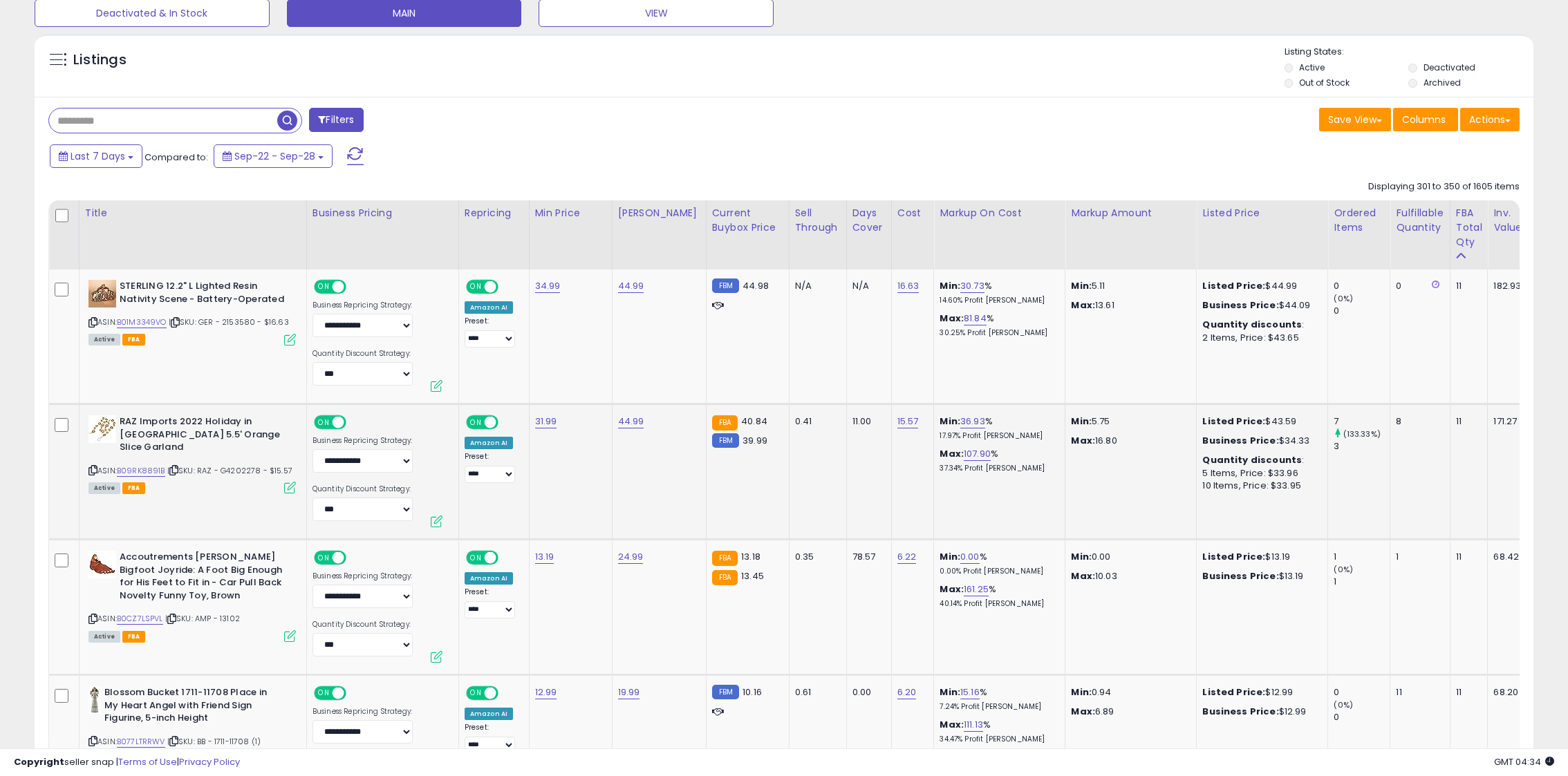
click at [91, 467] on icon at bounding box center [93, 471] width 9 height 8
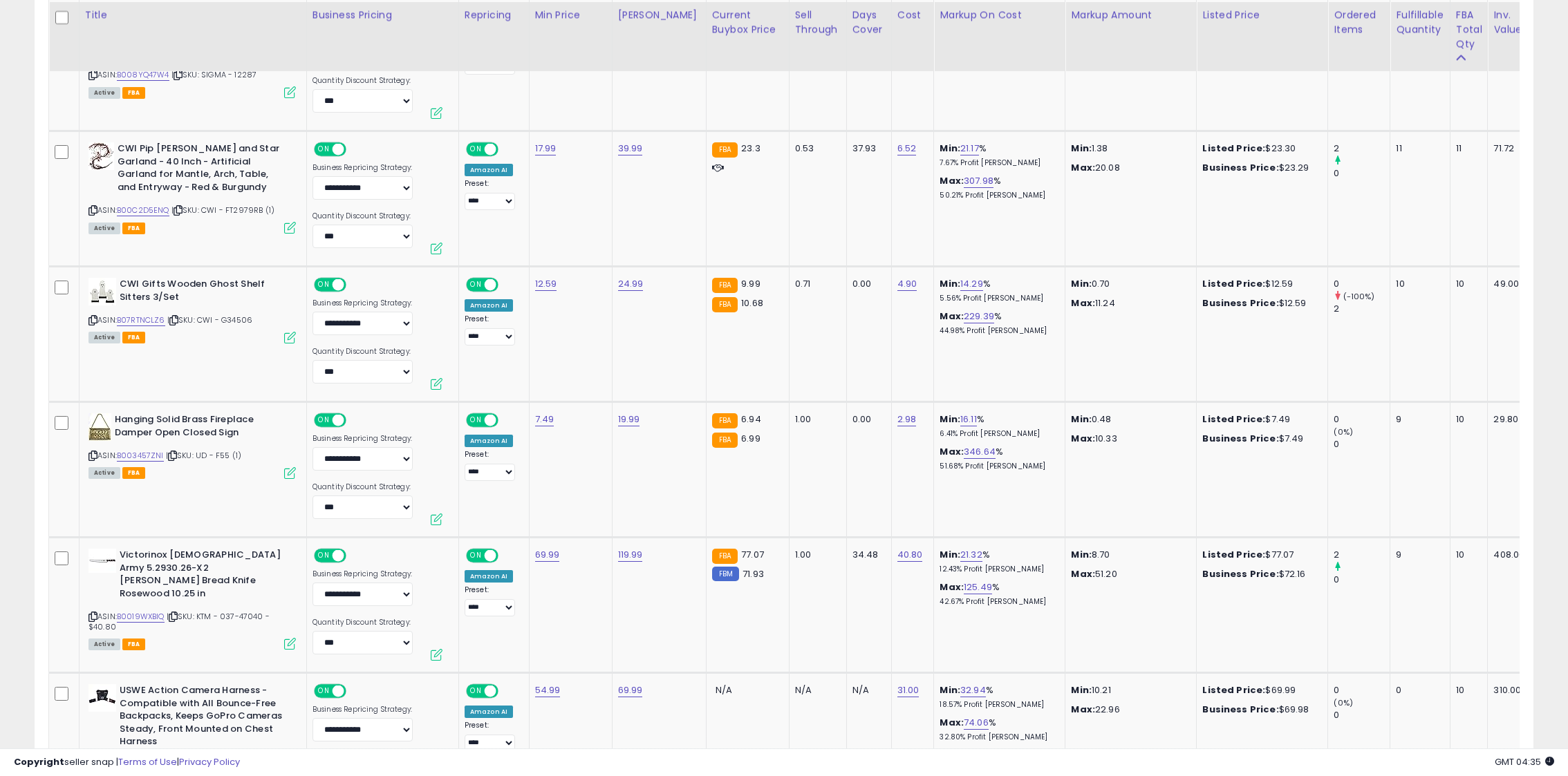
scroll to position [1288, 0]
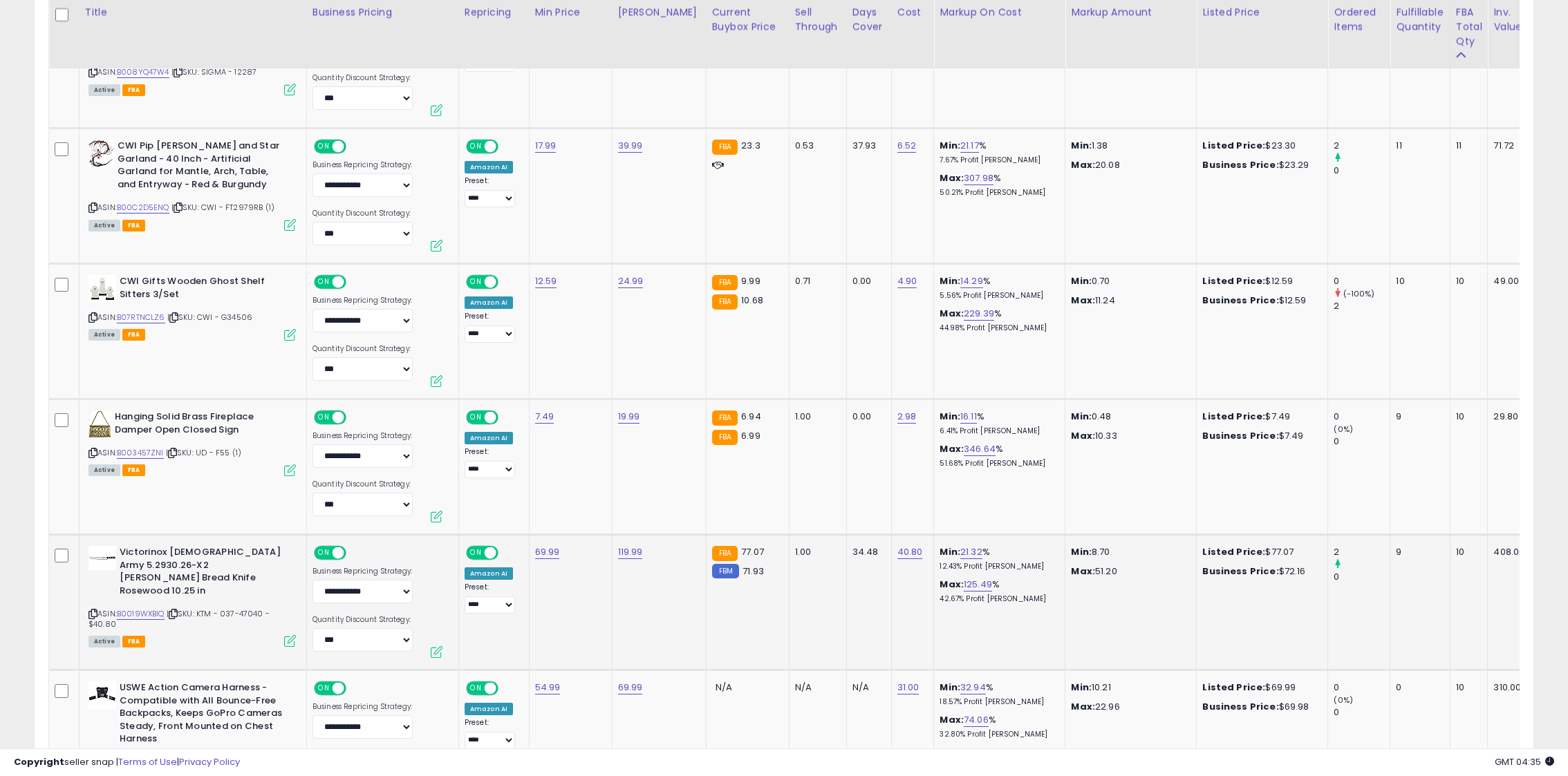
click at [94, 610] on icon at bounding box center [93, 614] width 9 height 8
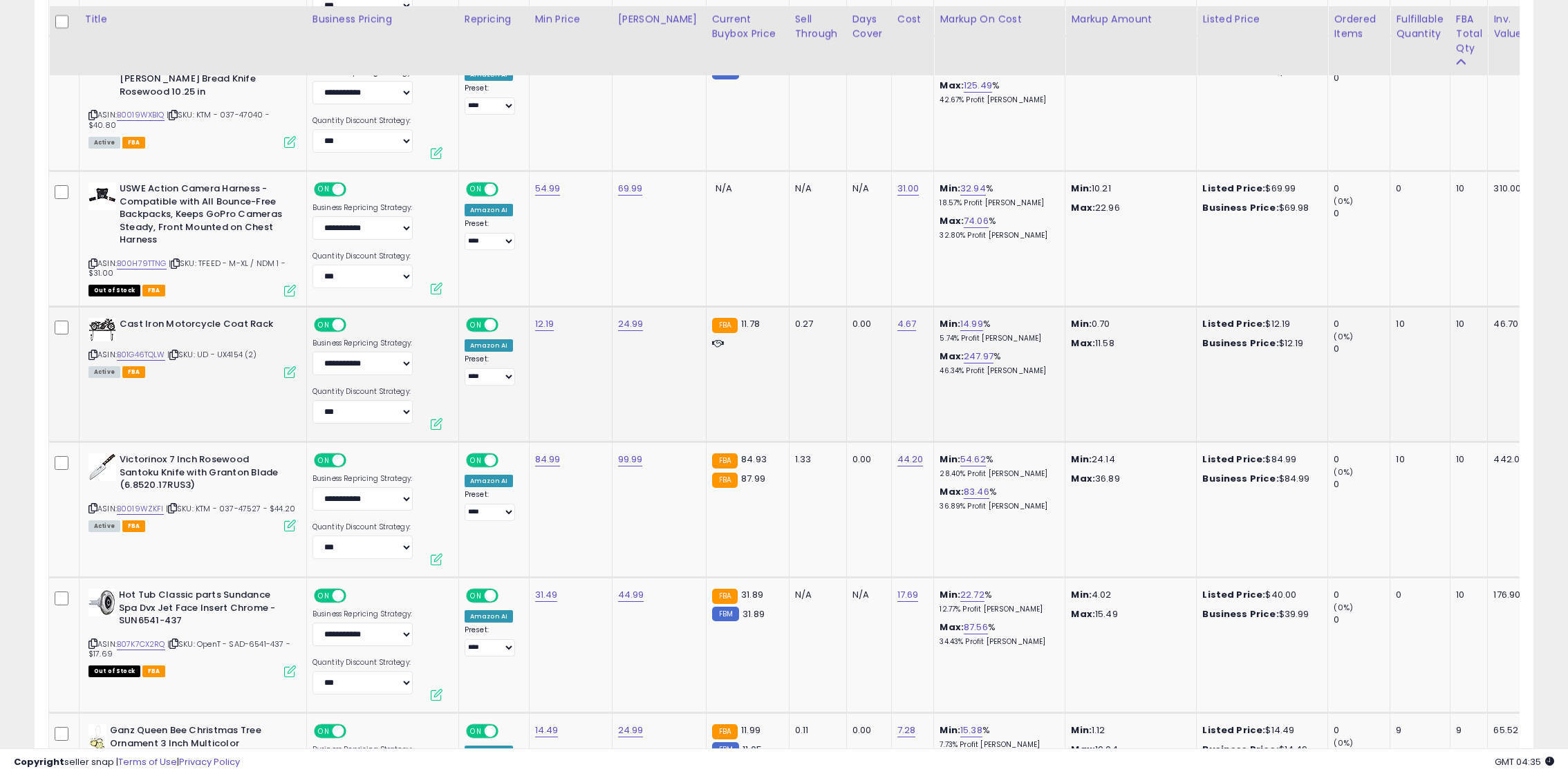
scroll to position [1796, 0]
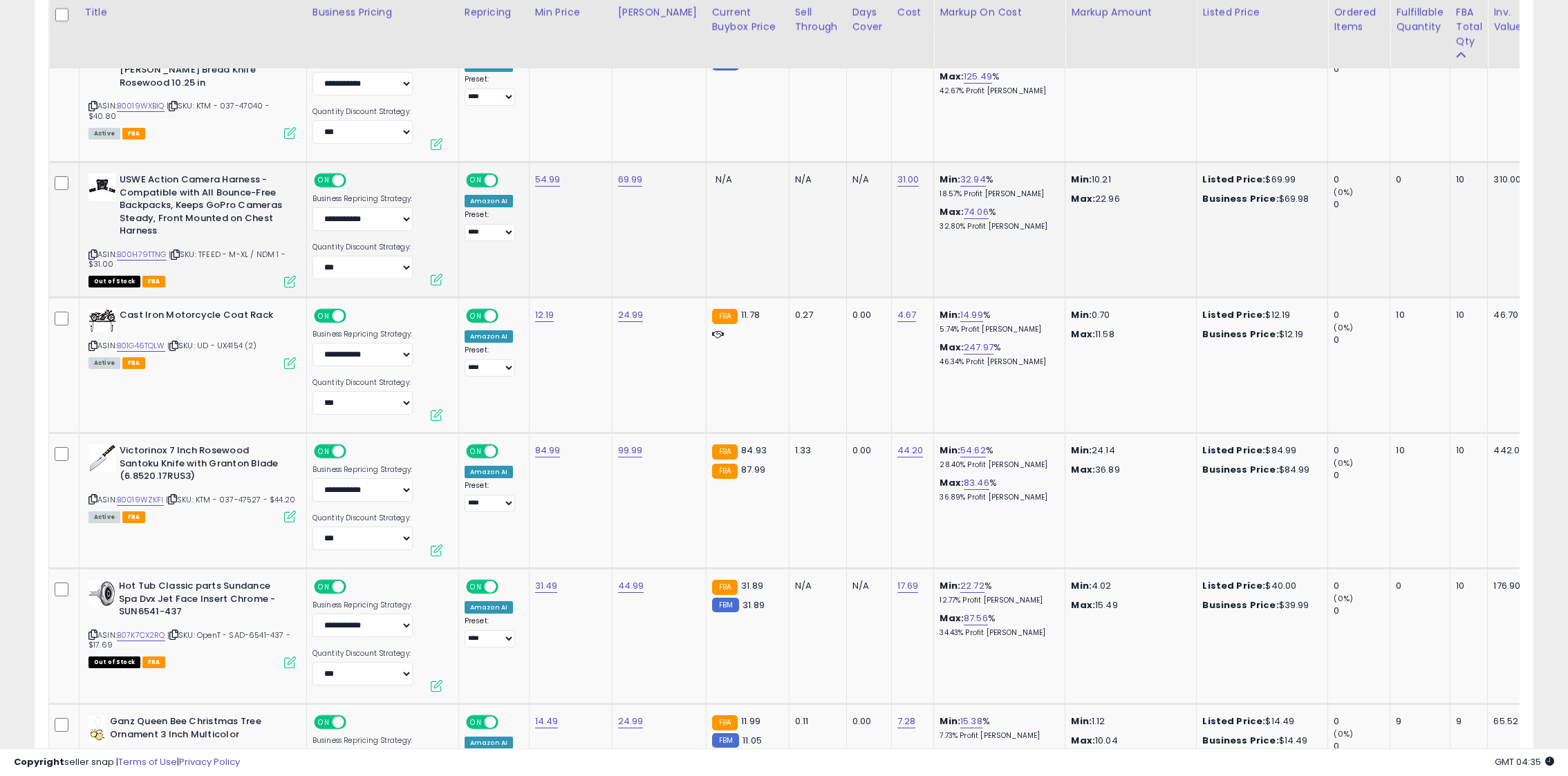
click at [91, 254] on icon at bounding box center [93, 255] width 9 height 8
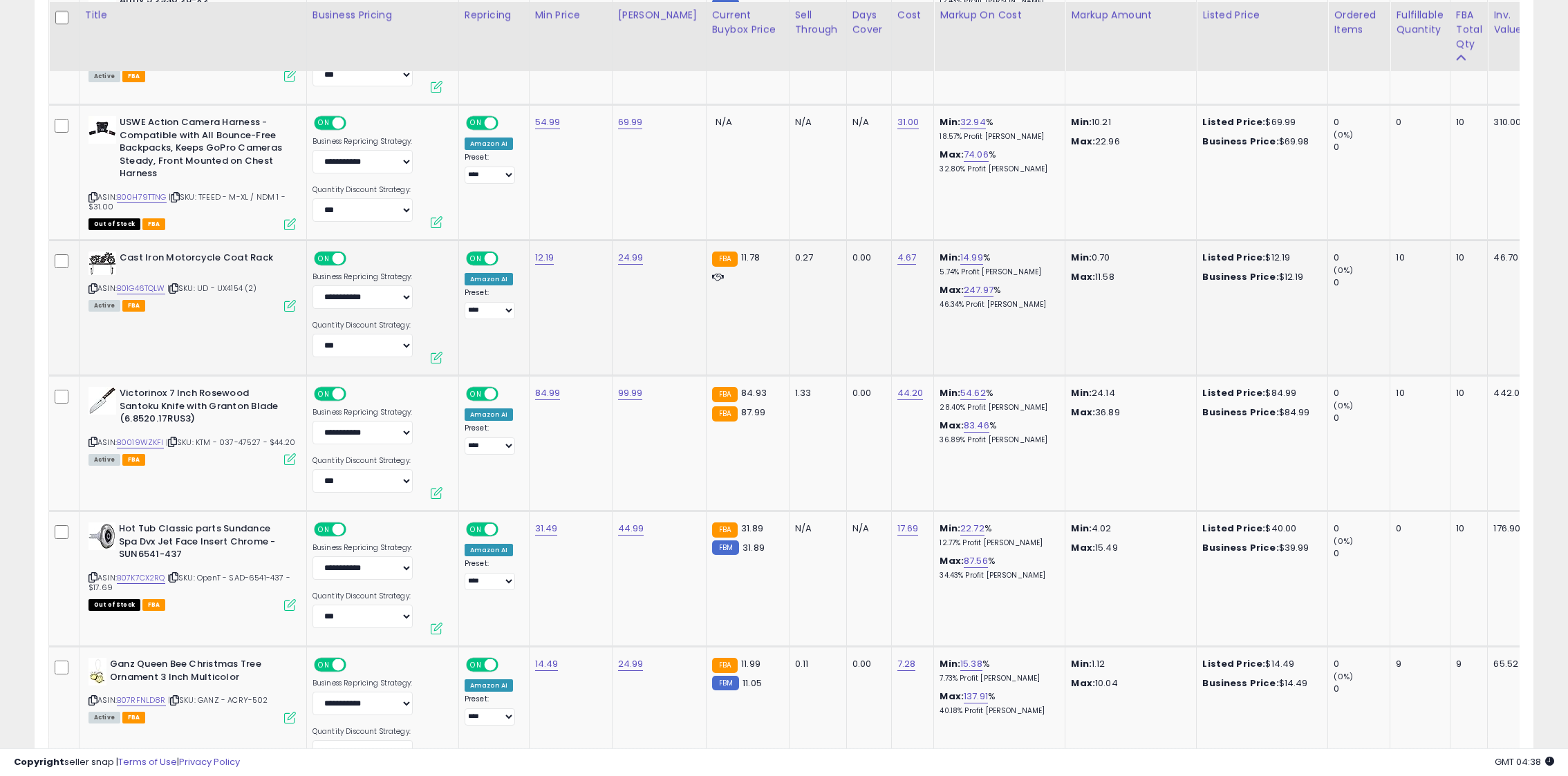
scroll to position [1860, 0]
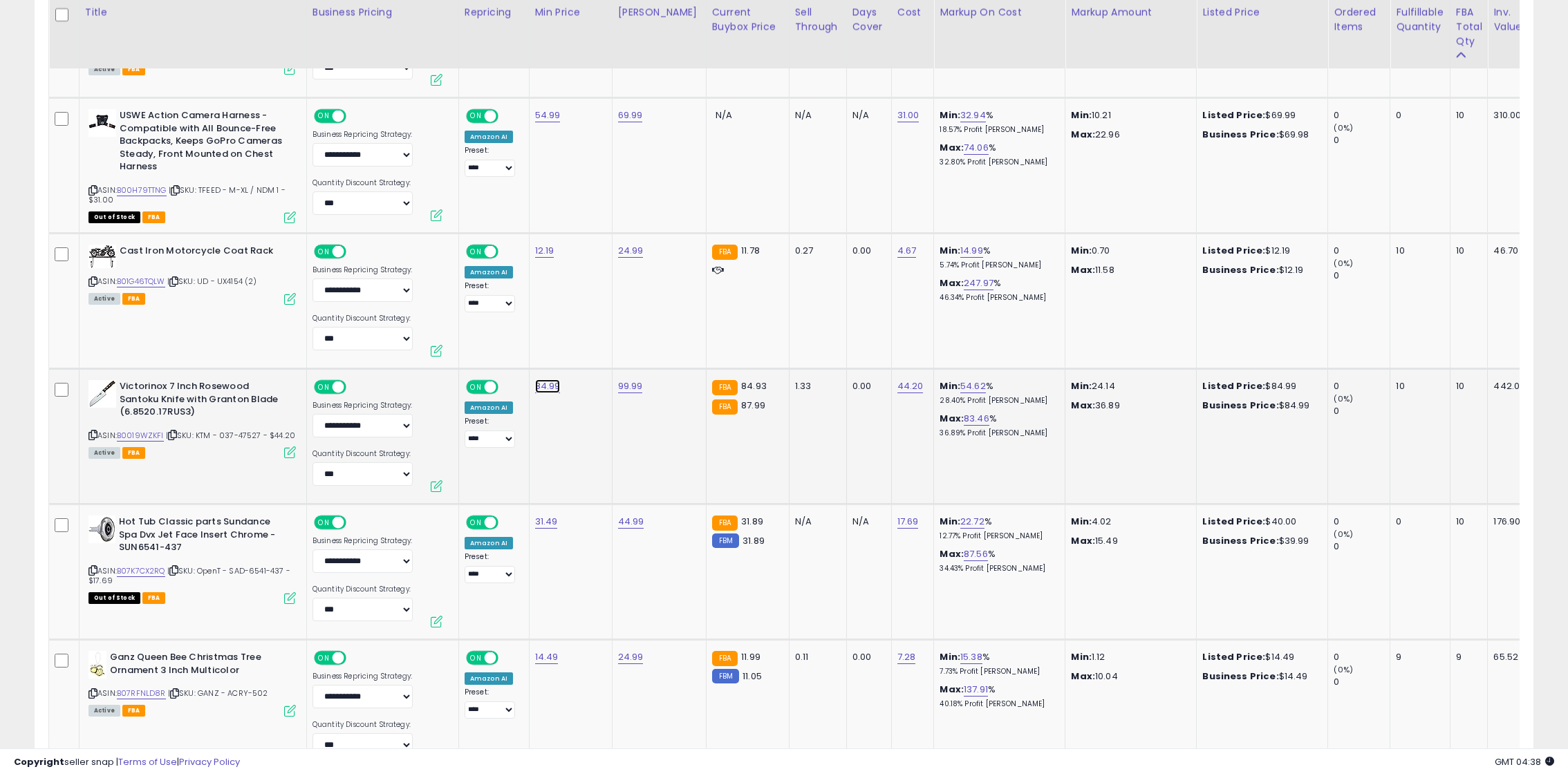
click at [542, 382] on link "84.99" at bounding box center [548, 387] width 26 height 14
click at [466, 353] on input "*****" at bounding box center [511, 354] width 123 height 24
type input "*****"
click button "submit" at bounding box center [589, 352] width 24 height 21
click at [93, 436] on icon at bounding box center [93, 435] width 9 height 8
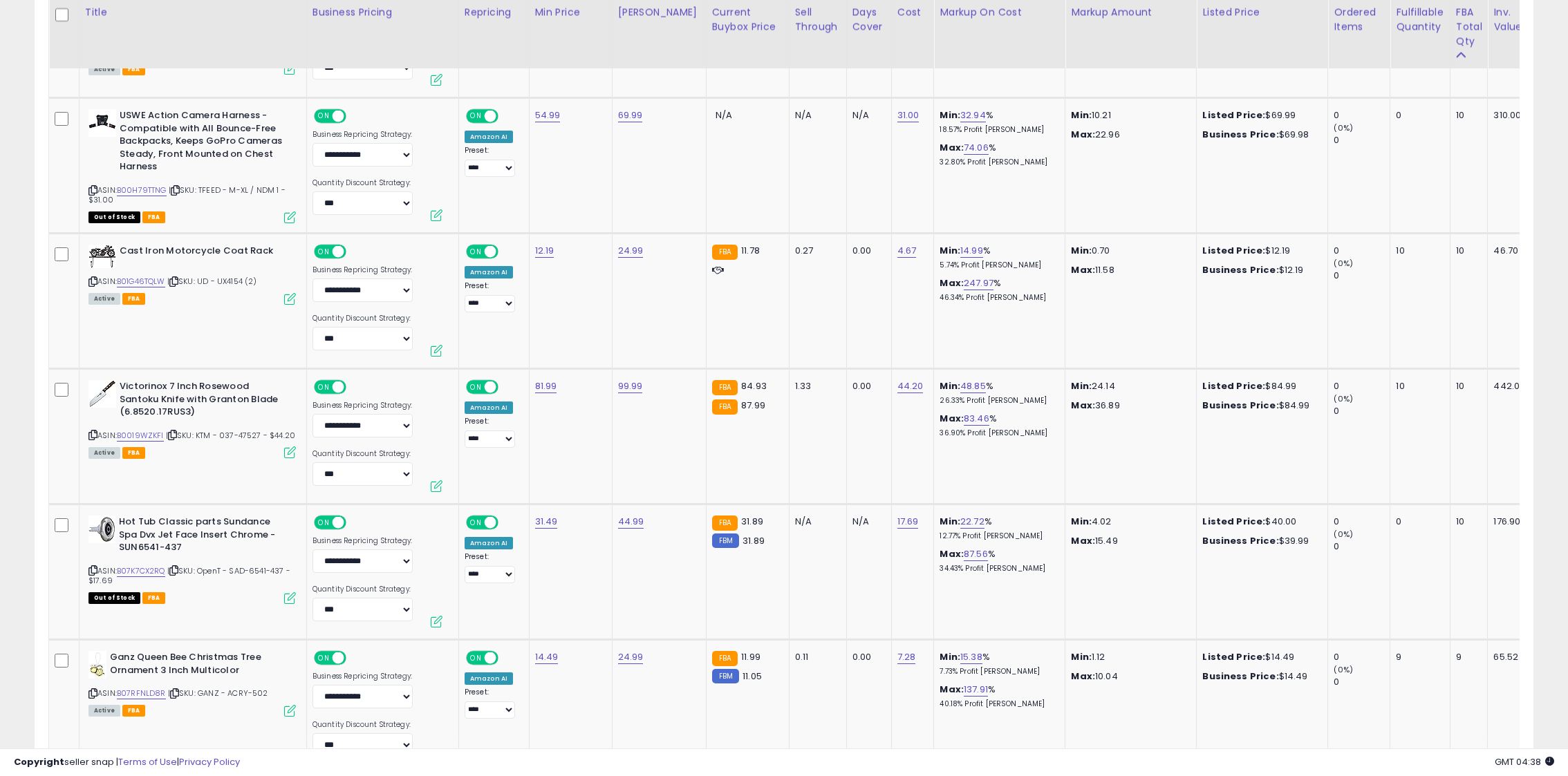
click at [546, 374] on td "81.99" at bounding box center [570, 436] width 83 height 135
click at [546, 385] on link "81.99" at bounding box center [546, 387] width 22 height 14
drag, startPoint x: 466, startPoint y: 353, endPoint x: 425, endPoint y: 353, distance: 41.0
type input "*****"
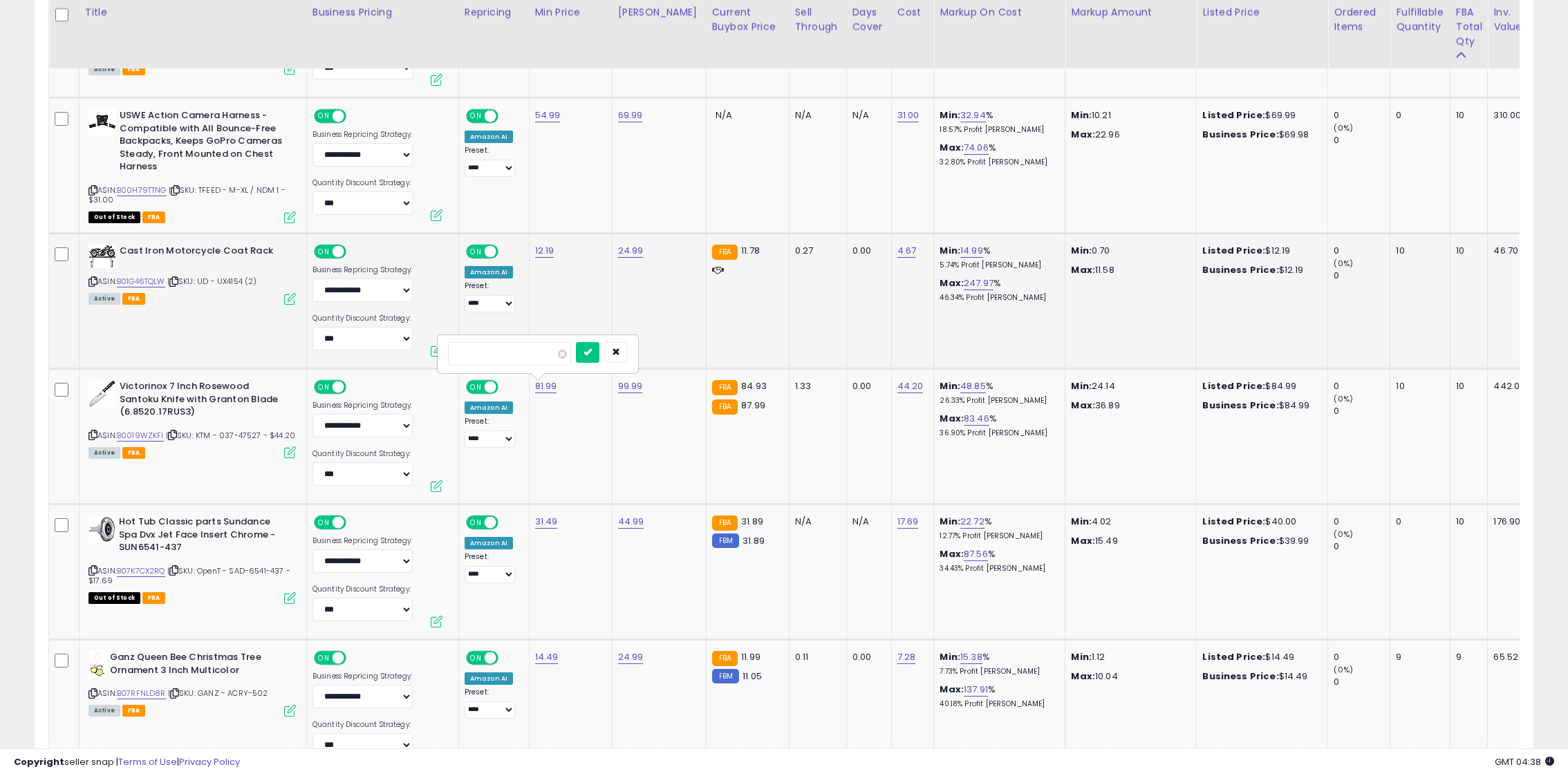
click button "submit" at bounding box center [587, 352] width 24 height 21
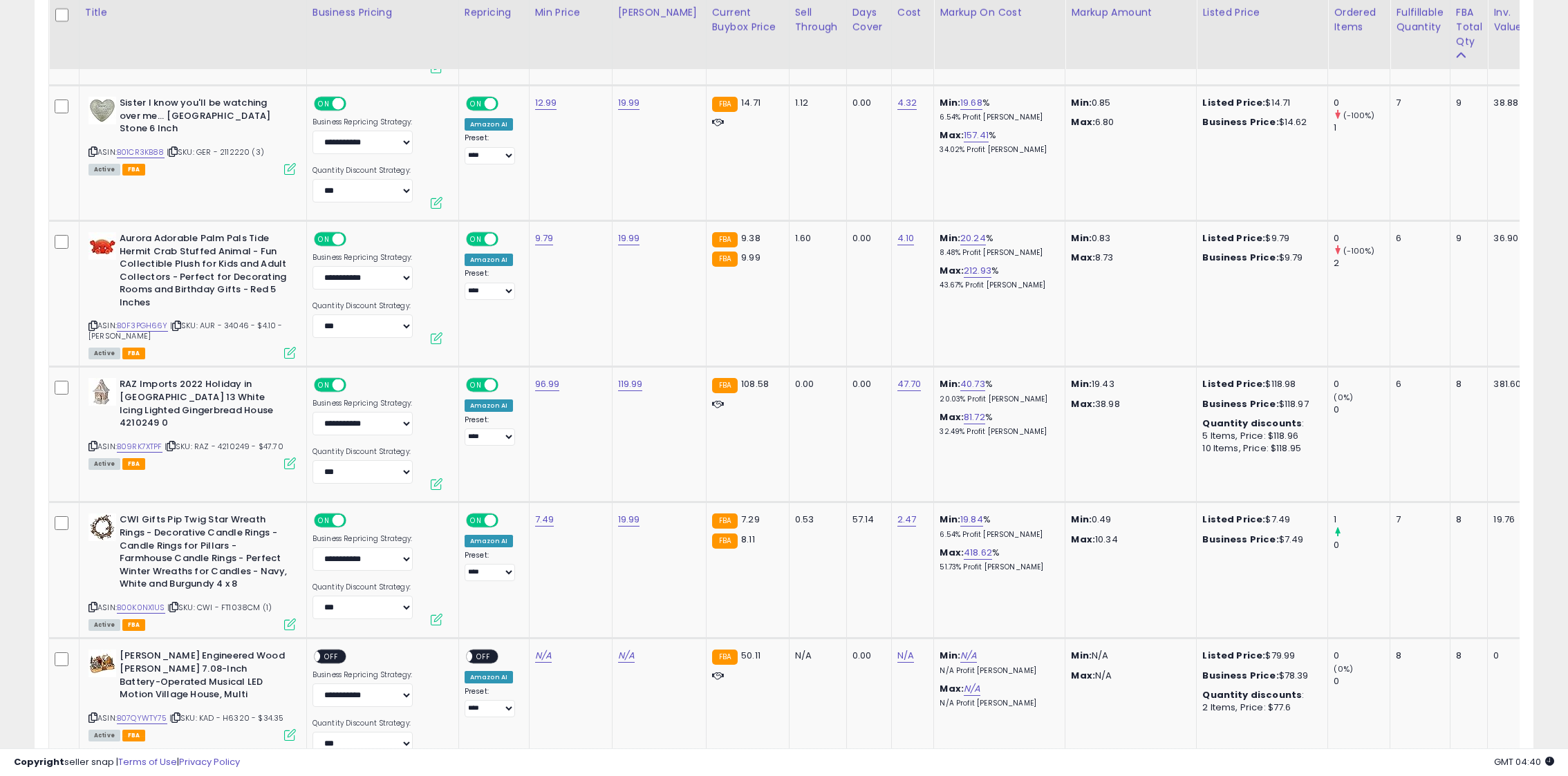
scroll to position [2714, 0]
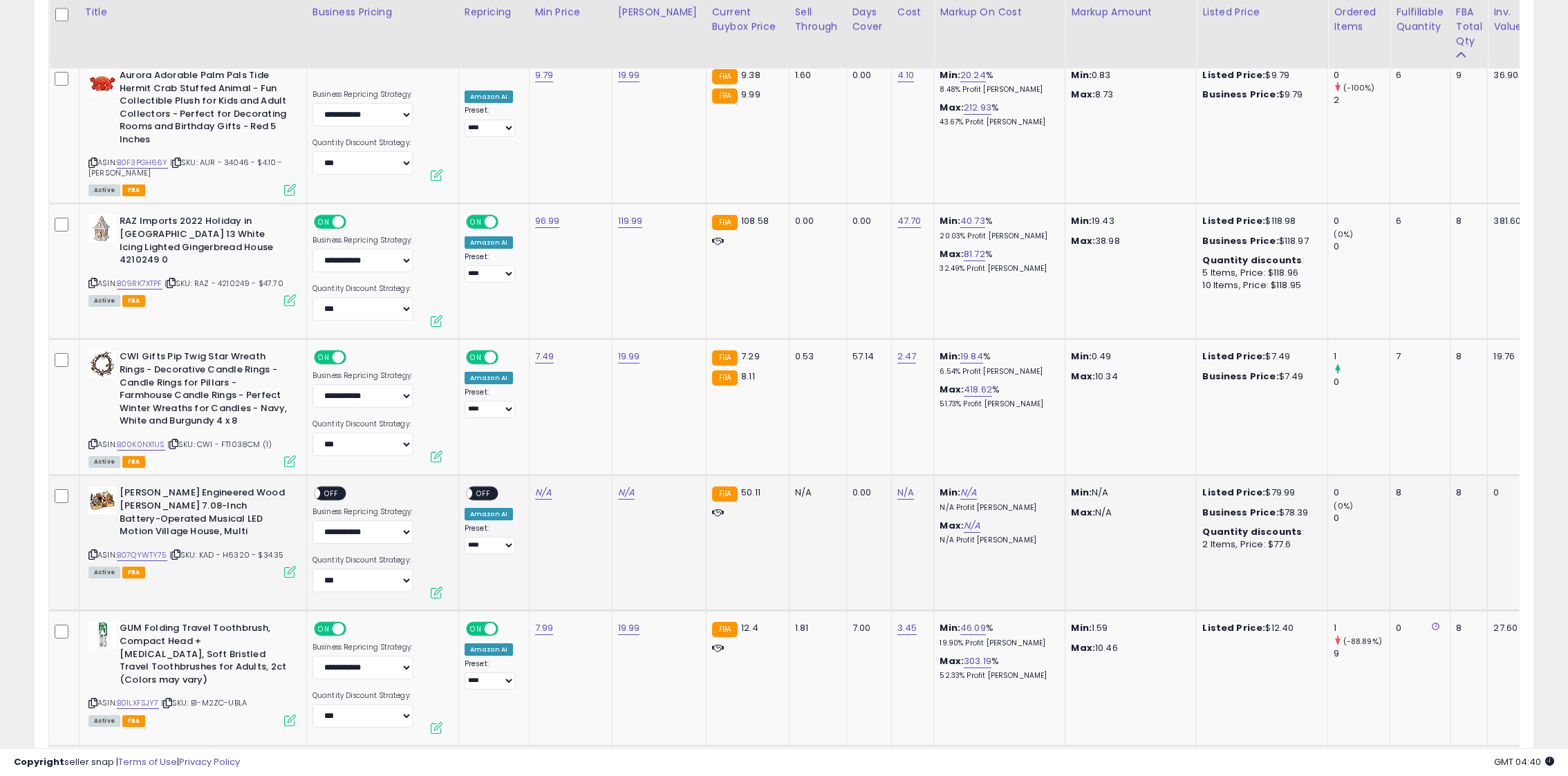
click at [279, 558] on span "| SKU: KAD - H6320 - $34.35" at bounding box center [226, 555] width 115 height 11
copy span "34.35"
click at [898, 492] on link "N/A" at bounding box center [906, 493] width 17 height 14
type input "*****"
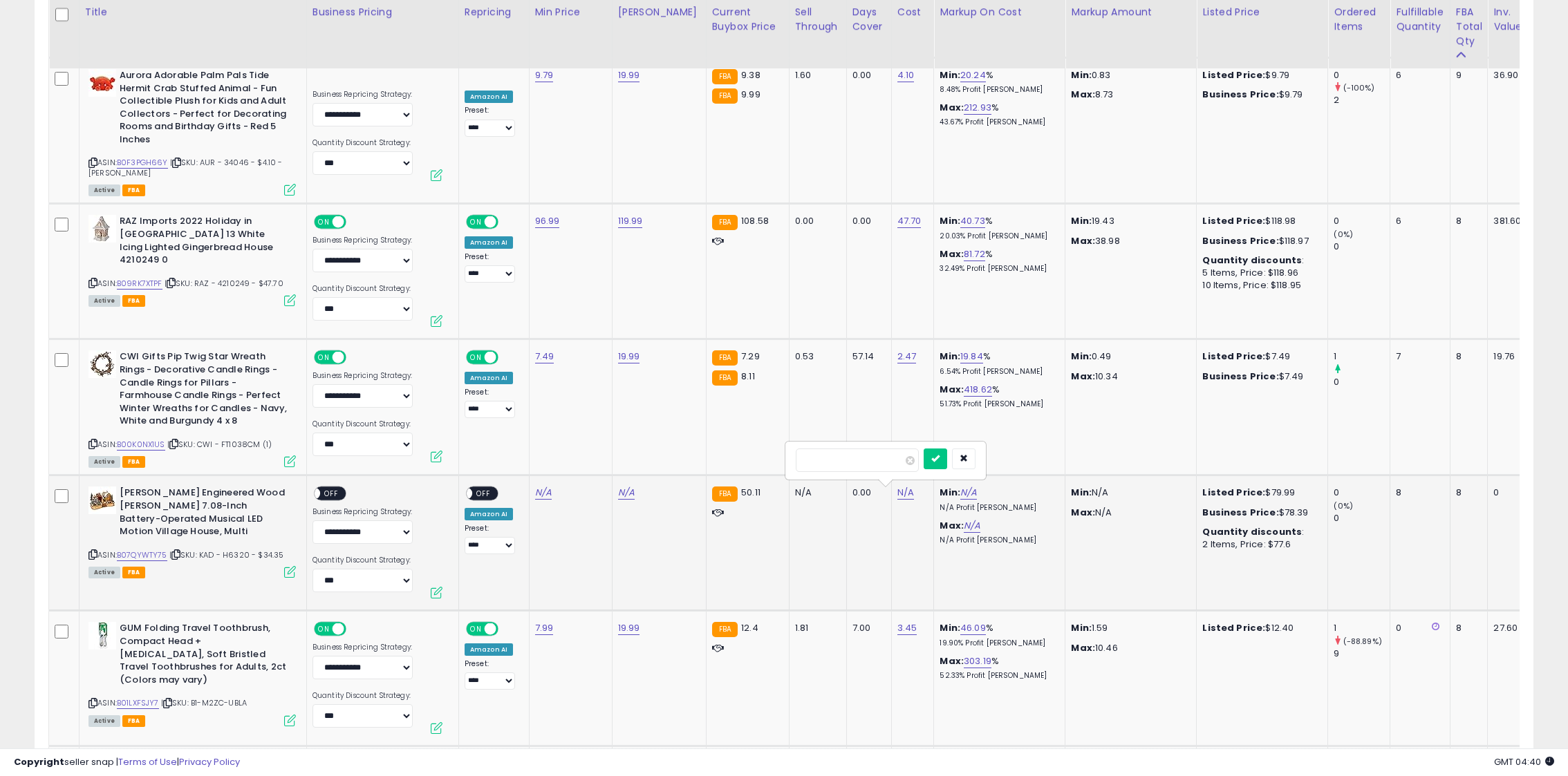
click button "submit" at bounding box center [935, 459] width 24 height 21
click at [94, 555] on icon at bounding box center [93, 555] width 9 height 8
click at [134, 552] on link "B07QYWTY75" at bounding box center [141, 556] width 50 height 12
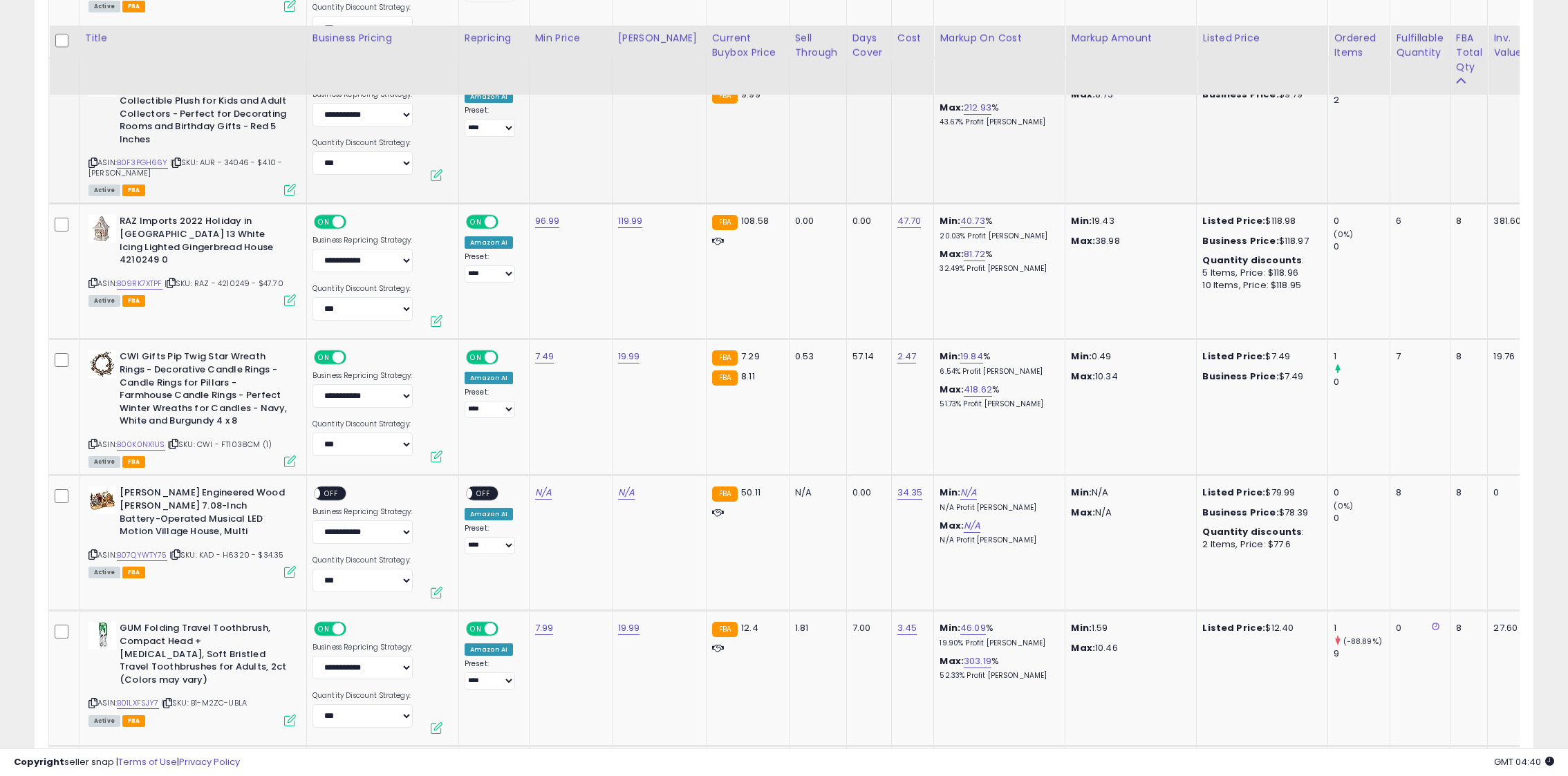
scroll to position [2759, 0]
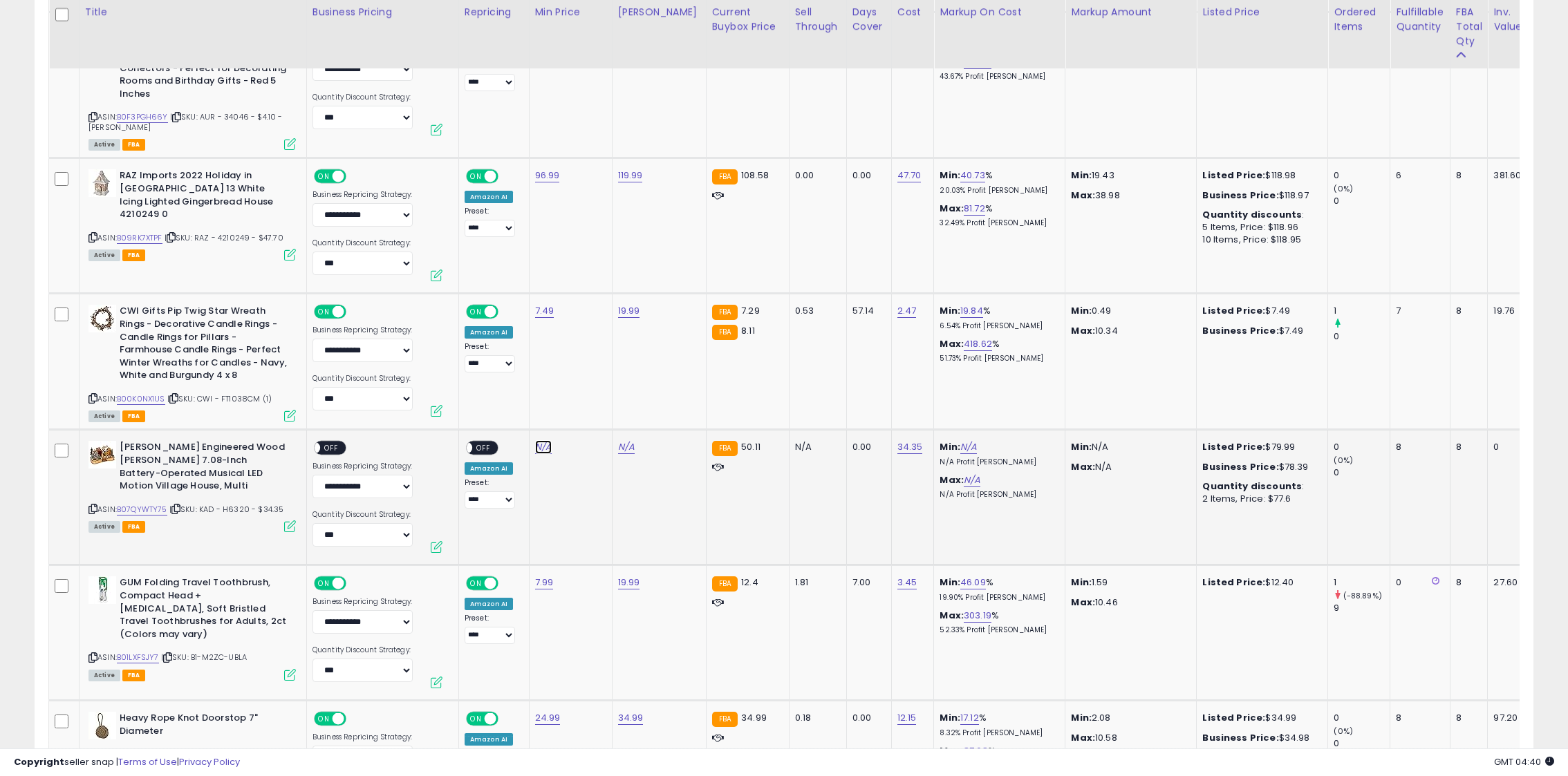
click at [538, 441] on link "N/A" at bounding box center [543, 447] width 17 height 14
type input "*****"
click button "submit" at bounding box center [585, 413] width 24 height 21
click at [612, 448] on td "N/A" at bounding box center [658, 497] width 94 height 135
click at [623, 448] on link "N/A" at bounding box center [626, 447] width 17 height 14
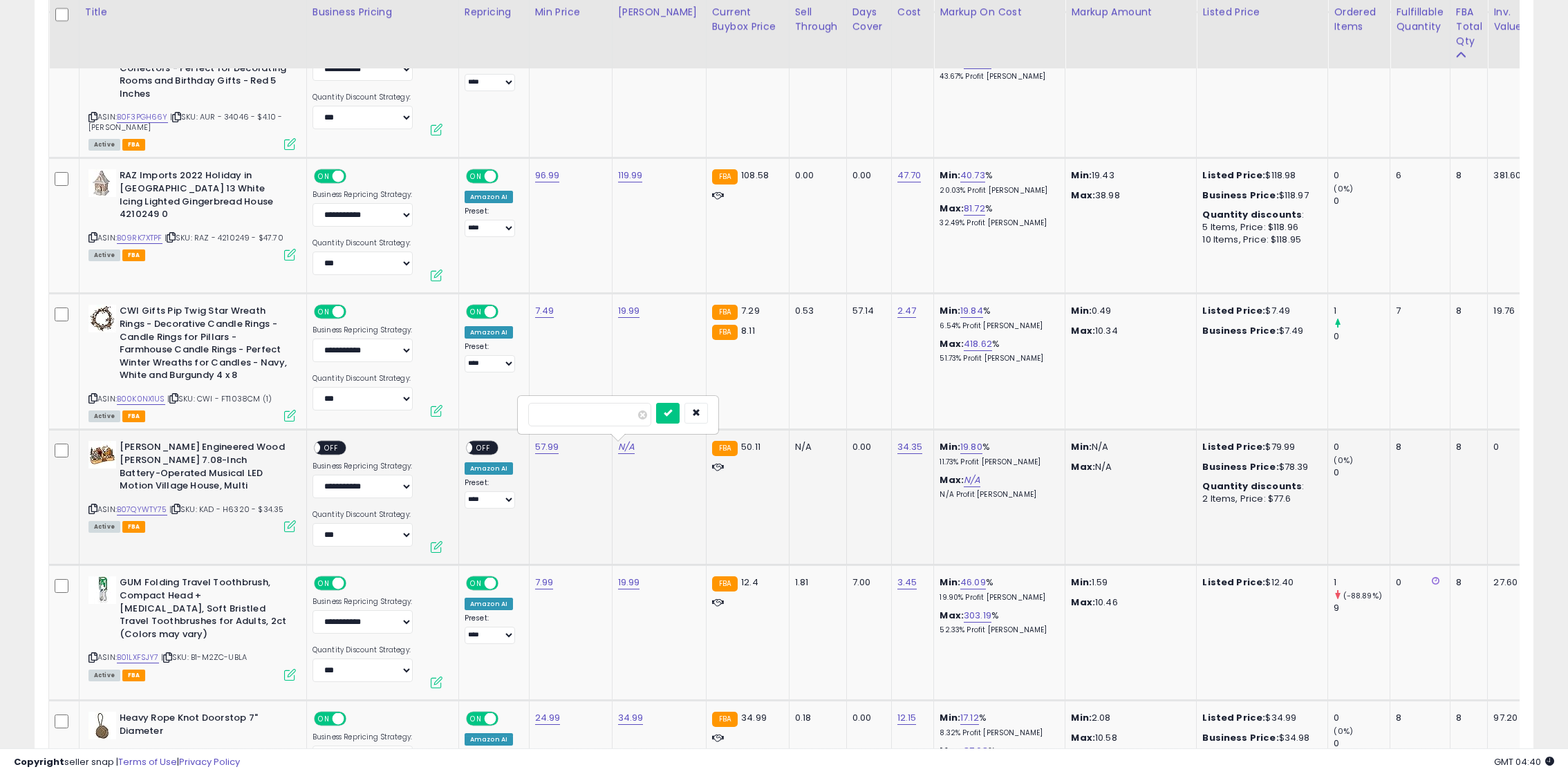
type input "*****"
click button "submit" at bounding box center [668, 413] width 24 height 21
click at [485, 455] on div "ON OFF" at bounding box center [481, 448] width 33 height 15
click at [483, 447] on span "OFF" at bounding box center [483, 449] width 22 height 12
click at [331, 446] on span "OFF" at bounding box center [331, 449] width 22 height 12
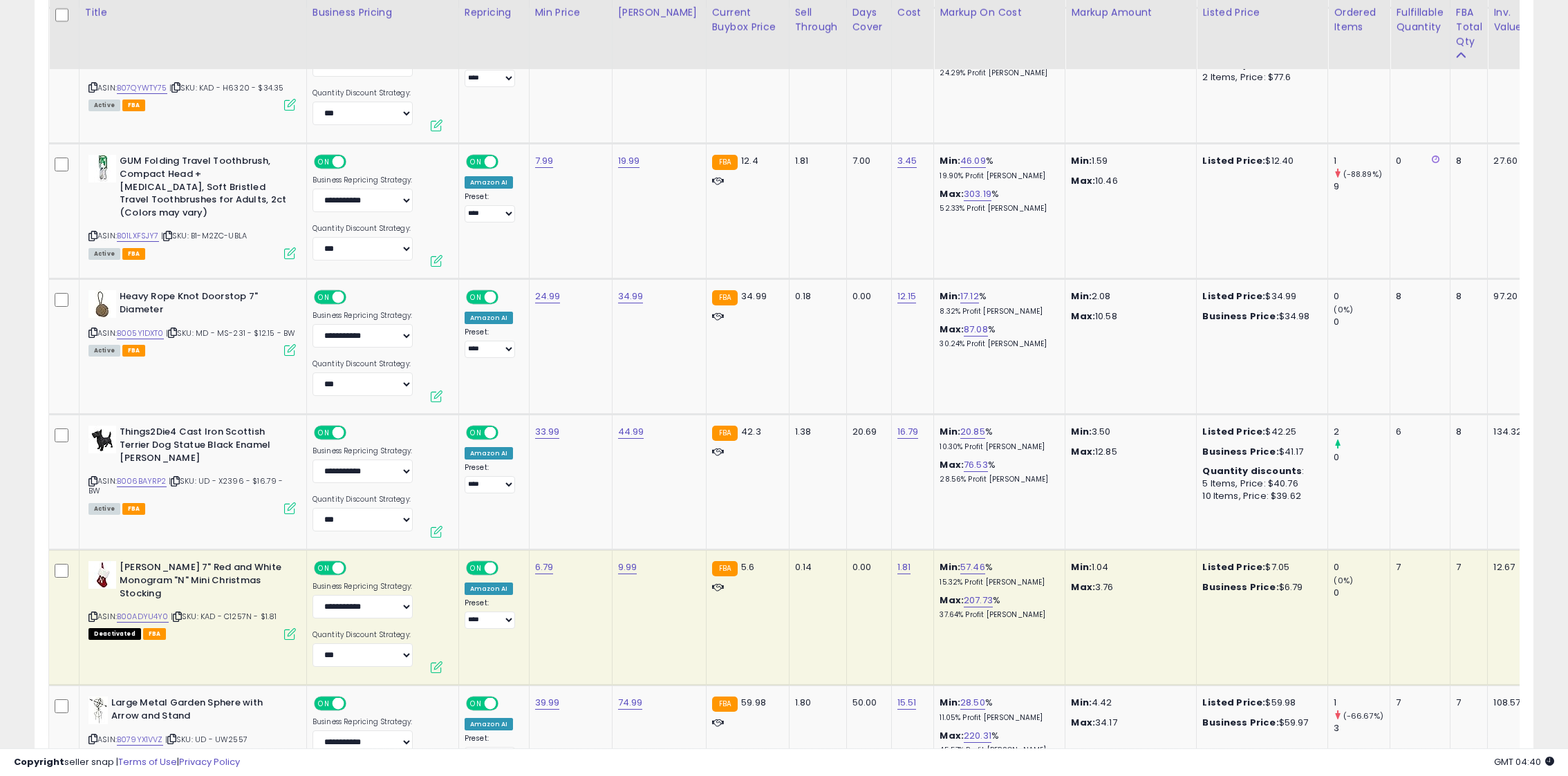
scroll to position [3193, 0]
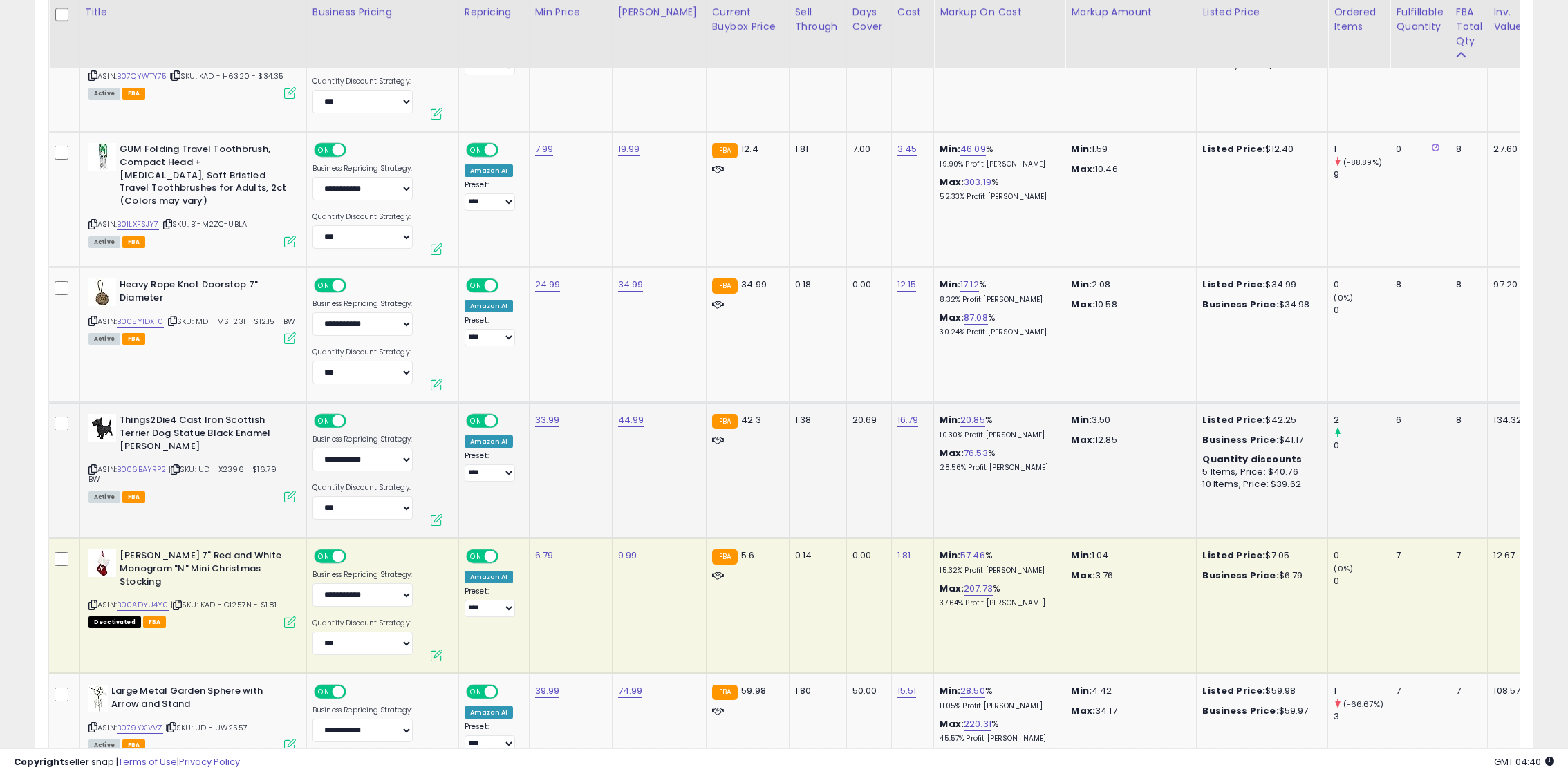
click at [92, 472] on icon at bounding box center [93, 470] width 9 height 8
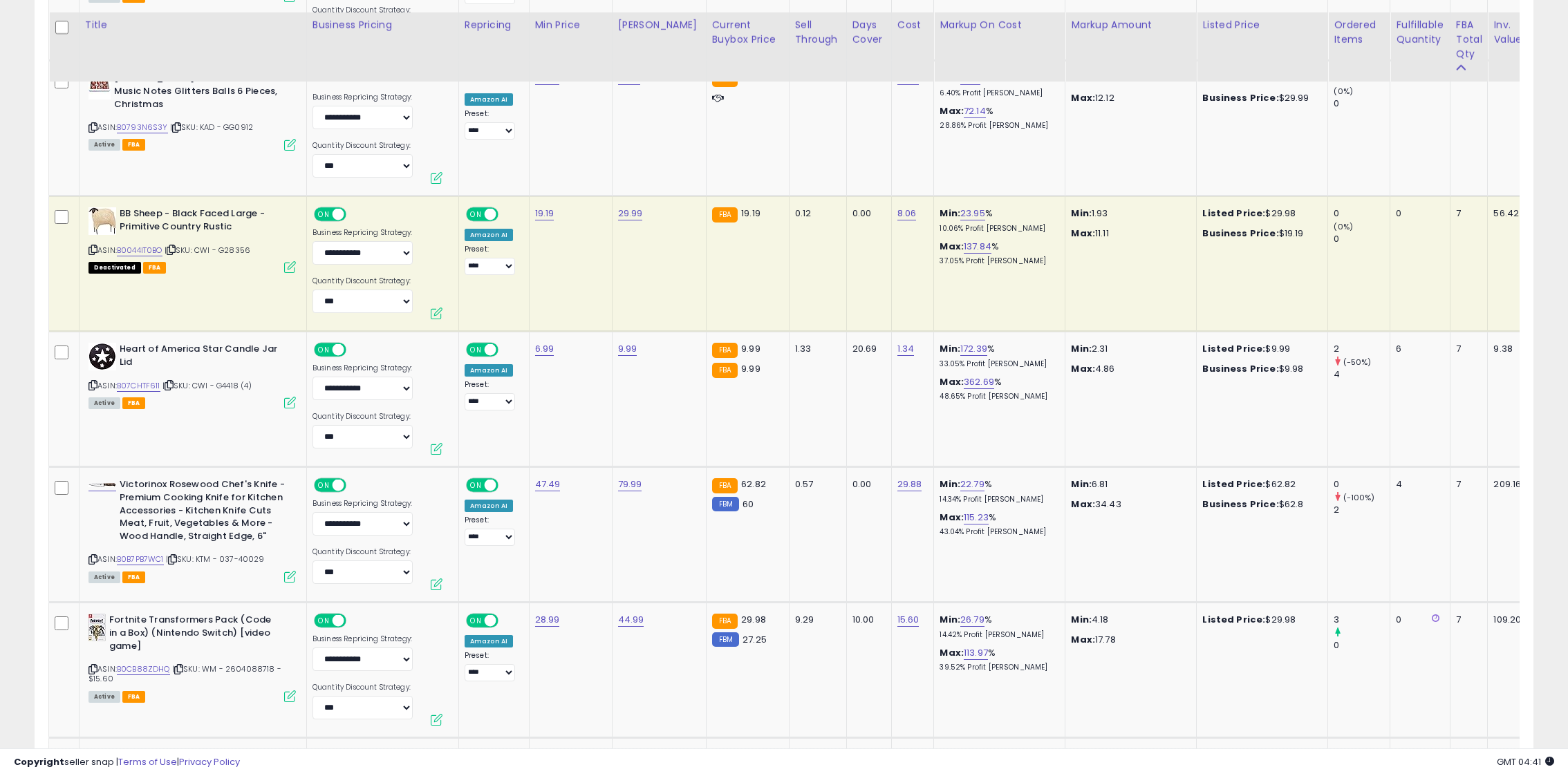
scroll to position [4101, 0]
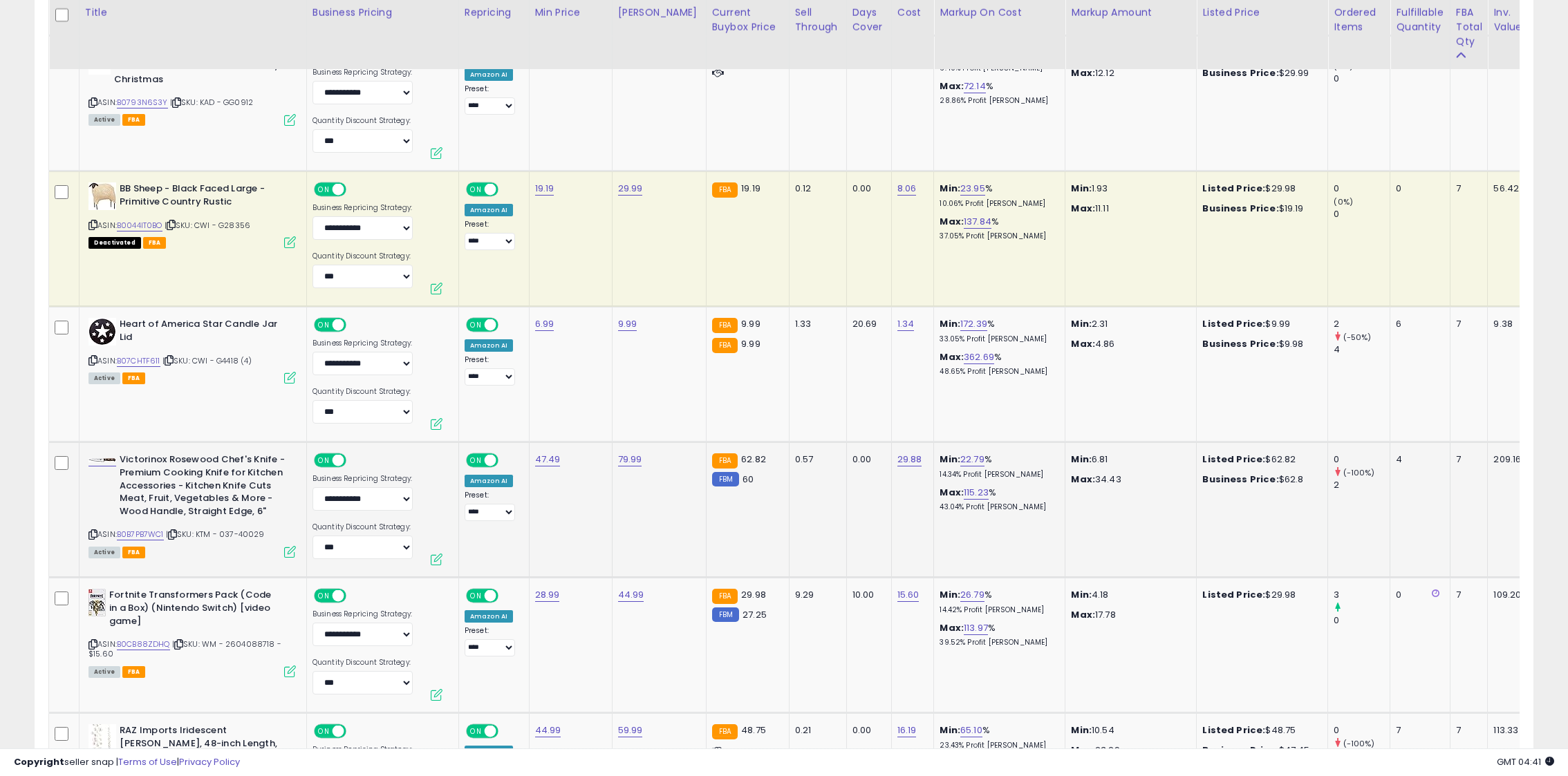
click at [95, 534] on icon at bounding box center [93, 535] width 9 height 8
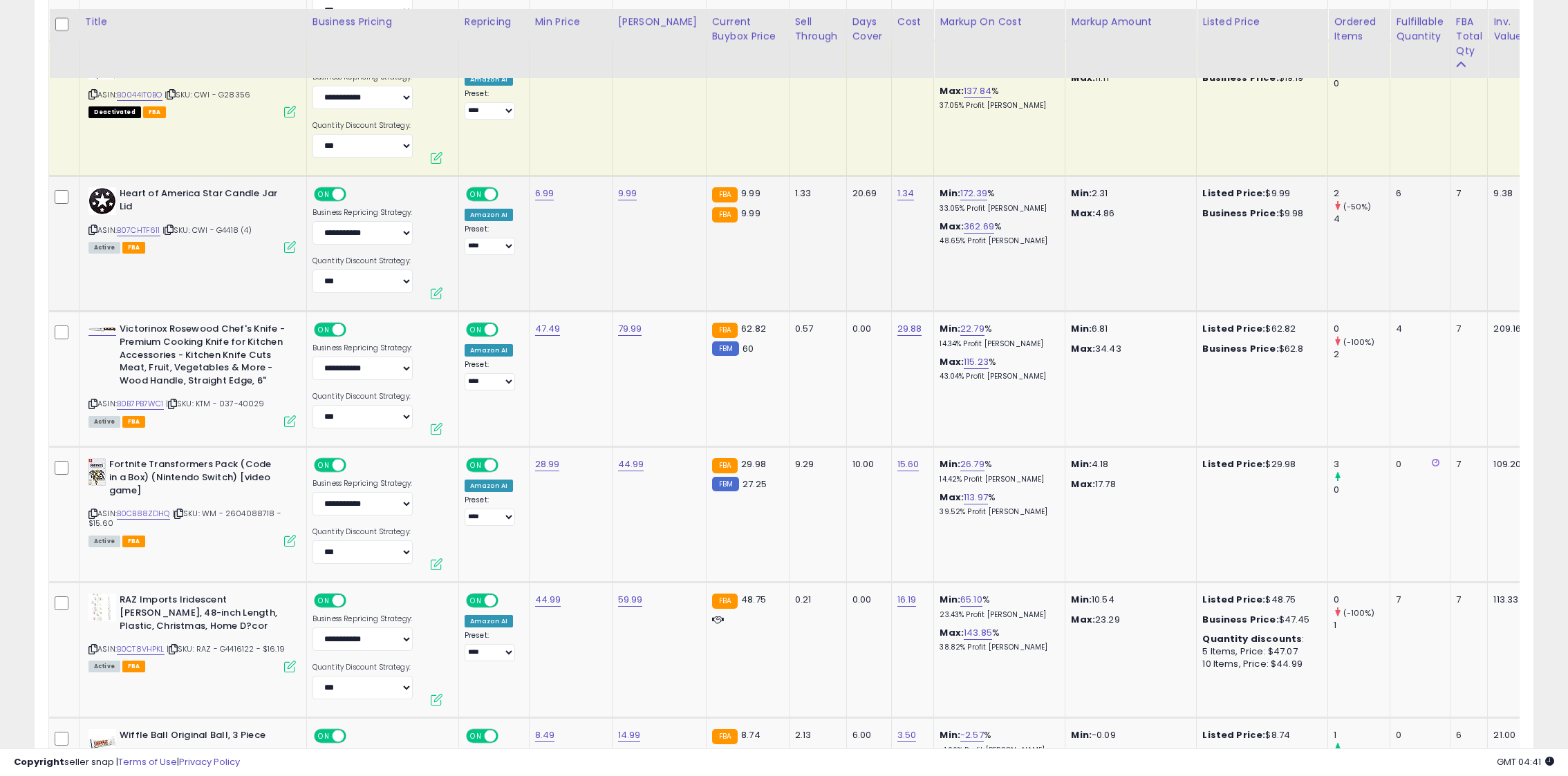
scroll to position [4247, 0]
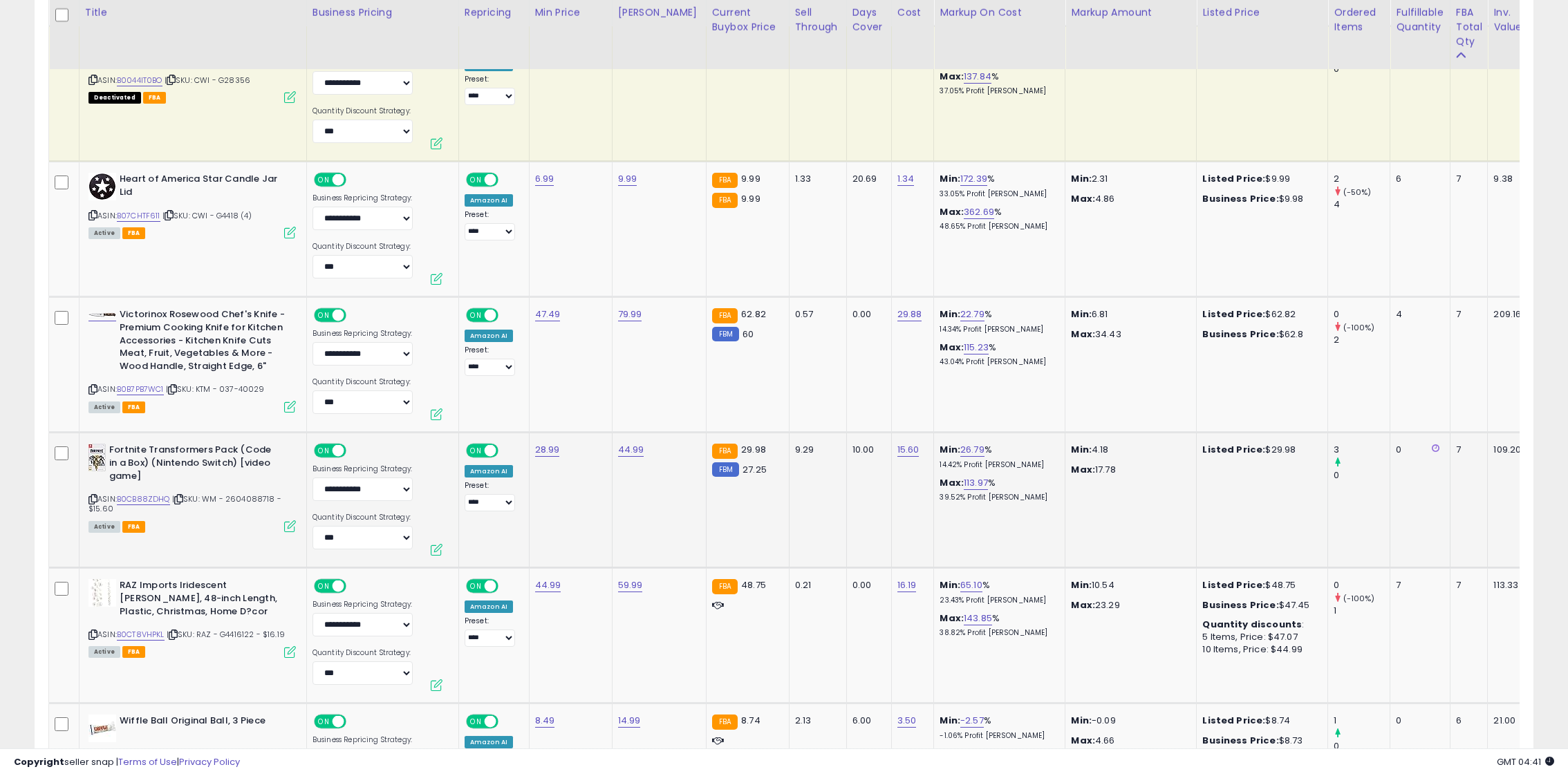
click at [90, 497] on icon at bounding box center [93, 499] width 9 height 8
click at [143, 497] on link "B0CB88ZDHQ" at bounding box center [143, 499] width 53 height 12
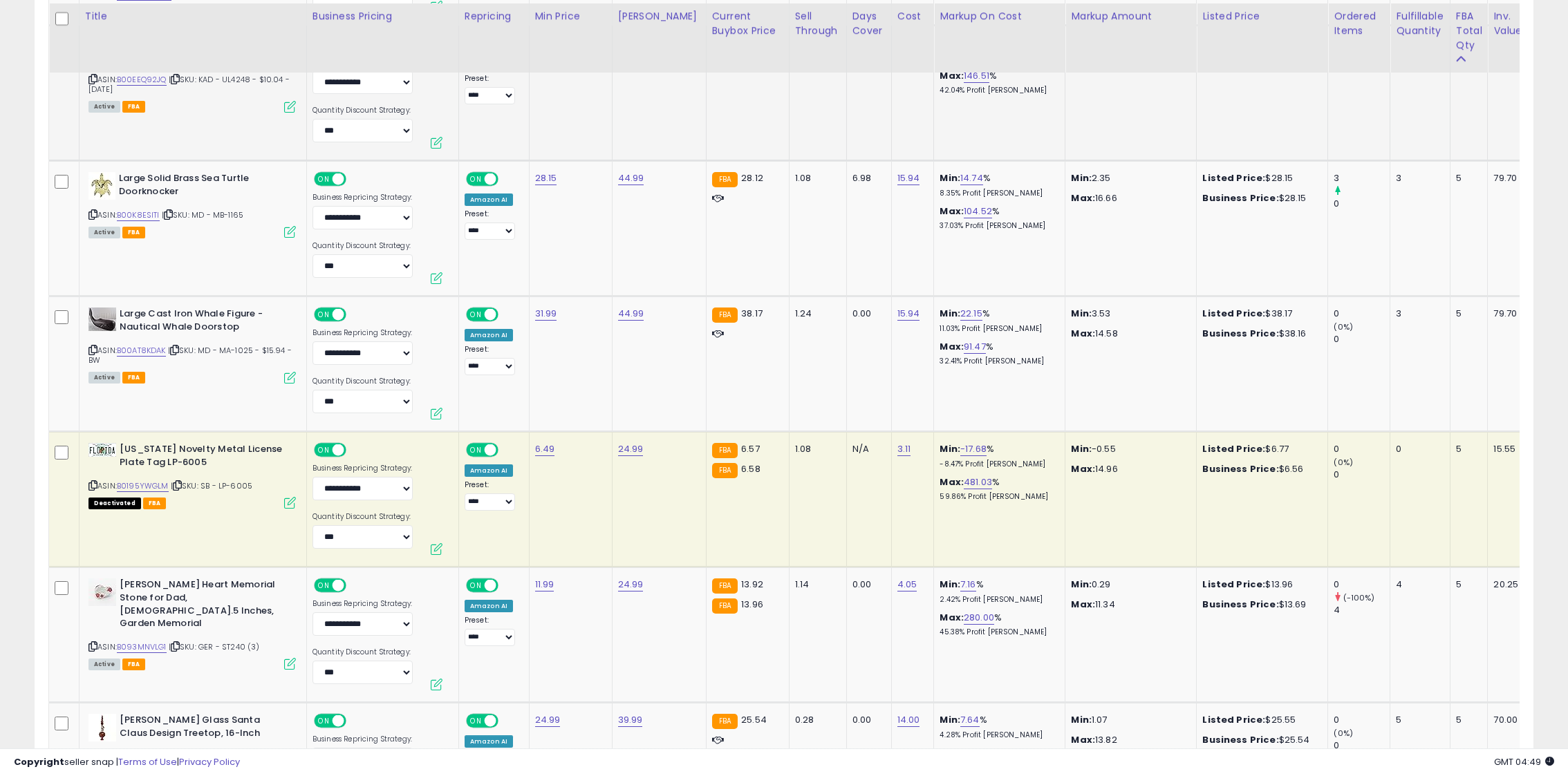
scroll to position [5472, 0]
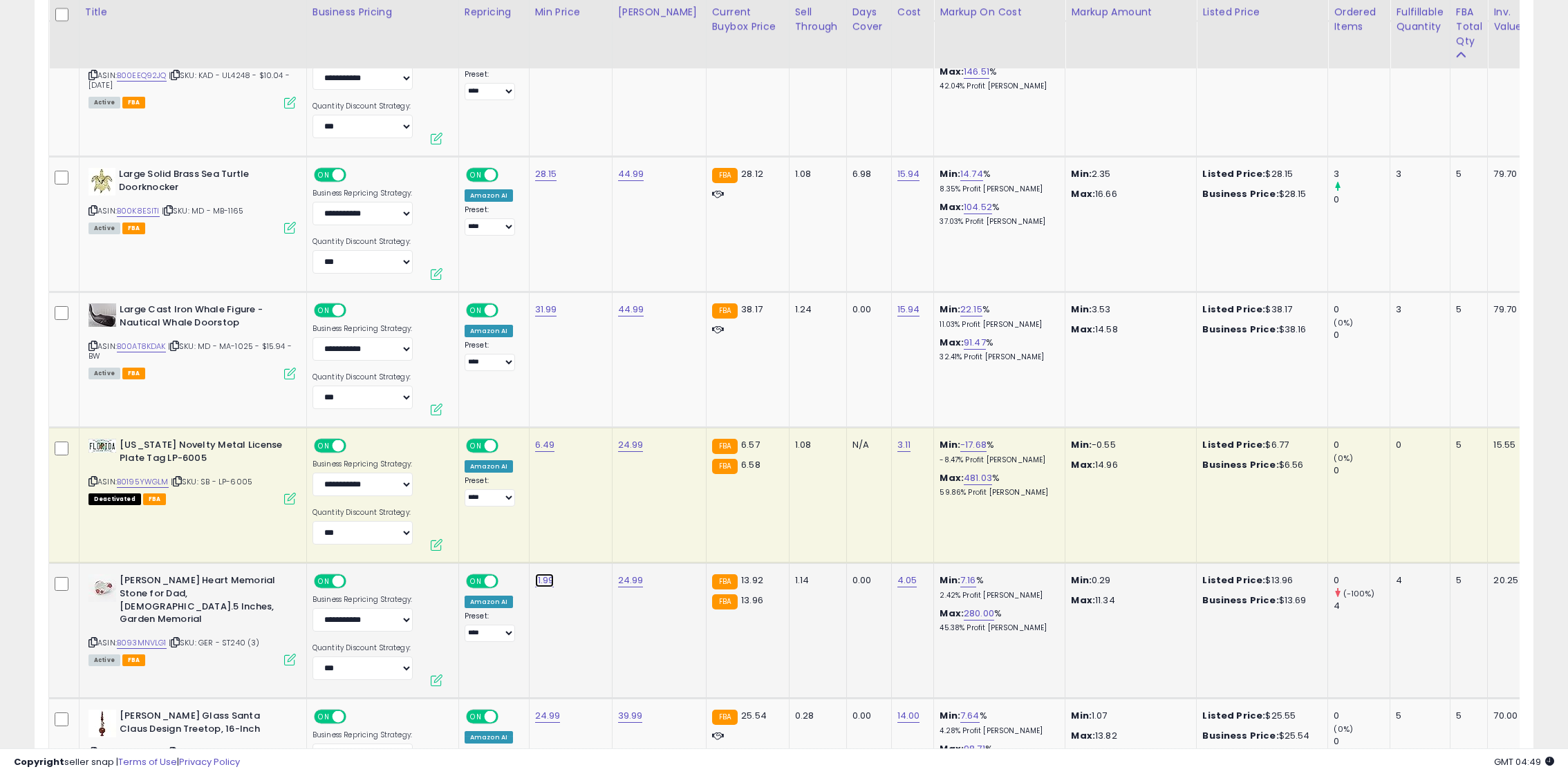
click at [535, 578] on link "11.99" at bounding box center [545, 580] width 20 height 14
click at [463, 546] on input "*****" at bounding box center [508, 548] width 123 height 24
type input "*****"
click button "submit" at bounding box center [586, 546] width 24 height 21
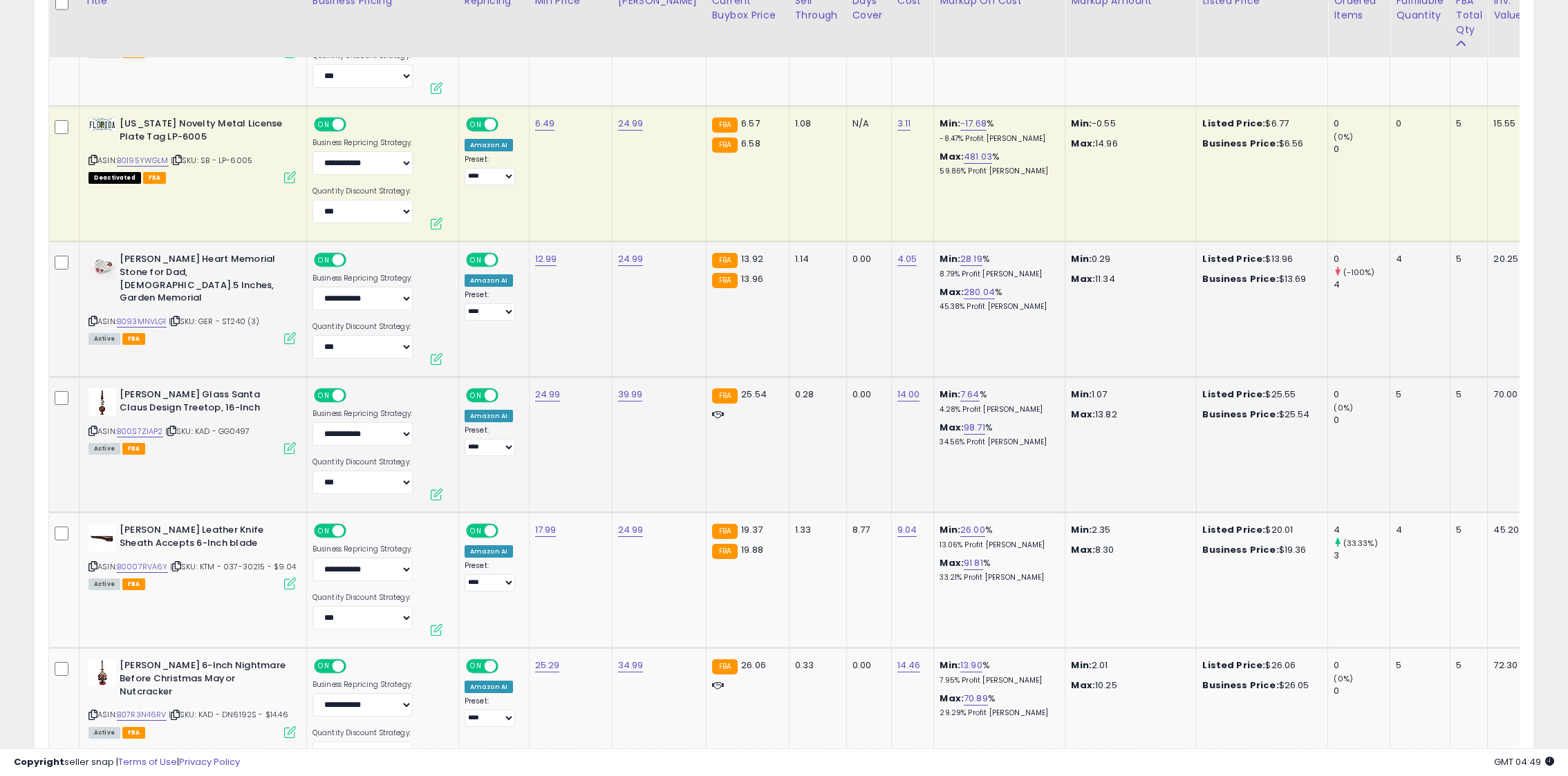
scroll to position [5800, 0]
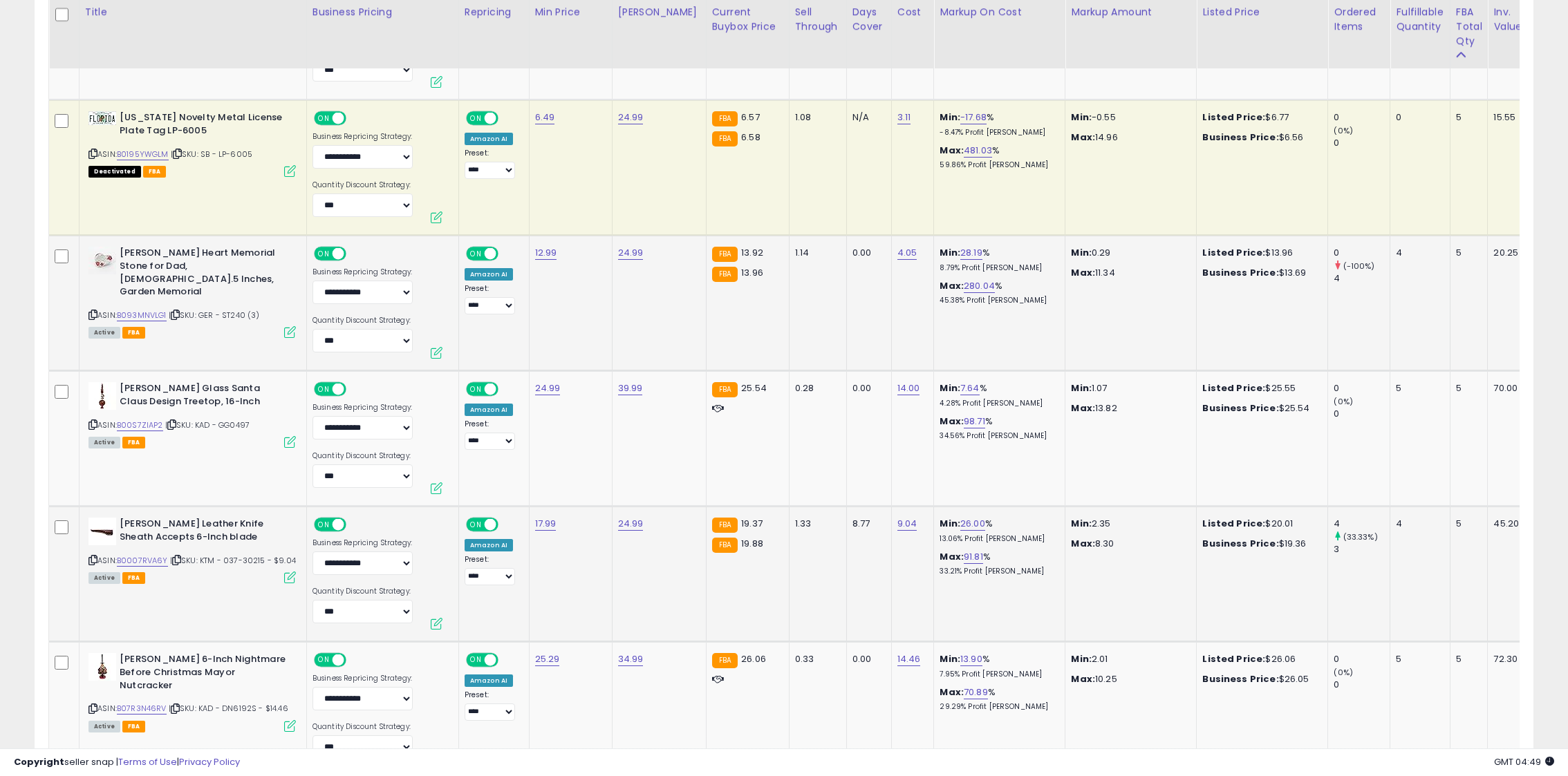
click at [89, 557] on icon at bounding box center [93, 560] width 9 height 8
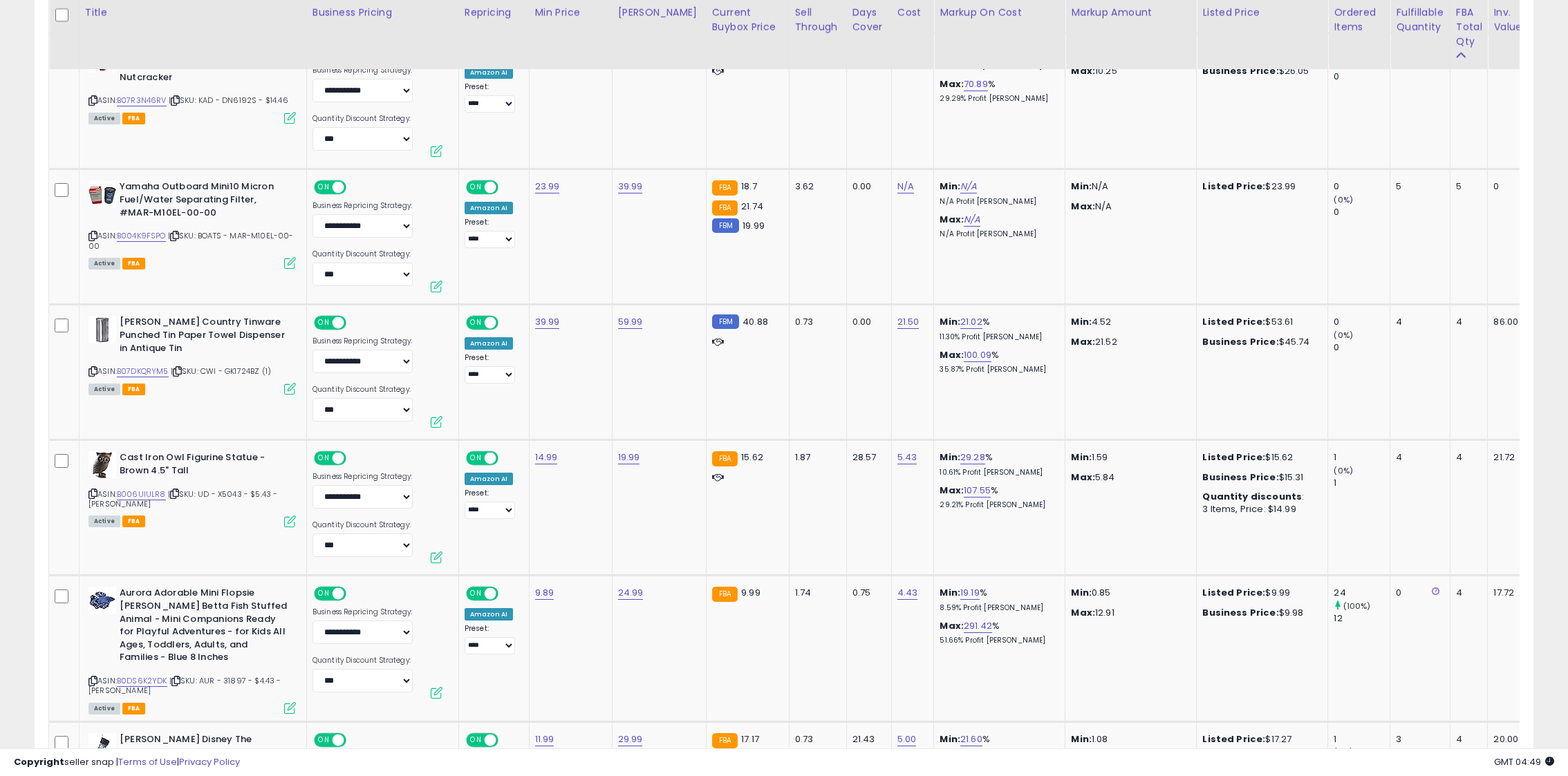
scroll to position [6438, 0]
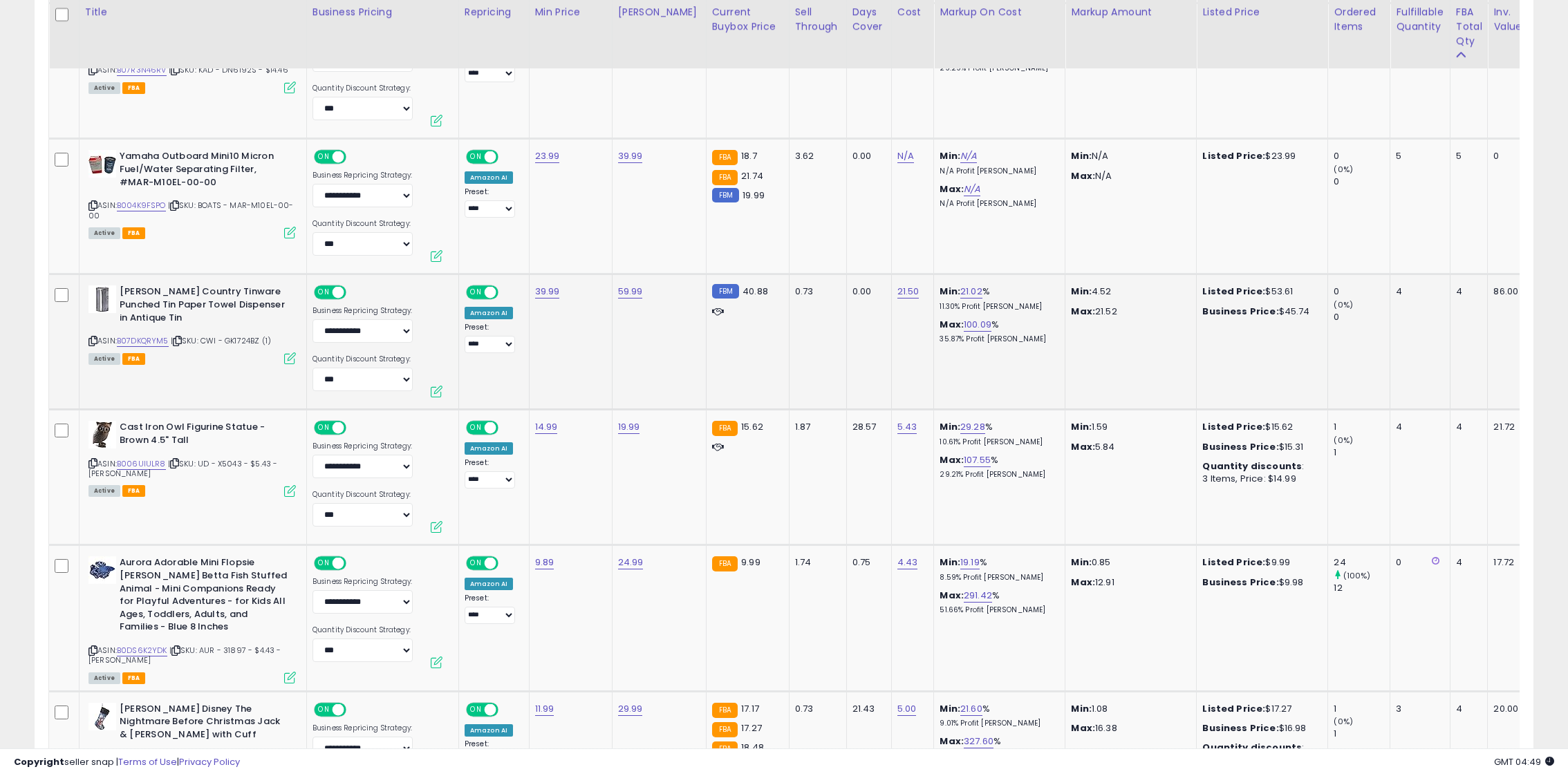
click at [93, 337] on icon at bounding box center [93, 341] width 9 height 8
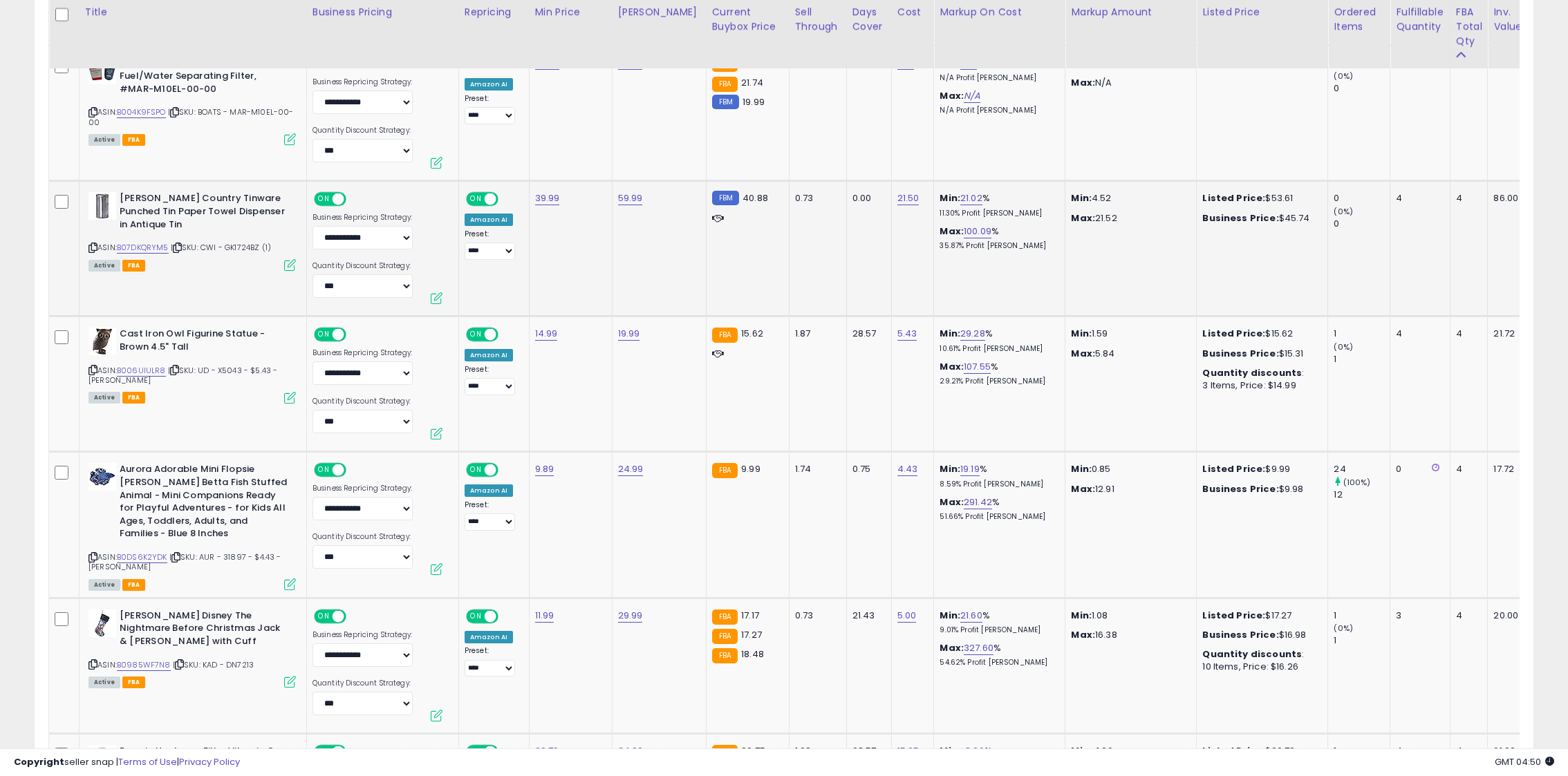
scroll to position [6563, 0]
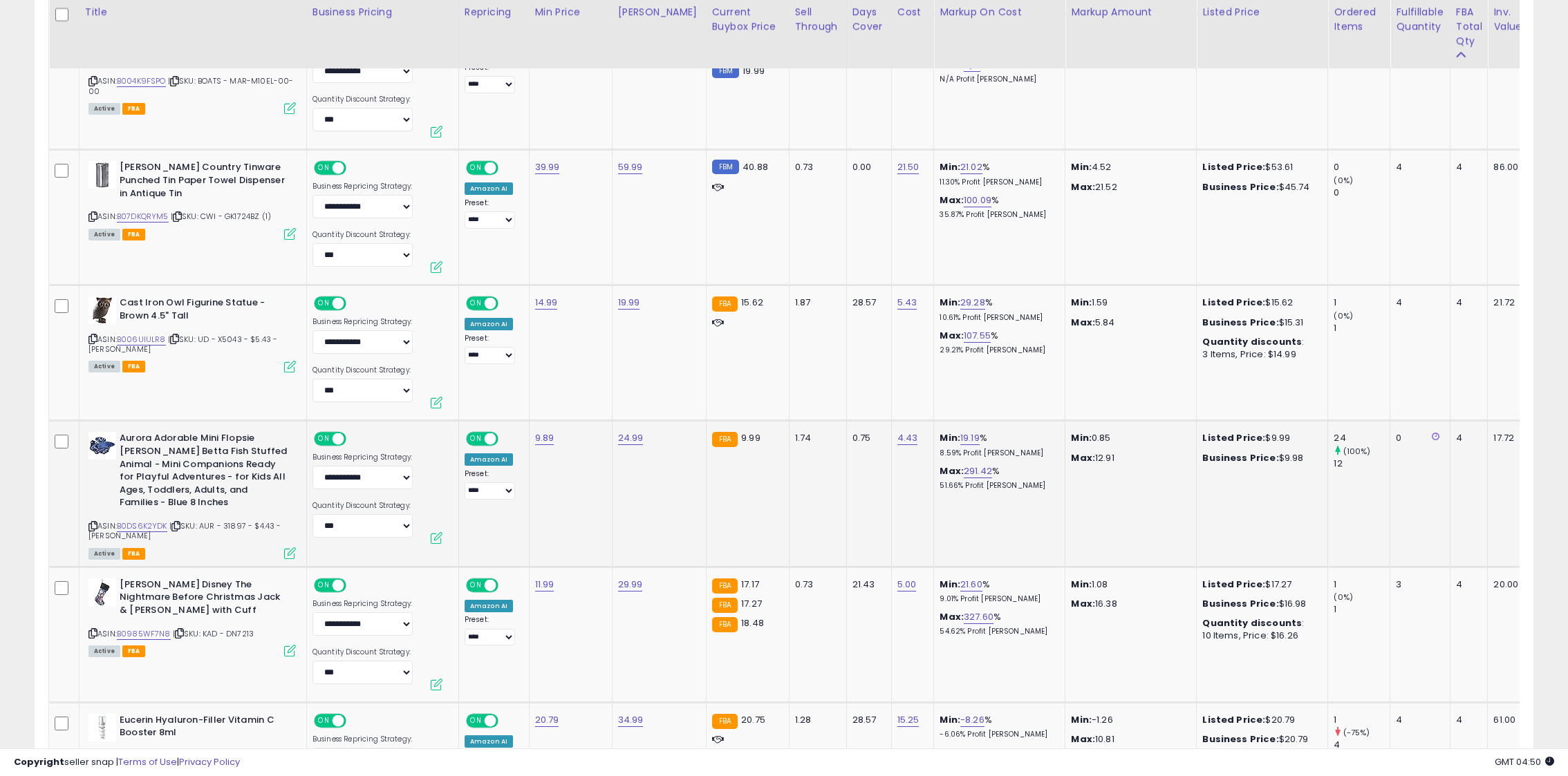
click at [95, 523] on icon at bounding box center [93, 527] width 9 height 8
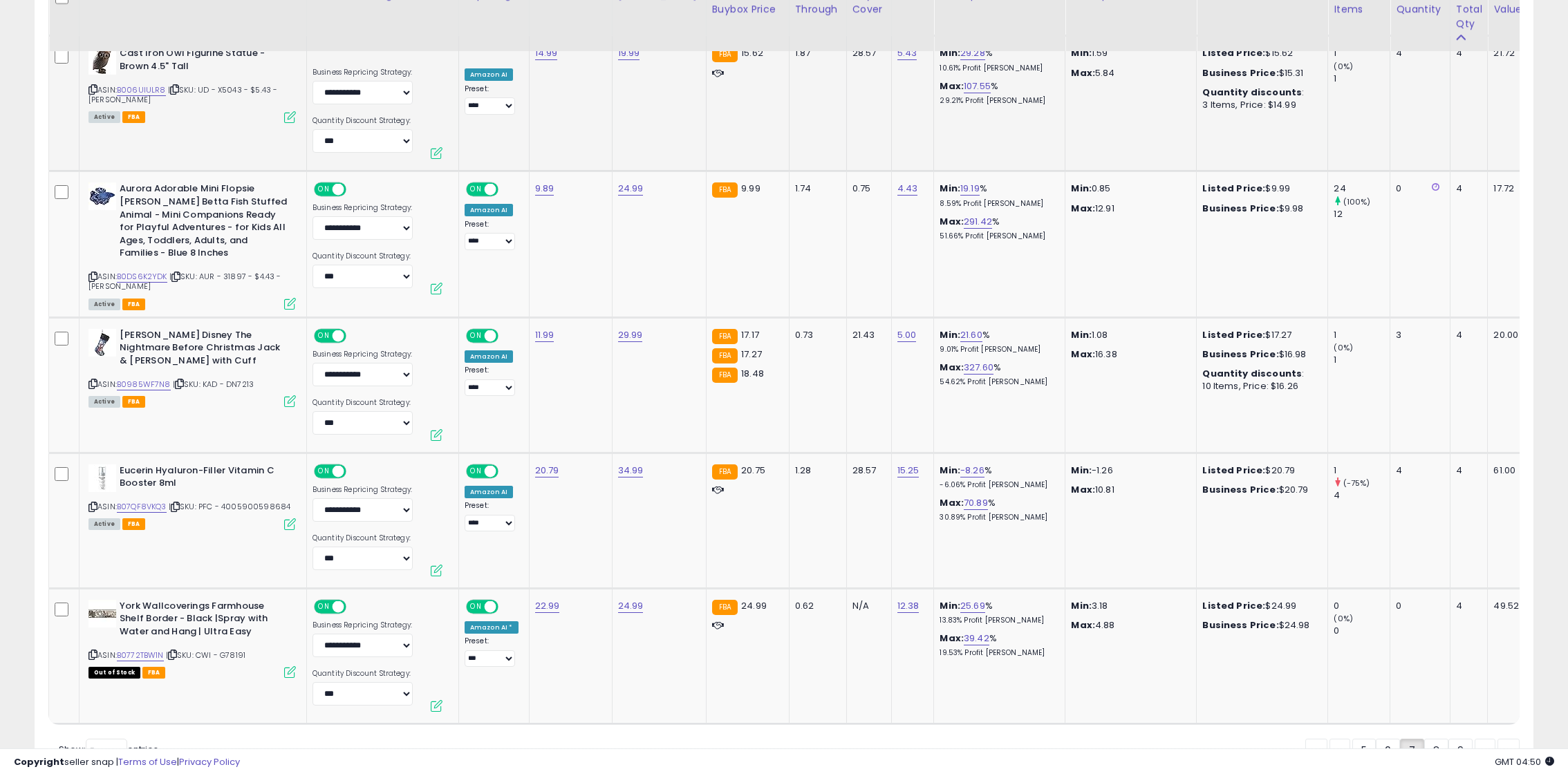
scroll to position [6818, 0]
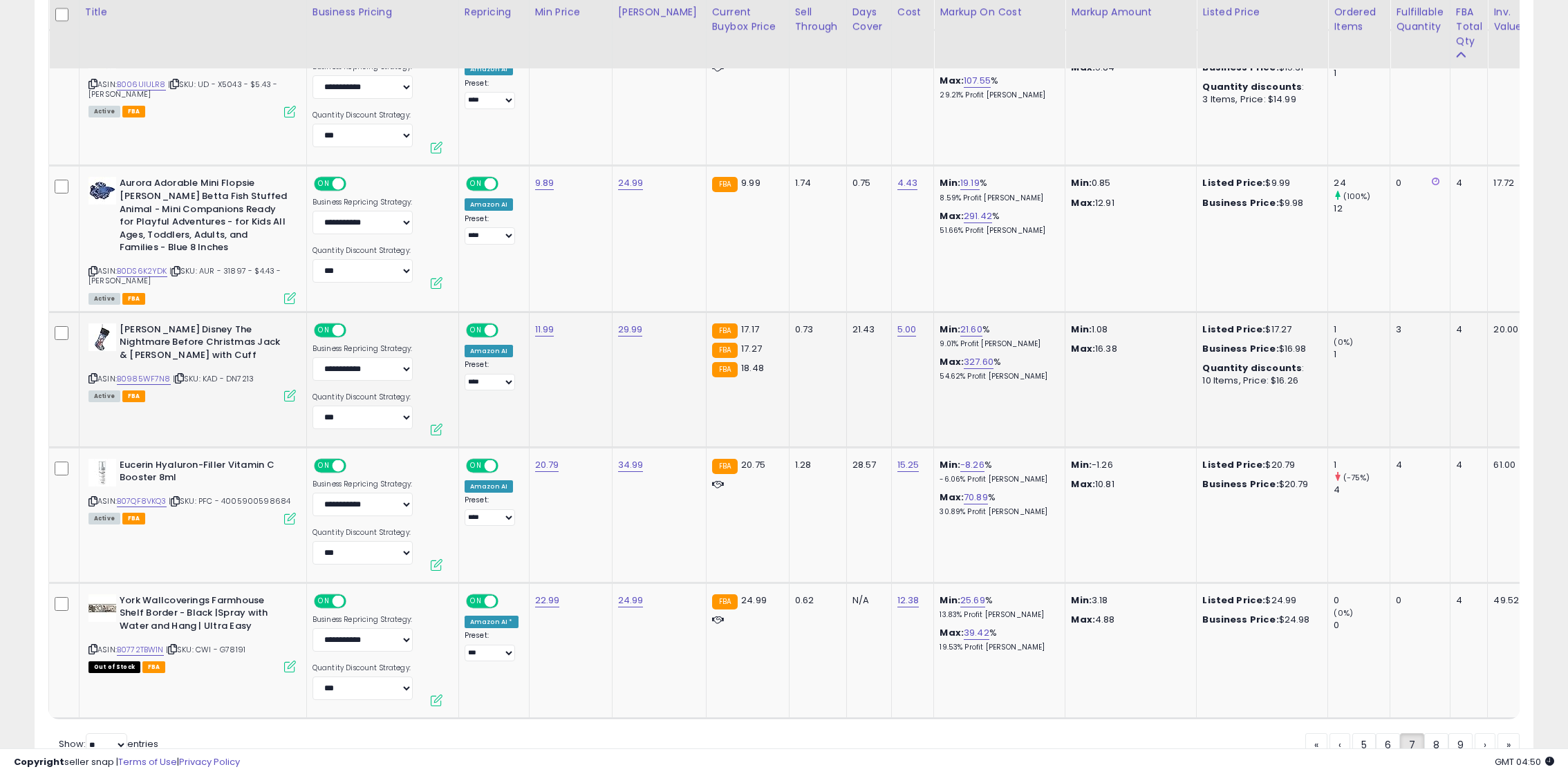
click at [89, 378] on icon at bounding box center [93, 379] width 9 height 8
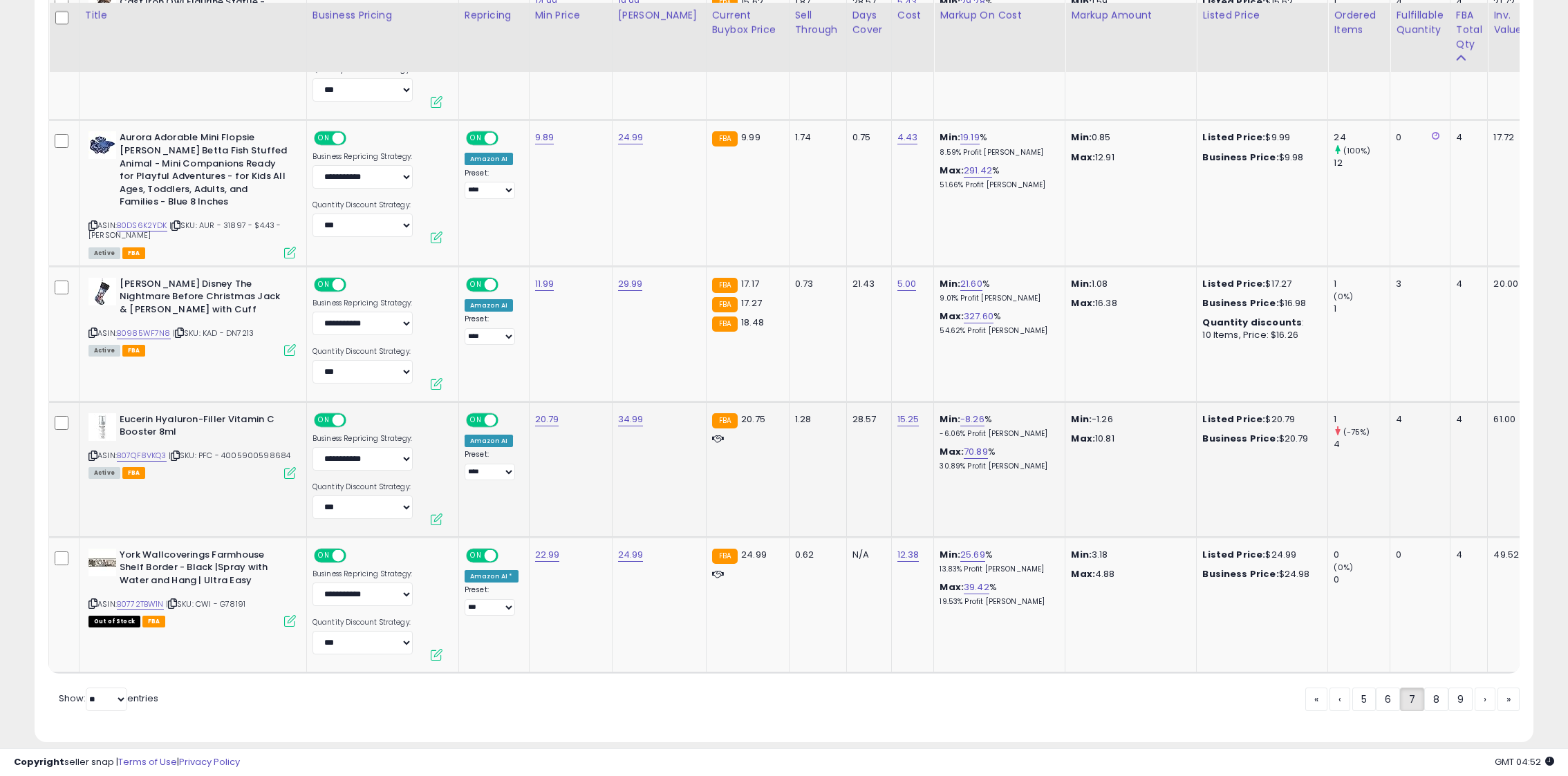
scroll to position [6866, 0]
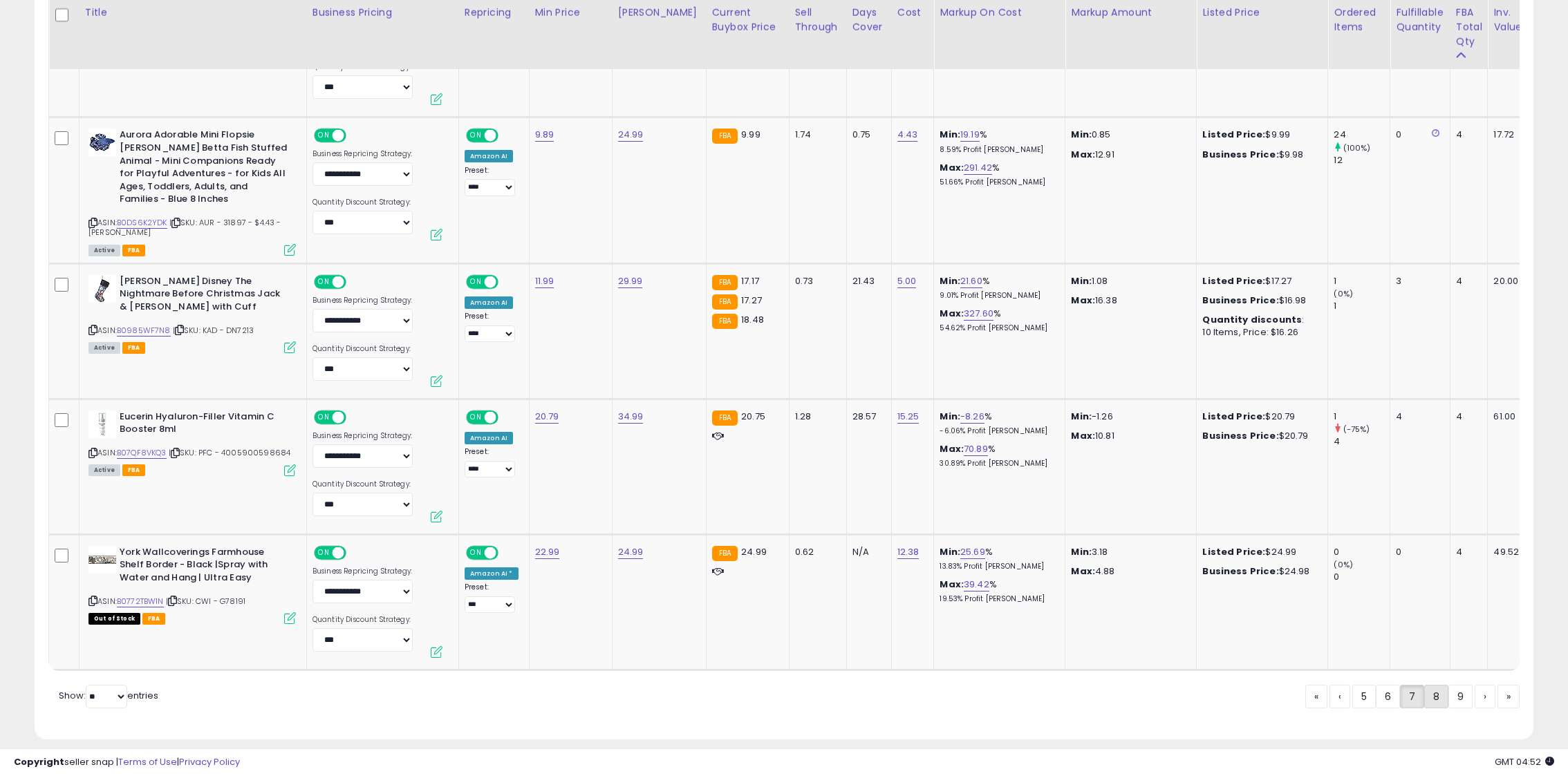
click at [1437, 696] on link "8" at bounding box center [1436, 697] width 24 height 24
click at [1437, 696] on div "« ‹ 5 6 7 8 9 › »" at bounding box center [1412, 698] width 215 height 27
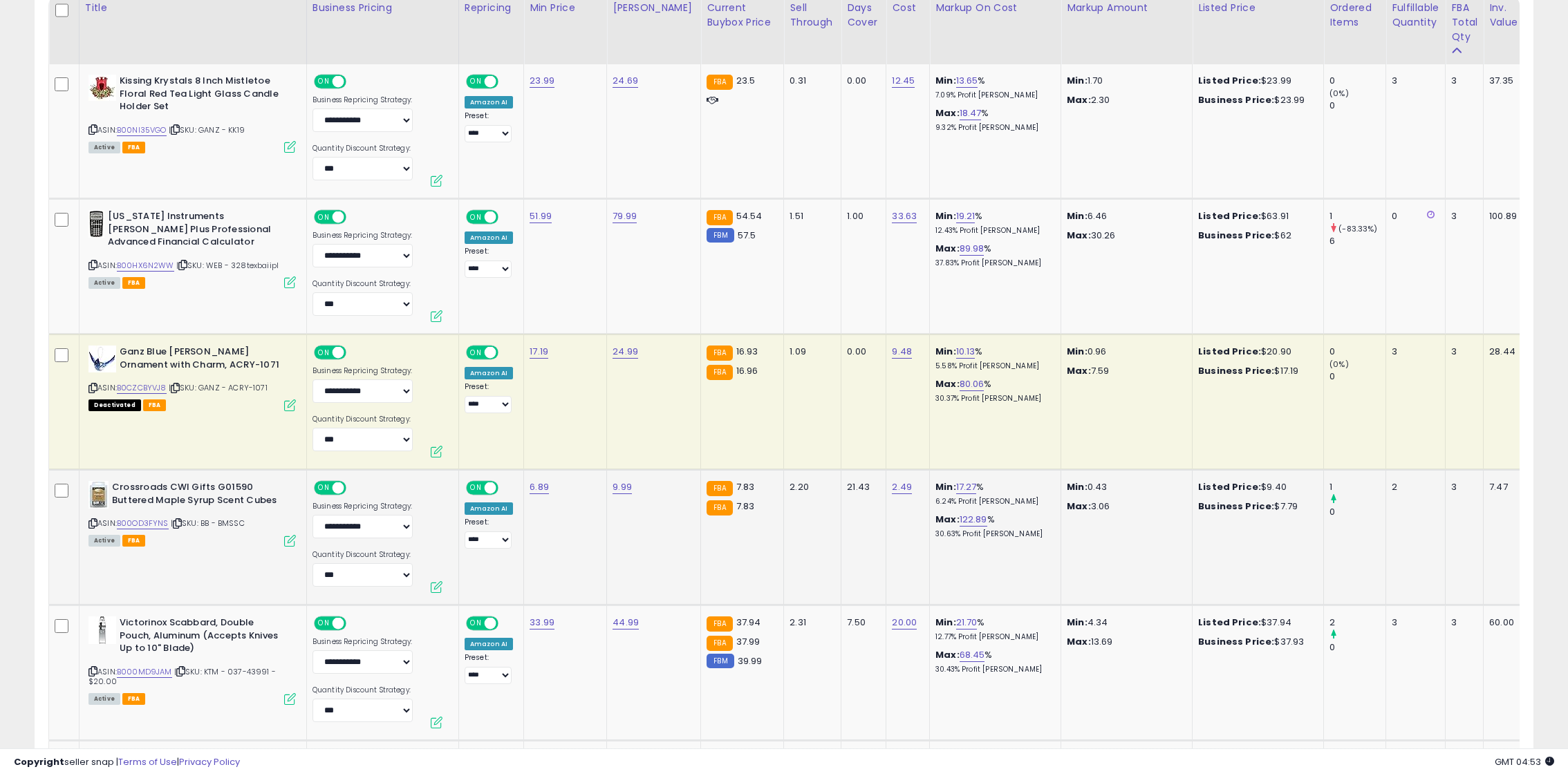
scroll to position [679, 0]
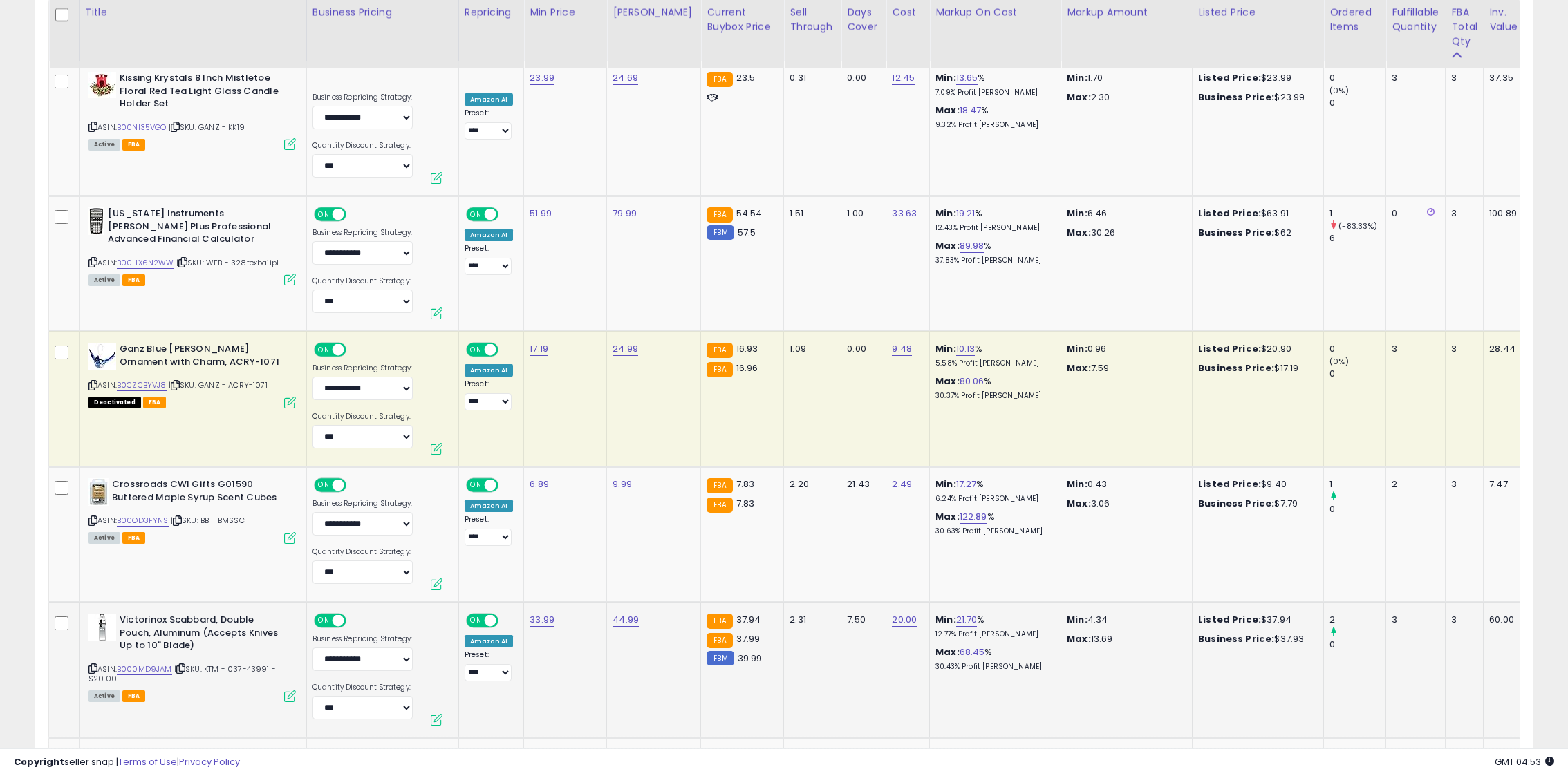
click at [91, 665] on icon at bounding box center [93, 669] width 9 height 8
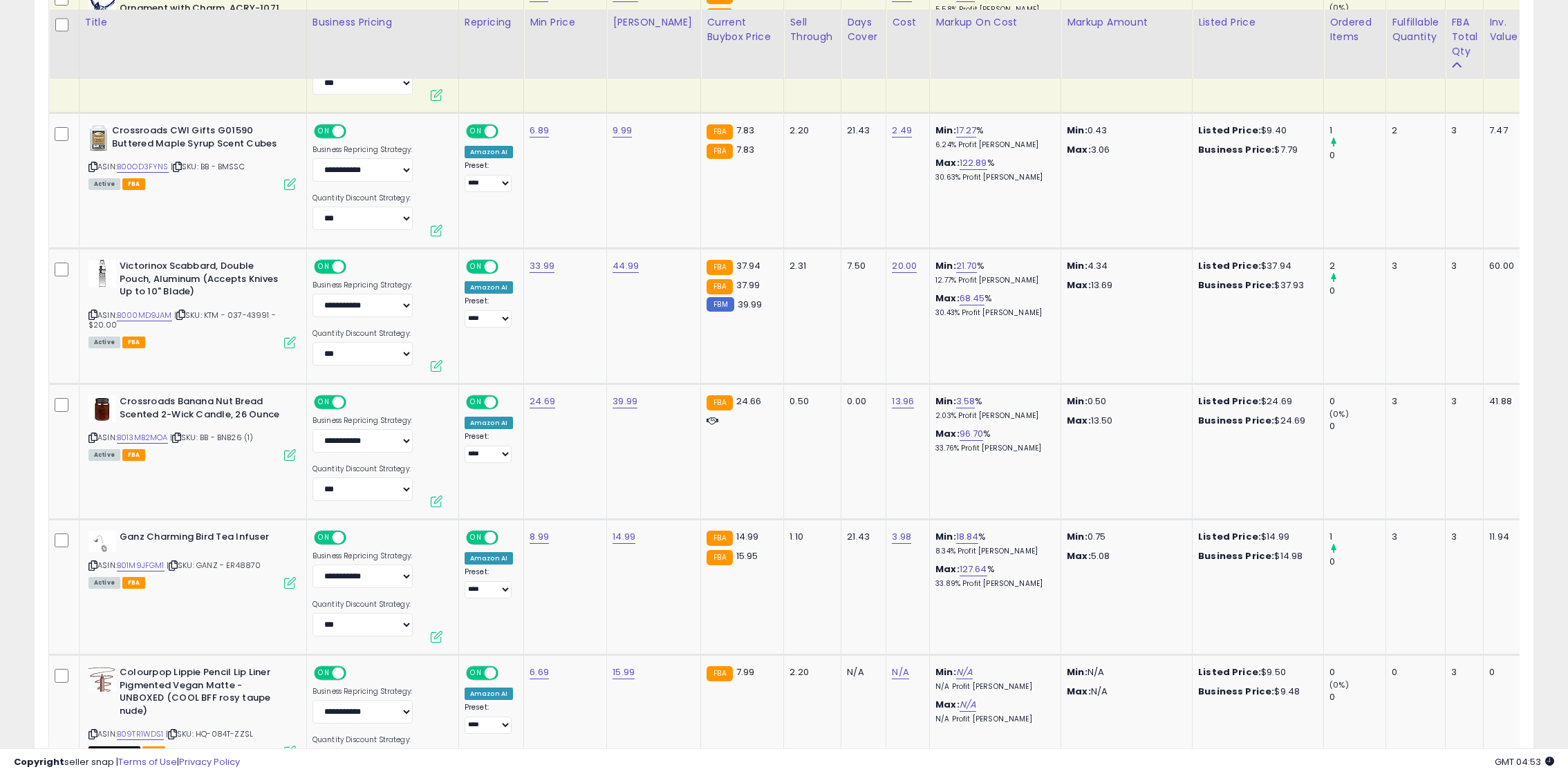
scroll to position [1048, 0]
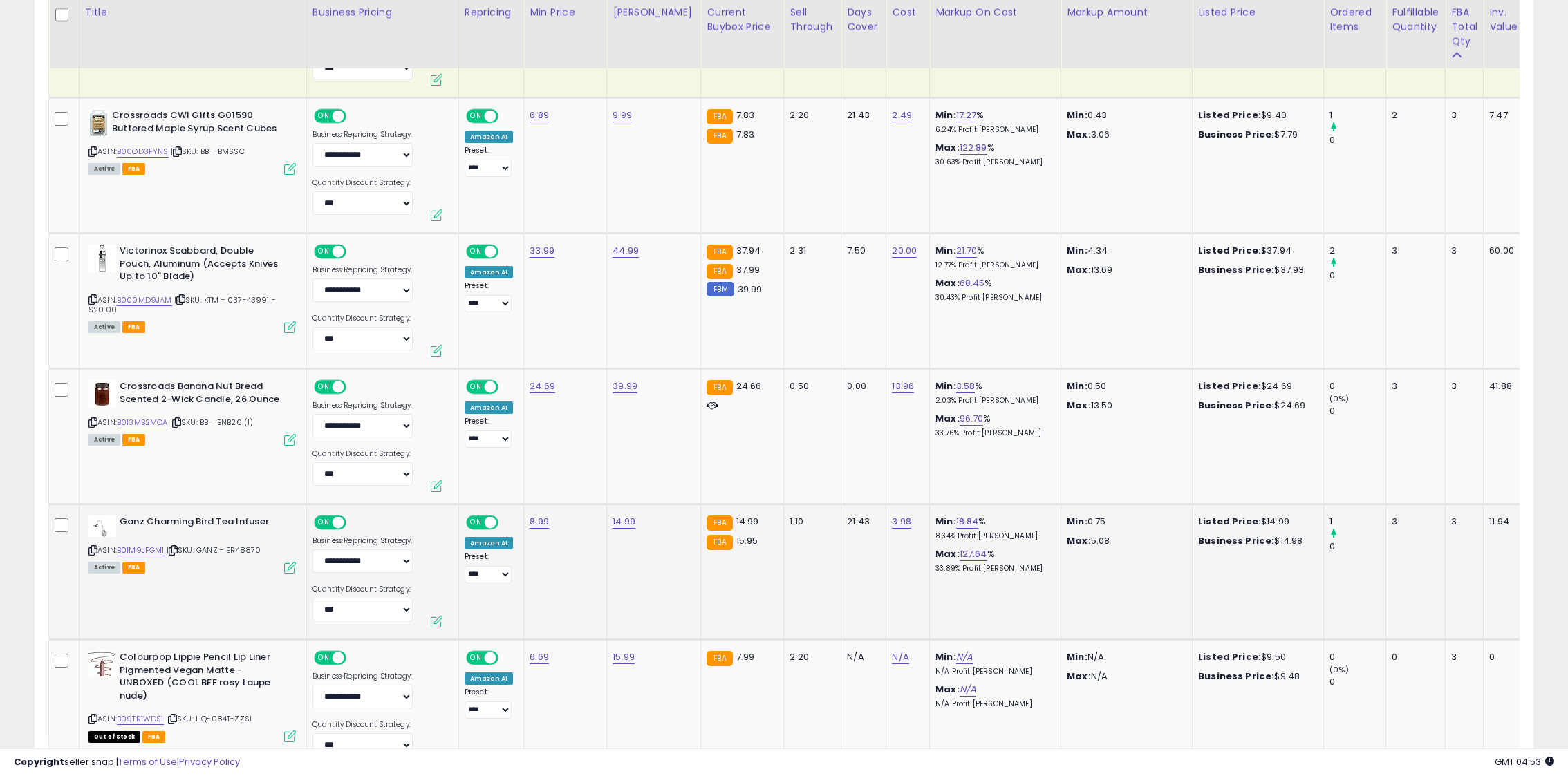
click at [89, 547] on icon at bounding box center [93, 551] width 9 height 8
click at [624, 527] on link "14.99" at bounding box center [624, 522] width 23 height 14
drag, startPoint x: 548, startPoint y: 488, endPoint x: 530, endPoint y: 488, distance: 18.0
click at [530, 488] on input "*****" at bounding box center [589, 489] width 123 height 24
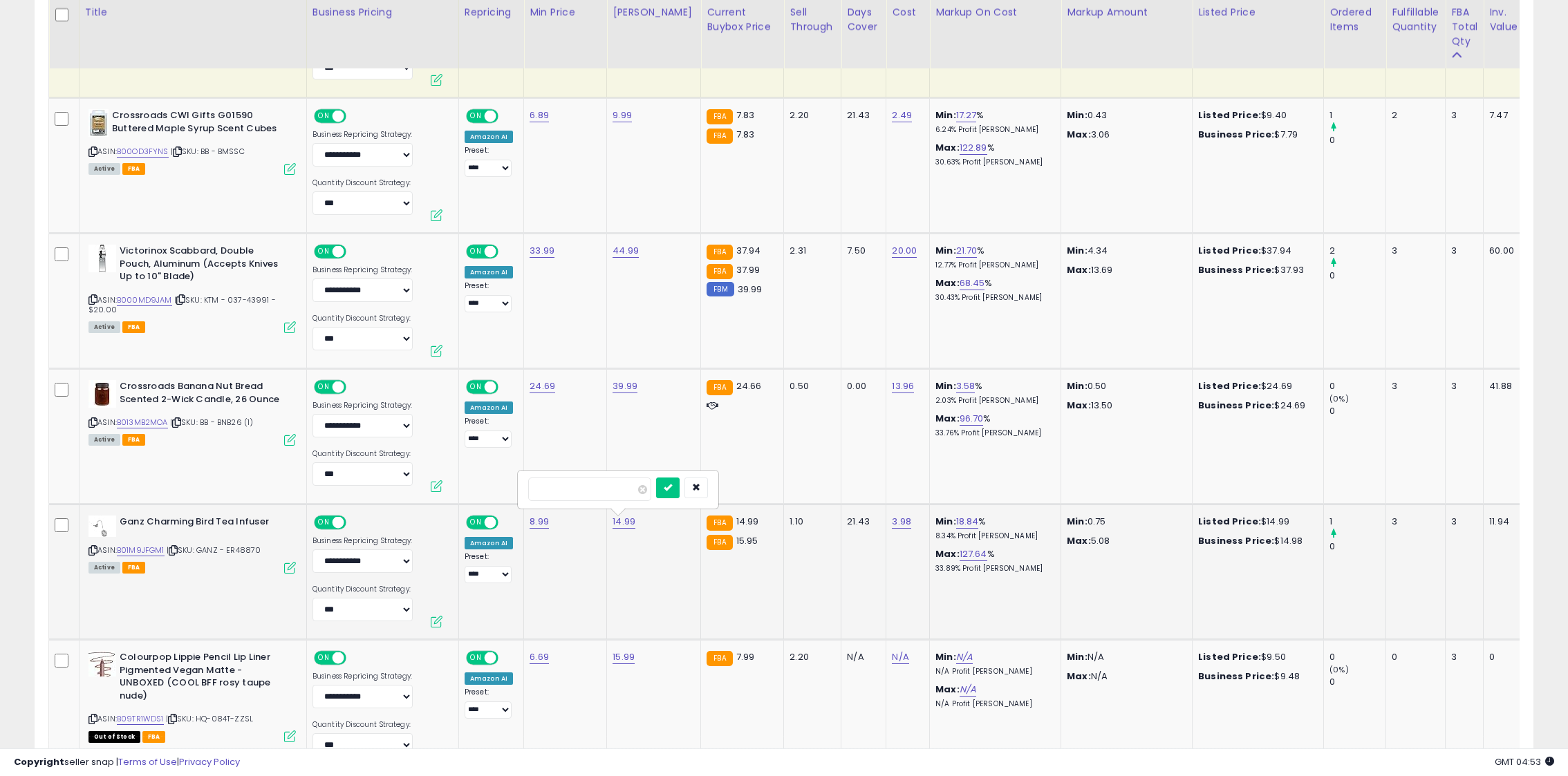
type input "*****"
click button "submit" at bounding box center [668, 487] width 24 height 21
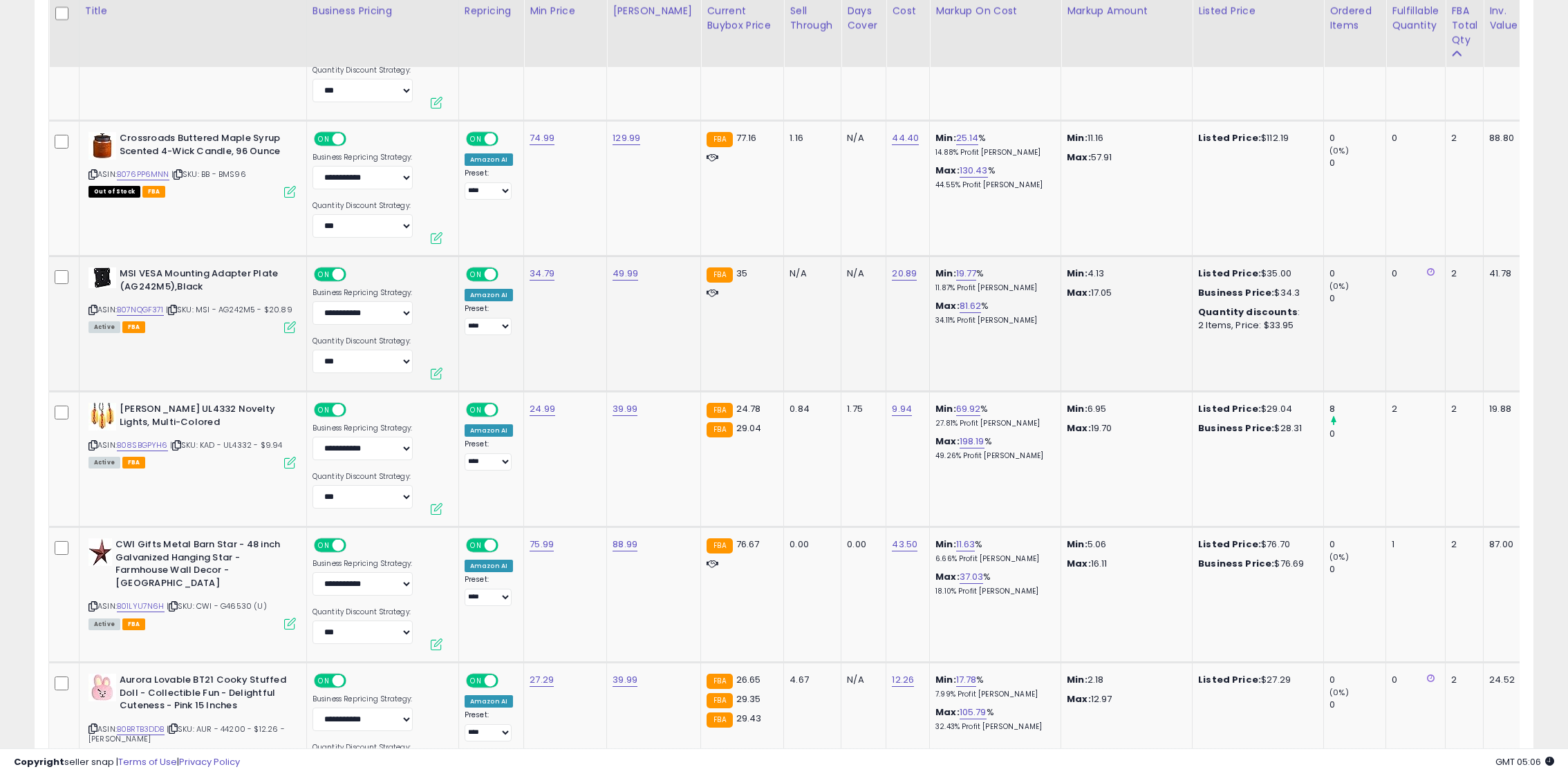
scroll to position [2111, 0]
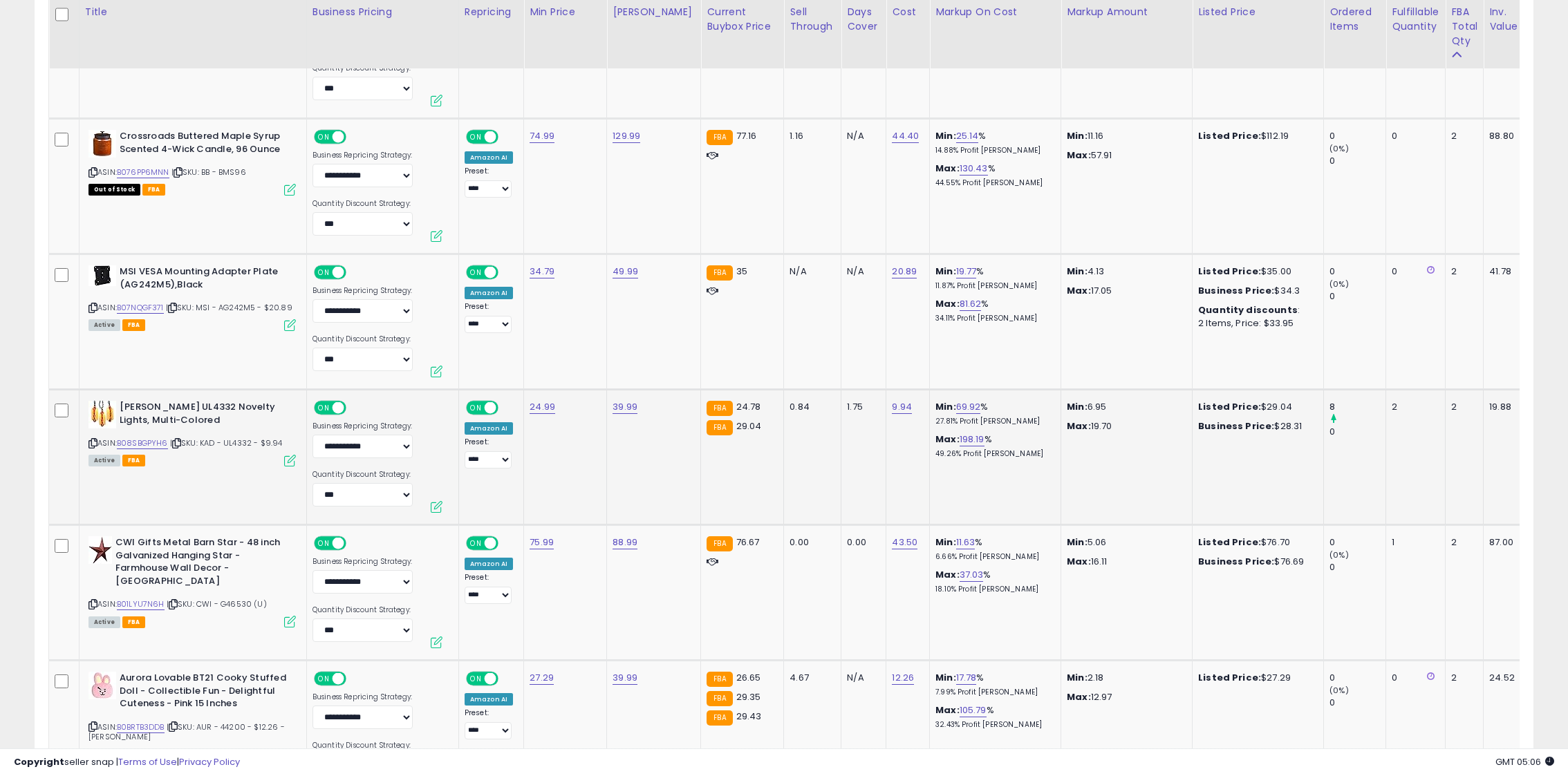
click at [93, 440] on icon at bounding box center [93, 444] width 9 height 8
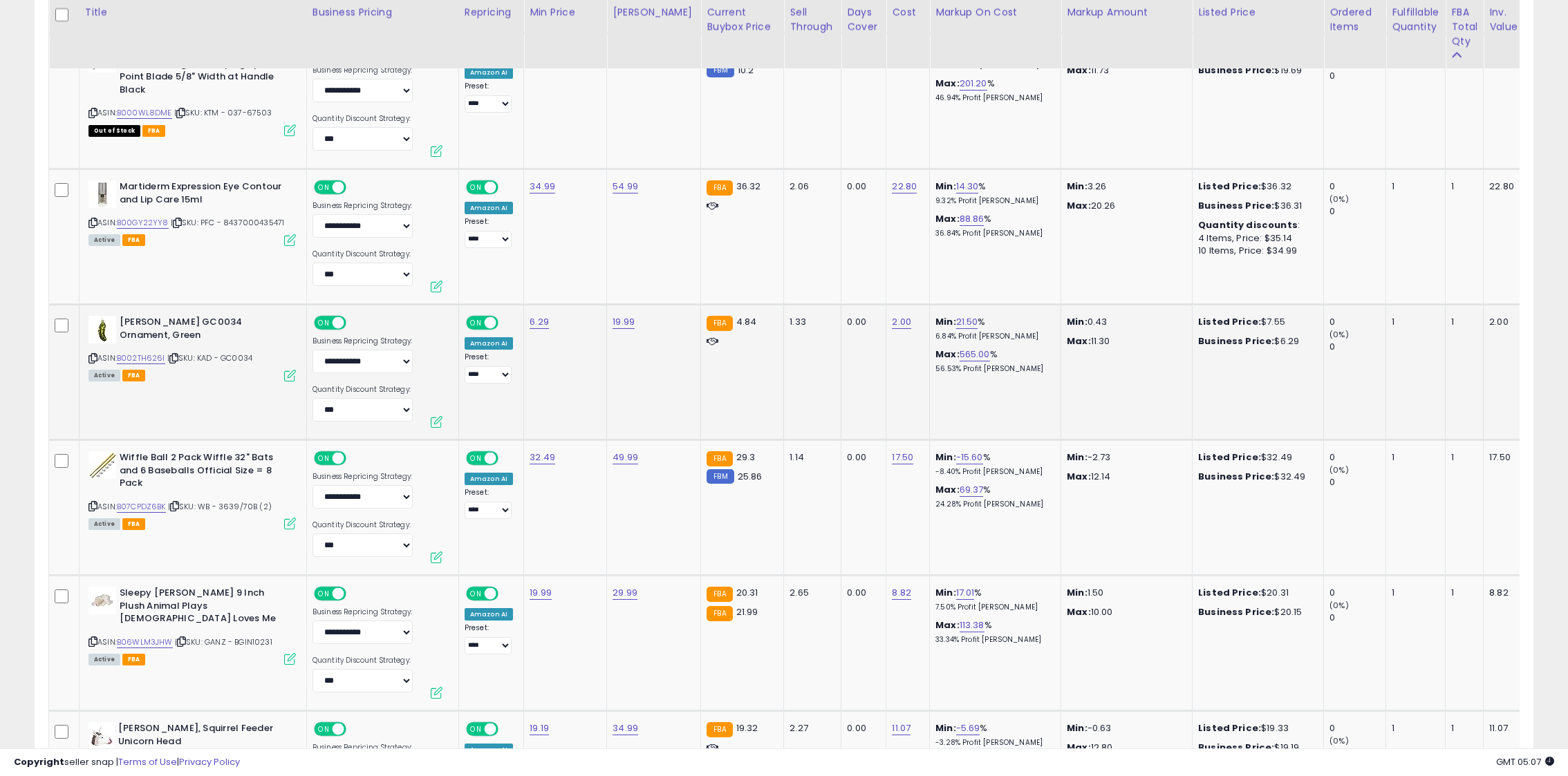
scroll to position [3963, 0]
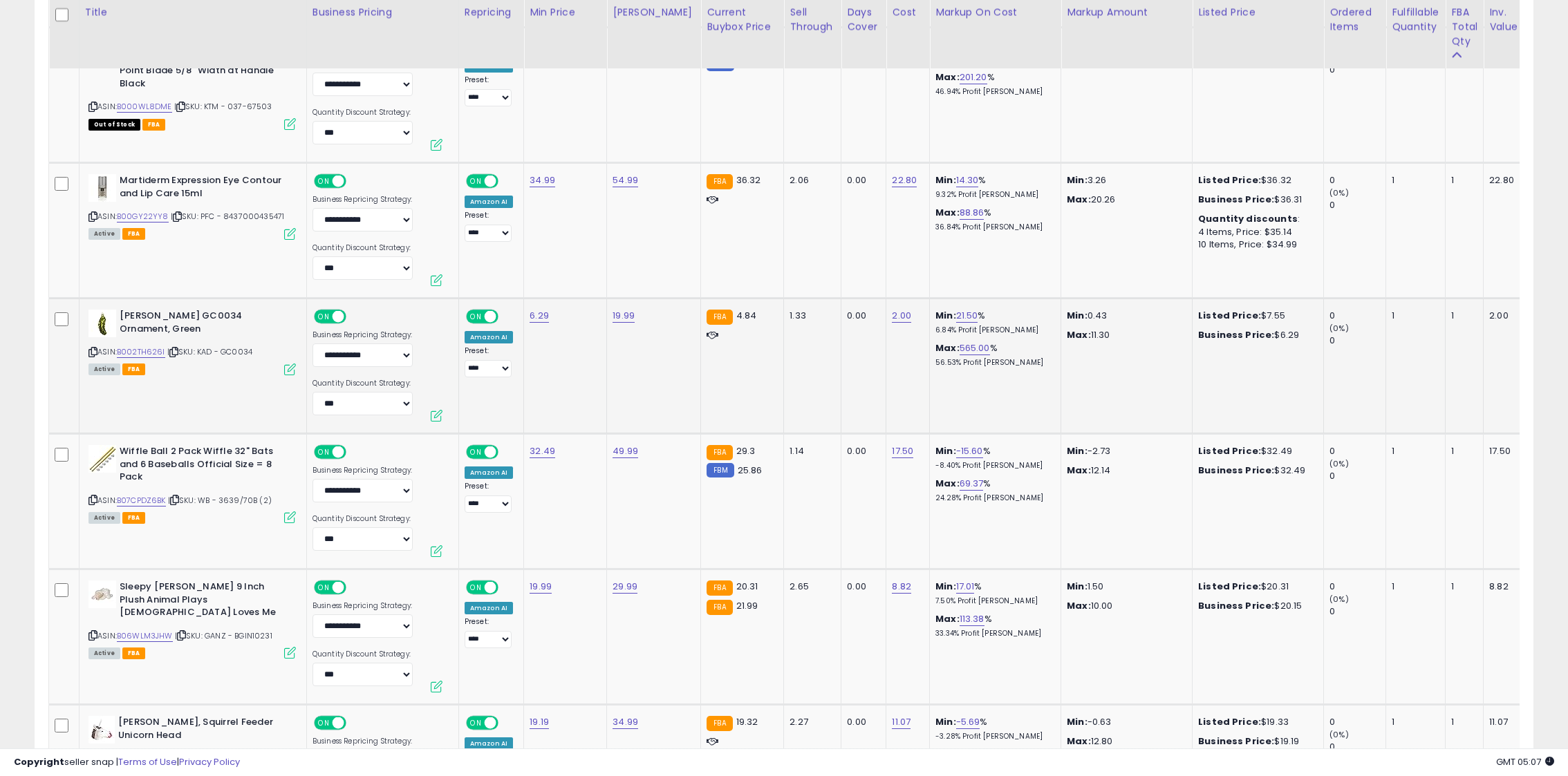
click at [526, 317] on td "6.29" at bounding box center [566, 365] width 83 height 135
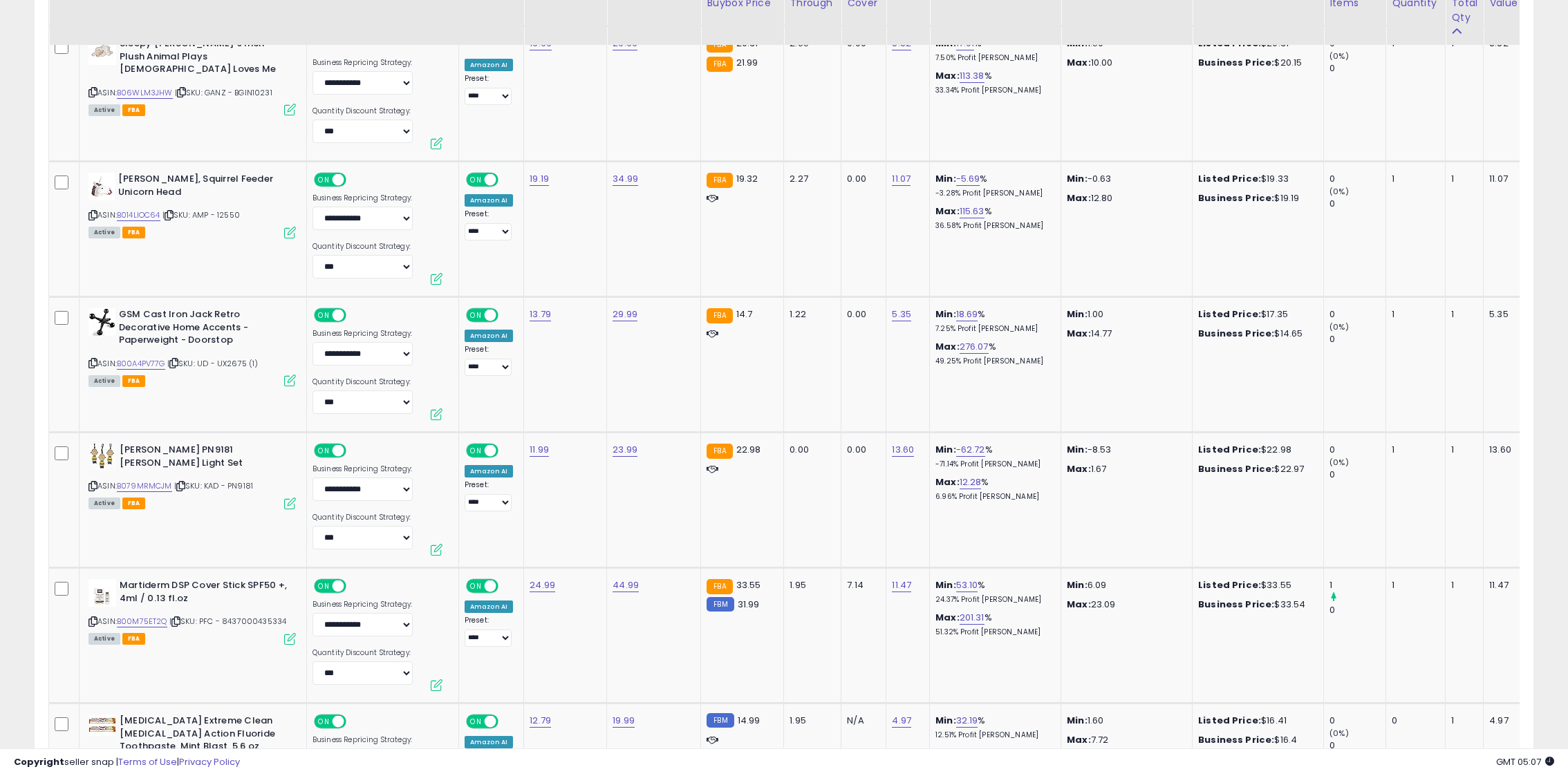
scroll to position [4511, 0]
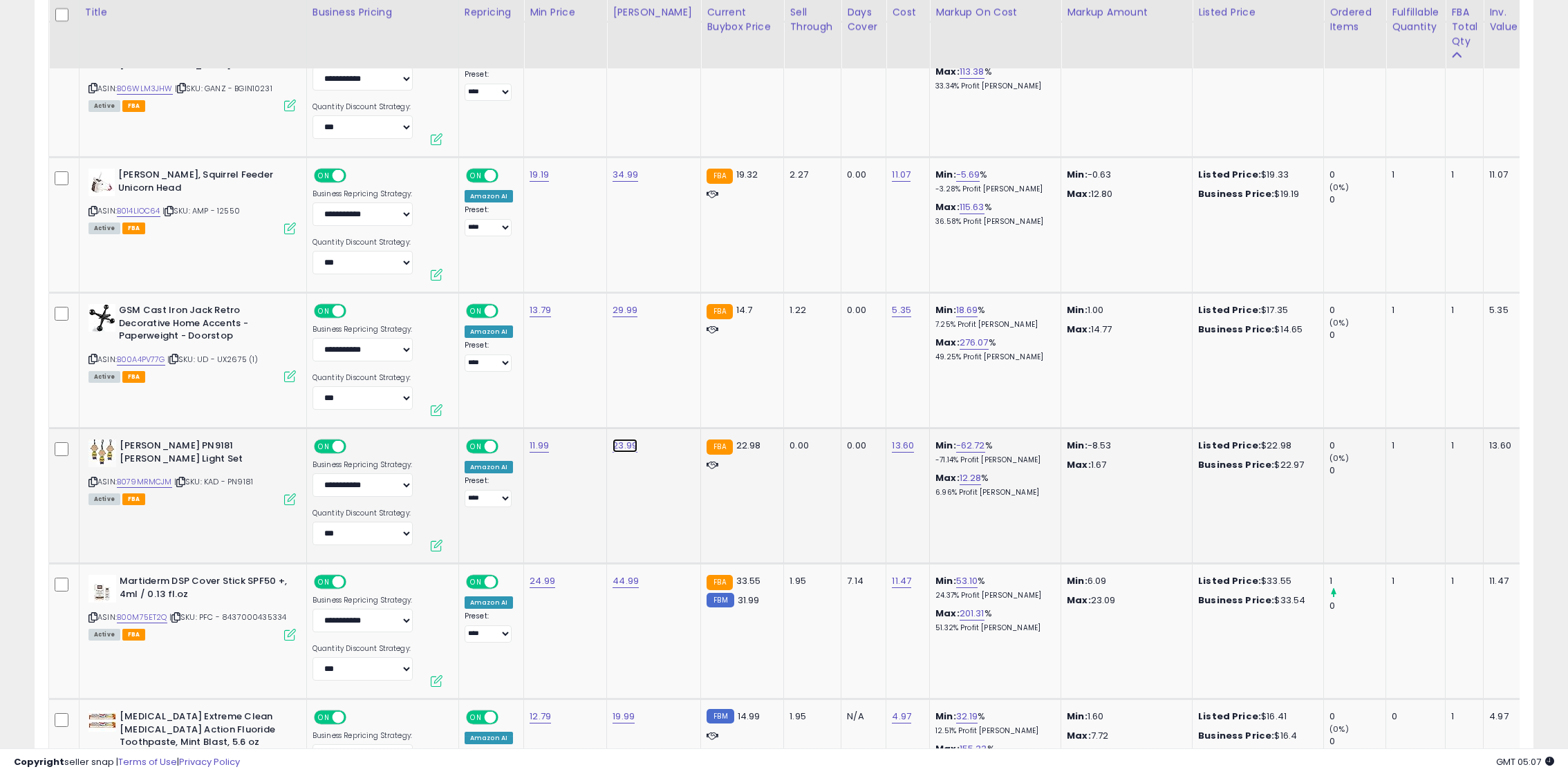
click at [615, 450] on link "23.99" at bounding box center [625, 446] width 25 height 14
click at [548, 412] on input "*****" at bounding box center [591, 413] width 123 height 24
type input "*****"
click button "submit" at bounding box center [669, 411] width 24 height 21
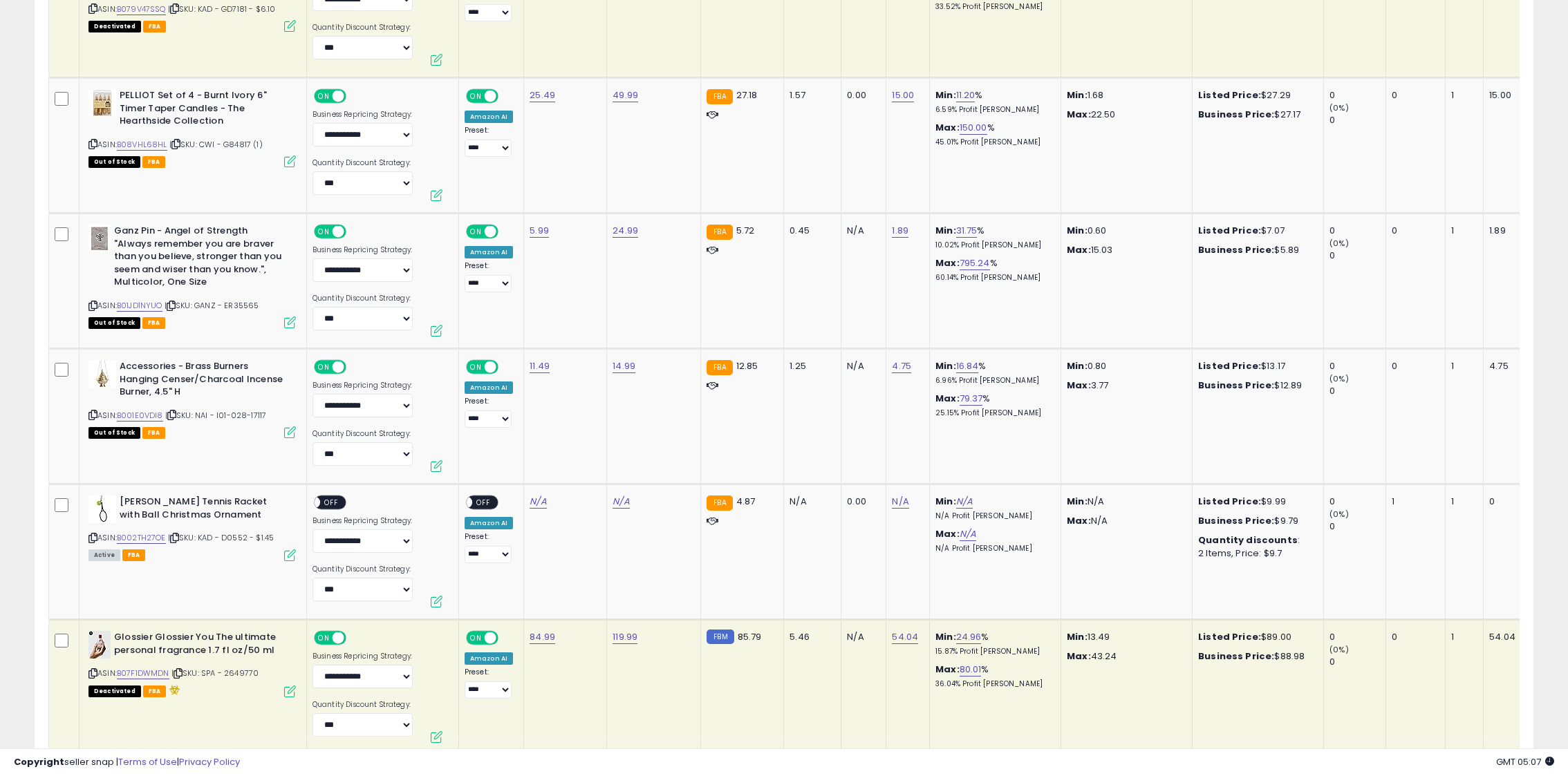
scroll to position [5548, 0]
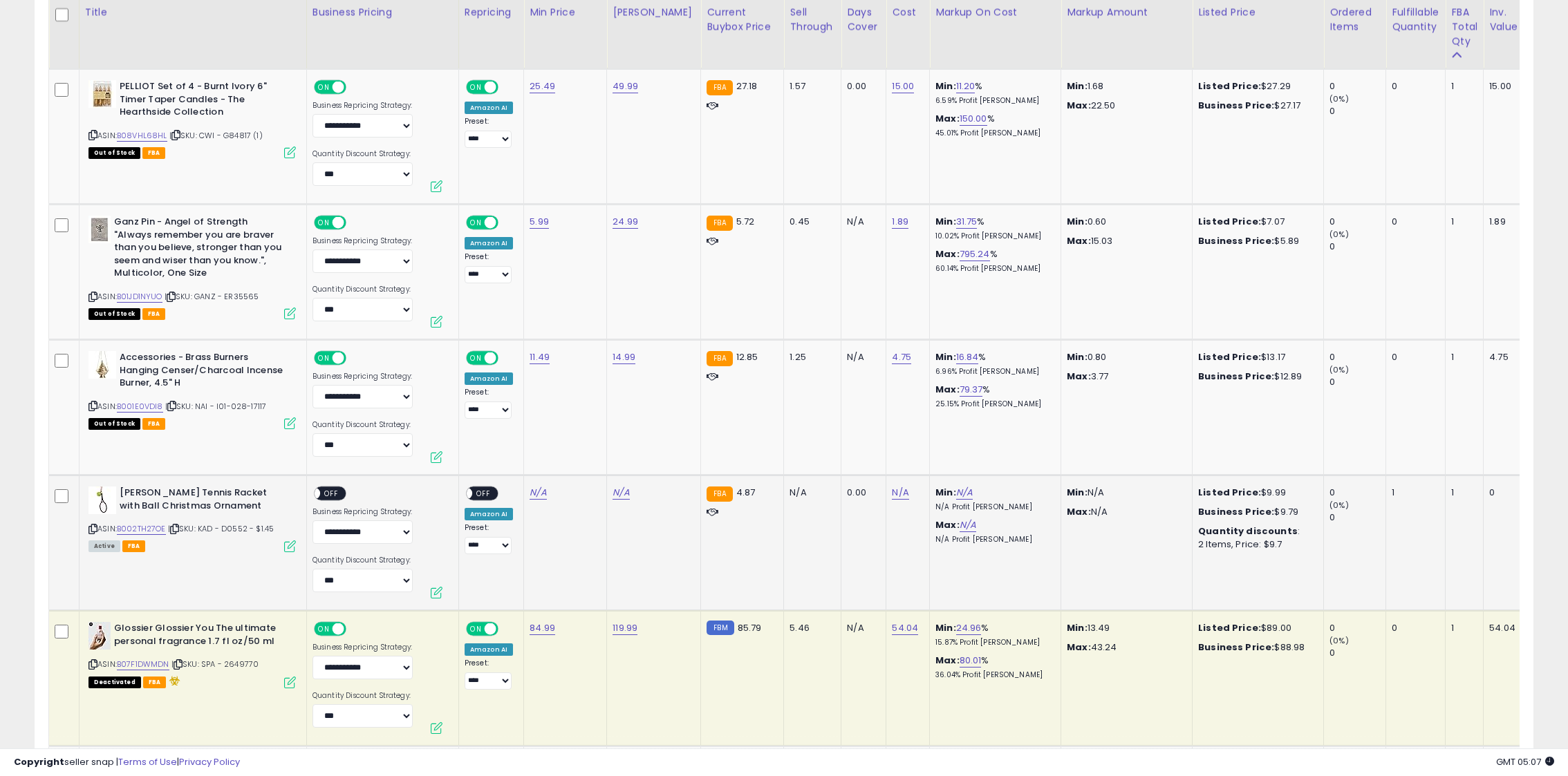
click at [480, 493] on span "OFF" at bounding box center [483, 494] width 22 height 12
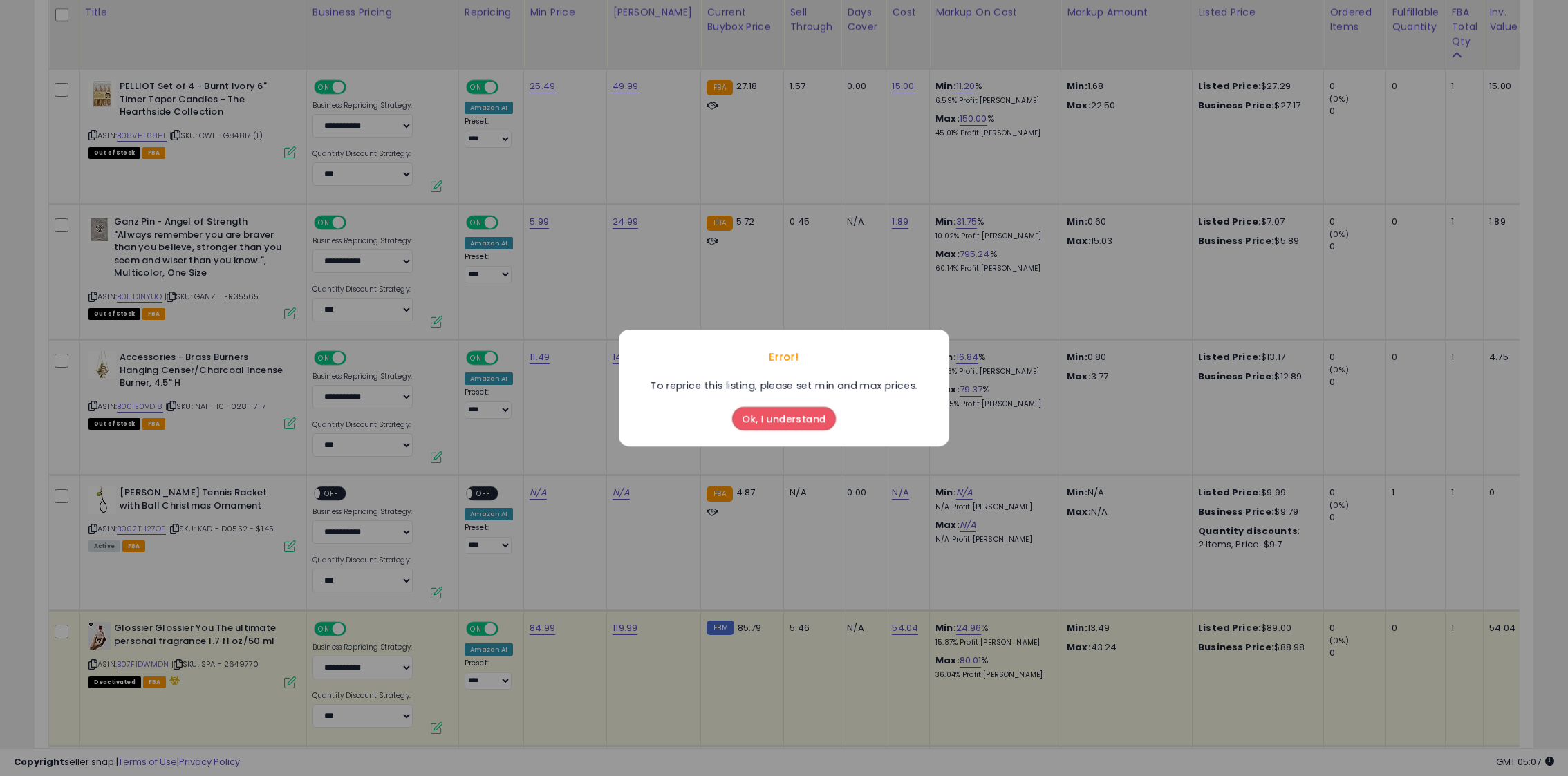
click at [763, 419] on button "Ok, I understand" at bounding box center [783, 419] width 104 height 24
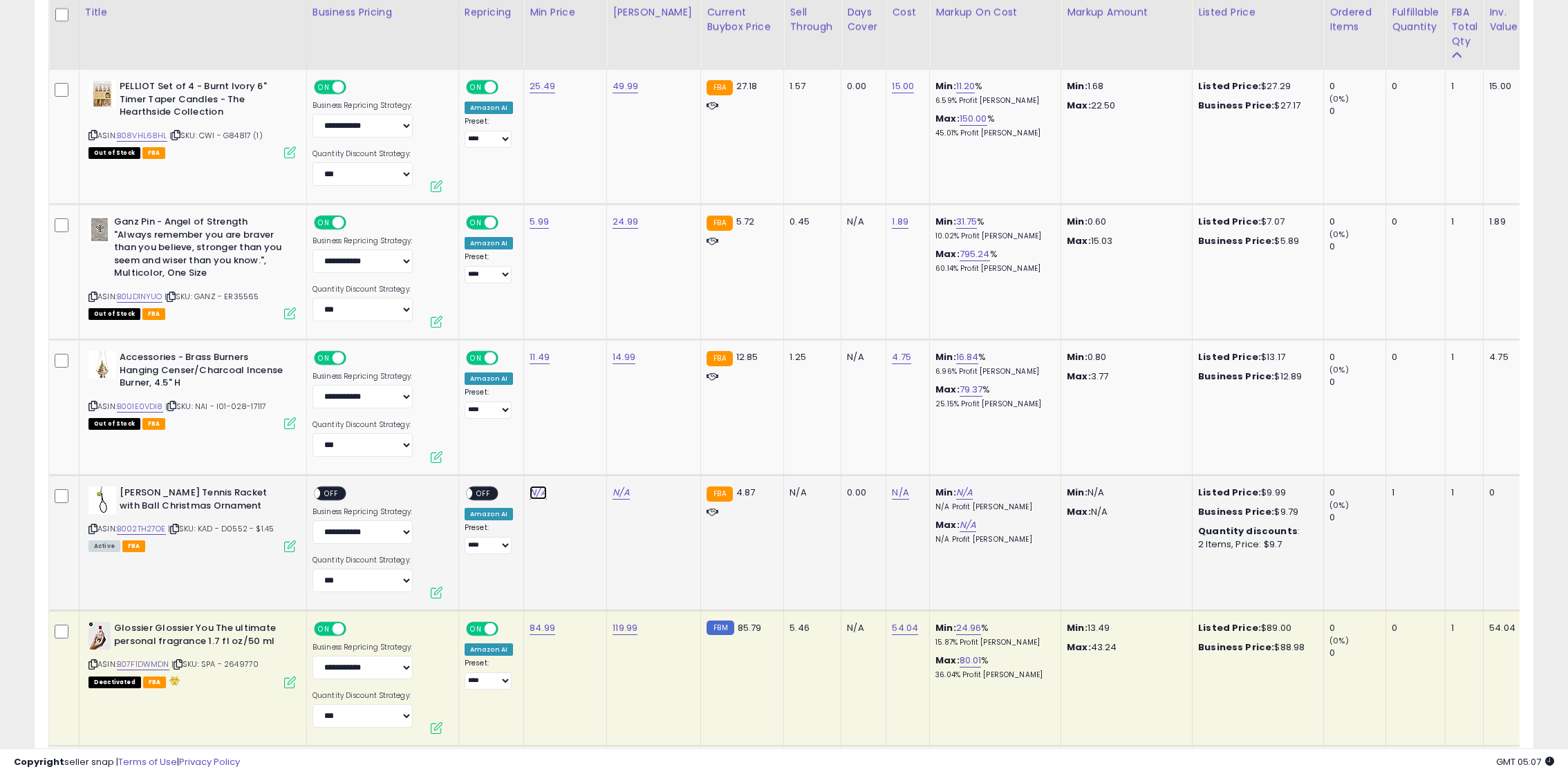
click at [539, 493] on link "N/A" at bounding box center [538, 493] width 17 height 14
type input "****"
click button "submit" at bounding box center [583, 458] width 24 height 21
click at [637, 491] on div "N/A" at bounding box center [652, 492] width 77 height 13
click at [624, 491] on link "N/A" at bounding box center [621, 493] width 17 height 14
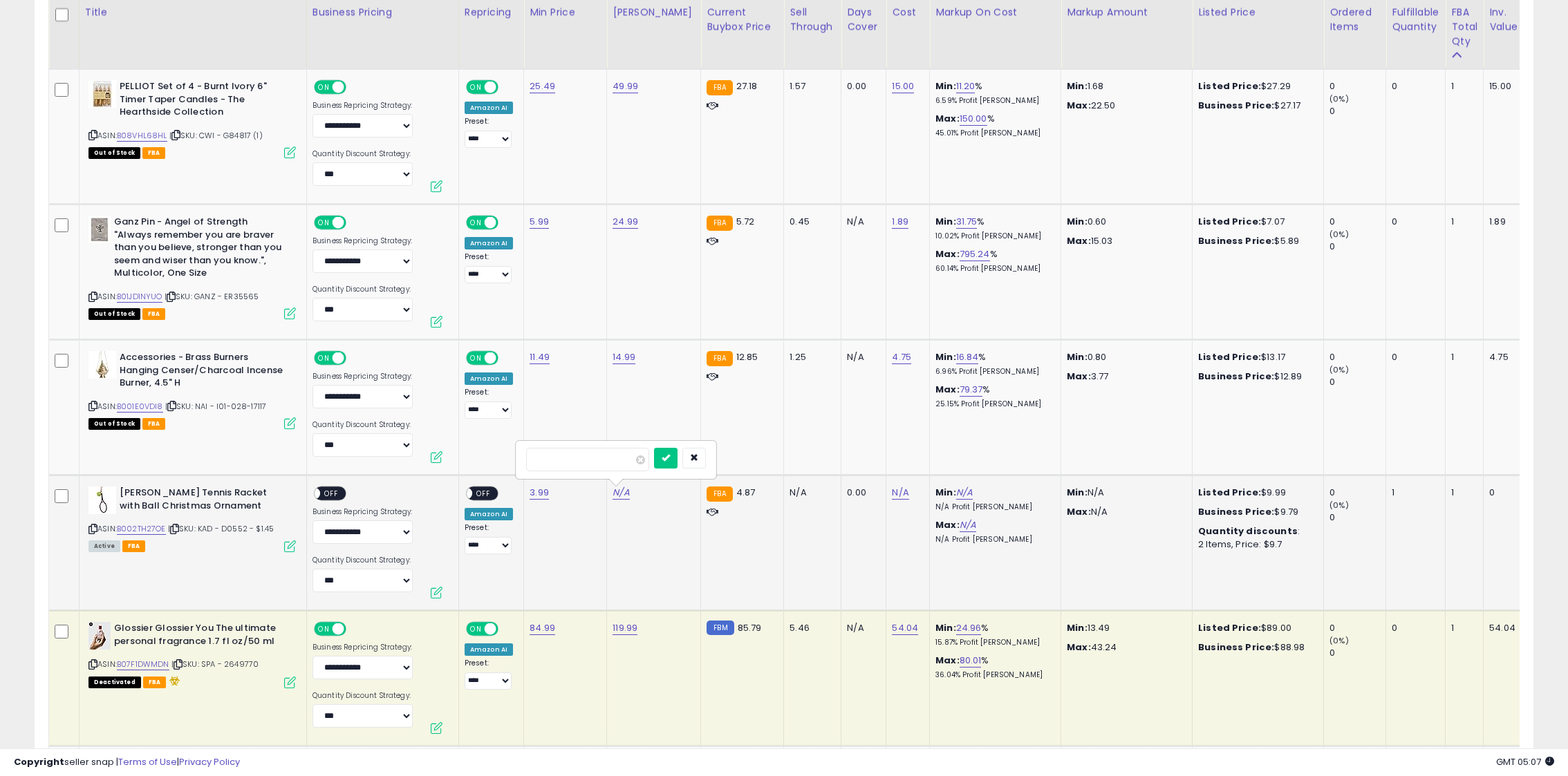
type input "****"
click button "submit" at bounding box center [665, 458] width 24 height 21
click at [488, 493] on span "OFF" at bounding box center [483, 494] width 22 height 12
click at [338, 490] on span "OFF" at bounding box center [331, 494] width 22 height 12
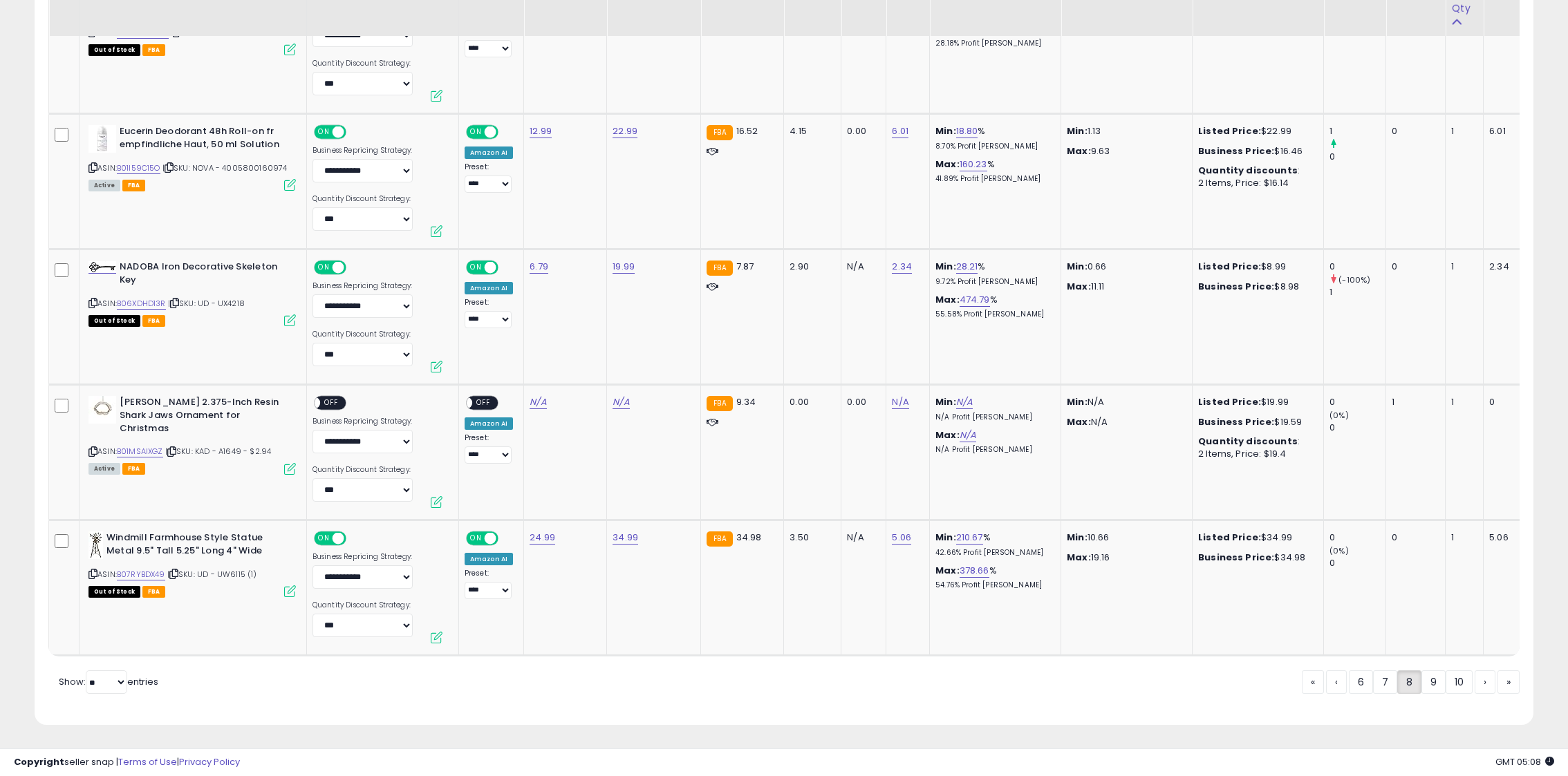
scroll to position [6824, 0]
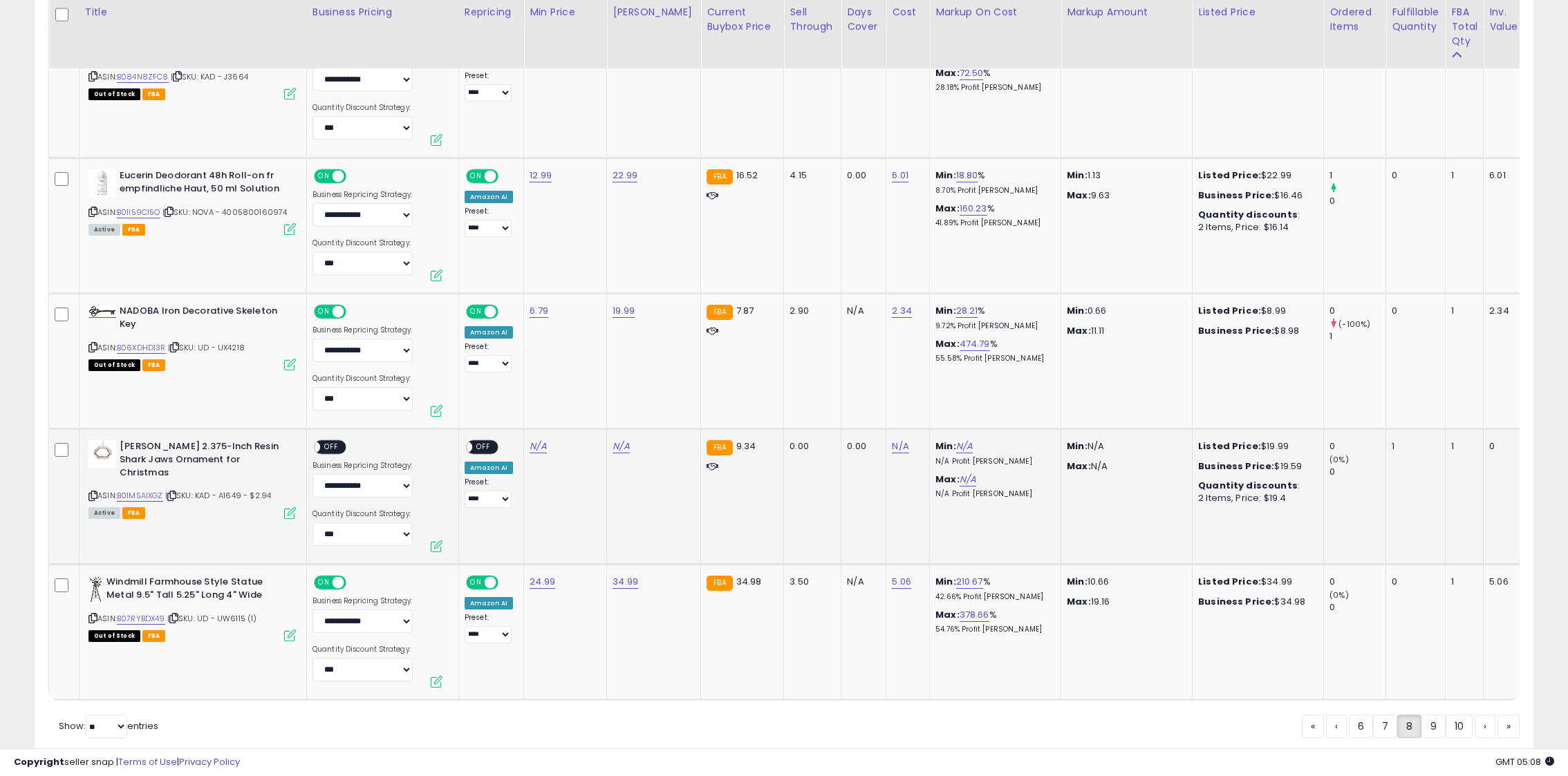
click at [338, 450] on span "OFF" at bounding box center [331, 448] width 22 height 12
click at [491, 443] on span "OFF" at bounding box center [483, 448] width 22 height 12
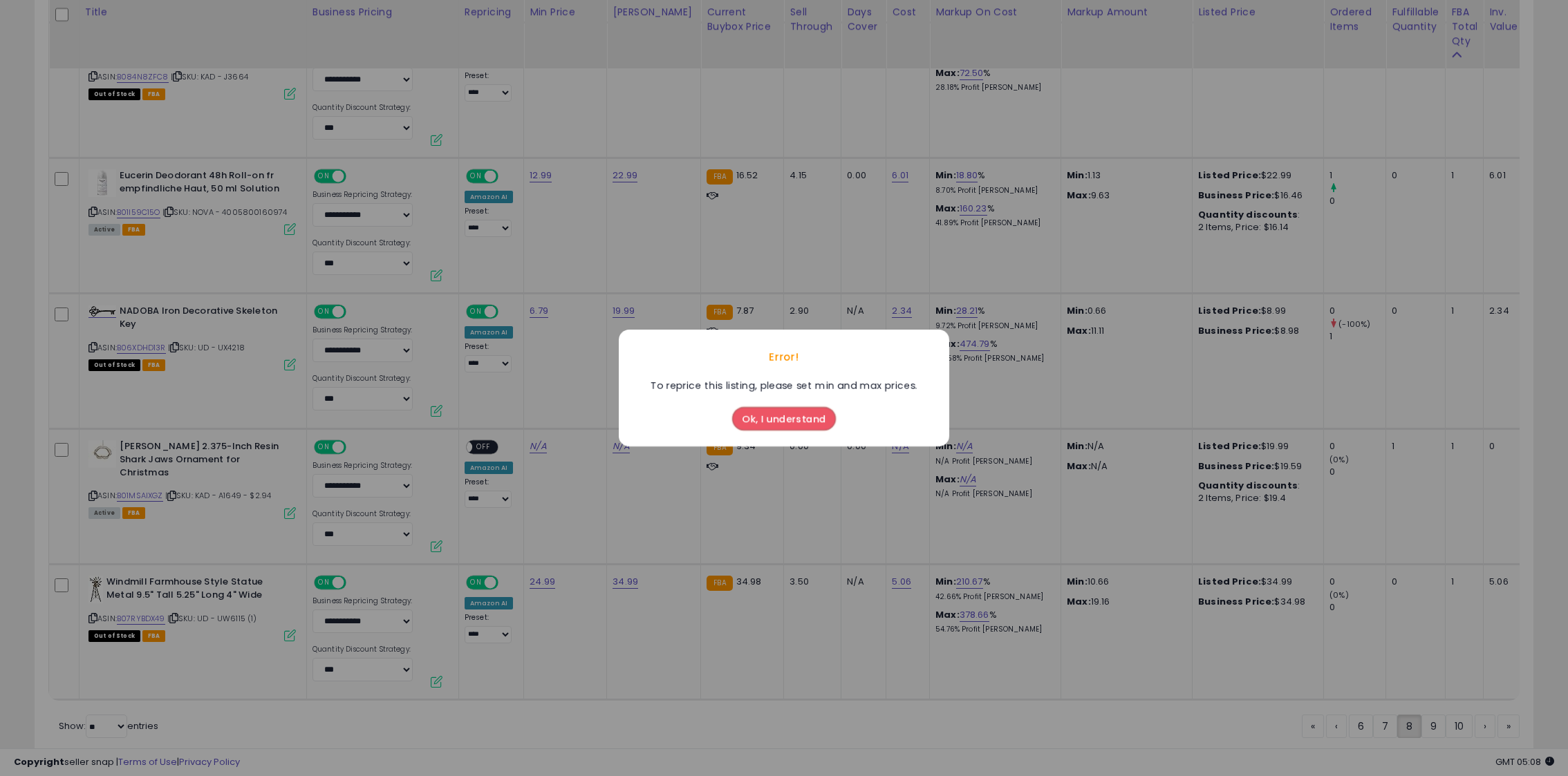
click at [812, 425] on button "Ok, I understand" at bounding box center [783, 419] width 104 height 24
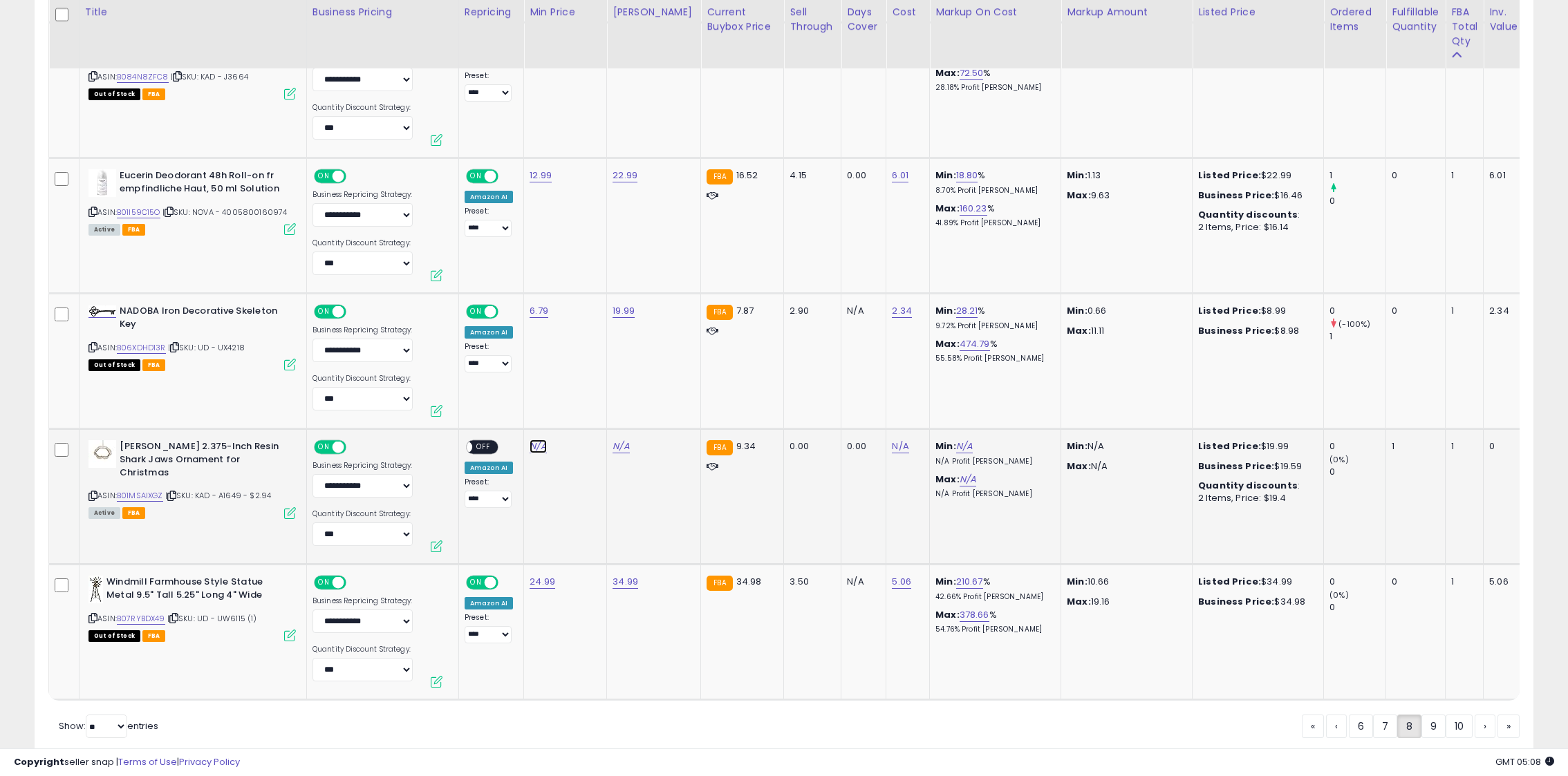
click at [536, 442] on link "N/A" at bounding box center [538, 447] width 17 height 14
type input "****"
click button "submit" at bounding box center [583, 412] width 24 height 21
click at [617, 440] on td "N/A" at bounding box center [653, 496] width 94 height 135
click at [617, 441] on link "N/A" at bounding box center [621, 447] width 17 height 14
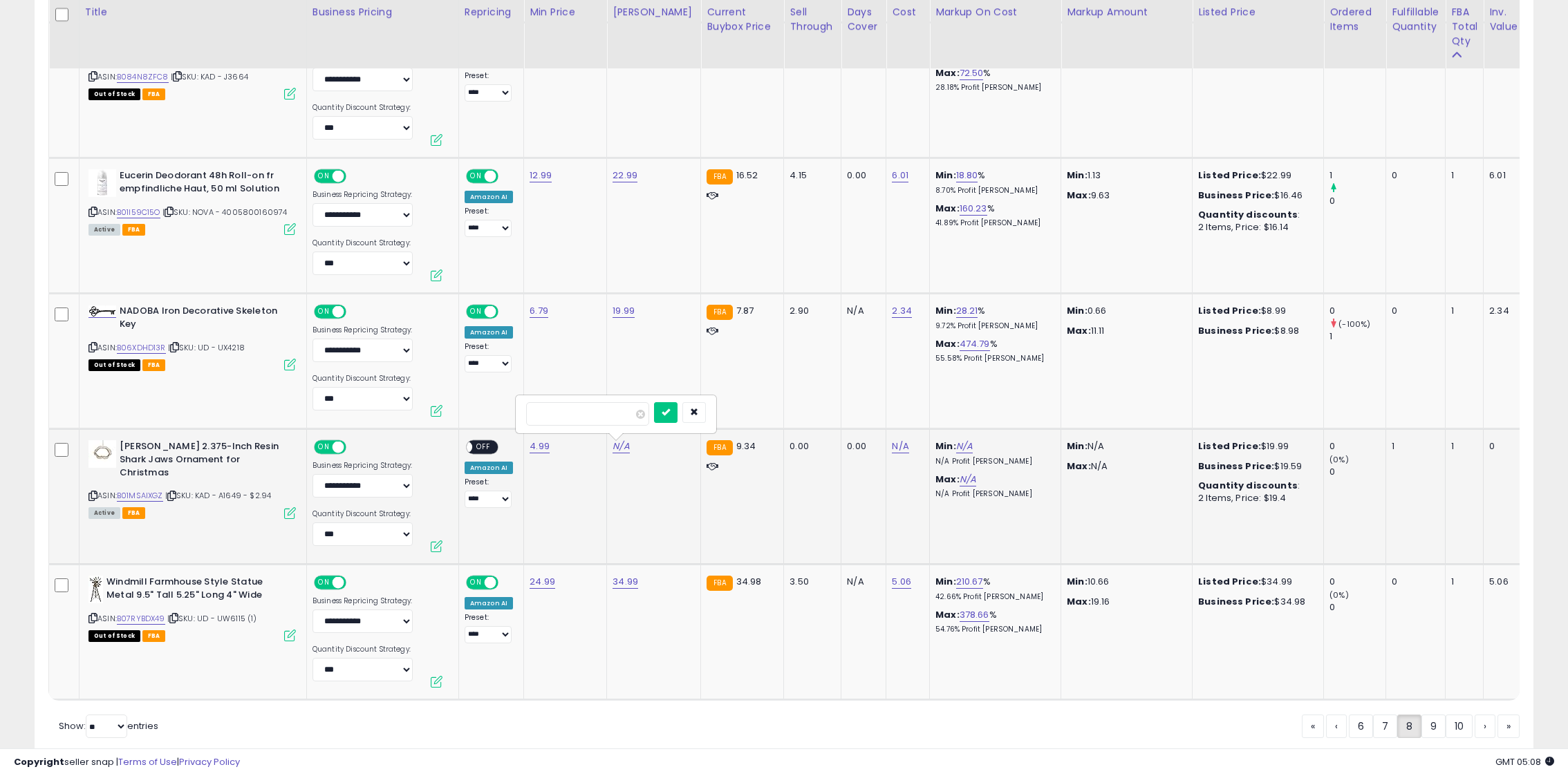
type input "*****"
click button "submit" at bounding box center [665, 412] width 24 height 21
click at [491, 445] on span "OFF" at bounding box center [483, 448] width 22 height 12
click at [1432, 733] on link "9" at bounding box center [1434, 727] width 24 height 24
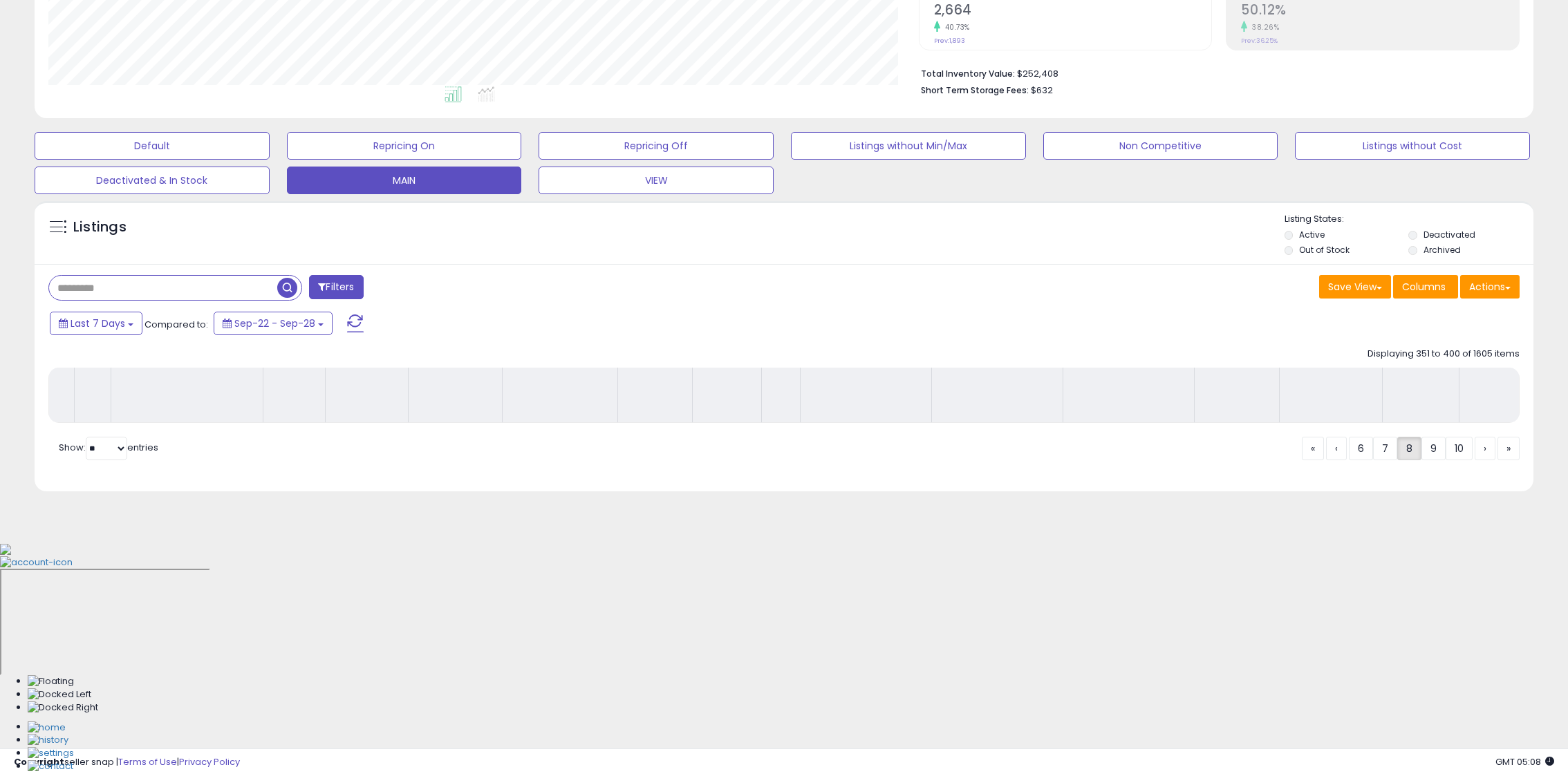
scroll to position [70, 0]
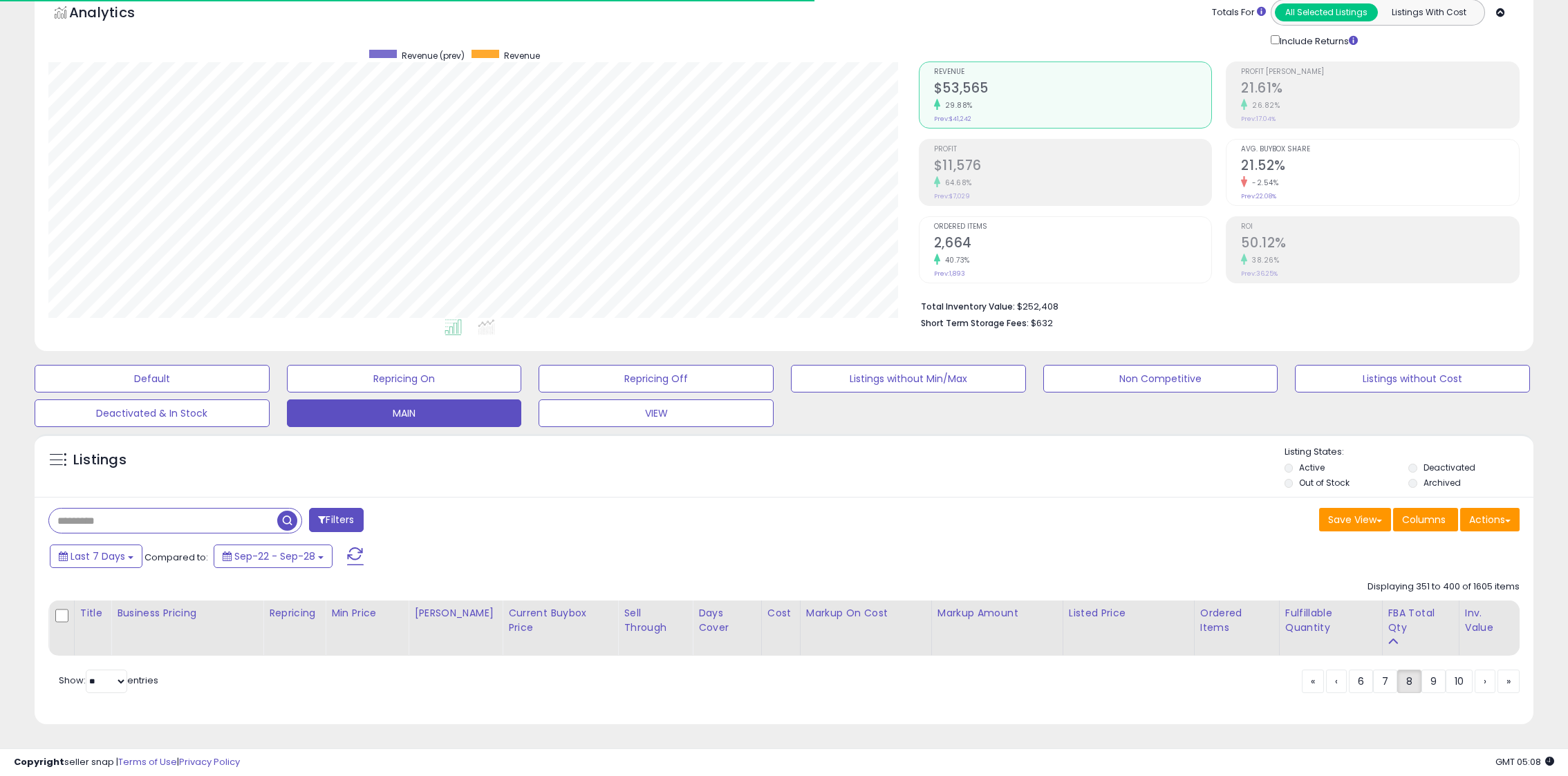
click at [997, 512] on div "Save View Save As New View Update Current View Columns Actions Import Export Vi…" at bounding box center [1157, 521] width 745 height 27
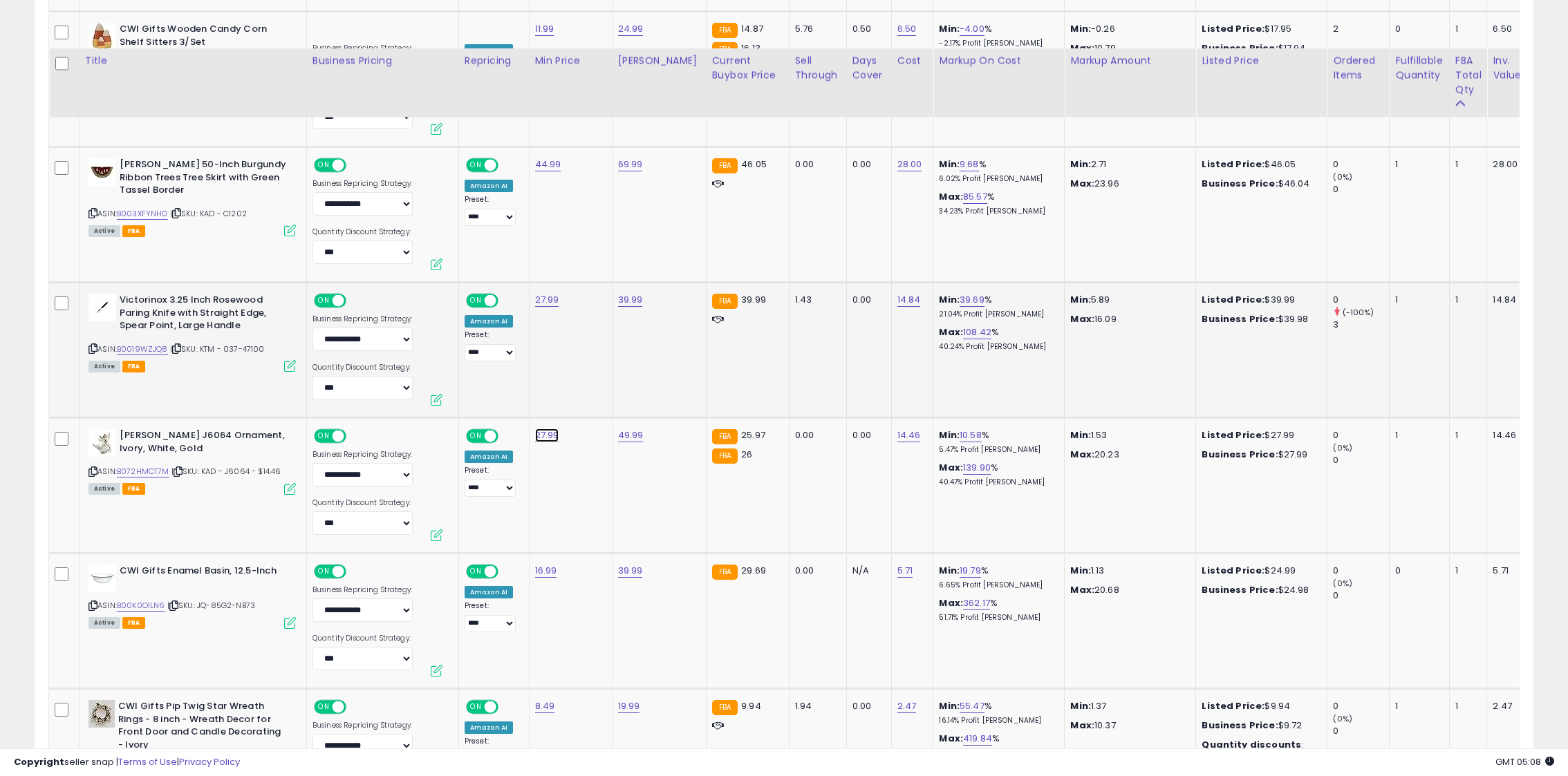
scroll to position [1319, 0]
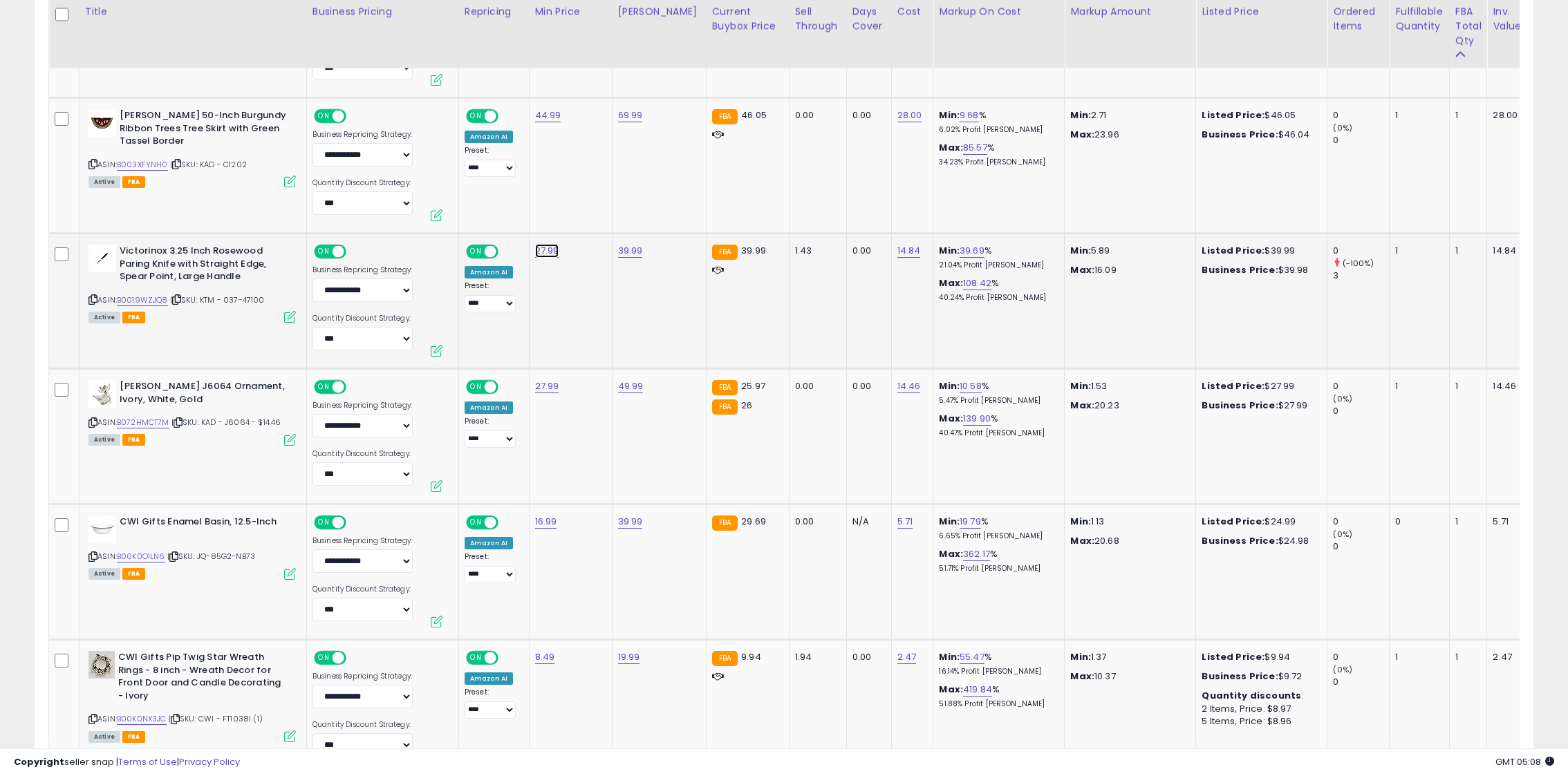
click at [549, 252] on link "27.99" at bounding box center [547, 251] width 24 height 14
click at [622, 213] on icon "button" at bounding box center [617, 216] width 8 height 8
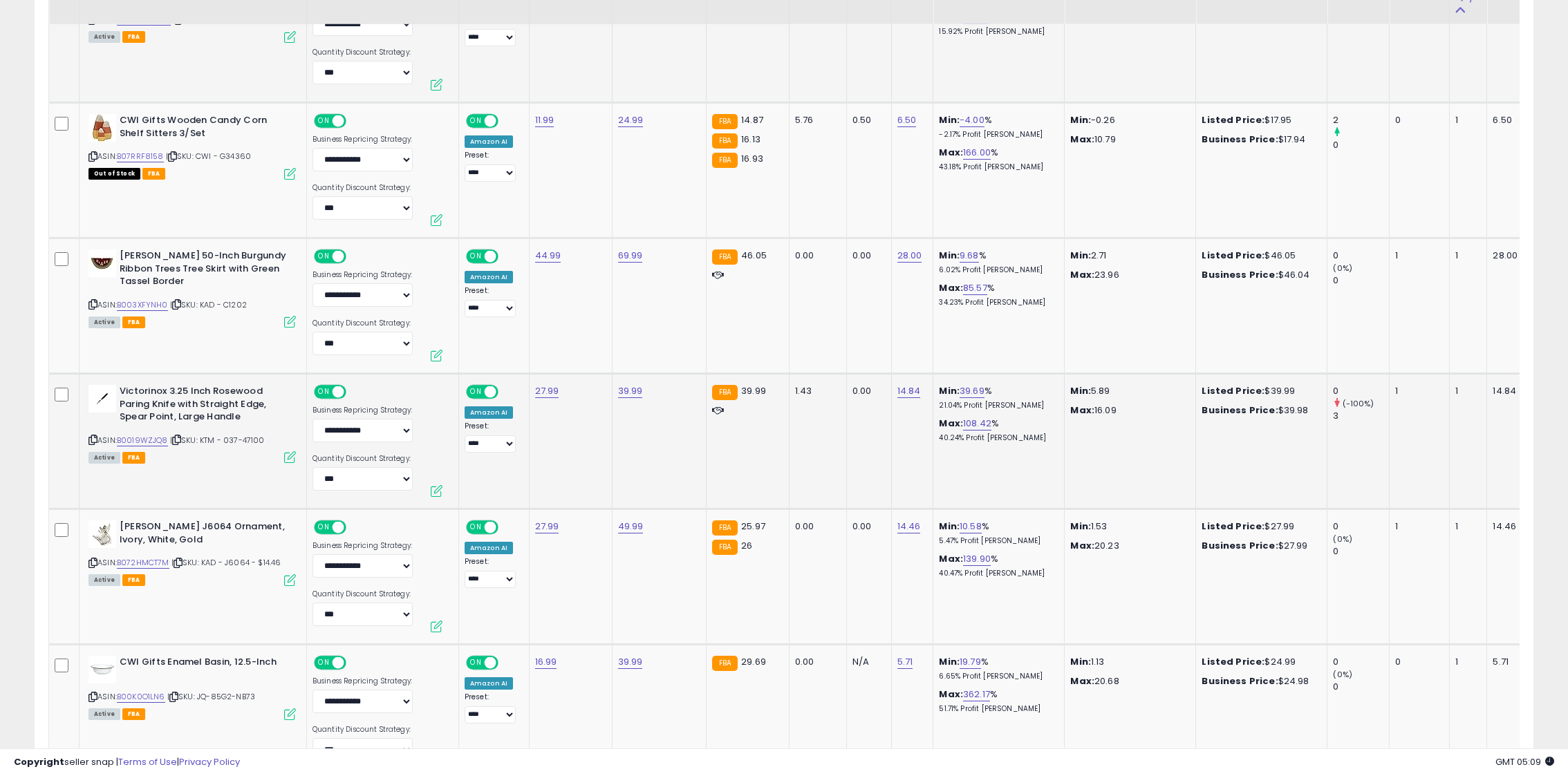
scroll to position [1187, 0]
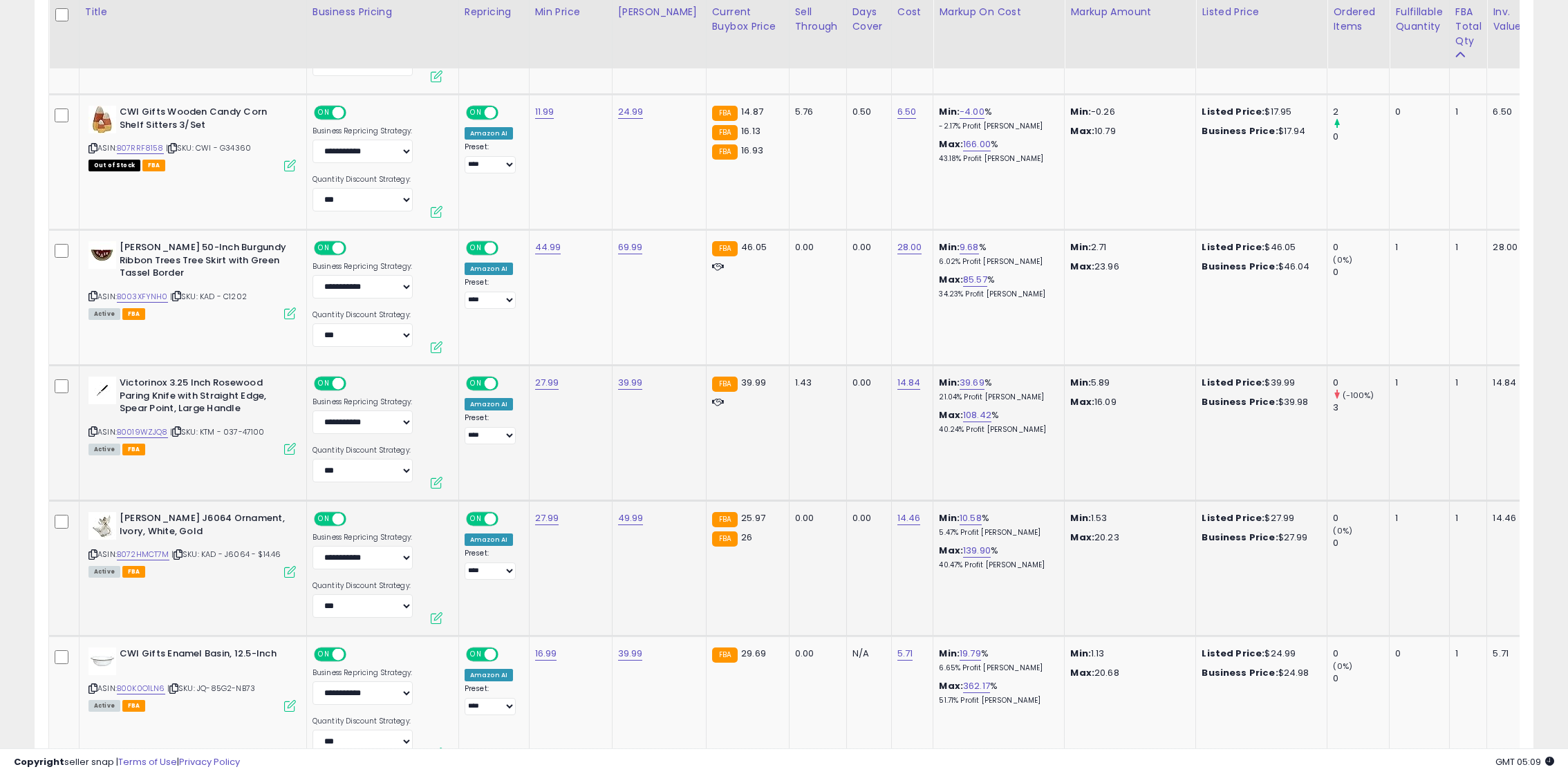
click at [542, 528] on td "27.99" at bounding box center [570, 567] width 83 height 135
click at [542, 517] on link "27.99" at bounding box center [547, 518] width 24 height 14
click at [468, 484] on input "*****" at bounding box center [511, 486] width 123 height 24
type input "*****"
click button "submit" at bounding box center [589, 484] width 24 height 21
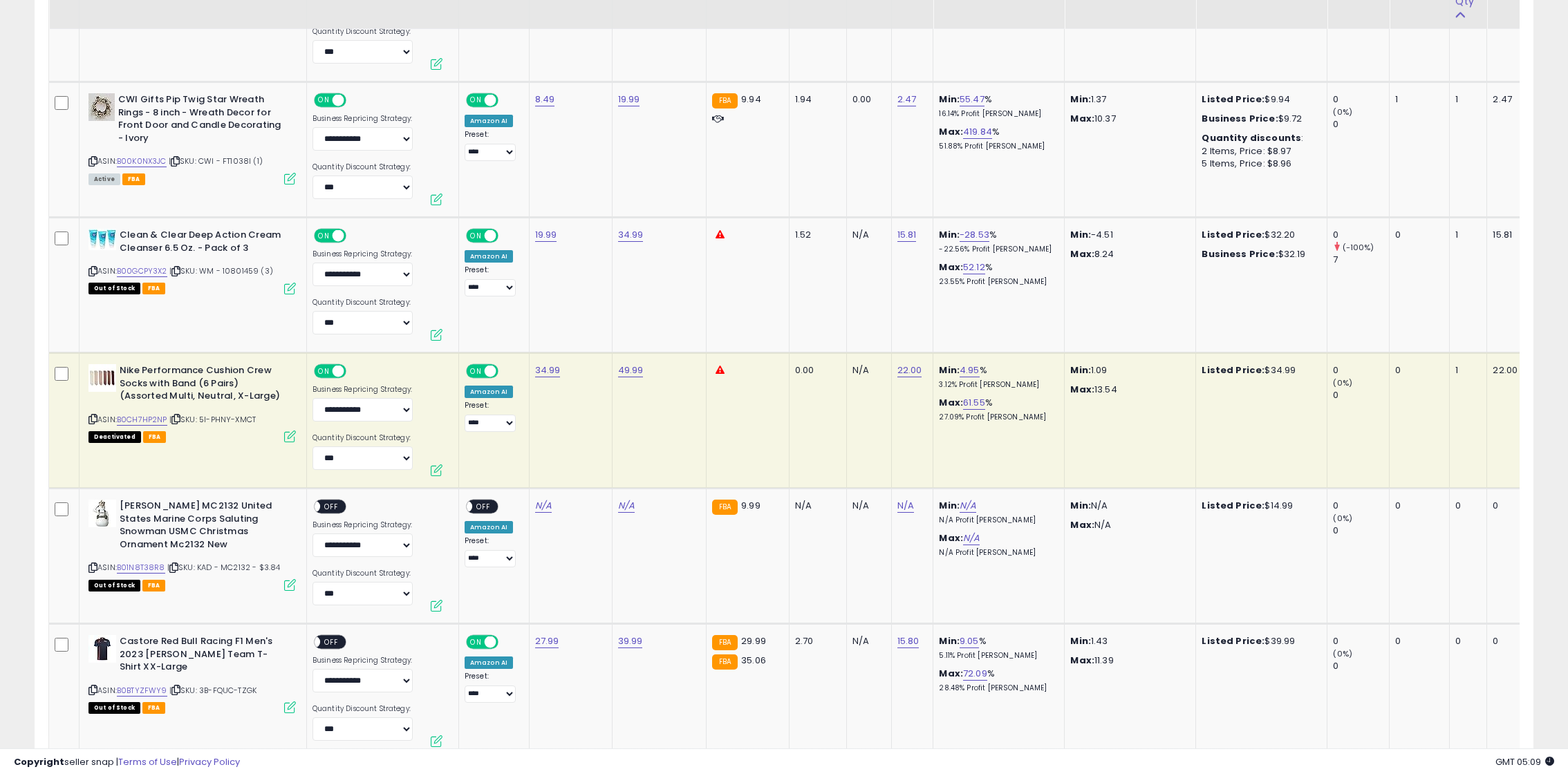
scroll to position [1881, 0]
